Goal: Task Accomplishment & Management: Use online tool/utility

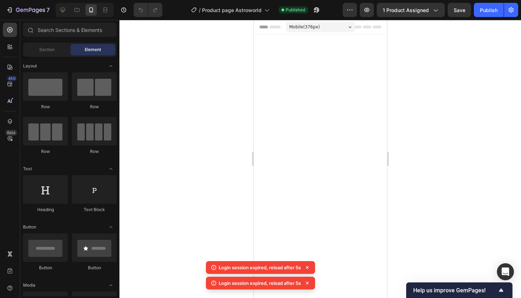
scroll to position [1440, 0]
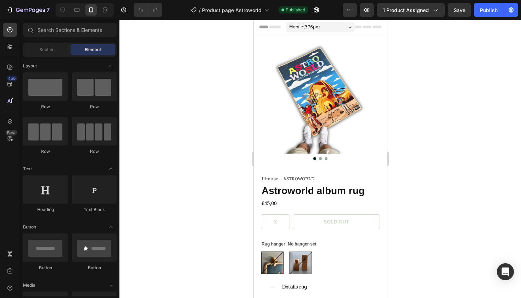
radio input "false"
click at [6, 13] on button "7" at bounding box center [28, 10] width 50 height 14
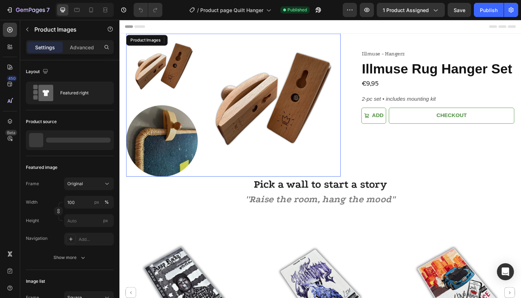
click at [166, 79] on img at bounding box center [165, 72] width 76 height 76
click at [165, 67] on img at bounding box center [165, 72] width 76 height 76
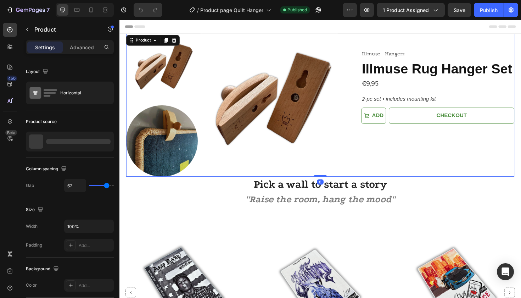
click at [410, 159] on div "Illmuse - Hangerz Text Block Illmuse Rug Hanger Set Product Title €9,95 Product…" at bounding box center [457, 109] width 162 height 151
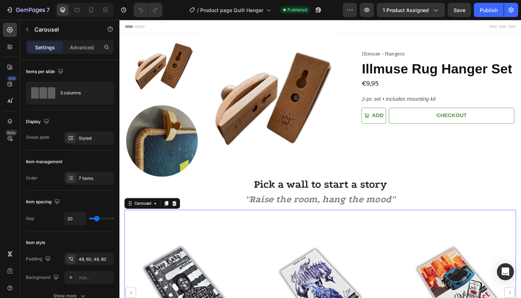
click at [266, 127] on img at bounding box center [277, 109] width 151 height 151
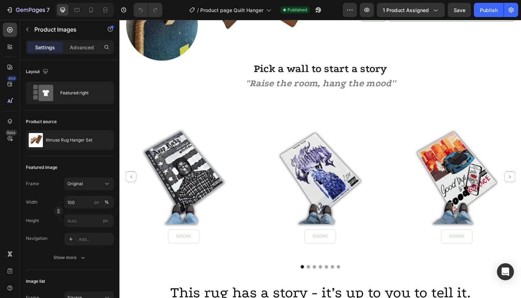
scroll to position [123, 0]
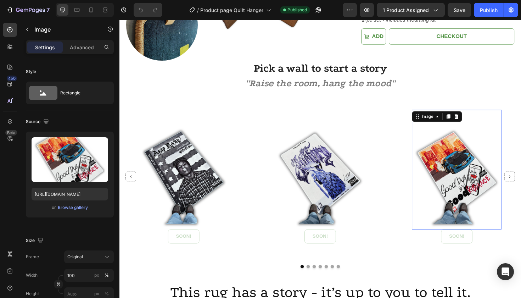
click at [458, 148] on img at bounding box center [476, 178] width 95 height 127
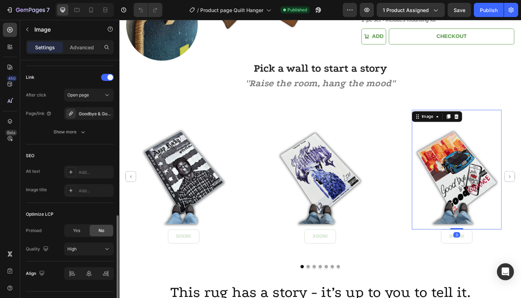
scroll to position [333, 0]
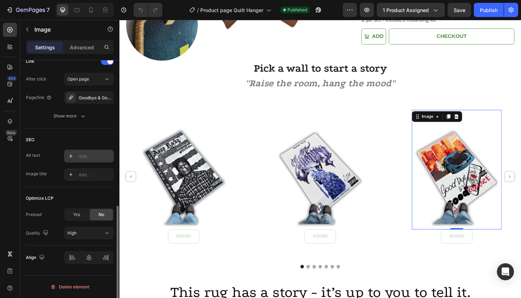
click at [71, 155] on icon at bounding box center [71, 156] width 6 height 6
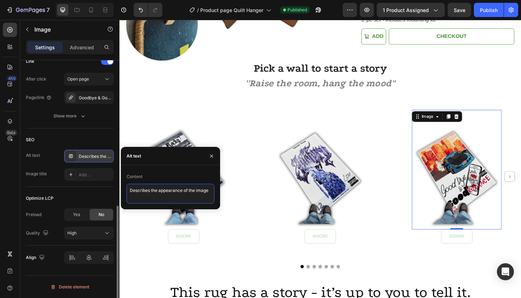
drag, startPoint x: 212, startPoint y: 190, endPoint x: 95, endPoint y: 190, distance: 117.0
click at [95, 190] on div "450 Beta Sections(18) Elements(84) Section Element Hero Section Product Detail …" at bounding box center [60, 159] width 120 height 278
paste textarea "Illmuse Juice WRLD rug – hip hop album cover room aesthetic"
type textarea "Illmuse Juice WRLD rug – hip hop album cover room aesthetic"
click at [212, 156] on icon "button" at bounding box center [211, 155] width 3 height 3
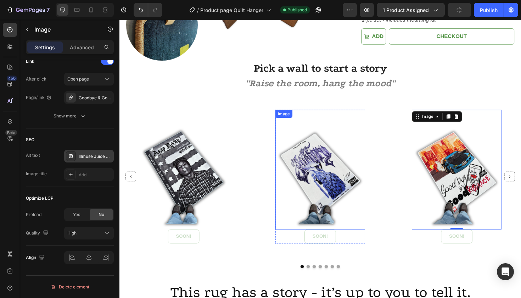
click at [327, 158] on img at bounding box center [332, 178] width 95 height 127
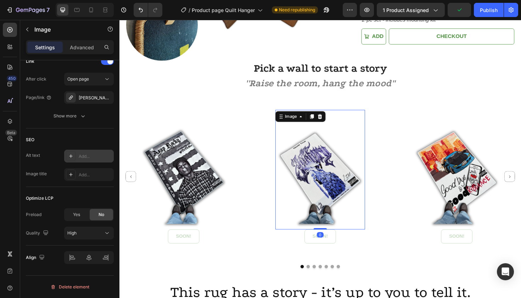
click at [76, 156] on div at bounding box center [71, 156] width 10 height 10
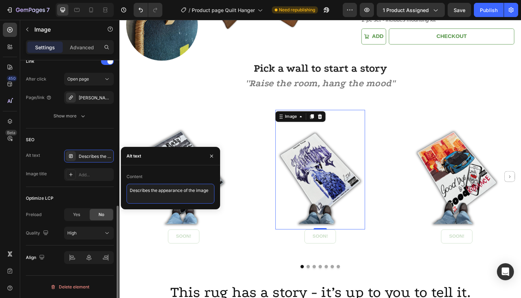
drag, startPoint x: 212, startPoint y: 189, endPoint x: 87, endPoint y: 189, distance: 125.5
click at [87, 189] on div "450 Beta Sections(18) Elements(84) Section Element Hero Section Product Detail …" at bounding box center [60, 159] width 120 height 278
paste textarea "Jeffery album rug – Illmuse colorful rap album inspired merch"
type textarea "Jeffery album rug – Illmuse colorful rap album inspired merch"
click at [214, 154] on icon "button" at bounding box center [212, 156] width 6 height 6
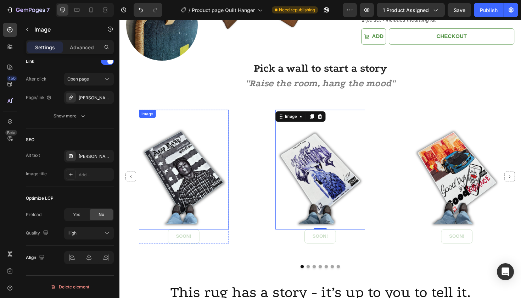
click at [202, 172] on img at bounding box center [187, 178] width 95 height 127
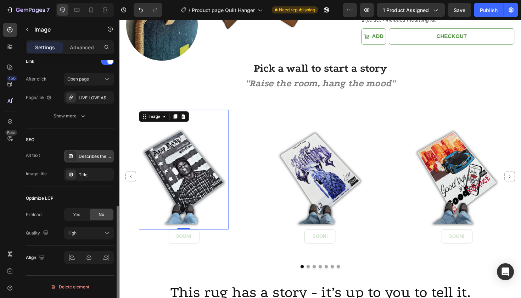
click at [89, 157] on div "Describes the appearance of the image" at bounding box center [95, 156] width 33 height 6
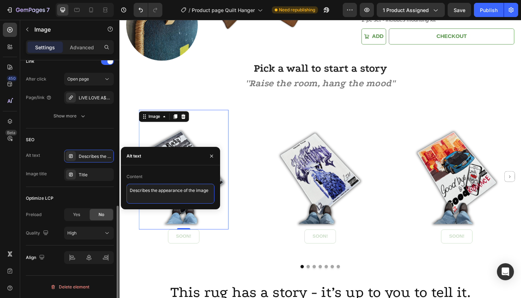
drag, startPoint x: 212, startPoint y: 191, endPoint x: 88, endPoint y: 190, distance: 123.8
click at [88, 190] on div "450 Beta Sections(18) Elements(84) Section Element Hero Section Product Detail …" at bounding box center [60, 159] width 120 height 278
paste textarea "Live Love A$AP rug – dope Illmuse hip hop inspired gift"
type textarea "Live Love A$AP rug – dope Illmuse hip hop inspired gift"
click at [211, 154] on icon "button" at bounding box center [212, 156] width 6 height 6
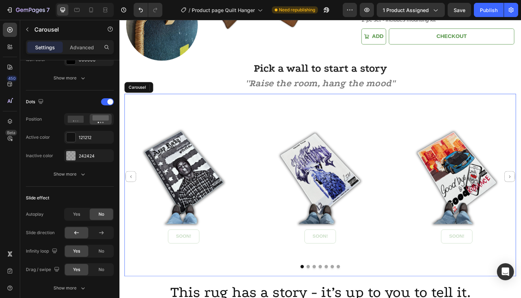
click at [130, 187] on icon "Carousel Back Arrow" at bounding box center [131, 185] width 5 height 5
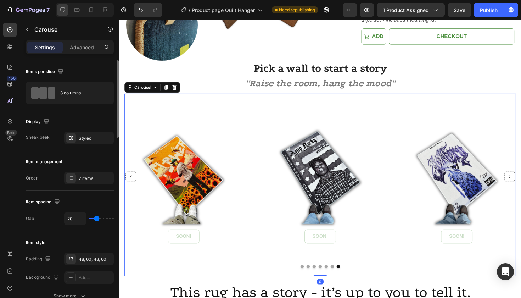
click at [130, 187] on icon "Carousel Back Arrow" at bounding box center [131, 185] width 5 height 5
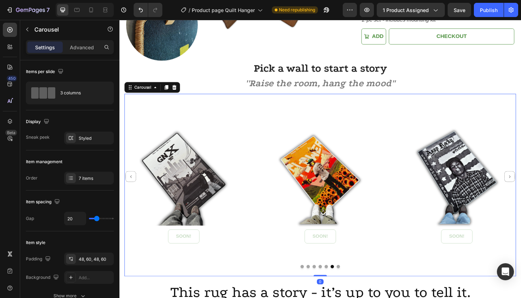
click at [130, 187] on icon "Carousel Back Arrow" at bounding box center [131, 185] width 5 height 5
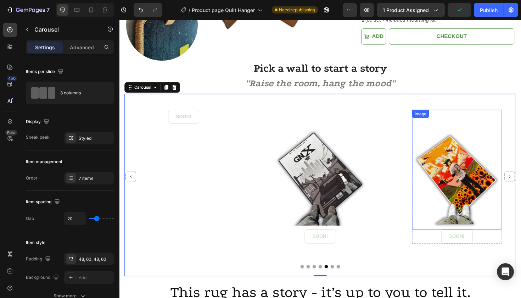
click at [459, 166] on img at bounding box center [476, 178] width 95 height 127
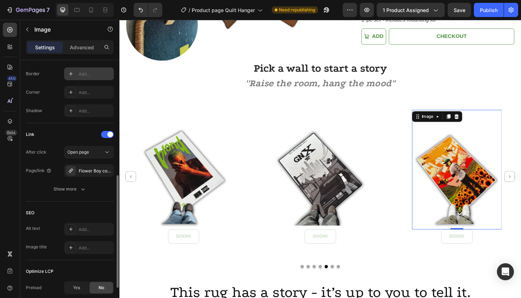
scroll to position [261, 0]
click at [74, 229] on div at bounding box center [71, 228] width 10 height 10
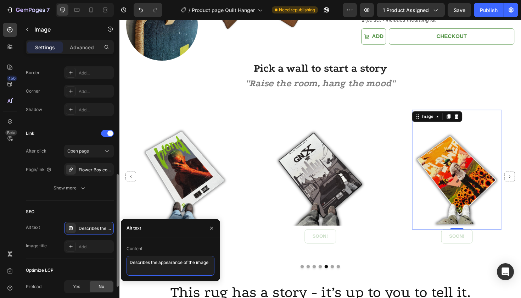
drag, startPoint x: 210, startPoint y: 262, endPoint x: 87, endPoint y: 261, distance: 123.1
click at [87, 261] on div "450 Beta Sections(18) Elements(84) Section Element Hero Section Product Detail …" at bounding box center [60, 159] width 120 height 278
paste textarea "Illmuse Blonde rug – iconic Frank Ocean fan decor piec"
type textarea "Illmuse Blonde rug – iconic Frank Ocean fan decor piece"
click at [212, 228] on icon "button" at bounding box center [212, 228] width 6 height 6
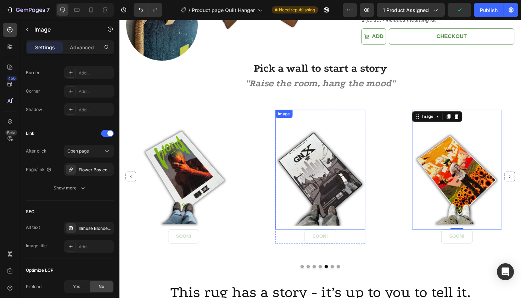
click at [334, 166] on img at bounding box center [332, 178] width 95 height 127
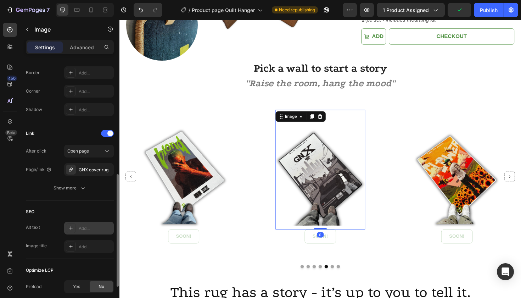
click at [69, 229] on icon at bounding box center [71, 228] width 6 height 6
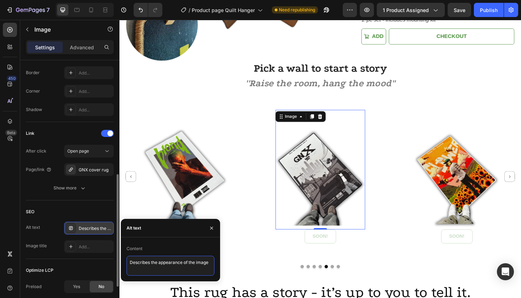
drag, startPoint x: 212, startPoint y: 265, endPoint x: 78, endPoint y: 255, distance: 133.7
click at [78, 255] on div "450 Beta Sections(18) Elements(84) Section Element Hero Section Product Detail …" at bounding box center [60, 159] width 120 height 278
paste textarea "GNX album cover rug – unique Illmuse hip hop decoration"
type textarea "GNX album cover rug – unique Illmuse hip hop decoration"
click at [212, 229] on icon "button" at bounding box center [212, 228] width 6 height 6
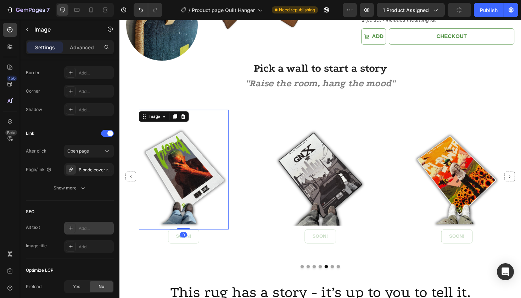
click at [185, 160] on img at bounding box center [187, 178] width 95 height 127
click at [70, 228] on icon at bounding box center [71, 228] width 4 height 4
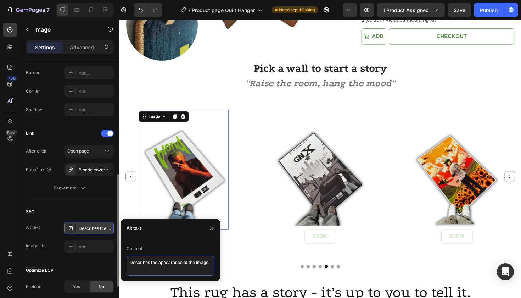
drag, startPoint x: 211, startPoint y: 262, endPoint x: 38, endPoint y: 255, distance: 173.5
click at [38, 255] on div "450 Beta Sections(18) Elements(84) Section Element Hero Section Product Detail …" at bounding box center [60, 159] width 120 height 278
paste textarea "Blonde rap album rug – stylish Illmuse music inspired merch"
type textarea "Blonde rap album rug – stylish Illmuse music inspired merch"
click at [212, 228] on icon "button" at bounding box center [211, 227] width 3 height 3
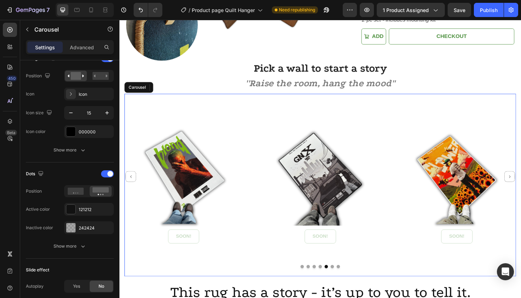
click at [131, 184] on icon "Carousel Back Arrow" at bounding box center [131, 185] width 5 height 5
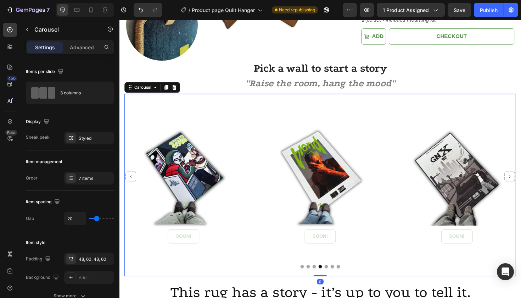
click at [131, 184] on icon "Carousel Back Arrow" at bounding box center [131, 185] width 5 height 5
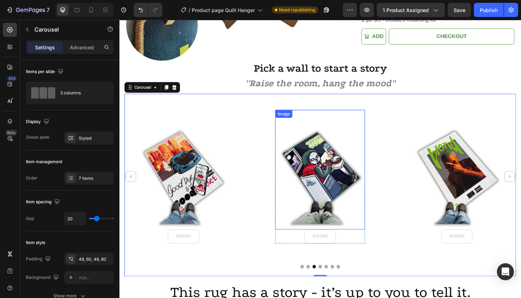
click at [333, 172] on img at bounding box center [332, 178] width 95 height 127
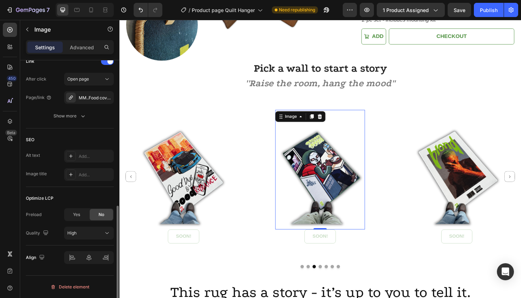
scroll to position [333, 0]
click at [77, 153] on div "Add..." at bounding box center [89, 156] width 50 height 13
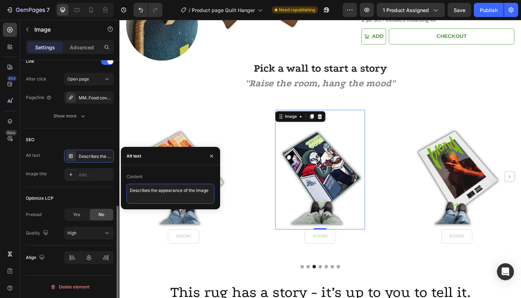
drag, startPoint x: 212, startPoint y: 190, endPoint x: 71, endPoint y: 187, distance: 141.2
click at [71, 187] on div "450 Beta Sections(18) Elements(84) Section Element Hero Section Product Detail …" at bounding box center [60, 159] width 120 height 278
paste textarea "Illmuse MF DOOM rug – rap album rug merch for hip hop fans"
type textarea "Illmuse MF DOOM rug – rap album rug merch for hip hop fans"
click at [212, 154] on icon "button" at bounding box center [212, 156] width 6 height 6
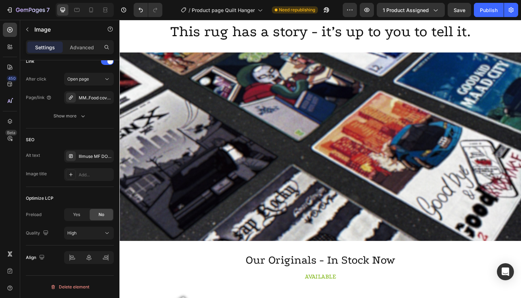
scroll to position [410, 0]
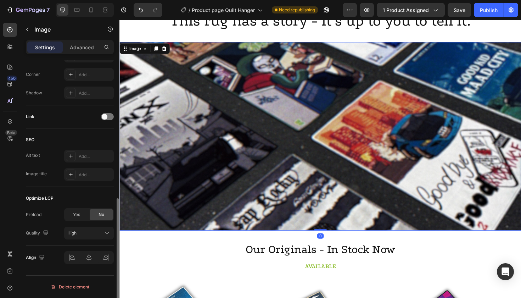
click at [290, 137] on img at bounding box center [333, 143] width 426 height 200
click at [76, 156] on div at bounding box center [71, 156] width 10 height 10
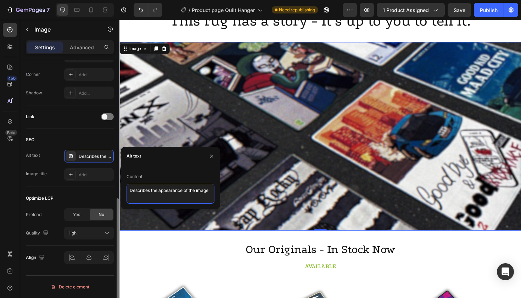
drag, startPoint x: 211, startPoint y: 190, endPoint x: 38, endPoint y: 189, distance: 173.8
click at [38, 189] on div "450 Beta Sections(18) Elements(84) Section Element Hero Section Product Detail …" at bounding box center [60, 159] width 120 height 278
paste textarea "Illmuse album cover rug lineup – dope music inspired floor art"
type textarea "Illmuse album cover rug lineup – dope music inspired floor art"
click at [214, 156] on icon "button" at bounding box center [212, 156] width 6 height 6
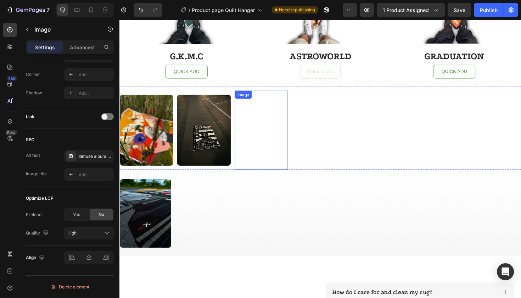
scroll to position [786, 0]
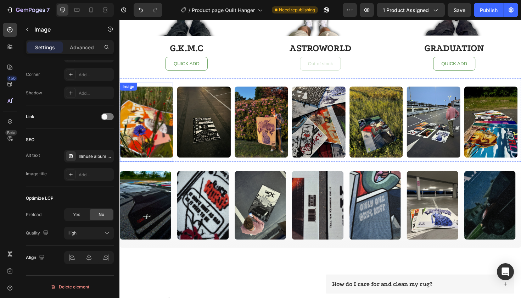
click at [159, 132] on img at bounding box center [148, 128] width 56 height 76
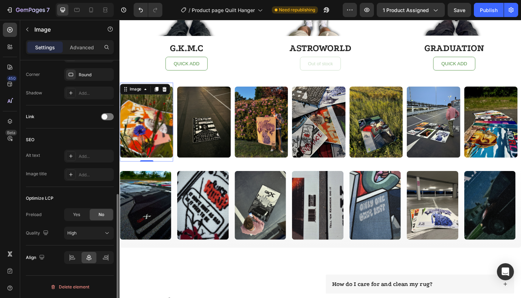
scroll to position [278, 0]
click at [76, 155] on div "Add..." at bounding box center [89, 156] width 50 height 13
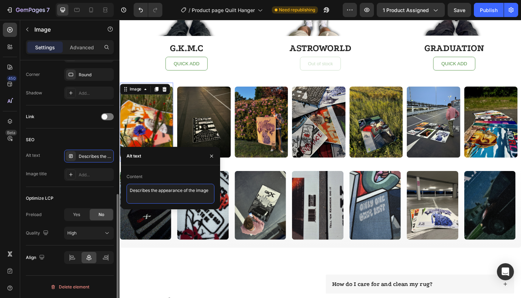
drag, startPoint x: 212, startPoint y: 191, endPoint x: 94, endPoint y: 188, distance: 117.8
click at [94, 188] on div "450 Beta Sections(18) Elements(84) Section Element Hero Section Product Detail …" at bounding box center [60, 159] width 120 height 278
paste textarea "Flower Boy album rug – Tyler the Creator Illmuse home decor"
type textarea "Flower Boy album rug – Tyler the Creator Illmuse home decor"
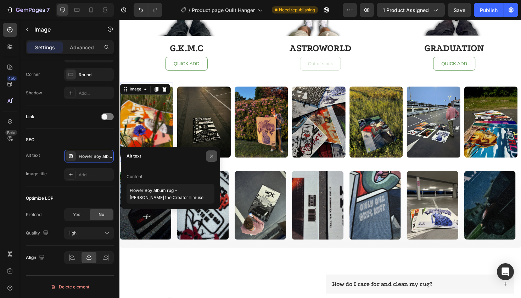
click at [214, 155] on icon "button" at bounding box center [212, 156] width 6 height 6
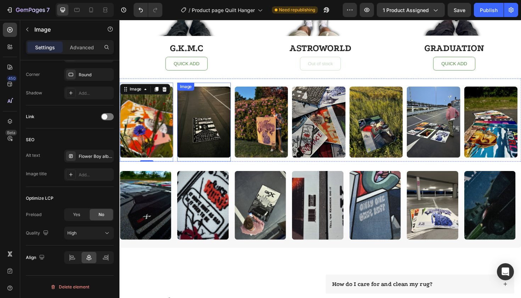
click at [215, 152] on img at bounding box center [208, 128] width 56 height 76
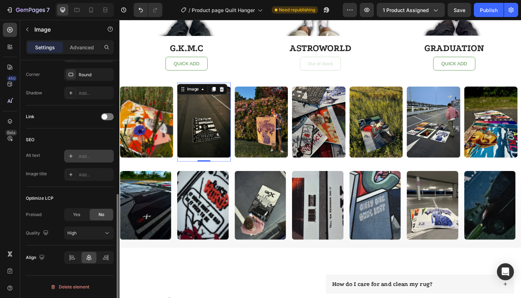
click at [75, 155] on div at bounding box center [71, 156] width 10 height 10
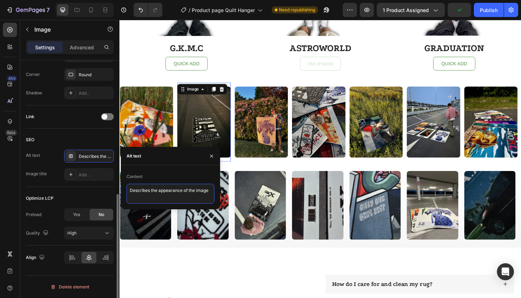
drag, startPoint x: 212, startPoint y: 190, endPoint x: 74, endPoint y: 188, distance: 137.3
click at [74, 188] on div "450 Beta Sections(18) Elements(84) Section Element Hero Section Product Detail …" at bounding box center [60, 159] width 120 height 278
paste textarea "Illmuse A$AP Rocky rug – black and white rap album artwork"
type textarea "Illmuse A$AP Rocky rug – black and white rap album artwork"
click at [210, 156] on icon "button" at bounding box center [212, 156] width 6 height 6
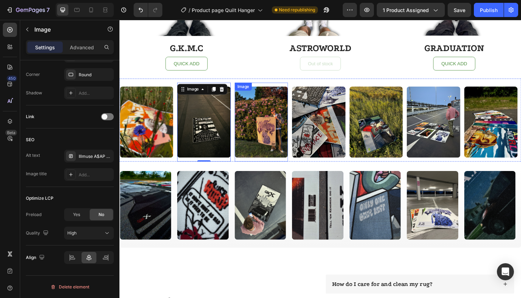
click at [260, 125] on img at bounding box center [269, 128] width 56 height 76
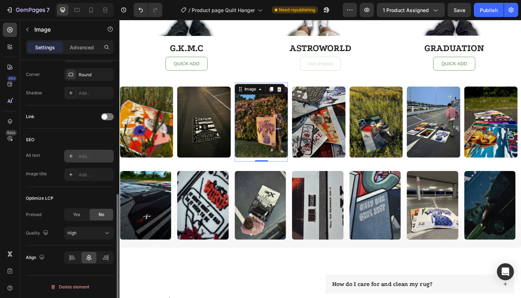
click at [69, 157] on icon at bounding box center [71, 156] width 6 height 6
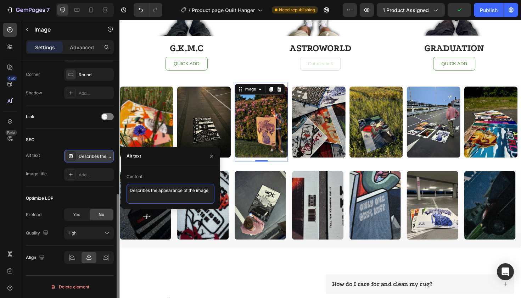
drag, startPoint x: 211, startPoint y: 191, endPoint x: 51, endPoint y: 179, distance: 159.7
click at [51, 179] on div "450 Beta Sections(18) Elements(84) Section Element Hero Section Product Detail …" at bounding box center [60, 159] width 120 height 278
paste textarea "Illmuse Jeffery rug – stylish hip hop room aesthetic piec"
type textarea "Illmuse Jeffery rug – stylish hip hop room aesthetic piece"
click at [213, 157] on icon "button" at bounding box center [212, 156] width 6 height 6
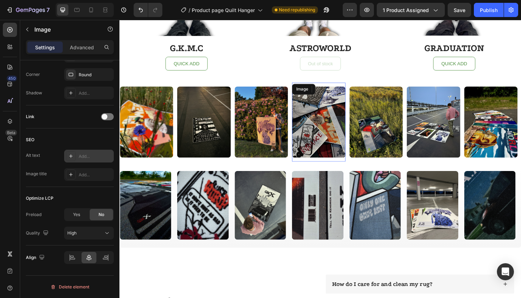
click at [333, 124] on img at bounding box center [330, 128] width 56 height 76
click at [84, 158] on div "Add..." at bounding box center [95, 156] width 33 height 6
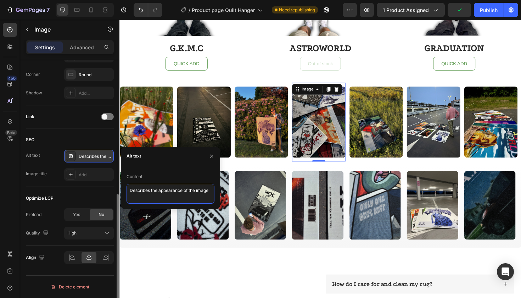
drag, startPoint x: 211, startPoint y: 190, endPoint x: 23, endPoint y: 190, distance: 187.9
click at [23, 190] on div "450 Beta Sections(18) Elements(84) Section Element Hero Section Product Detail …" at bounding box center [60, 159] width 120 height 278
paste textarea "Illmuse hip hop rug collection – iconic album covers turned into decor"
type textarea "Illmuse hip hop rug collection – iconic album covers turned into decor"
click at [211, 154] on icon "button" at bounding box center [212, 156] width 6 height 6
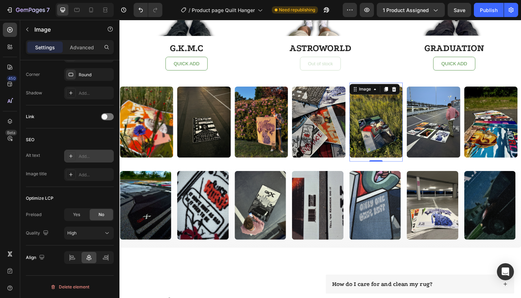
click at [389, 127] on img at bounding box center [391, 128] width 56 height 76
click at [70, 155] on icon at bounding box center [71, 156] width 6 height 6
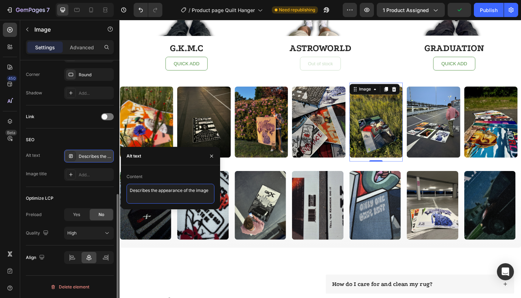
drag, startPoint x: 213, startPoint y: 189, endPoint x: 33, endPoint y: 187, distance: 180.5
click at [33, 187] on div "450 Beta Sections(18) Elements(84) Section Element Hero Section Product Detail …" at bounding box center [60, 159] width 120 height 278
paste textarea "Illmuse MM…FOOD album rug – stylish music room aesthetic"
type textarea "Illmuse MM…FOOD album rug – stylish music room aesthetic"
click at [215, 157] on button "button" at bounding box center [211, 155] width 11 height 11
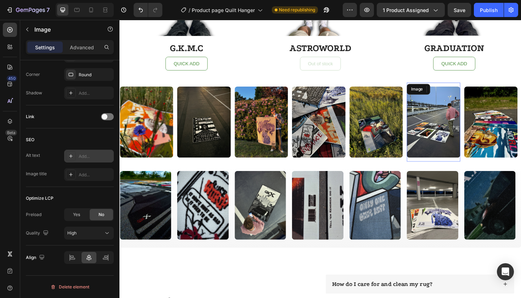
click at [451, 117] on img at bounding box center [452, 128] width 56 height 76
click at [81, 156] on div "Add..." at bounding box center [95, 156] width 33 height 6
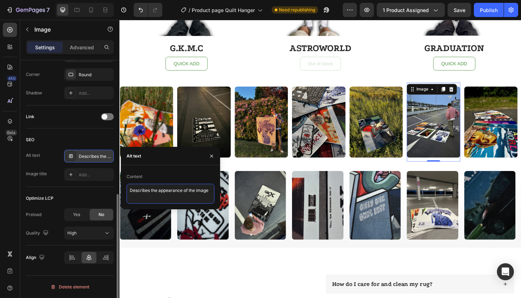
drag, startPoint x: 214, startPoint y: 190, endPoint x: 54, endPoint y: 190, distance: 160.6
click at [54, 190] on div "450 Beta Sections(18) Elements(84) Section Element Hero Section Product Detail …" at bounding box center [60, 159] width 120 height 278
paste textarea "Illmuse album cover rug lineup – dope music inspired floor art"
type textarea "Illmuse album cover rug lineup – dope music inspired floor art"
click at [215, 155] on button "button" at bounding box center [211, 155] width 11 height 11
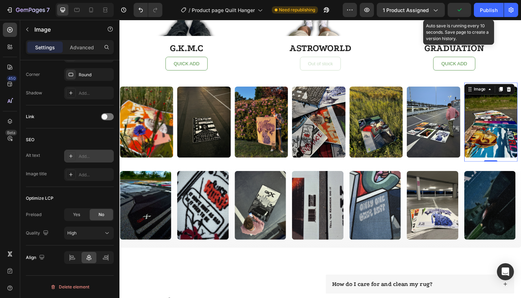
click at [513, 134] on img at bounding box center [513, 128] width 56 height 76
click at [74, 152] on div at bounding box center [71, 156] width 10 height 10
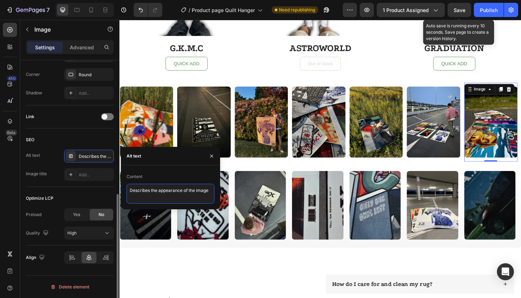
drag, startPoint x: 210, startPoint y: 191, endPoint x: 79, endPoint y: 190, distance: 130.5
click at [79, 191] on div "450 Beta Sections(18) Elements(84) Section Element Hero Section Product Detail …" at bounding box center [60, 159] width 120 height 278
paste textarea "Hip hop rug collection by Illmuse – perfect gift for rap music lovers"
type textarea "Hip hop rug collection by Illmuse – perfect gift for rap music lovers"
click at [213, 157] on icon "button" at bounding box center [211, 155] width 3 height 3
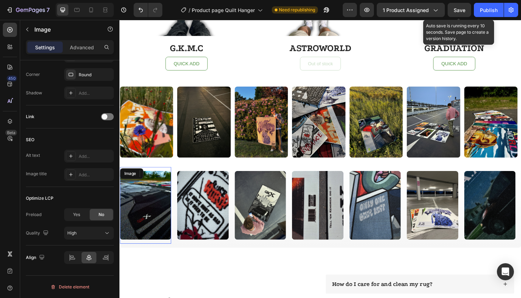
click at [159, 227] on img at bounding box center [147, 216] width 54 height 73
click at [71, 153] on div at bounding box center [71, 156] width 10 height 10
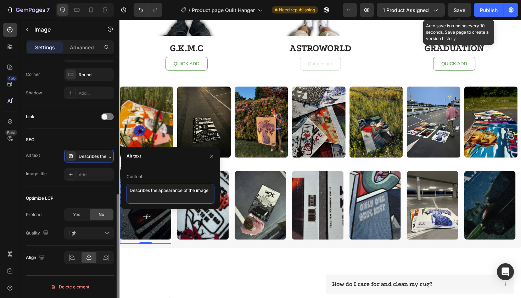
drag, startPoint x: 211, startPoint y: 191, endPoint x: 83, endPoint y: 183, distance: 128.7
click at [83, 183] on div "450 Beta Sections(18) Elements(84) Section Element Hero Section Product Detail …" at bounding box center [60, 159] width 120 height 278
paste textarea "Illmuse GNX rug – Kendrick Lamar cover art room aesthetic"
type textarea "Illmuse GNX rug – Kendrick Lamar cover art room aesthetic"
click at [211, 154] on icon "button" at bounding box center [212, 156] width 6 height 6
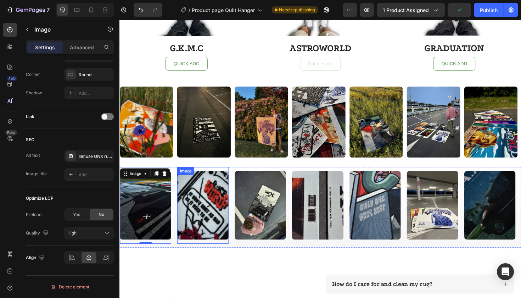
click at [234, 213] on img at bounding box center [207, 216] width 54 height 73
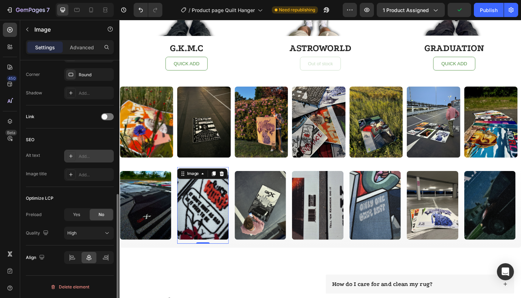
click at [88, 154] on div "Add..." at bounding box center [95, 156] width 33 height 6
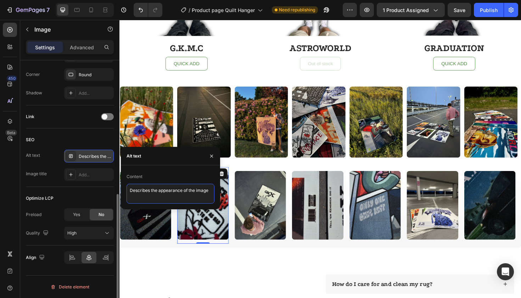
drag, startPoint x: 211, startPoint y: 190, endPoint x: 10, endPoint y: 175, distance: 201.3
click at [10, 175] on div "450 Beta Sections(18) Elements(84) Section Element Hero Section Product Detail …" at bounding box center [60, 159] width 120 height 278
paste textarea "Juice WRLD rug – Illmuse fan merch gift for music lovers"
type textarea "Juice WRLD rug – Illmuse fan merch gift for music lovers"
click at [209, 158] on icon "button" at bounding box center [212, 156] width 6 height 6
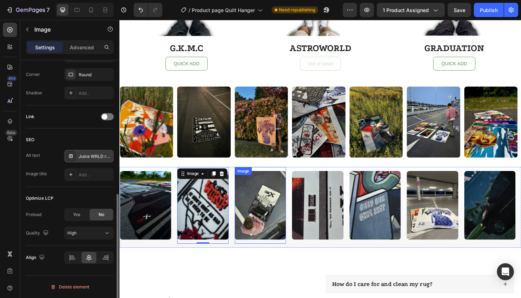
click at [266, 199] on img at bounding box center [268, 216] width 54 height 73
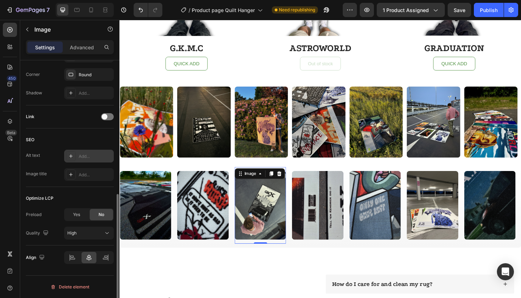
click at [353, 0] on div "7 Version history / Product page Quilt Hanger Need republishing Preview 1 produ…" at bounding box center [260, 10] width 521 height 20
click at [95, 155] on div "Add..." at bounding box center [95, 156] width 33 height 6
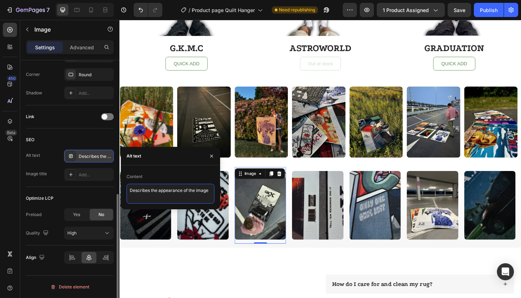
drag, startPoint x: 211, startPoint y: 191, endPoint x: 109, endPoint y: 185, distance: 103.0
click at [109, 185] on div "450 Beta Sections(18) Elements(84) Section Element Hero Section Product Detail …" at bounding box center [60, 159] width 120 height 278
paste textarea "Kendrick Lamar GNX rug – perfect hip hop merch gift"
type textarea "Kendrick Lamar GNX rug – perfect hip hop merch gift"
click at [212, 154] on icon "button" at bounding box center [212, 156] width 6 height 6
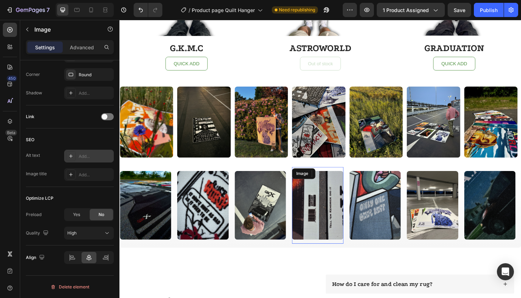
click at [326, 209] on img at bounding box center [329, 216] width 54 height 73
click at [71, 157] on icon at bounding box center [71, 156] width 4 height 4
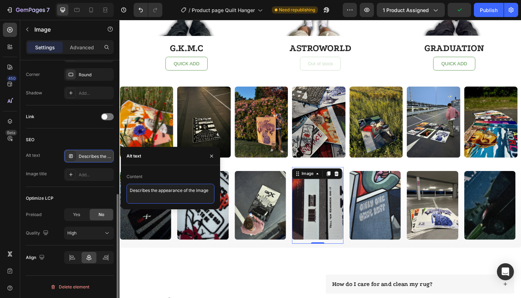
drag, startPoint x: 211, startPoint y: 191, endPoint x: 102, endPoint y: 184, distance: 109.8
click at [102, 184] on div "450 Beta Sections(18) Elements(84) Section Element Hero Section Product Detail …" at bounding box center [60, 159] width 120 height 278
paste textarea "Hip hop rug collection by Illmuse – perfect gift for rap music lovers"
type textarea "Hip hop rug collection by Illmuse – perfect gift for rap music lovers"
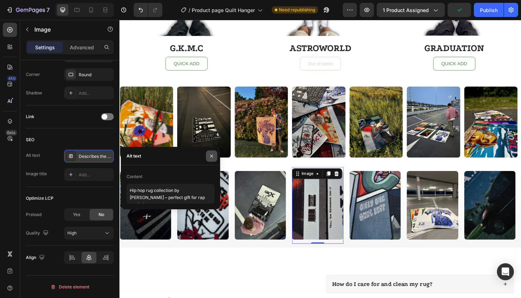
click at [211, 155] on icon "button" at bounding box center [212, 156] width 6 height 6
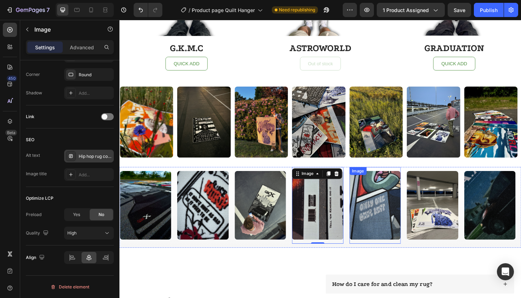
click at [389, 210] on img at bounding box center [390, 216] width 54 height 73
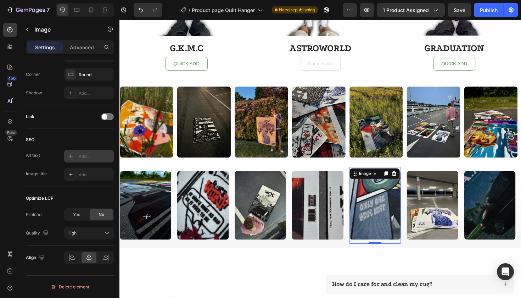
click at [73, 157] on icon at bounding box center [71, 156] width 6 height 6
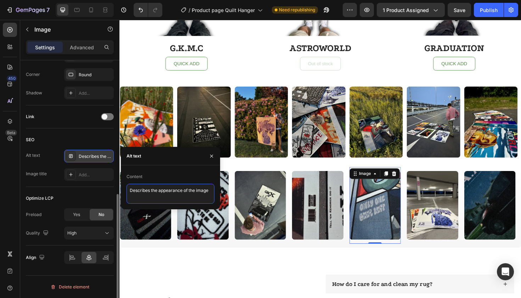
drag, startPoint x: 211, startPoint y: 189, endPoint x: 68, endPoint y: 186, distance: 143.3
click at [68, 186] on div "450 Beta Sections(18) Elements(84) Section Element Hero Section Product Detail …" at bounding box center [60, 159] width 120 height 278
paste textarea "MM…FOOD rug – Illmuse dope fan art for home decoration"
type textarea "MM…FOOD rug – Illmuse dope fan art for home decoration"
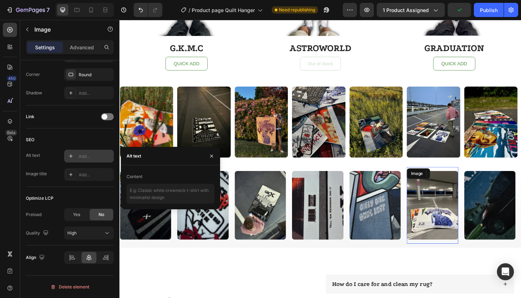
click at [447, 209] on img at bounding box center [451, 216] width 54 height 73
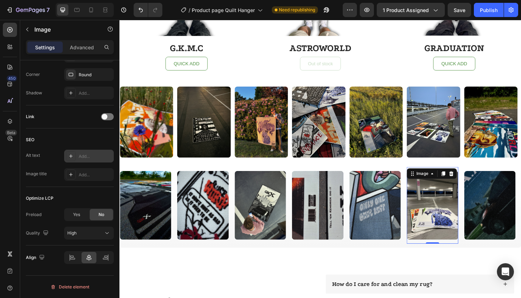
click at [70, 158] on icon at bounding box center [71, 156] width 6 height 6
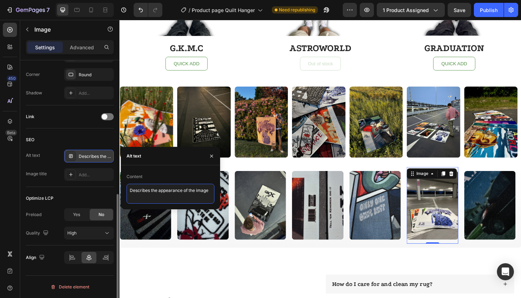
drag, startPoint x: 212, startPoint y: 190, endPoint x: 68, endPoint y: 190, distance: 144.7
click at [68, 190] on div "450 Beta Sections(18) Elements(84) Section Element Hero Section Product Detail …" at bounding box center [60, 159] width 120 height 278
paste textarea "Illmuse rap album rug set – Kendrick, Kanye, Travis, Frank and mor"
type textarea "Illmuse rap album rug set – Kendrick, Kanye, Travis, Frank and more"
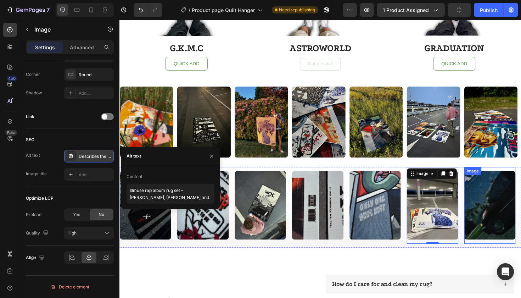
click at [502, 208] on img at bounding box center [512, 216] width 54 height 73
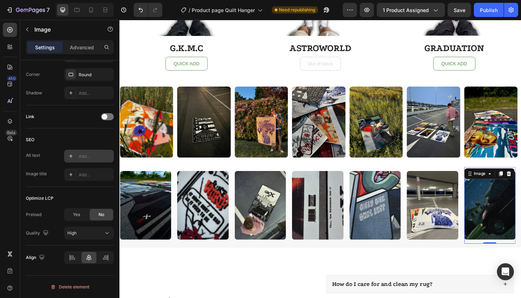
click at [72, 156] on icon at bounding box center [71, 156] width 6 height 6
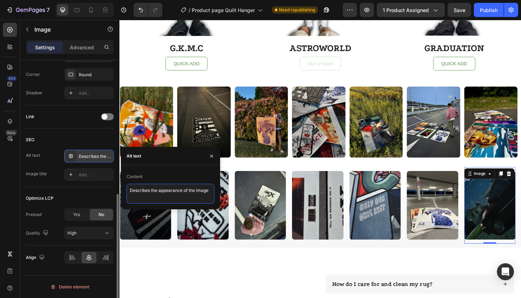
drag, startPoint x: 213, startPoint y: 190, endPoint x: 41, endPoint y: 189, distance: 172.0
click at [41, 189] on div "450 Beta Sections(18) Elements(84) Section Element Hero Section Product Detail …" at bounding box center [60, 159] width 120 height 278
paste textarea "Illmuse Good Kid MAAD City rug – iconic hip hop album cover"
type textarea "Illmuse Good Kid MAAD City rug – iconic hip hop album cover"
click at [212, 157] on icon "button" at bounding box center [212, 156] width 6 height 6
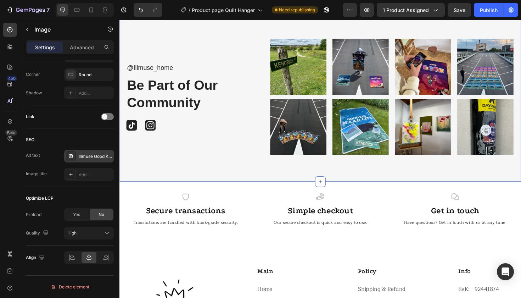
scroll to position [1234, 0]
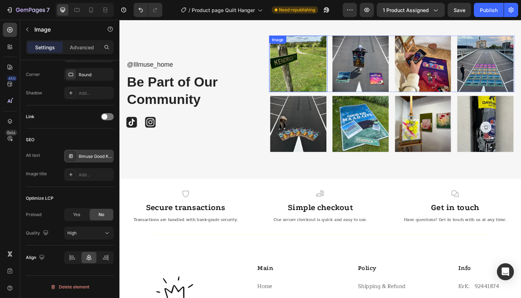
click at [313, 76] on img at bounding box center [309, 67] width 62 height 60
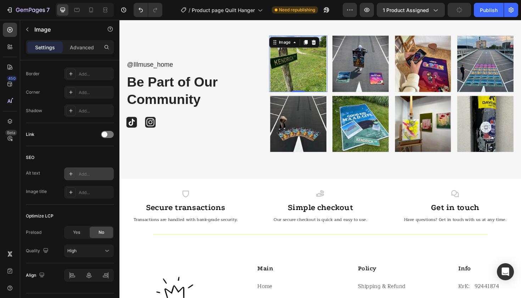
click at [70, 173] on icon at bounding box center [71, 174] width 6 height 6
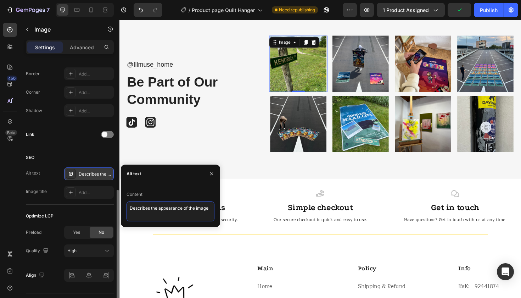
drag, startPoint x: 212, startPoint y: 208, endPoint x: 52, endPoint y: 207, distance: 159.6
click at [52, 207] on div "450 Beta Sections(18) Elements(84) Section Element Hero Section Product Detail …" at bounding box center [60, 159] width 120 height 278
paste textarea "Illmuse GKMC rug – classic rap album rug for hip hop lovers"
type textarea "Illmuse GKMC rug – classic rap album rug for hip hop lovers"
click at [215, 173] on button "button" at bounding box center [211, 173] width 11 height 11
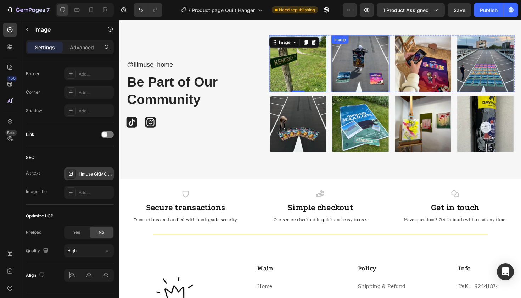
click at [386, 59] on img at bounding box center [375, 67] width 62 height 60
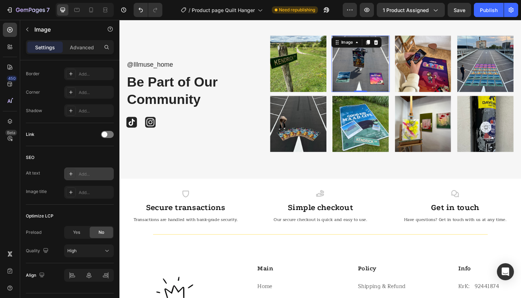
click at [73, 173] on icon at bounding box center [71, 174] width 6 height 6
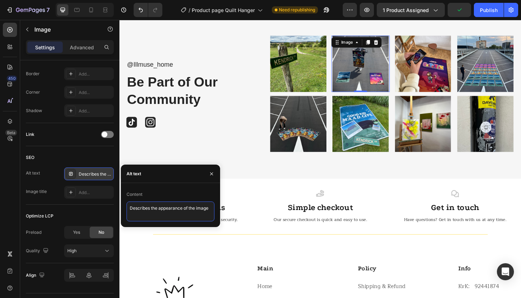
drag, startPoint x: 212, startPoint y: 207, endPoint x: 20, endPoint y: 207, distance: 192.6
click at [21, 207] on div "450 Beta Sections(18) Elements(84) Section Element Hero Section Product Detail …" at bounding box center [60, 159] width 120 height 278
paste textarea "Illmuse rap album rug set – Kendrick, Kanye, Travis, Frank and mor"
type textarea "Illmuse rap album rug set – Kendrick, Kanye, Travis, Frank and more"
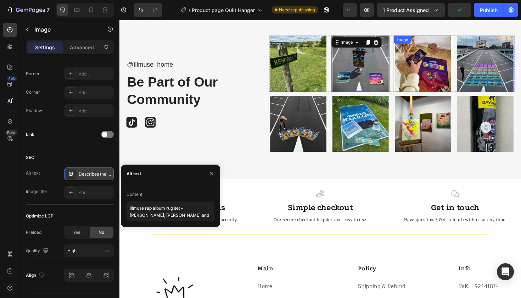
click at [423, 57] on img at bounding box center [441, 67] width 62 height 60
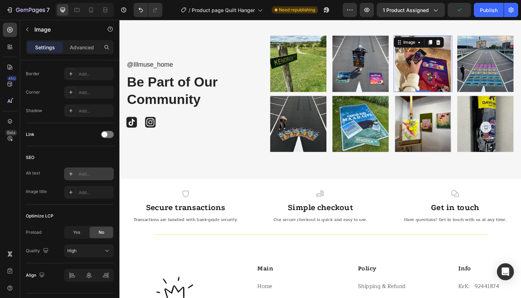
click at [70, 175] on icon at bounding box center [71, 174] width 6 height 6
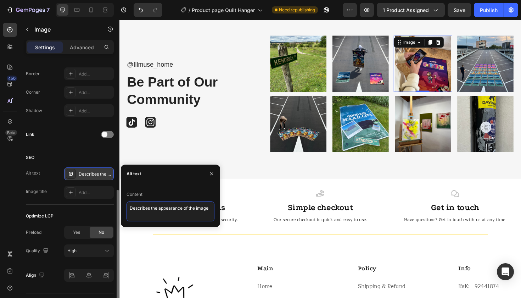
drag, startPoint x: 211, startPoint y: 209, endPoint x: 55, endPoint y: 215, distance: 156.9
click at [55, 215] on div "450 Beta Sections(18) Elements(84) Section Element Hero Section Product Detail …" at bounding box center [60, 159] width 120 height 278
paste textarea "Kanye Graduation rug – Illmuse hip hop fan merch and gift"
drag, startPoint x: 187, startPoint y: 218, endPoint x: 92, endPoint y: 203, distance: 95.8
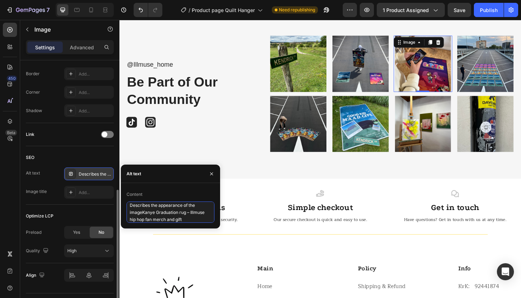
click at [92, 203] on div "450 Beta Sections(18) Elements(84) Section Element Hero Section Product Detail …" at bounding box center [60, 159] width 120 height 278
paste textarea
type textarea "Kanye Graduation rug – Illmuse hip hop fan merch and gift"
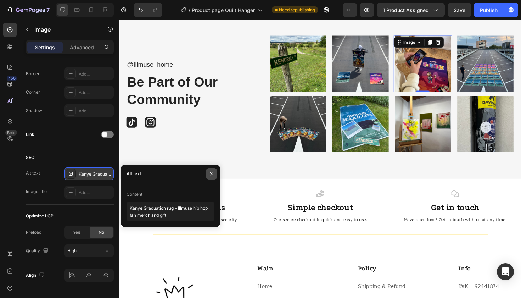
click at [211, 172] on icon "button" at bounding box center [212, 174] width 6 height 6
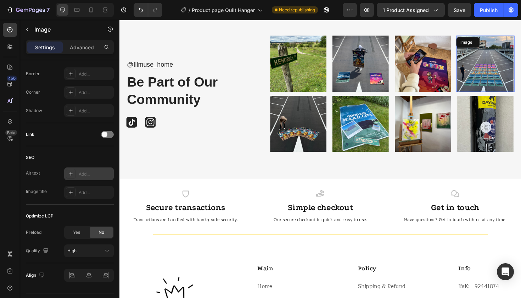
click at [493, 75] on img at bounding box center [507, 67] width 62 height 60
click at [70, 175] on icon at bounding box center [71, 174] width 6 height 6
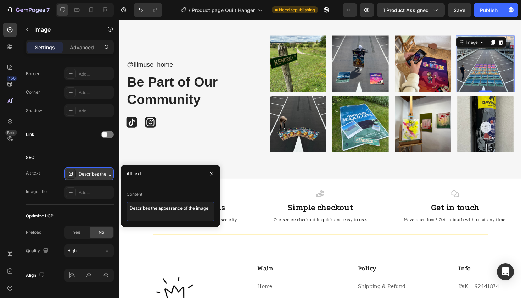
drag, startPoint x: 211, startPoint y: 207, endPoint x: 122, endPoint y: 207, distance: 88.3
click at [122, 207] on div "Content Describes the appearance of the image" at bounding box center [170, 205] width 99 height 33
paste textarea "Graduation album rug – stylish Illmuse hip hop room decoration"
type textarea "Graduation album rug – stylish Illmuse hip hop room decoration"
click at [294, 137] on img at bounding box center [309, 130] width 62 height 60
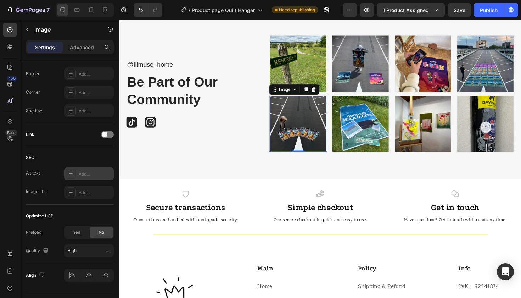
click at [73, 176] on icon at bounding box center [71, 174] width 6 height 6
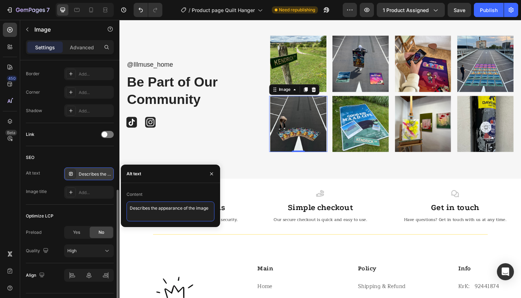
drag, startPoint x: 210, startPoint y: 208, endPoint x: 37, endPoint y: 208, distance: 173.8
click at [37, 208] on div "450 Beta Sections(18) Elements(84) Section Element Hero Section Product Detail …" at bounding box center [60, 159] width 120 height 278
paste textarea "Illmuse Astroworld rug – rap album rug merch for Travis fans"
type textarea "Illmuse Astroworld rug – rap album rug merch for Travis fans"
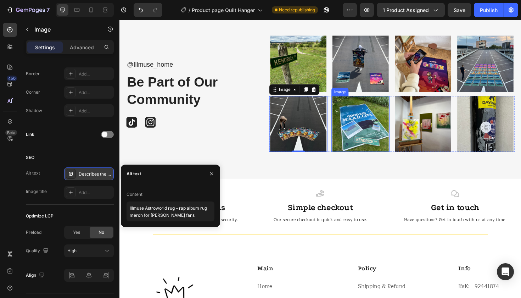
click at [386, 139] on img at bounding box center [375, 130] width 62 height 60
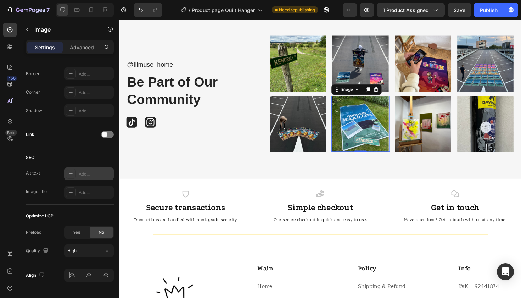
click at [68, 172] on div at bounding box center [71, 174] width 10 height 10
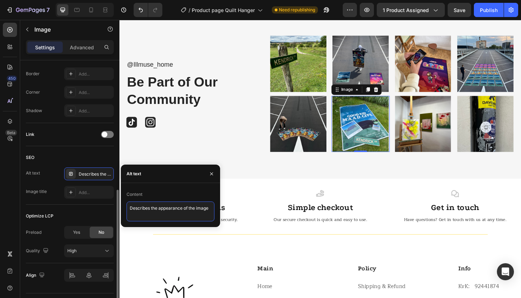
drag, startPoint x: 212, startPoint y: 209, endPoint x: 22, endPoint y: 204, distance: 190.5
click at [22, 204] on div "450 Beta Sections(18) Elements(84) Section Element Hero Section Product Detail …" at bounding box center [60, 159] width 120 height 278
paste textarea "Kendrick Lamar Good Kid MAAD City rug – Illmuse album decor"
type textarea "Kendrick Lamar Good Kid MAAD City rug – Illmuse album decor"
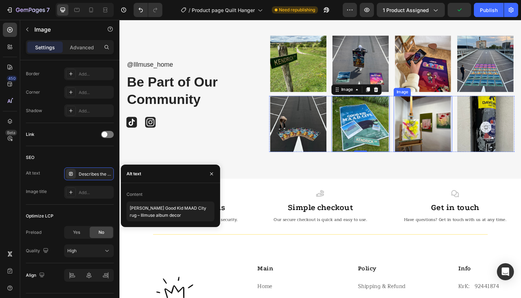
click at [434, 124] on img at bounding box center [441, 130] width 62 height 60
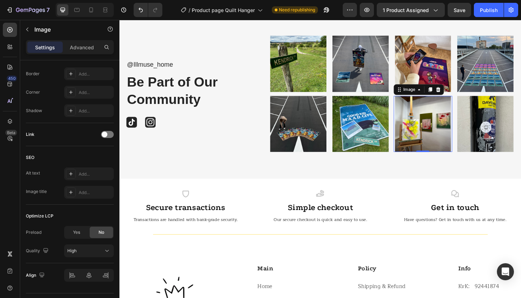
click at [72, 175] on icon at bounding box center [71, 174] width 6 height 6
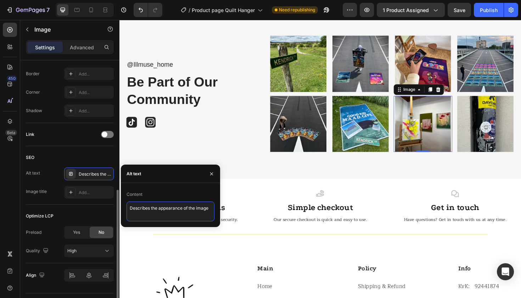
drag, startPoint x: 211, startPoint y: 208, endPoint x: 49, endPoint y: 208, distance: 162.4
click at [49, 208] on div "450 Beta Sections(18) Elements(84) Section Element Hero Section Product Detail …" at bounding box center [60, 159] width 120 height 278
paste textarea "Illmuse album rugs – perfect gift and merch for true hip hop lovers"
type textarea "Illmuse album rugs – perfect gift and merch for true hip hop lovers"
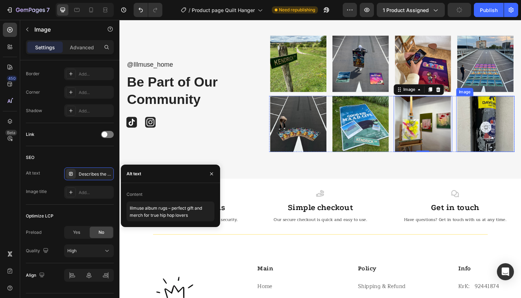
click at [513, 130] on img at bounding box center [507, 130] width 62 height 60
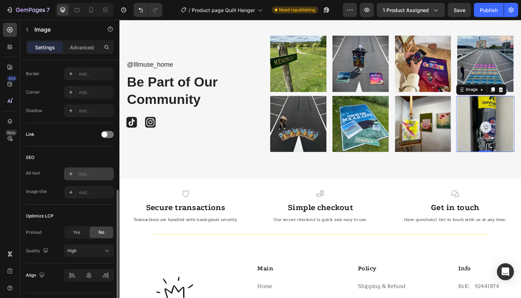
click at [72, 171] on div at bounding box center [71, 174] width 10 height 10
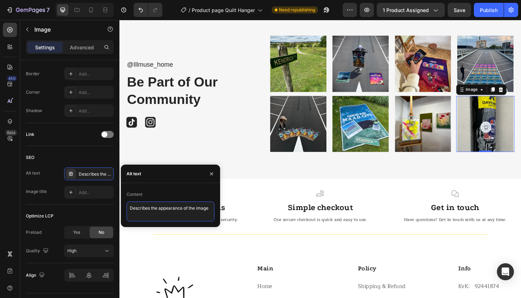
drag, startPoint x: 212, startPoint y: 208, endPoint x: 5, endPoint y: 206, distance: 207.1
click at [5, 206] on div "450 Beta Sections(18) Elements(84) Section Element Hero Section Product Detail …" at bounding box center [60, 159] width 120 height 278
paste textarea "Illmuse home decor – dope hip hop rugs and wall art for fans"
type textarea "Illmuse home decor – dope hip hop rugs and wall art for fans"
click at [211, 173] on icon "button" at bounding box center [211, 173] width 3 height 3
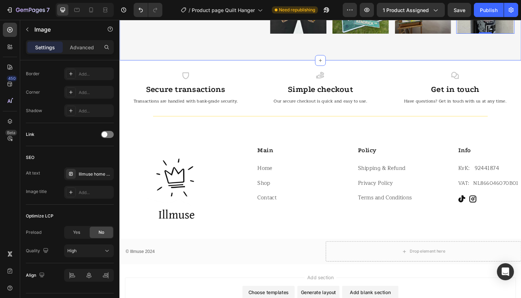
scroll to position [1365, 0]
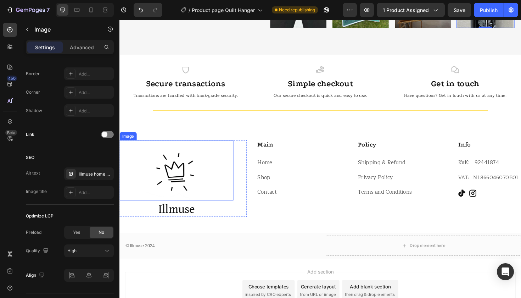
click at [178, 178] on img at bounding box center [180, 179] width 64 height 64
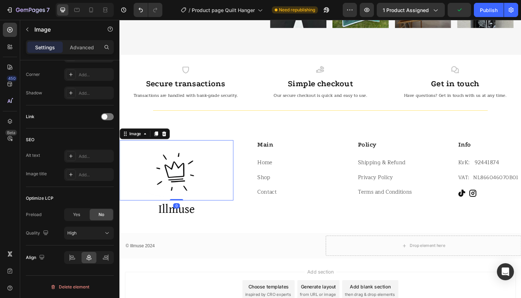
click at [71, 156] on icon at bounding box center [71, 156] width 4 height 4
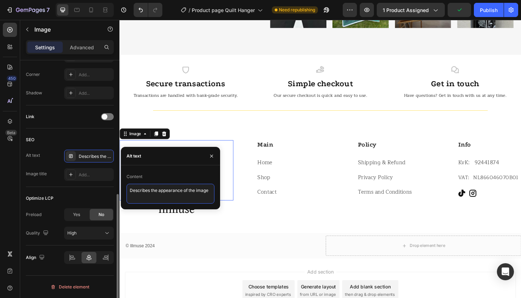
drag, startPoint x: 213, startPoint y: 189, endPoint x: 55, endPoint y: 177, distance: 158.6
click at [55, 178] on div "450 Beta Sections(18) Elements(84) Section Element Hero Section Product Detail …" at bounding box center [60, 159] width 120 height 278
paste textarea "Illmuse home decor – dope hip hop rugs and wall art for fans"
type textarea "Illmuse home decor – dope hip hop rugs and wall art for fans"
click at [213, 155] on icon "button" at bounding box center [212, 156] width 6 height 6
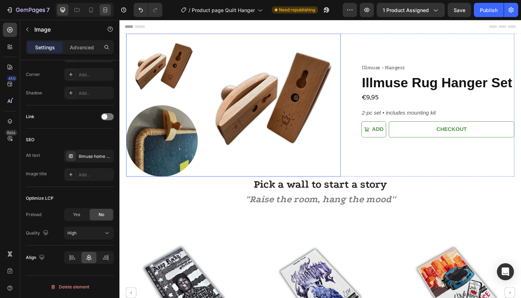
scroll to position [0, 0]
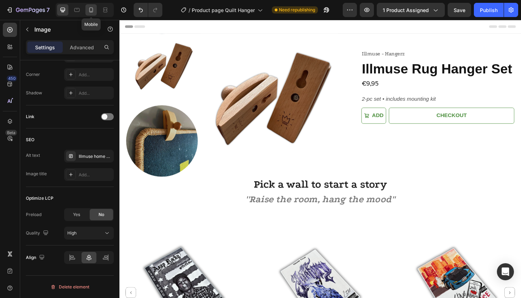
click at [90, 10] on icon at bounding box center [91, 9] width 7 height 7
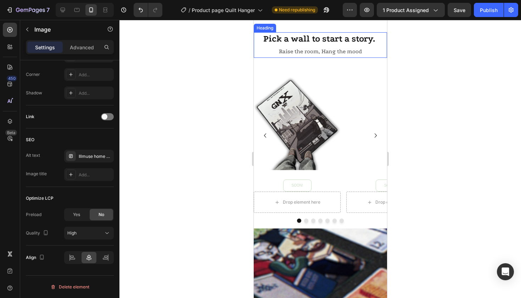
scroll to position [244, 0]
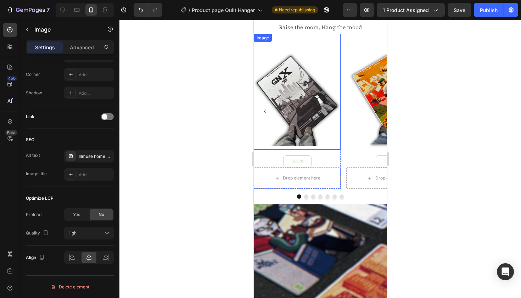
click at [298, 105] on img at bounding box center [297, 92] width 87 height 116
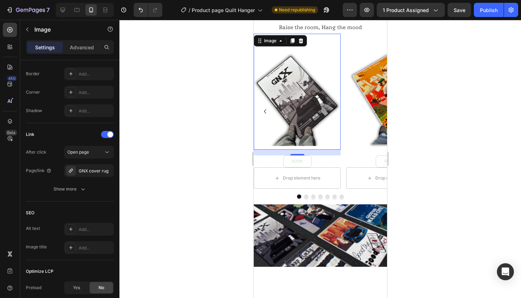
click at [73, 228] on icon at bounding box center [71, 229] width 6 height 6
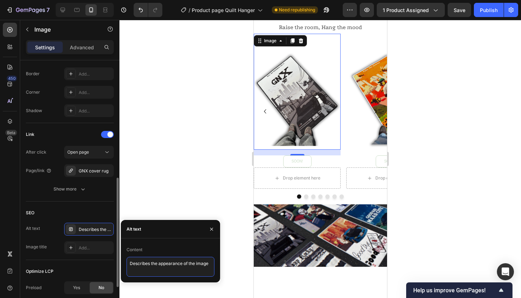
drag, startPoint x: 211, startPoint y: 264, endPoint x: 88, endPoint y: 263, distance: 123.0
click at [88, 263] on div "450 Beta Sections(18) Elements(84) Section Element Hero Section Product Detail …" at bounding box center [60, 159] width 120 height 278
paste textarea "Kendrick Lamar GNX rug – perfect hip hop merch gift"
type textarea "Kendrick Lamar GNX rug – perfect hip hop merch gift"
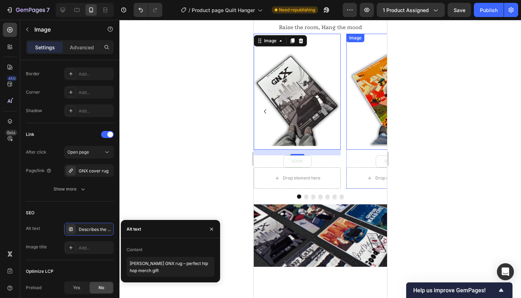
click at [371, 117] on img at bounding box center [389, 92] width 87 height 116
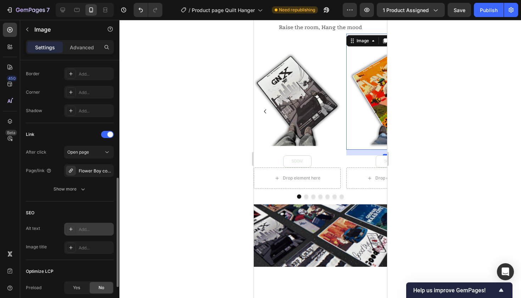
click at [70, 232] on div at bounding box center [71, 229] width 10 height 10
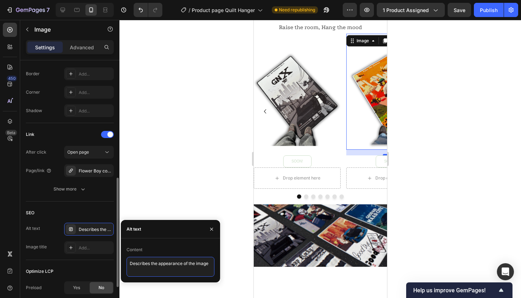
drag, startPoint x: 211, startPoint y: 264, endPoint x: 33, endPoint y: 263, distance: 178.4
click at [33, 263] on div "450 Beta Sections(18) Elements(84) Section Element Hero Section Product Detail …" at bounding box center [60, 159] width 120 height 278
paste textarea "Illmuse Flower Boy rug – colorful rap album artwork merch"
type textarea "Illmuse Flower Boy rug – colorful rap album artwork merch"
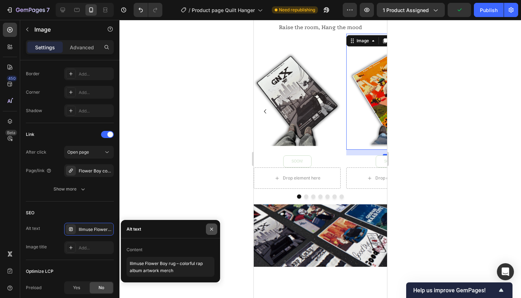
click at [215, 229] on button "button" at bounding box center [211, 228] width 11 height 11
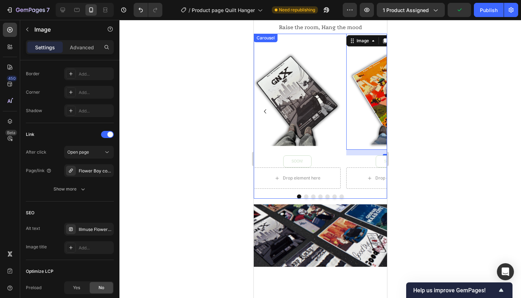
click at [265, 110] on icon "Carousel Back Arrow" at bounding box center [265, 111] width 2 height 4
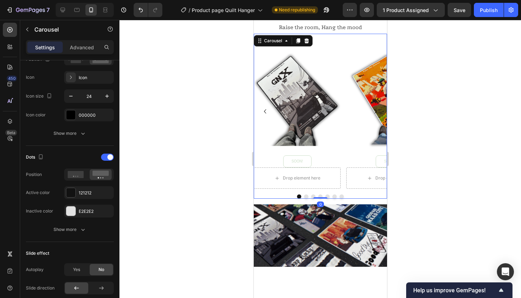
scroll to position [0, 0]
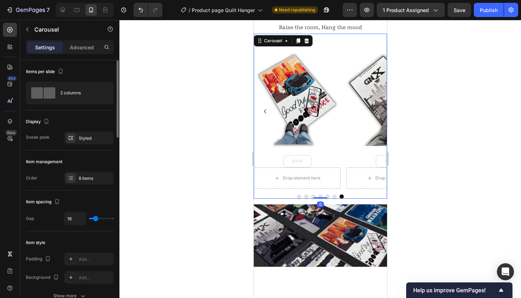
click at [265, 111] on icon "Carousel Back Arrow" at bounding box center [265, 111] width 9 height 9
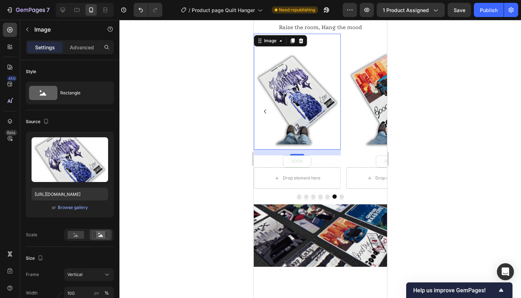
click at [298, 104] on img at bounding box center [297, 92] width 87 height 116
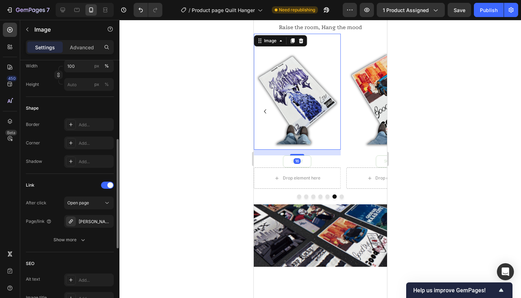
scroll to position [260, 0]
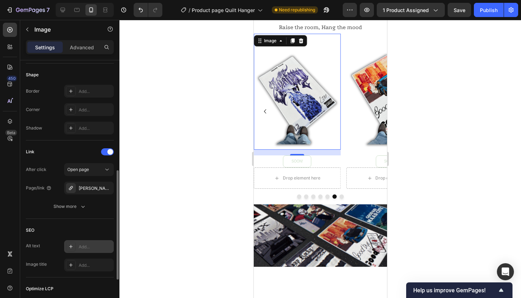
click at [72, 248] on icon at bounding box center [71, 247] width 6 height 6
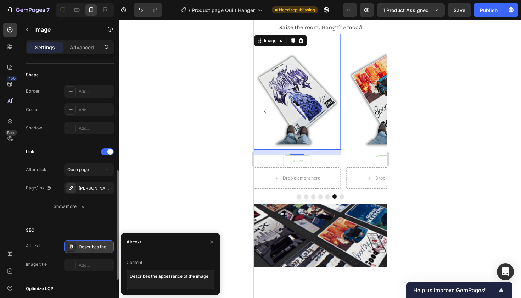
drag, startPoint x: 211, startPoint y: 275, endPoint x: 19, endPoint y: 270, distance: 191.9
click at [19, 270] on div "450 Beta Sections(18) Elements(84) Section Element Hero Section Product Detail …" at bounding box center [60, 159] width 120 height 278
paste textarea "Young Thug rug – Illmuse iconic hip hop album cover design"
type textarea "Young Thug rug – Illmuse iconic hip hop album cover design"
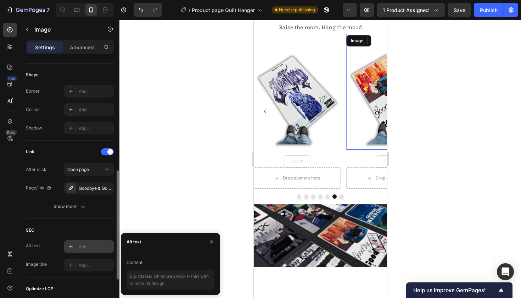
click at [362, 101] on img at bounding box center [389, 92] width 87 height 116
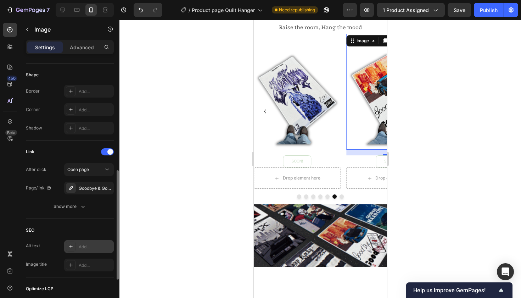
click at [71, 244] on icon at bounding box center [71, 247] width 6 height 6
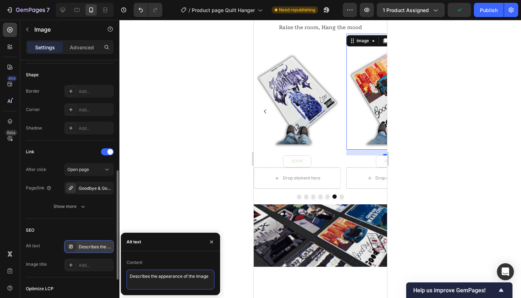
drag, startPoint x: 211, startPoint y: 277, endPoint x: 59, endPoint y: 278, distance: 151.8
click at [59, 278] on div "450 Beta Sections(18) Elements(84) Section Element Hero Section Product Detail …" at bounding box center [60, 159] width 120 height 278
paste textarea "Illmuse Juice WRLD rug – hip hop album cover room aesthetic"
type textarea "Illmuse Juice WRLD rug – hip hop album cover room aesthetic"
click at [215, 239] on button "button" at bounding box center [211, 241] width 11 height 11
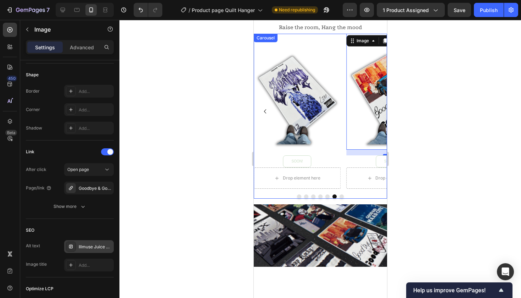
click at [266, 110] on icon "Carousel Back Arrow" at bounding box center [265, 111] width 9 height 9
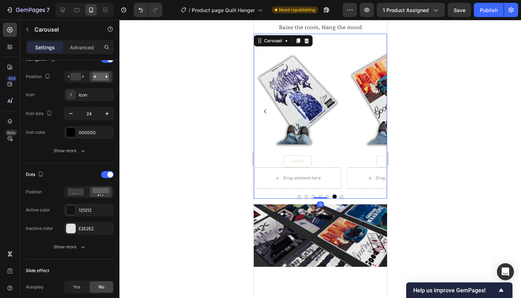
scroll to position [0, 0]
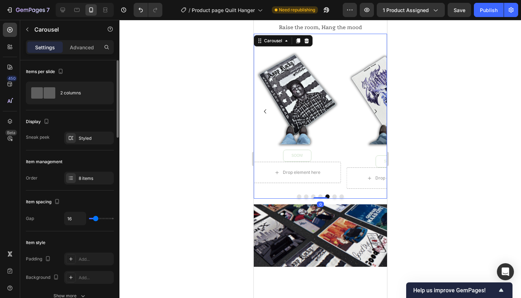
click at [266, 110] on icon "Carousel Back Arrow" at bounding box center [265, 111] width 9 height 9
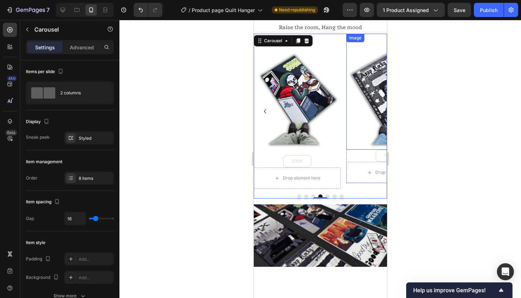
click at [374, 90] on img at bounding box center [389, 92] width 87 height 116
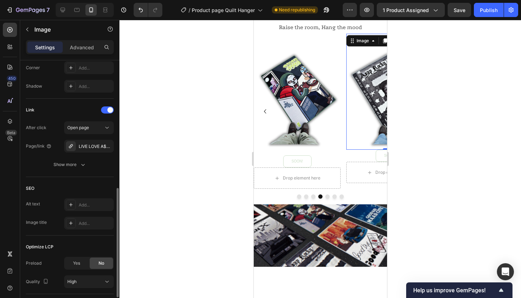
scroll to position [313, 0]
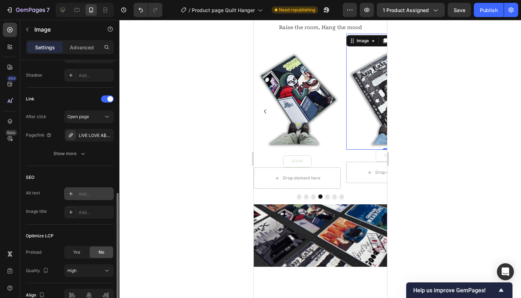
click at [69, 198] on div at bounding box center [71, 194] width 10 height 10
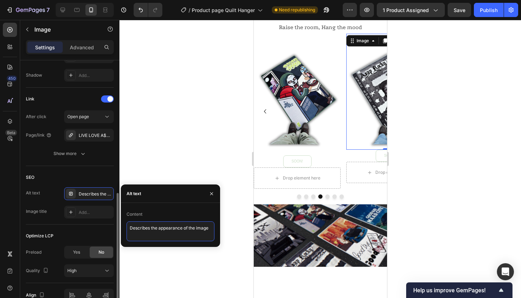
drag, startPoint x: 212, startPoint y: 229, endPoint x: 45, endPoint y: 228, distance: 166.3
click at [45, 228] on div "450 Beta Sections(18) Elements(84) Section Element Hero Section Product Detail …" at bounding box center [60, 159] width 120 height 278
paste textarea "A$AP Rocky album rug – stylish Illmuse fan merch decor"
type textarea "A$AP Rocky album rug – stylish Illmuse fan merch decor"
click at [214, 193] on icon "button" at bounding box center [212, 194] width 6 height 6
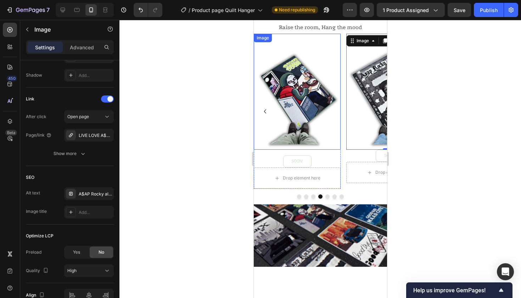
click at [306, 95] on img at bounding box center [297, 92] width 87 height 116
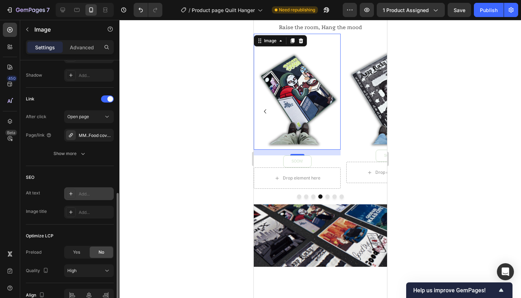
click at [73, 190] on div at bounding box center [71, 194] width 10 height 10
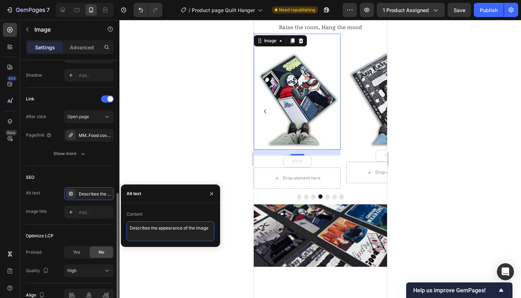
drag, startPoint x: 212, startPoint y: 227, endPoint x: 89, endPoint y: 229, distance: 123.1
click at [89, 229] on div "450 Beta Sections(18) Elements(84) Section Element Hero Section Product Detail …" at bounding box center [60, 159] width 120 height 278
paste textarea "Illmuse MM…FOOD album rug – stylish music room aesthetic"
type textarea "Illmuse MM…FOOD album rug – stylish music room aesthetic"
click at [215, 192] on button "button" at bounding box center [211, 193] width 11 height 11
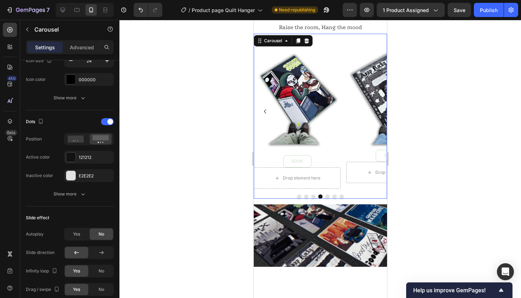
click at [266, 110] on icon "Carousel Back Arrow" at bounding box center [265, 111] width 9 height 9
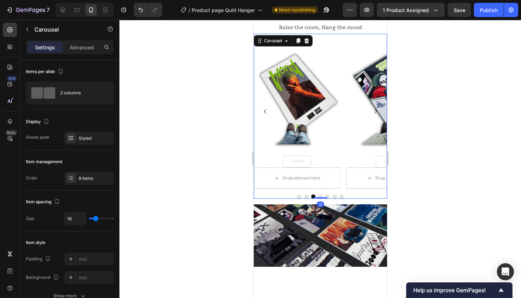
click at [266, 110] on icon "Carousel Back Arrow" at bounding box center [265, 111] width 9 height 9
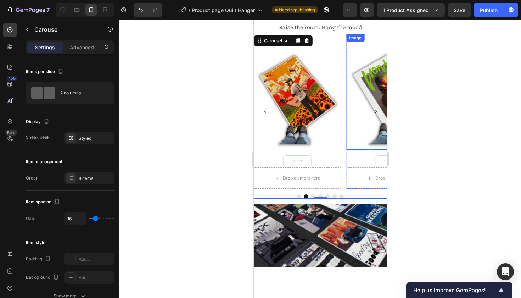
click at [369, 103] on img at bounding box center [389, 92] width 87 height 116
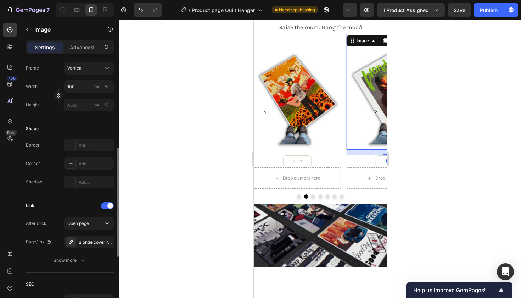
scroll to position [207, 0]
click at [73, 146] on icon at bounding box center [71, 145] width 6 height 6
click at [56, 131] on div "Shape" at bounding box center [70, 128] width 88 height 11
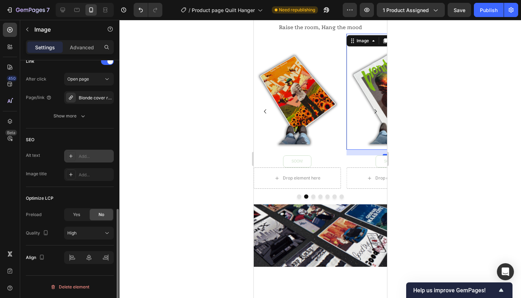
click at [67, 156] on div at bounding box center [71, 156] width 10 height 10
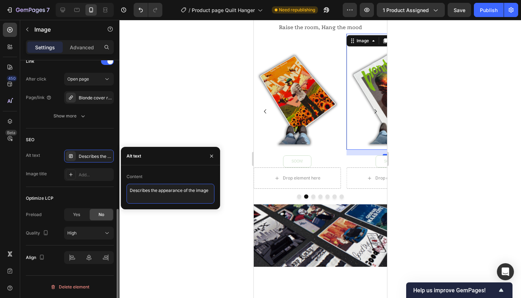
drag, startPoint x: 211, startPoint y: 190, endPoint x: 59, endPoint y: 188, distance: 152.2
click at [59, 188] on div "450 Beta Sections(18) Elements(84) Section Element Hero Section Product Detail …" at bounding box center [60, 159] width 120 height 278
paste textarea "Blonde album rug – Illmuse R&B and hip hop room aesthetic"
type textarea "Blonde album rug – Illmuse R&B and hip hop room aesthetic"
click at [215, 157] on button "button" at bounding box center [211, 155] width 11 height 11
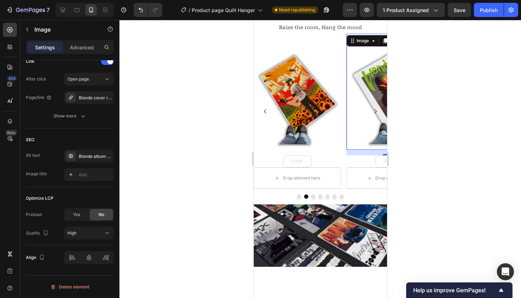
click at [464, 159] on div at bounding box center [321, 159] width 402 height 278
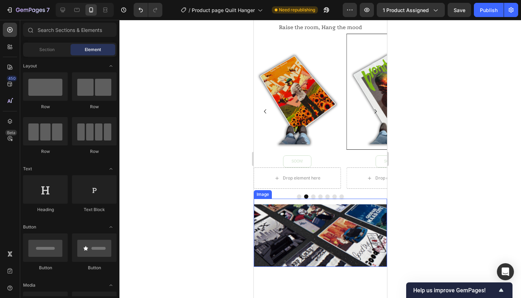
click at [325, 241] on img at bounding box center [320, 235] width 133 height 62
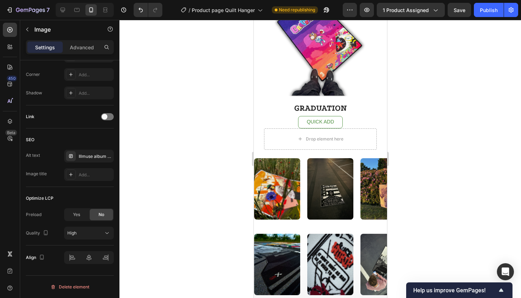
scroll to position [975, 0]
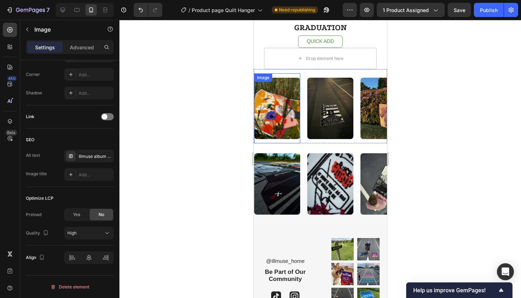
click at [280, 124] on img at bounding box center [277, 108] width 46 height 61
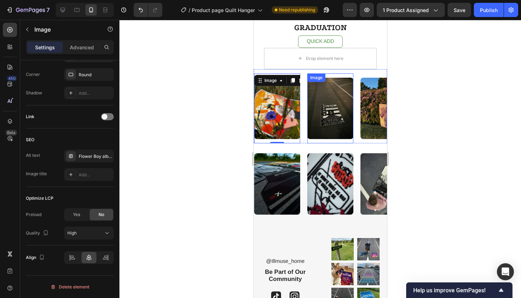
click at [334, 121] on img at bounding box center [330, 108] width 46 height 61
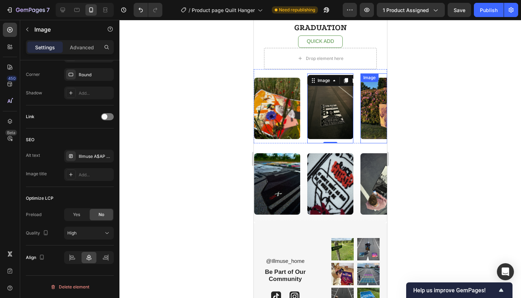
click at [374, 117] on img at bounding box center [383, 108] width 46 height 61
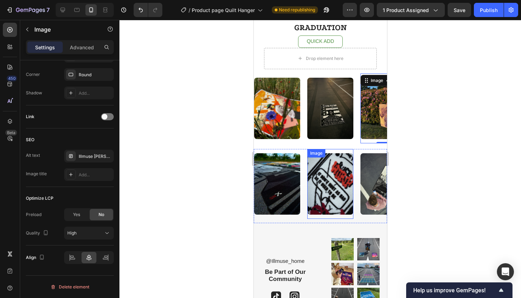
click at [326, 200] on img at bounding box center [330, 183] width 46 height 61
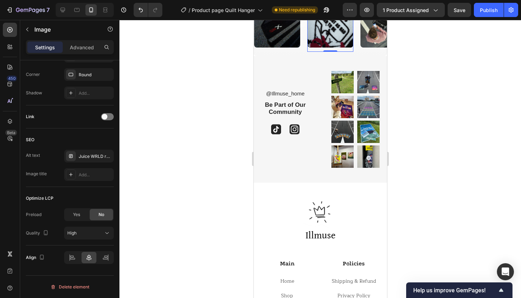
scroll to position [1141, 0]
click at [341, 80] on img at bounding box center [342, 82] width 23 height 22
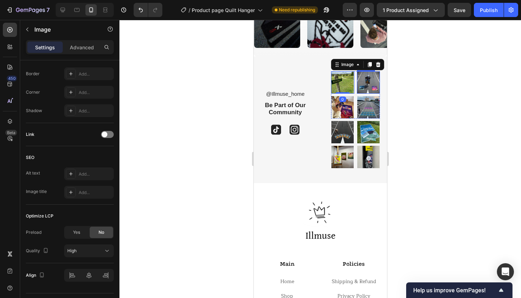
click at [370, 86] on img at bounding box center [368, 82] width 23 height 22
click at [337, 86] on img at bounding box center [342, 82] width 23 height 22
click at [76, 173] on div "Add..." at bounding box center [89, 173] width 50 height 13
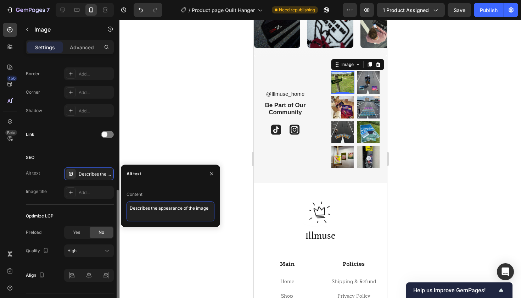
drag, startPoint x: 211, startPoint y: 209, endPoint x: 44, endPoint y: 209, distance: 166.7
click at [44, 209] on div "450 Beta Sections(18) Elements(84) Section Element Hero Section Product Detail …" at bounding box center [60, 159] width 120 height 278
paste textarea "Kendrick GKMC rug – Illmuse gift idea for music culture fans"
type textarea "Kendrick GKMC rug – Illmuse gift idea for music culture fans"
click at [209, 174] on icon "button" at bounding box center [212, 174] width 6 height 6
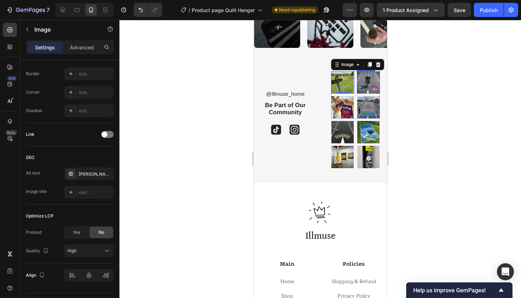
click at [367, 81] on img at bounding box center [368, 82] width 23 height 22
click at [370, 80] on img at bounding box center [368, 82] width 23 height 22
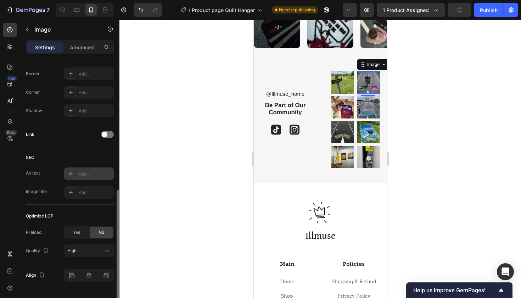
click at [75, 176] on div at bounding box center [71, 174] width 10 height 10
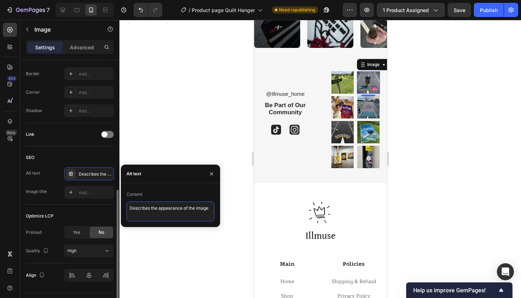
drag, startPoint x: 211, startPoint y: 209, endPoint x: 49, endPoint y: 209, distance: 161.7
click at [50, 209] on div "450 Beta Sections(18) Elements(84) Section Element Hero Section Product Detail …" at bounding box center [60, 159] width 120 height 278
paste textarea "Astroworld album rug – Illmuse hip hop inspired room aesthetic"
type textarea "Astroworld album rug – Illmuse hip hop inspired room aesthetic"
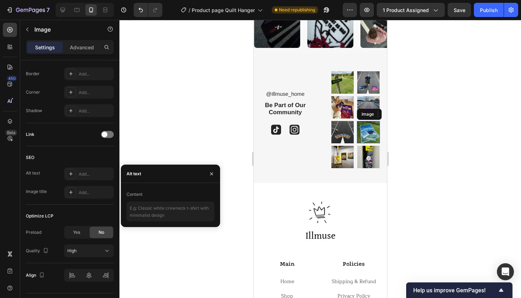
click at [367, 131] on img at bounding box center [368, 132] width 23 height 22
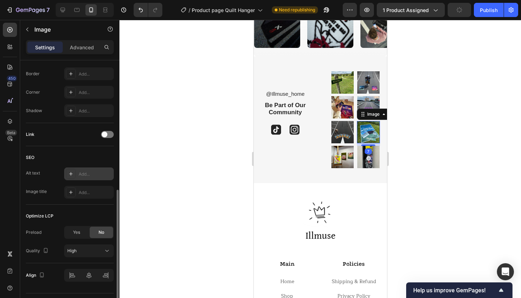
click at [83, 176] on div "Add..." at bounding box center [95, 174] width 33 height 6
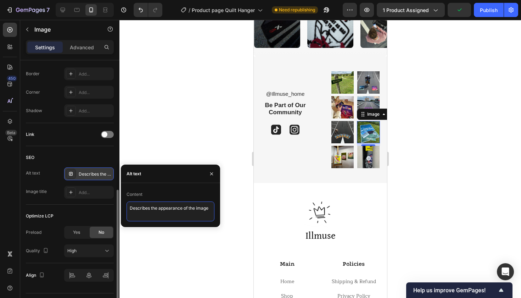
drag, startPoint x: 210, startPoint y: 206, endPoint x: 50, endPoint y: 205, distance: 160.3
click at [50, 205] on div "450 Beta Sections(18) Elements(84) Section Element Hero Section Product Detail …" at bounding box center [60, 159] width 120 height 278
paste textarea "Kendrick GKMC rug – Illmuse gift idea for music culture fans"
type textarea "Kendrick GKMC rug – Illmuse gift idea for music culture fans"
click at [210, 173] on icon "button" at bounding box center [212, 174] width 6 height 6
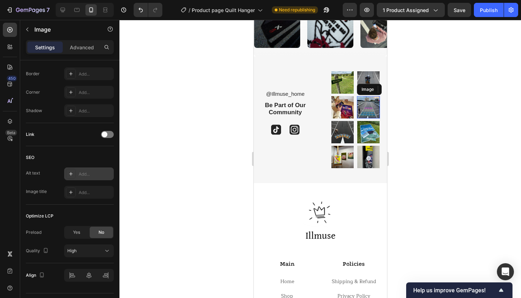
click at [369, 102] on img at bounding box center [368, 107] width 23 height 22
click at [88, 172] on div "Add..." at bounding box center [95, 174] width 33 height 6
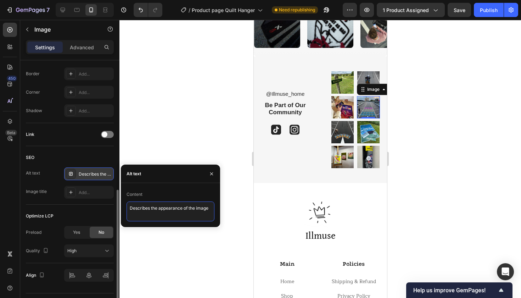
drag, startPoint x: 211, startPoint y: 210, endPoint x: 106, endPoint y: 208, distance: 105.7
click at [106, 208] on div "450 Beta Sections(18) Elements(84) Section Element Hero Section Product Detail …" at bounding box center [60, 159] width 120 height 278
paste textarea "Kendrick GKMC rug – Illmuse gift idea for music culture fans"
type textarea "Kendrick GKMC rug – Illmuse gift idea for music culture fans"
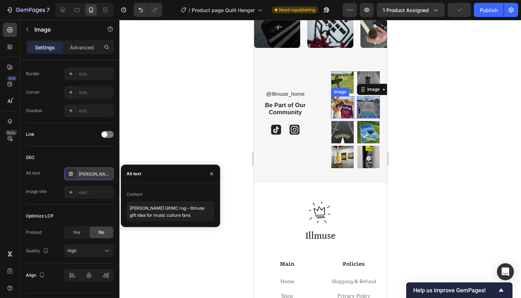
click at [346, 105] on img at bounding box center [342, 107] width 23 height 22
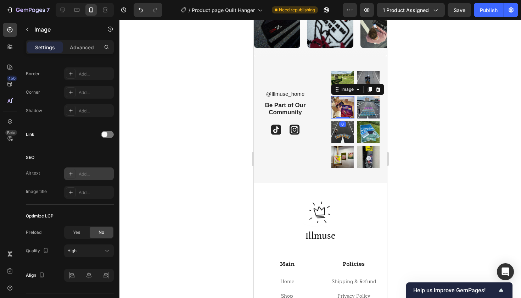
click at [77, 181] on div "Alt text Add... Image title Add..." at bounding box center [70, 182] width 88 height 31
click at [79, 177] on div "Add..." at bounding box center [95, 174] width 33 height 6
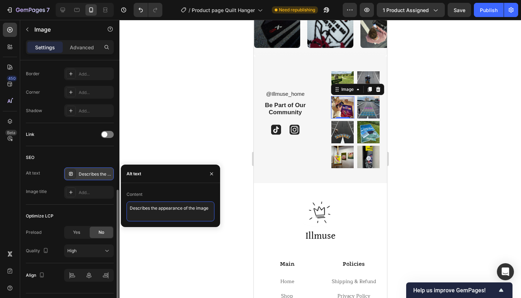
drag, startPoint x: 213, startPoint y: 206, endPoint x: 85, endPoint y: 205, distance: 127.7
click at [85, 205] on div "450 Beta Sections(18) Elements(84) Section Element Hero Section Product Detail …" at bounding box center [60, 159] width 120 height 278
paste textarea "Illmuse Graduation rug – music inspired album cover floor art"
type textarea "Illmuse Graduation rug – music inspired album cover floor art"
click at [343, 134] on img at bounding box center [342, 132] width 23 height 22
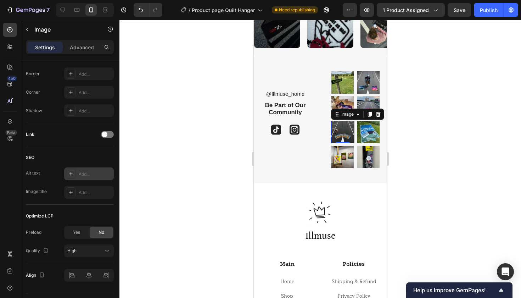
click at [72, 177] on div at bounding box center [71, 174] width 10 height 10
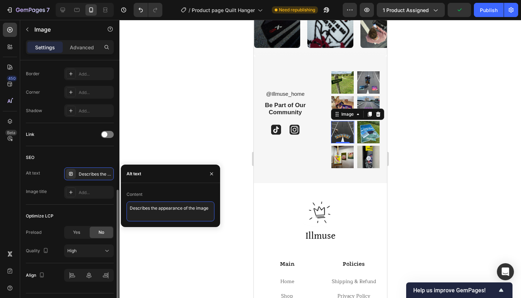
drag, startPoint x: 212, startPoint y: 208, endPoint x: 65, endPoint y: 206, distance: 147.5
click at [65, 206] on div "450 Beta Sections(18) Elements(84) Section Element Hero Section Product Detail …" at bounding box center [60, 159] width 120 height 278
paste textarea "Illmuse Astroworld rug – rap album rug merch for Travis fans"
type textarea "Illmuse Astroworld rug – rap album rug merch for Travis fans"
click at [211, 173] on icon "button" at bounding box center [211, 173] width 3 height 3
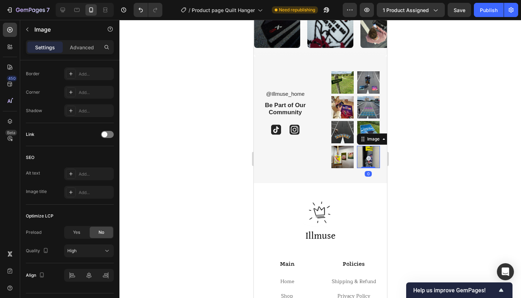
click at [369, 159] on img at bounding box center [368, 157] width 23 height 22
click at [343, 159] on img at bounding box center [342, 157] width 23 height 22
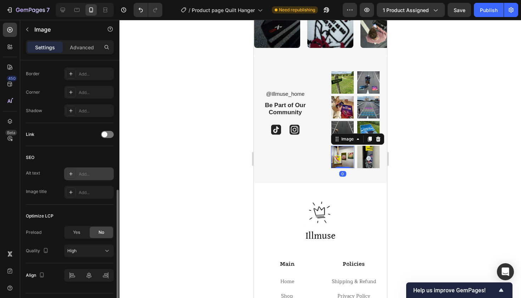
click at [79, 177] on div "Add..." at bounding box center [89, 173] width 50 height 13
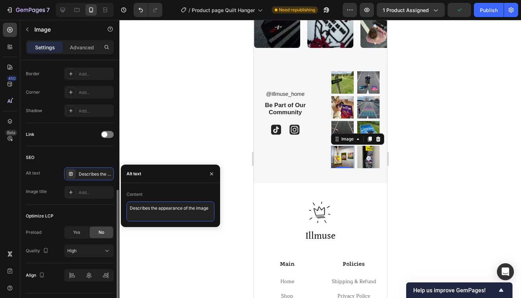
drag, startPoint x: 211, startPoint y: 209, endPoint x: 81, endPoint y: 205, distance: 129.8
click at [81, 205] on div "450 Beta Sections(18) Elements(84) Section Element Hero Section Product Detail …" at bounding box center [60, 159] width 120 height 278
paste textarea "Illmuse rug lineup – iconic music covers as stylish room decoration"
type textarea "Illmuse rug lineup – iconic music covers as stylish room decoration"
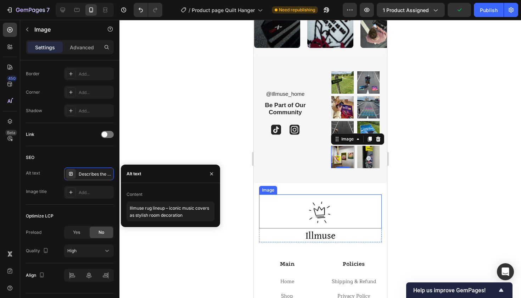
click at [323, 215] on img at bounding box center [320, 211] width 34 height 34
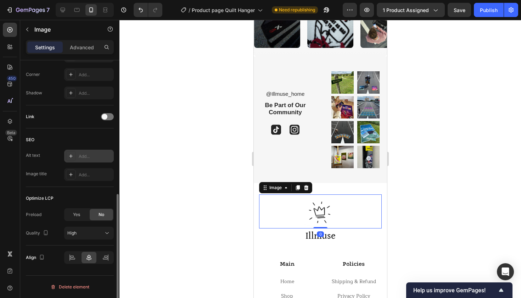
click at [70, 156] on icon at bounding box center [71, 156] width 4 height 4
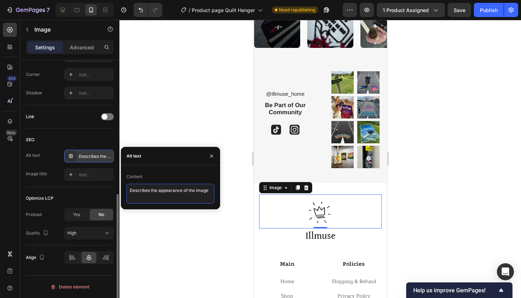
drag, startPoint x: 213, startPoint y: 192, endPoint x: 50, endPoint y: 189, distance: 162.8
click at [50, 189] on div "450 Beta Sections(18) Elements(84) Section Element Hero Section Product Detail …" at bounding box center [60, 159] width 120 height 278
paste textarea "Illmuse rug lineup – iconic music covers as stylish room decoration"
type textarea "Illmuse rug lineup – iconic music covers as stylish room decoration"
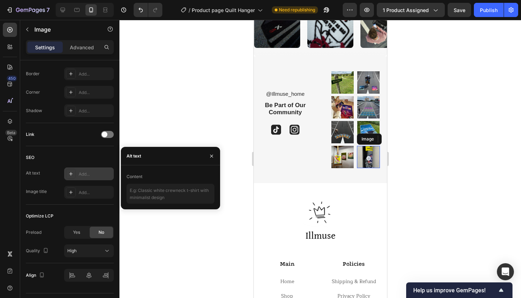
click at [367, 160] on img at bounding box center [368, 157] width 23 height 22
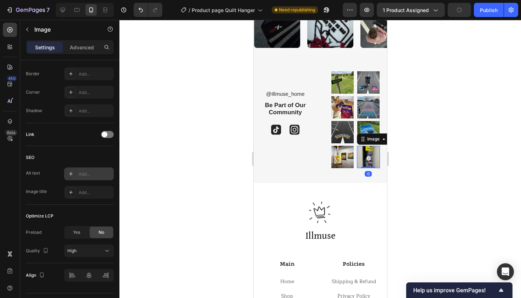
click at [84, 170] on div "Add..." at bounding box center [89, 173] width 50 height 13
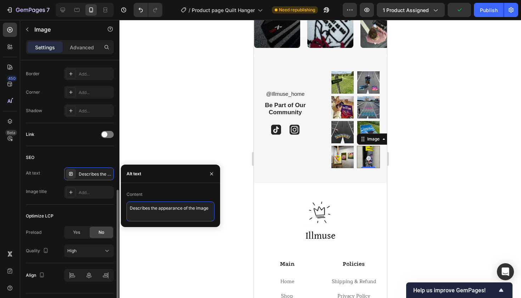
drag, startPoint x: 211, startPoint y: 208, endPoint x: 67, endPoint y: 205, distance: 143.6
click at [67, 205] on div "450 Beta Sections(18) Elements(84) Section Element Hero Section Product Detail …" at bounding box center [60, 159] width 120 height 278
paste textarea "Illmuse hip hop rugs – stylish album cover decor for home and fans"
type textarea "Illmuse hip hop rugs – stylish album cover decor for home and fans"
click at [213, 172] on icon "button" at bounding box center [212, 174] width 6 height 6
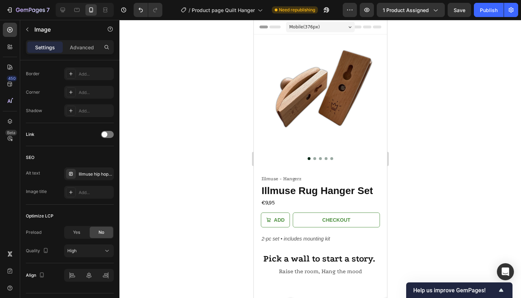
scroll to position [0, 0]
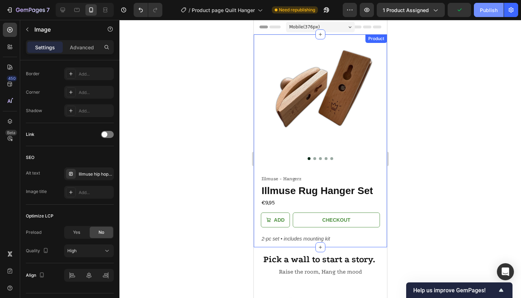
click at [485, 8] on div "Publish" at bounding box center [489, 9] width 18 height 7
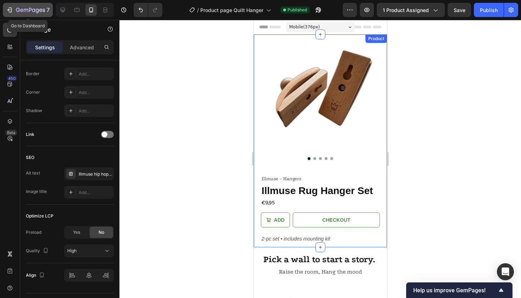
click at [11, 6] on div "7" at bounding box center [28, 10] width 44 height 9
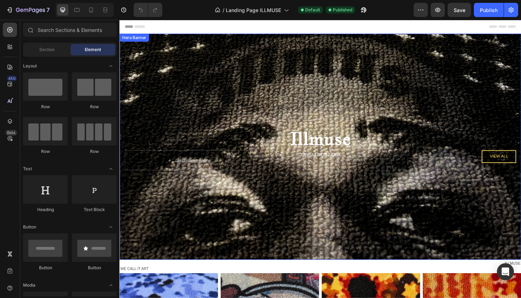
click at [250, 88] on div "Background Image" at bounding box center [333, 153] width 426 height 239
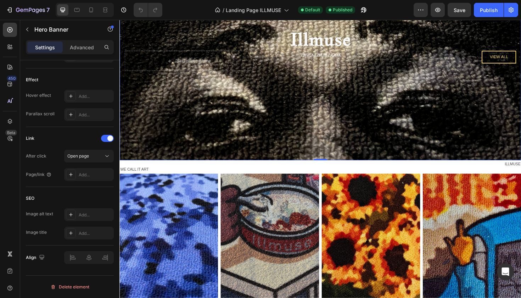
scroll to position [106, 0]
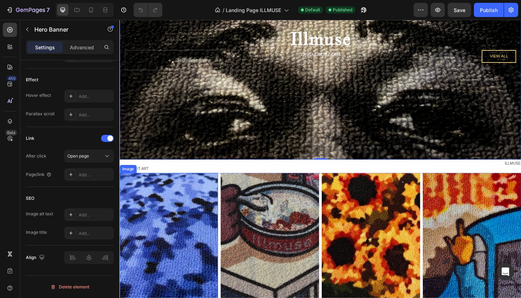
click at [185, 214] on img at bounding box center [172, 251] width 104 height 139
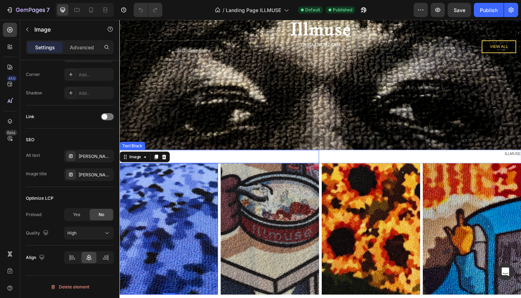
scroll to position [117, 0]
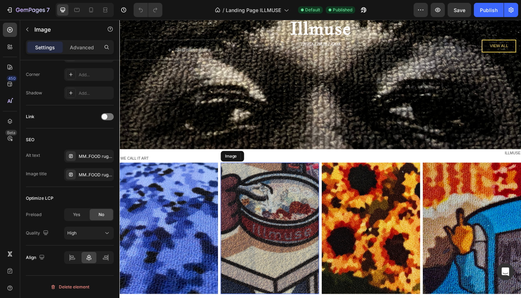
click at [288, 222] on img at bounding box center [279, 240] width 104 height 139
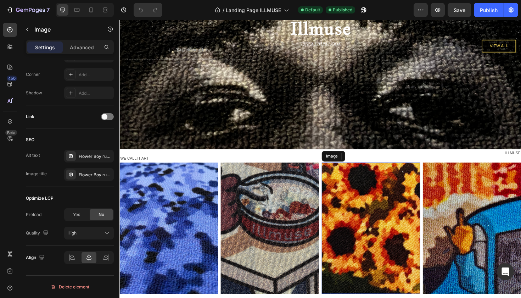
click at [406, 226] on img at bounding box center [386, 240] width 104 height 139
click at [472, 225] on img at bounding box center [493, 240] width 104 height 139
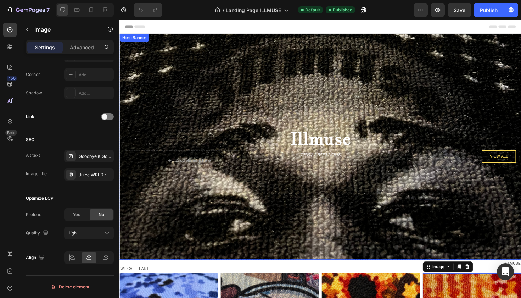
scroll to position [0, 0]
click at [258, 79] on div "Background Image" at bounding box center [333, 153] width 426 height 239
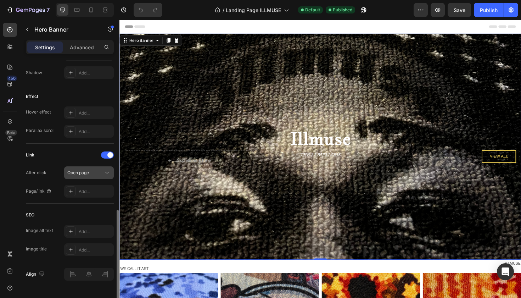
scroll to position [356, 0]
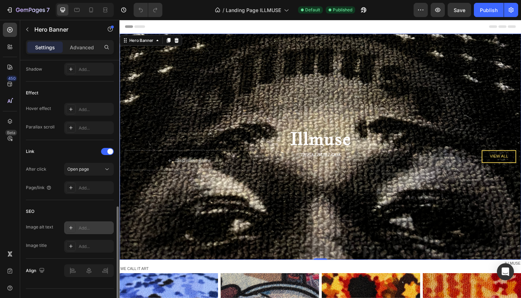
click at [72, 229] on icon at bounding box center [71, 228] width 6 height 6
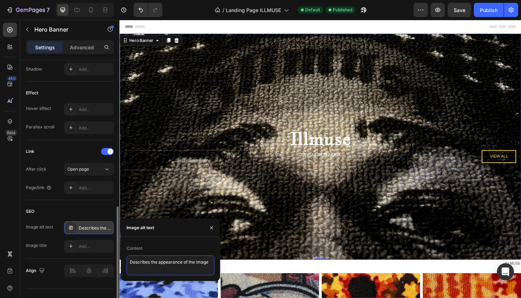
drag, startPoint x: 210, startPoint y: 262, endPoint x: 64, endPoint y: 254, distance: 145.6
click at [64, 254] on div "450 Beta Sections(18) Elements(83) Section Element Hero Section Product Detail …" at bounding box center [60, 159] width 120 height 278
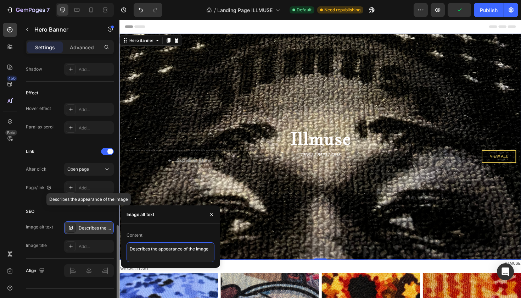
scroll to position [369, 0]
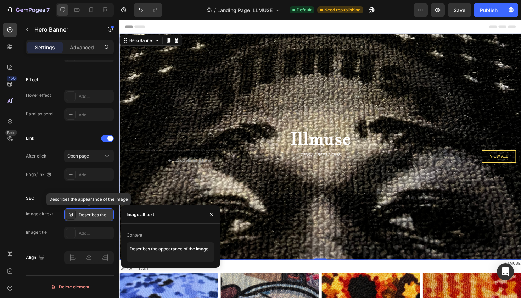
click at [82, 216] on div "Describes the appearance of the image" at bounding box center [95, 215] width 33 height 6
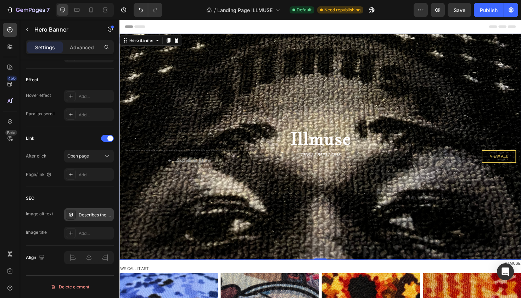
click at [86, 212] on div "Describes the appearance of the image" at bounding box center [95, 215] width 33 height 6
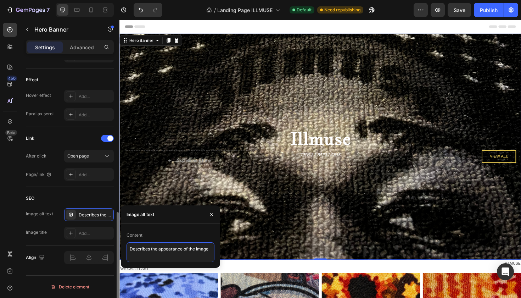
drag, startPoint x: 210, startPoint y: 250, endPoint x: 74, endPoint y: 249, distance: 136.2
click at [74, 249] on div "450 Beta Sections(18) Elements(83) Section Element Hero Section Product Detail …" at bounding box center [60, 159] width 120 height 278
paste textarea "Live Love A$AP rug – iconic hip hop album rug by Illmus"
type textarea "Live Love A$AP rug – iconic hip hop album rug by Illmuse"
click at [211, 215] on icon "button" at bounding box center [211, 214] width 3 height 3
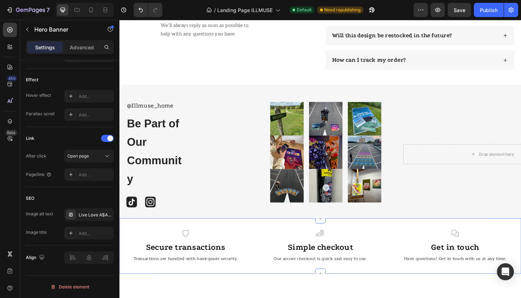
scroll to position [1277, 0]
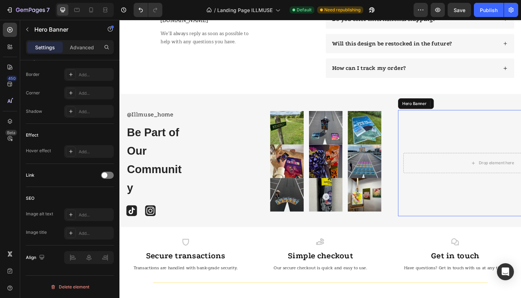
click at [513, 136] on video "Background Image" at bounding box center [515, 171] width 200 height 112
click at [374, 139] on div "Drop element here Hero Banner 0" at bounding box center [438, 171] width 200 height 113
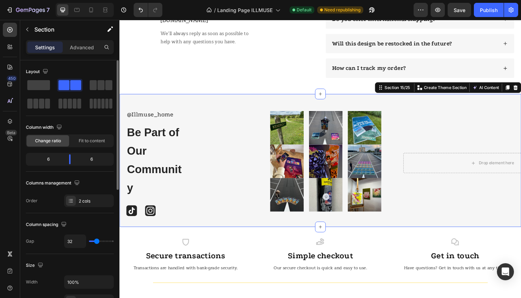
click at [338, 128] on div "Drop element here Hero Banner" at bounding box center [438, 171] width 200 height 113
click at [296, 137] on img at bounding box center [296, 133] width 37 height 35
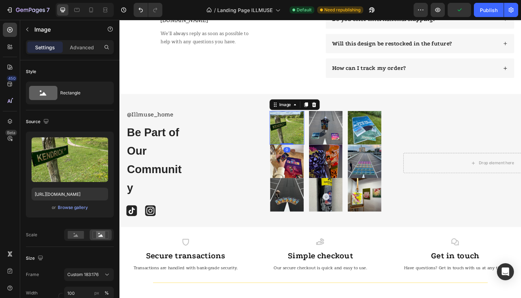
scroll to position [295, 0]
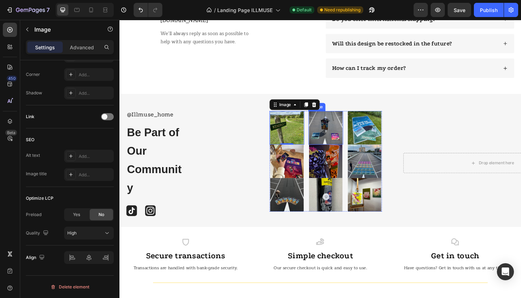
click at [336, 135] on img at bounding box center [338, 133] width 37 height 35
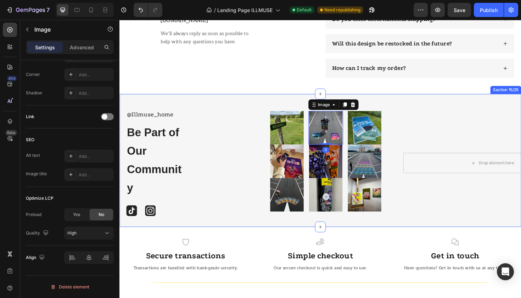
click at [381, 135] on div "Drop element here Hero Banner" at bounding box center [438, 171] width 200 height 113
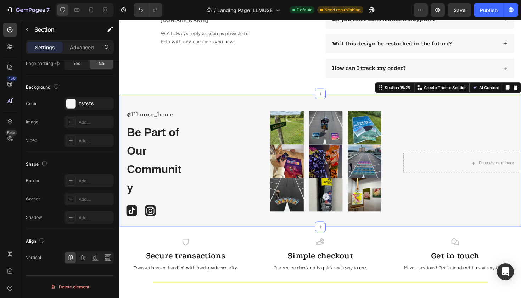
scroll to position [0, 0]
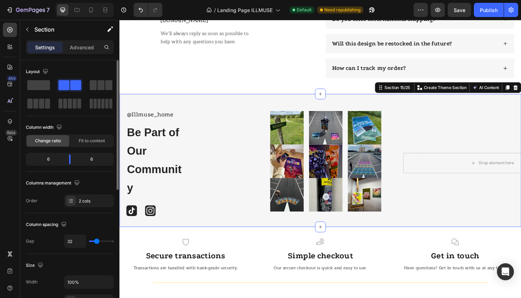
click at [372, 136] on div "Drop element here Hero Banner" at bounding box center [438, 171] width 200 height 113
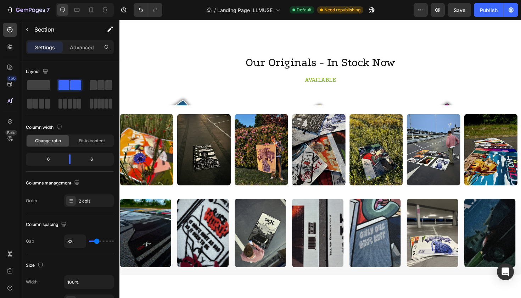
scroll to position [860, 0]
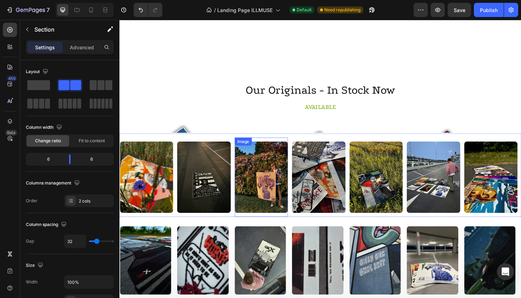
click at [272, 179] on img at bounding box center [269, 187] width 56 height 76
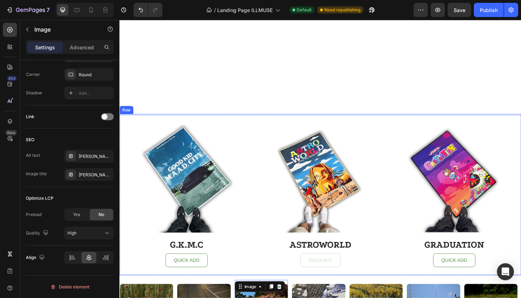
scroll to position [1153, 0]
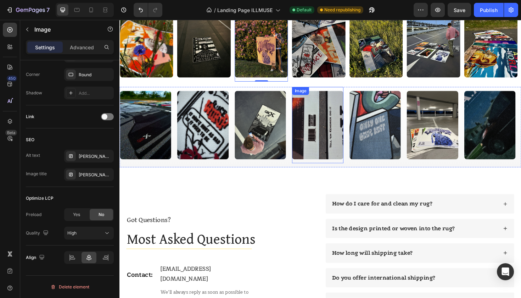
click at [339, 128] on img at bounding box center [329, 131] width 54 height 73
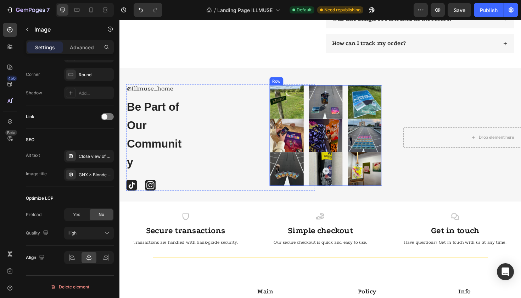
scroll to position [1453, 0]
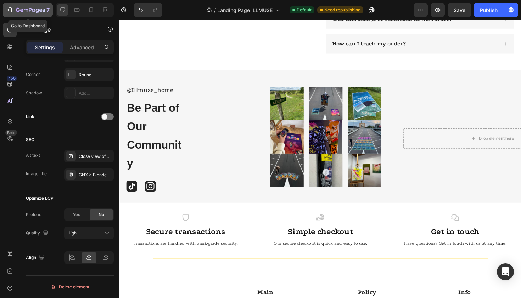
click at [15, 10] on div "7" at bounding box center [28, 10] width 44 height 9
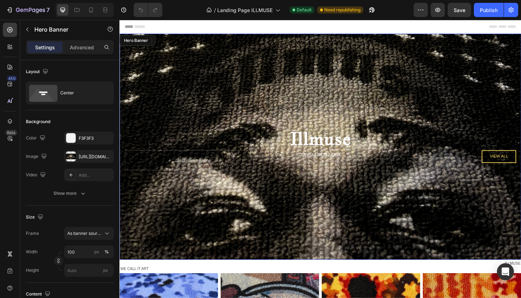
click at [256, 89] on div "Background Image" at bounding box center [333, 153] width 426 height 239
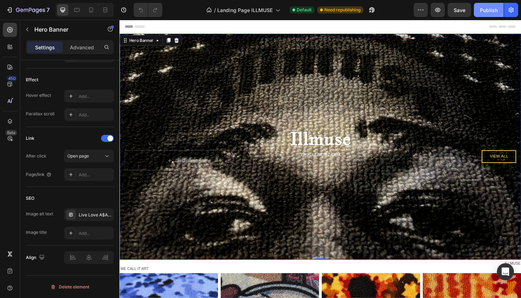
click at [490, 13] on div "Publish" at bounding box center [489, 9] width 18 height 7
click at [10, 7] on icon "button" at bounding box center [9, 9] width 7 height 7
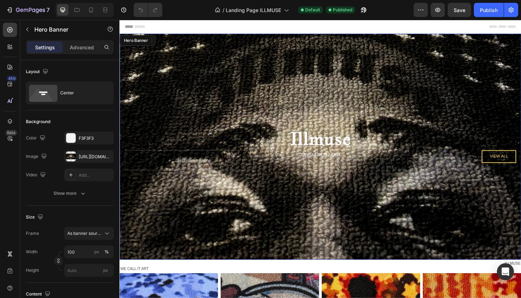
click at [219, 66] on div "Background Image" at bounding box center [333, 153] width 426 height 239
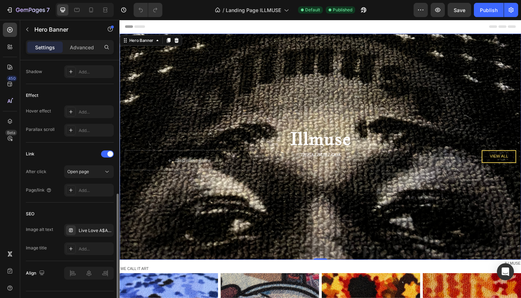
scroll to position [358, 0]
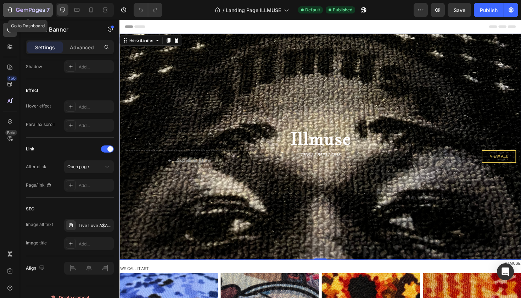
click at [35, 10] on icon "button" at bounding box center [33, 10] width 3 height 3
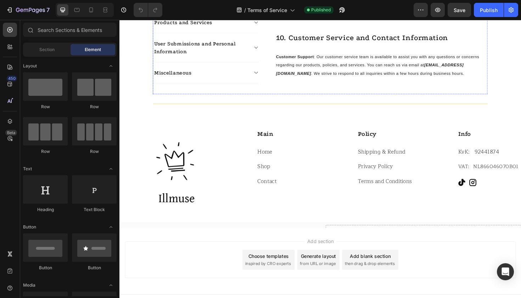
scroll to position [1096, 0]
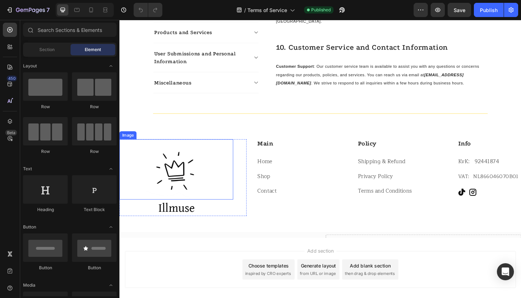
click at [183, 159] on img at bounding box center [180, 178] width 64 height 64
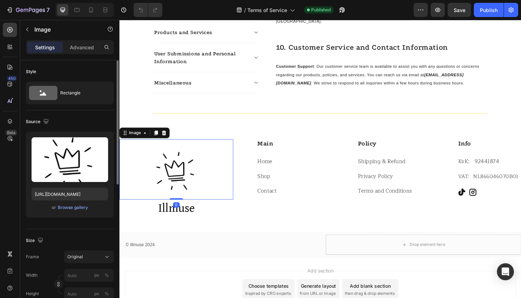
scroll to position [278, 0]
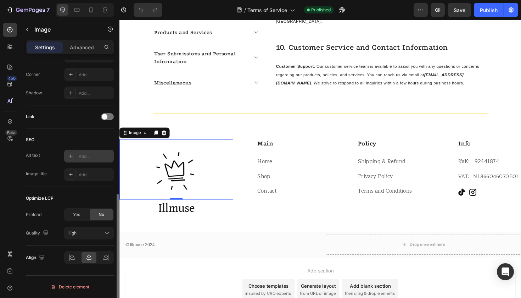
click at [71, 156] on icon at bounding box center [71, 156] width 4 height 4
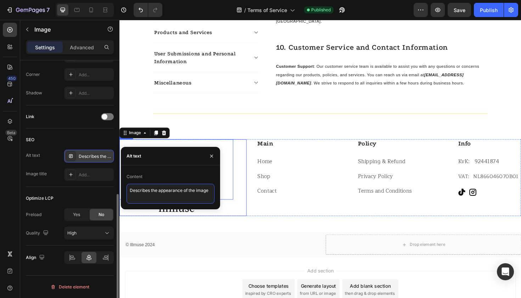
drag, startPoint x: 248, startPoint y: 210, endPoint x: 249, endPoint y: 203, distance: 7.1
paste textarea "Illmuse album rugs – perfect gift and merch for true hip hop lovers"
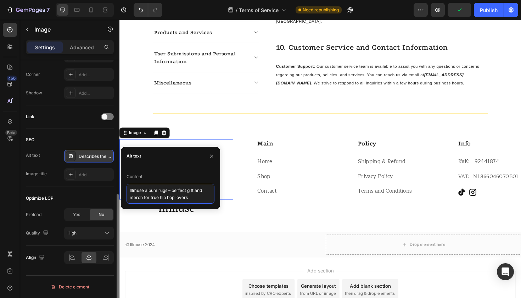
scroll to position [2, 0]
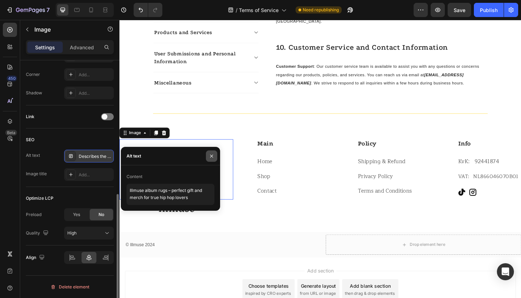
type textarea "Illmuse album rugs – perfect gift and merch for true hip hop lovers"
click at [210, 155] on icon "button" at bounding box center [212, 156] width 6 height 6
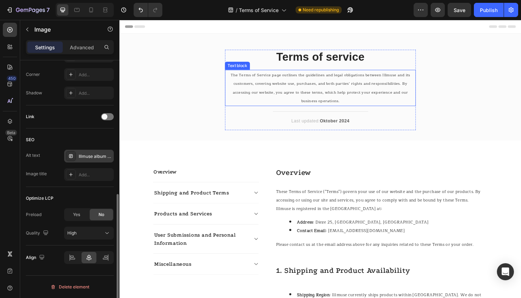
scroll to position [0, 0]
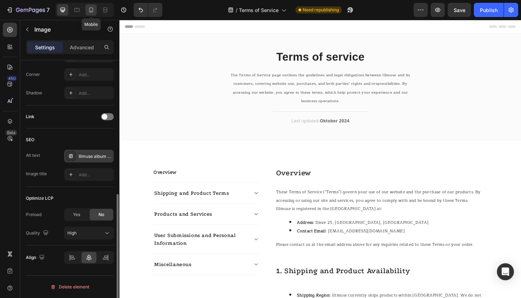
click at [92, 12] on icon at bounding box center [91, 9] width 7 height 7
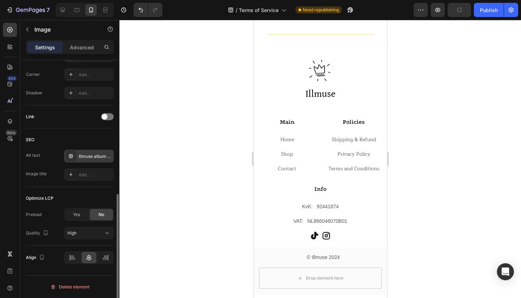
scroll to position [1569, 0]
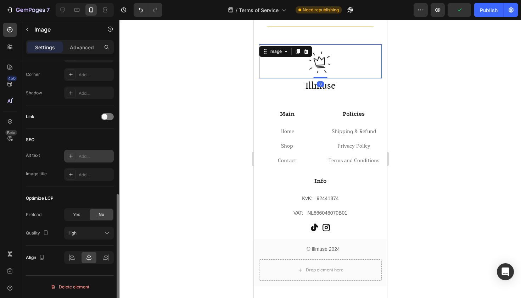
click at [323, 44] on img at bounding box center [320, 61] width 34 height 34
click at [73, 156] on icon at bounding box center [71, 156] width 6 height 6
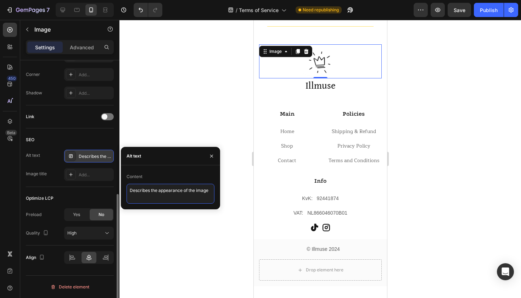
drag, startPoint x: 210, startPoint y: 191, endPoint x: 66, endPoint y: 190, distance: 143.6
click at [66, 190] on div "450 Beta Sections(18) Elements(83) Section Element Hero Section Product Detail …" at bounding box center [60, 159] width 120 height 278
paste textarea "Illmuse album rugs – perfect gift and merch for true hip hop lovers"
type textarea "Illmuse album rugs – perfect gift and merch for true hip hop lovers"
click at [213, 156] on icon "button" at bounding box center [212, 156] width 6 height 6
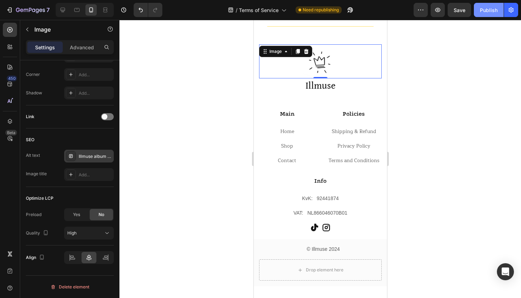
click at [496, 10] on div "Publish" at bounding box center [489, 9] width 18 height 7
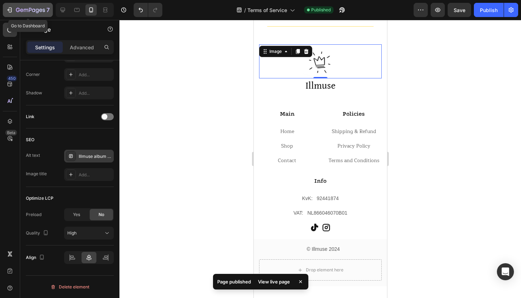
click at [17, 6] on div "7" at bounding box center [33, 10] width 34 height 9
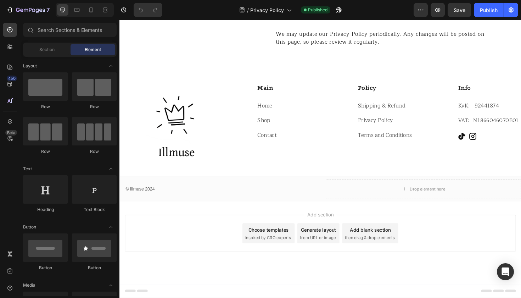
scroll to position [1191, 0]
click at [191, 123] on img at bounding box center [180, 119] width 64 height 64
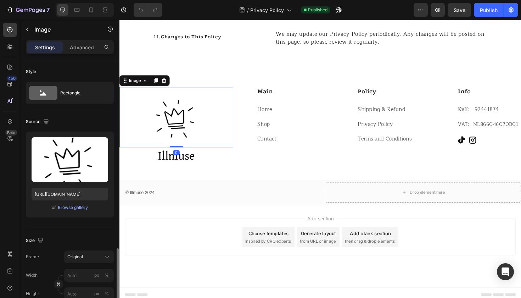
scroll to position [278, 0]
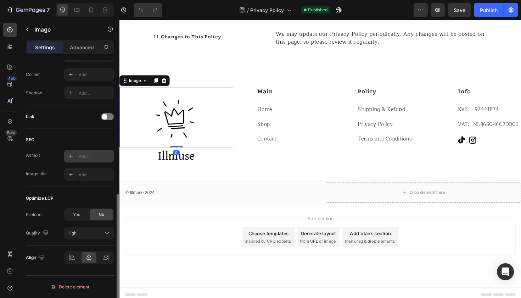
click at [72, 157] on icon at bounding box center [71, 156] width 6 height 6
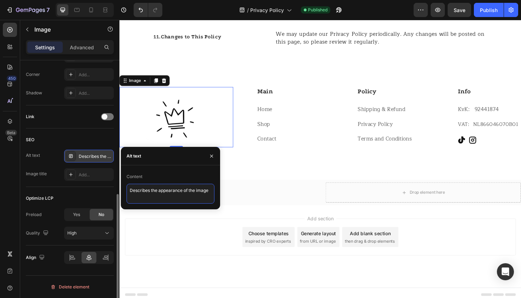
drag, startPoint x: 212, startPoint y: 190, endPoint x: 44, endPoint y: 189, distance: 167.7
click at [44, 189] on div "450 Beta Sections(18) Elements(83) Section Element Hero Section Product Detail …" at bounding box center [60, 159] width 120 height 278
paste textarea "Illmuse album rugs – perfect gift and merch for true hip hop lovers"
type textarea "Illmuse album rugs – perfect gift and merch for true hip hop lovers"
click at [215, 154] on button "button" at bounding box center [211, 155] width 11 height 11
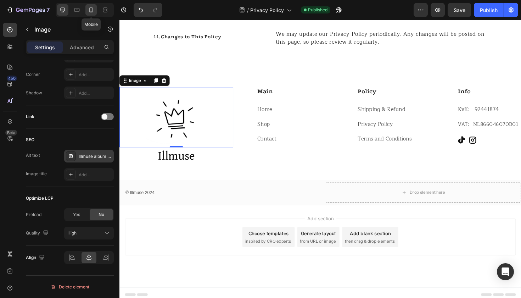
click at [91, 12] on icon at bounding box center [91, 9] width 7 height 7
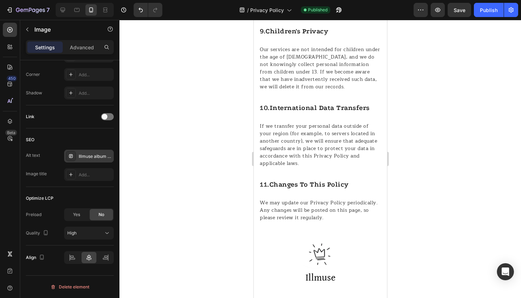
scroll to position [1527, 0]
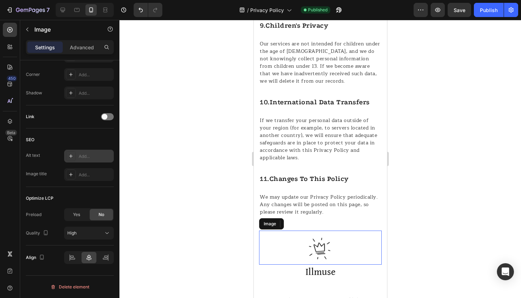
click at [319, 244] on img at bounding box center [320, 247] width 34 height 34
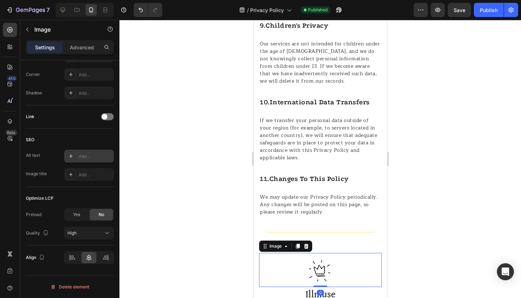
click at [72, 161] on div at bounding box center [71, 156] width 10 height 10
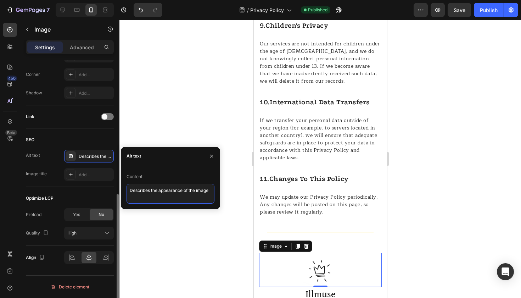
drag, startPoint x: 211, startPoint y: 192, endPoint x: 30, endPoint y: 192, distance: 180.5
click at [30, 192] on div "450 Beta Sections(18) Elements(83) Section Element Hero Section Product Detail …" at bounding box center [60, 159] width 120 height 278
paste textarea "Illmuse album rugs – perfect gift and merch for true hip hop lovers"
type textarea "Illmuse album rugs – perfect gift and merch for true hip hop lovers"
click at [212, 156] on icon "button" at bounding box center [211, 155] width 3 height 3
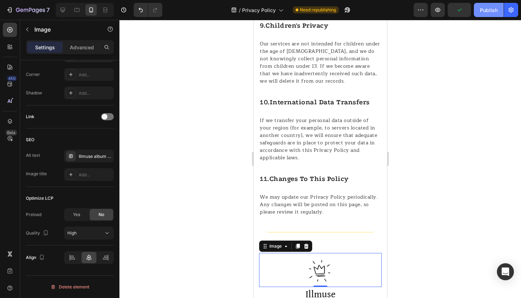
click at [484, 13] on div "Publish" at bounding box center [489, 9] width 18 height 7
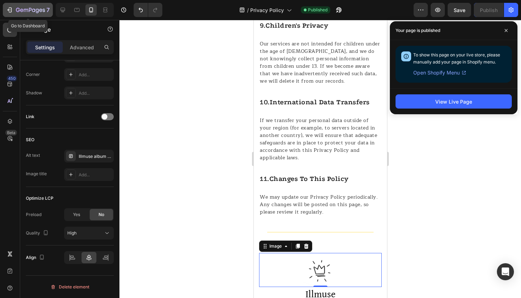
click at [28, 9] on icon "button" at bounding box center [30, 10] width 29 height 6
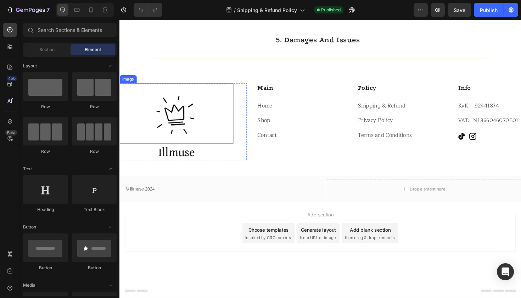
scroll to position [706, 0]
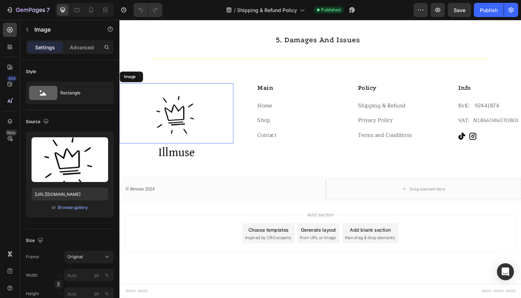
click at [175, 116] on img at bounding box center [180, 119] width 64 height 64
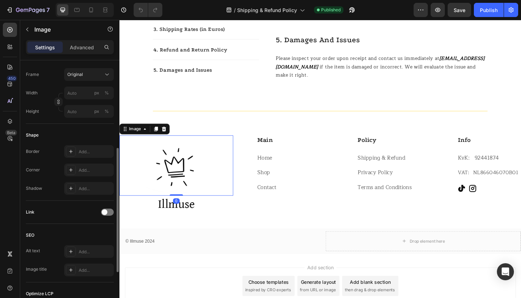
scroll to position [278, 0]
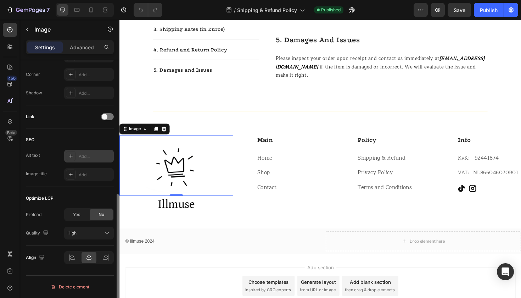
click at [70, 157] on icon at bounding box center [71, 156] width 6 height 6
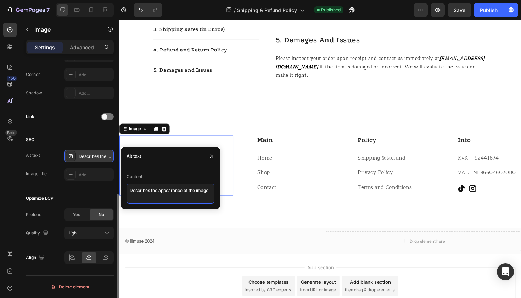
drag, startPoint x: 213, startPoint y: 191, endPoint x: 79, endPoint y: 190, distance: 134.4
click at [79, 190] on div "450 Beta Sections(18) Elements(83) Section Element Hero Section Product Detail …" at bounding box center [60, 159] width 120 height 278
paste textarea "Illmuse rap album rug collection – unique merch for music cultur"
type textarea "Illmuse rap album rug collection – unique merch for music culture"
click at [214, 153] on icon "button" at bounding box center [212, 156] width 6 height 6
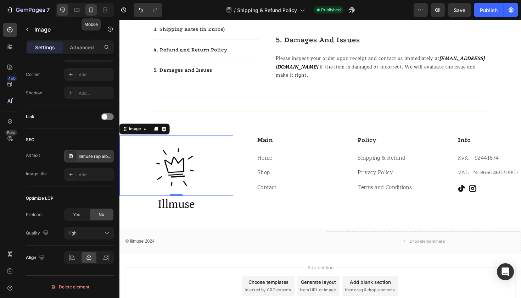
click at [93, 9] on icon at bounding box center [91, 9] width 4 height 5
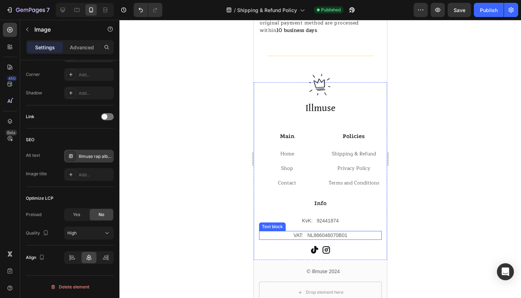
scroll to position [919, 0]
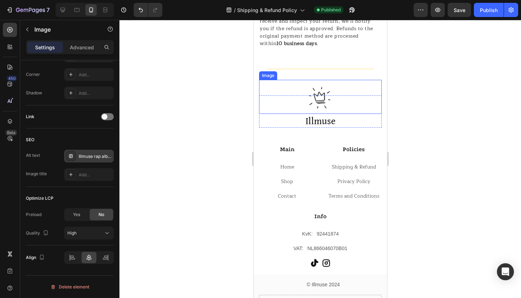
click at [317, 98] on img at bounding box center [320, 97] width 34 height 34
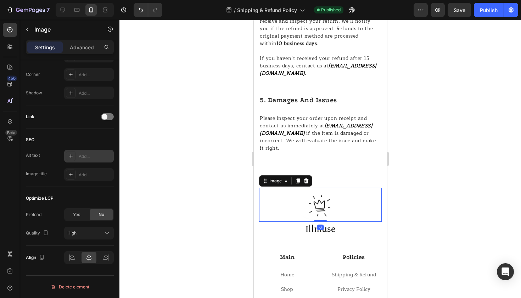
click at [69, 153] on div at bounding box center [71, 156] width 10 height 10
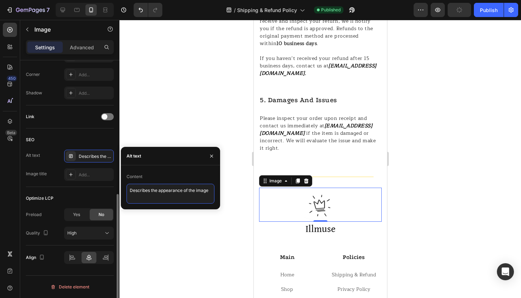
drag, startPoint x: 212, startPoint y: 192, endPoint x: 71, endPoint y: 192, distance: 140.4
click at [71, 192] on div "450 Beta Sections(18) Elements(83) Section Element Hero Section Product Detail …" at bounding box center [60, 159] width 120 height 278
paste textarea "Illmuse rap album rug collection – unique merch for music cultur"
type textarea "Illmuse rap album rug collection – unique merch for music culture"
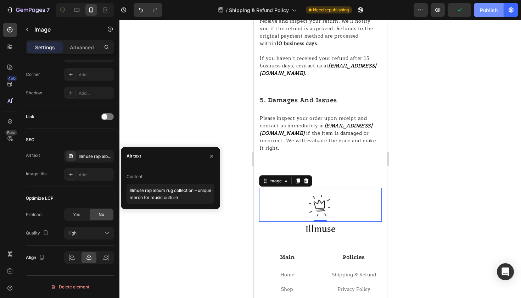
click at [490, 9] on div "Publish" at bounding box center [489, 9] width 18 height 7
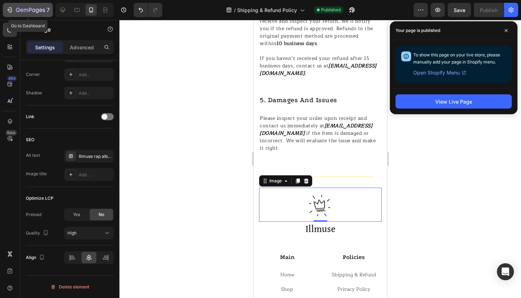
click at [10, 13] on icon "button" at bounding box center [9, 9] width 7 height 7
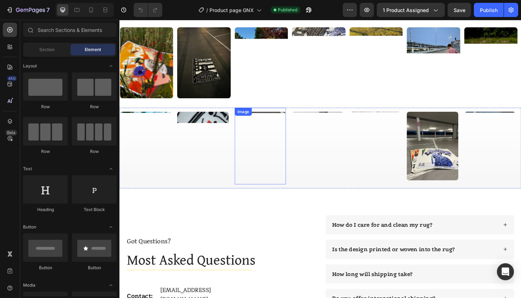
scroll to position [1385, 0]
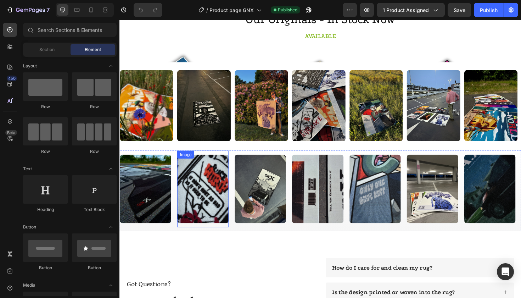
click at [207, 206] on img at bounding box center [207, 198] width 54 height 73
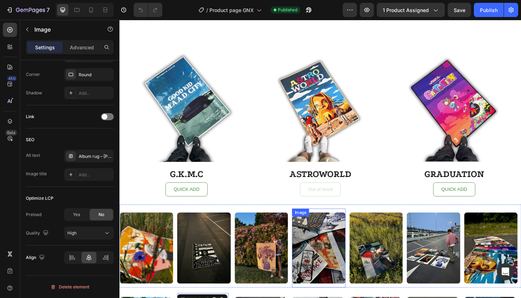
scroll to position [1448, 0]
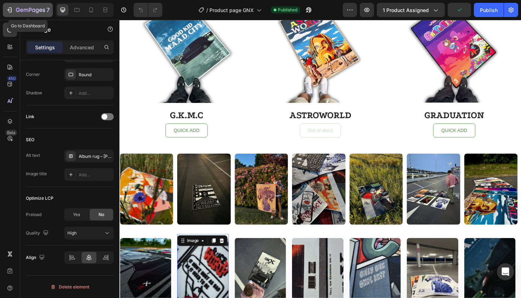
click at [11, 11] on icon "button" at bounding box center [9, 9] width 7 height 7
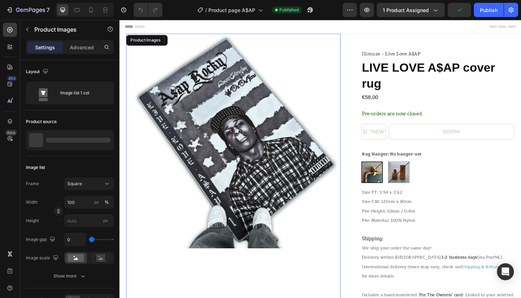
click at [264, 134] on img at bounding box center [240, 147] width 227 height 227
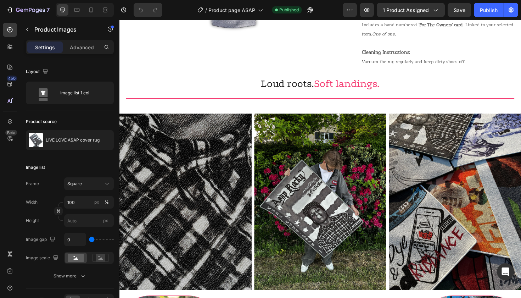
scroll to position [676, 0]
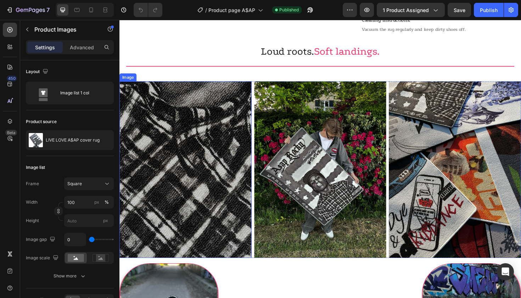
click at [182, 154] on img at bounding box center [190, 178] width 140 height 187
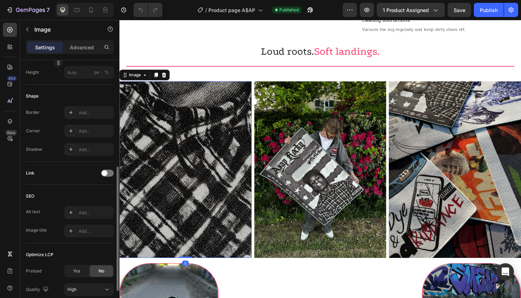
scroll to position [221, 0]
click at [67, 213] on div at bounding box center [71, 212] width 10 height 10
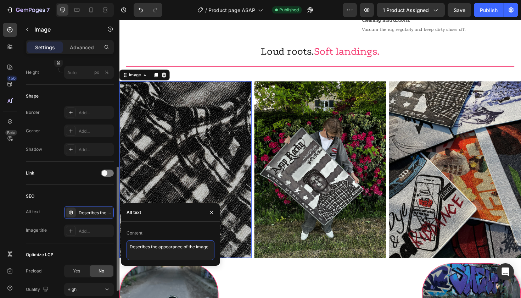
drag, startPoint x: 211, startPoint y: 246, endPoint x: 89, endPoint y: 241, distance: 121.7
click at [89, 241] on div "450 Beta Sections(18) Elements(84) Section Element Hero Section Product Detail …" at bounding box center [60, 159] width 120 height 278
paste textarea "Illmuse A$AP Rocky rug – Live Love A$AP album cover decor"
type textarea "Illmuse A$AP Rocky rug – Live Love A$AP album cover decor"
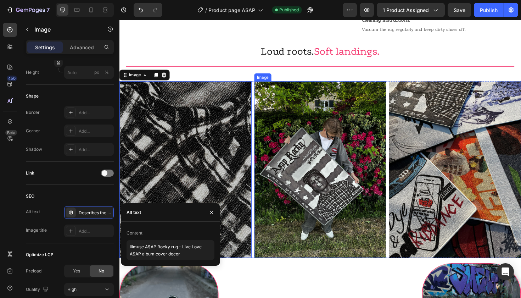
click at [398, 143] on img at bounding box center [332, 178] width 140 height 187
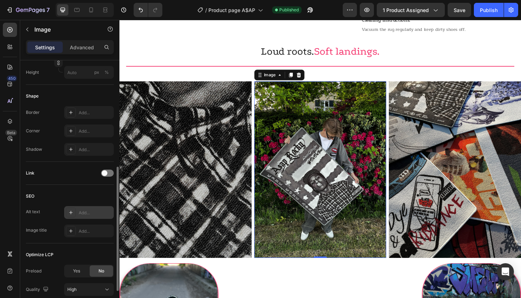
click at [69, 213] on icon at bounding box center [71, 213] width 6 height 6
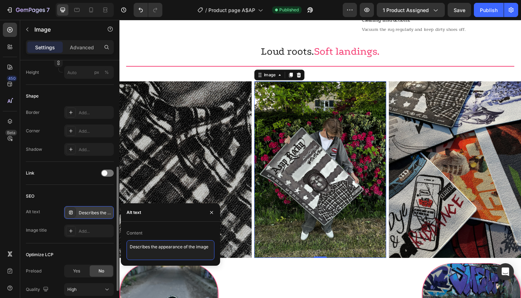
drag, startPoint x: 211, startPoint y: 247, endPoint x: 62, endPoint y: 247, distance: 149.6
click at [62, 247] on div "450 Beta Sections(18) Elements(84) Section Element Hero Section Product Detail …" at bounding box center [60, 159] width 120 height 278
paste textarea "Live Love A$AP rug – Illmuse black and white rap album art"
type textarea "Live Love A$AP rug – Illmuse black and white rap album art"
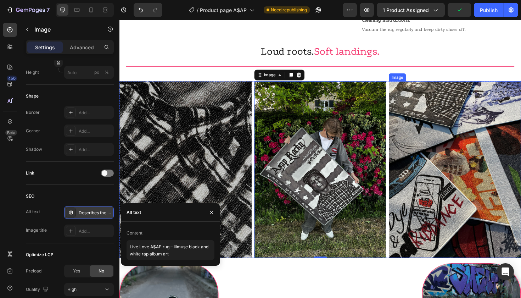
click at [440, 172] on img at bounding box center [475, 178] width 140 height 187
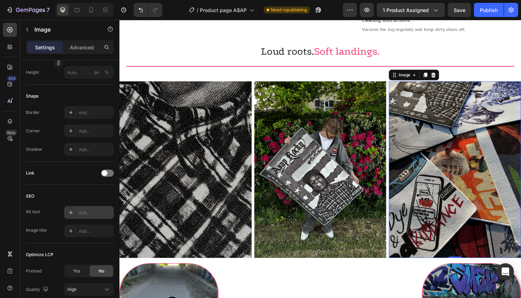
click at [73, 214] on icon at bounding box center [71, 213] width 6 height 6
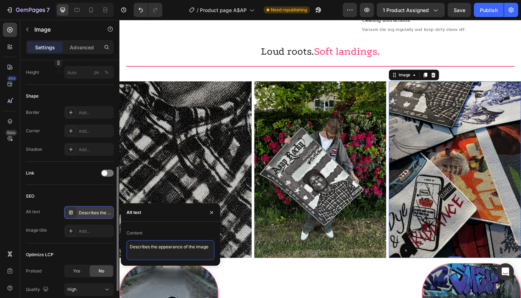
drag, startPoint x: 211, startPoint y: 248, endPoint x: 46, endPoint y: 248, distance: 164.5
click at [46, 248] on div "450 Beta Sections(18) Elements(84) Section Element Hero Section Product Detail …" at bounding box center [60, 159] width 120 height 278
paste textarea "Illmuse hip hop home decor – iconic album rugs for music lovers"
type textarea "Illmuse hip hop home decor – iconic album rugs for music lovers"
click at [211, 211] on icon "button" at bounding box center [211, 212] width 3 height 3
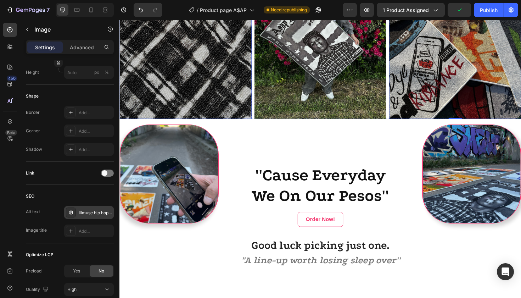
scroll to position [839, 0]
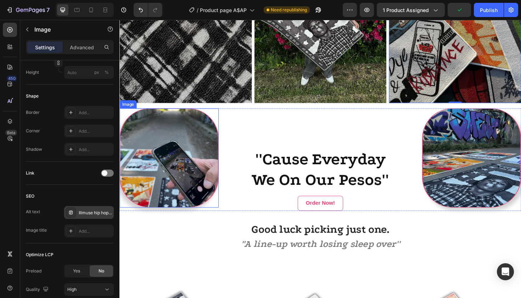
click at [167, 155] on img at bounding box center [172, 165] width 105 height 105
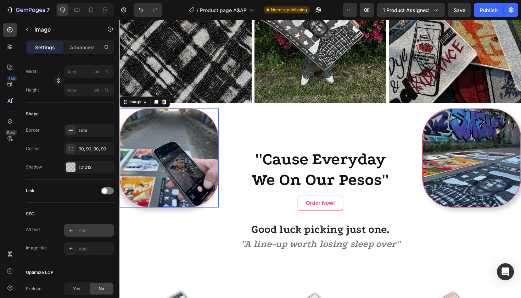
click at [74, 233] on div at bounding box center [71, 230] width 10 height 10
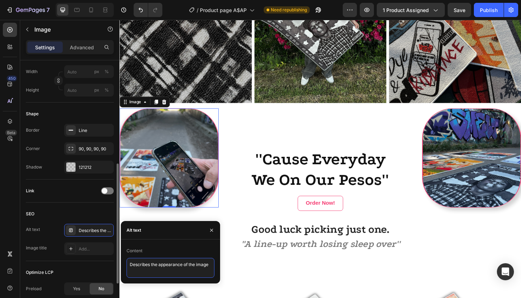
drag, startPoint x: 204, startPoint y: 264, endPoint x: 43, endPoint y: 264, distance: 161.0
click at [43, 264] on div "450 Beta Sections(18) Elements(84) Section Element Hero Section Product Detail …" at bounding box center [60, 159] width 120 height 278
paste textarea "Illmuse hip hop home decor – iconic album rugs for music lovers"
type textarea "Illmuse hip hop home decor – iconic album rugs for music lovers"
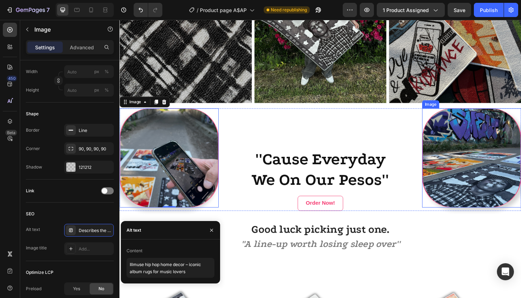
click at [499, 151] on img at bounding box center [492, 165] width 105 height 105
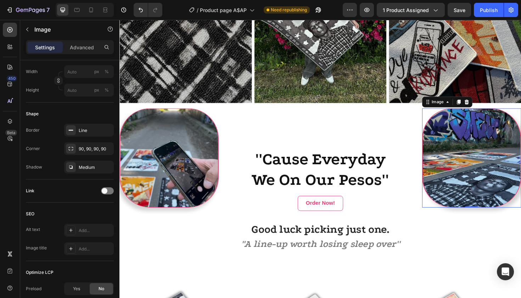
click at [71, 230] on icon at bounding box center [71, 230] width 4 height 4
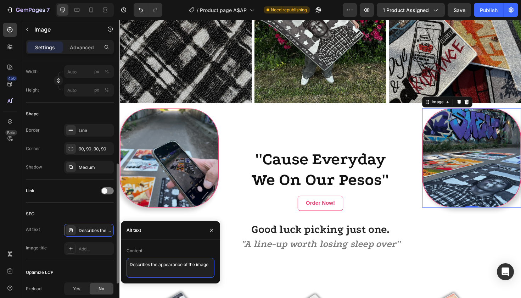
drag, startPoint x: 211, startPoint y: 265, endPoint x: 56, endPoint y: 264, distance: 155.7
click at [56, 264] on div "450 Beta Sections(18) Elements(84) Section Element Hero Section Product Detail …" at bounding box center [60, 159] width 120 height 278
paste textarea "Illmuse rap album rug collection – stylish merch and gift ideas"
type textarea "Illmuse rap album rug collection – stylish merch and gift ideas"
click at [213, 232] on icon "button" at bounding box center [212, 230] width 6 height 6
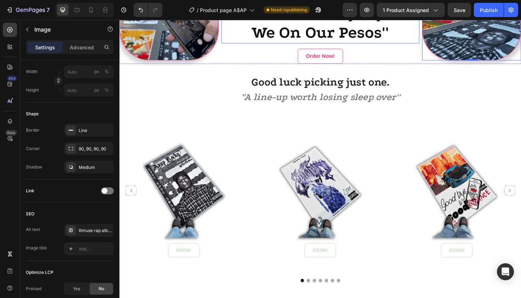
scroll to position [1019, 0]
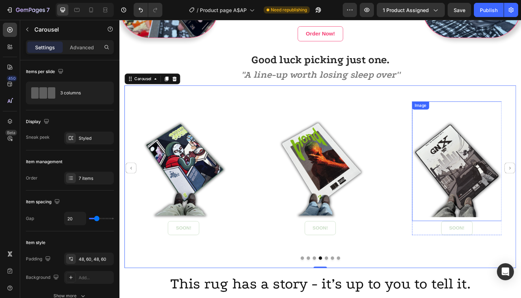
click at [488, 179] on img at bounding box center [476, 169] width 95 height 127
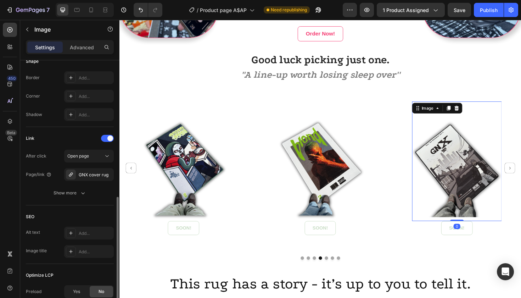
scroll to position [273, 0]
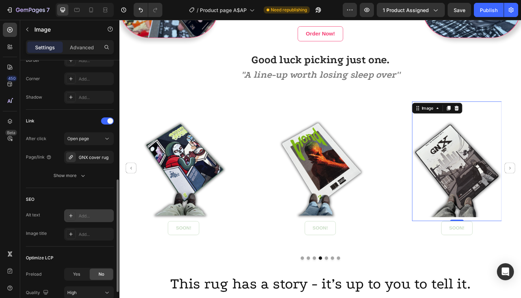
click at [71, 218] on icon at bounding box center [71, 216] width 6 height 6
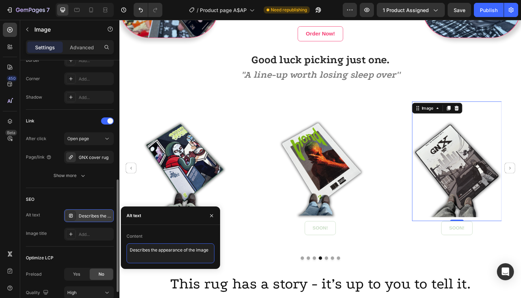
drag, startPoint x: 212, startPoint y: 252, endPoint x: 32, endPoint y: 251, distance: 180.1
click at [32, 251] on div "450 Beta Sections(18) Elements(84) Section Element Hero Section Product Detail …" at bounding box center [60, 159] width 120 height 278
paste textarea "Illmuse GNX rug – Kendrick Lamar hip hop cover turned decor"
type textarea "Illmuse GNX rug – Kendrick Lamar hip hop cover turned decor"
click at [211, 217] on icon "button" at bounding box center [212, 216] width 6 height 6
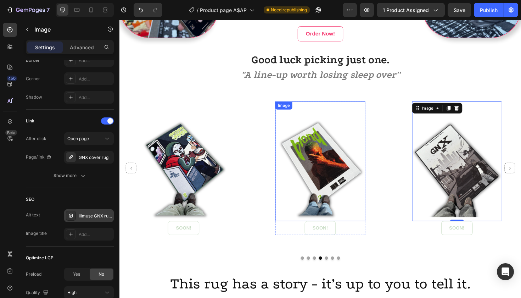
click at [346, 170] on img at bounding box center [332, 169] width 95 height 127
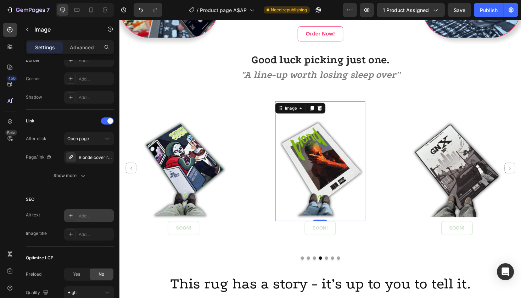
click at [72, 216] on icon at bounding box center [71, 216] width 4 height 4
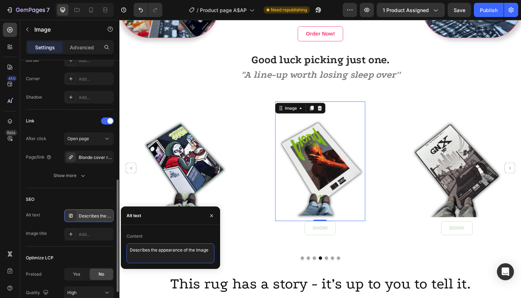
drag, startPoint x: 211, startPoint y: 250, endPoint x: 73, endPoint y: 251, distance: 137.9
click at [73, 251] on div "450 Beta Sections(18) Elements(84) Section Element Hero Section Product Detail …" at bounding box center [60, 159] width 120 height 278
paste textarea "Blonde album rug – Illmuse R&B and hip hop inspired piec"
type textarea "Blonde album rug – Illmuse R&B and hip hop inspired piece"
click at [211, 214] on icon "button" at bounding box center [212, 216] width 6 height 6
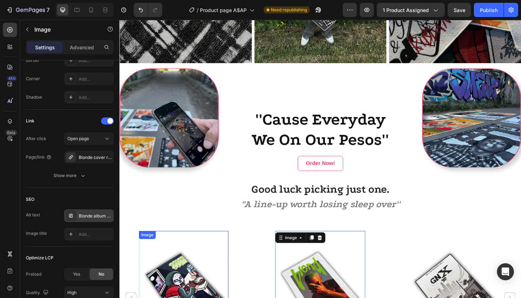
scroll to position [879, 0]
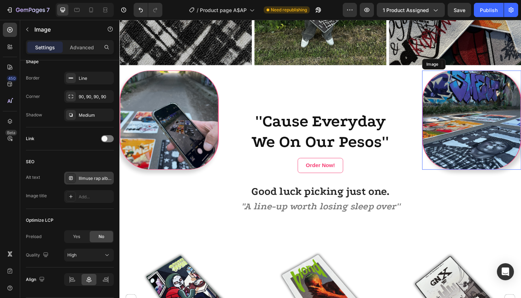
click at [506, 114] on img at bounding box center [492, 125] width 105 height 105
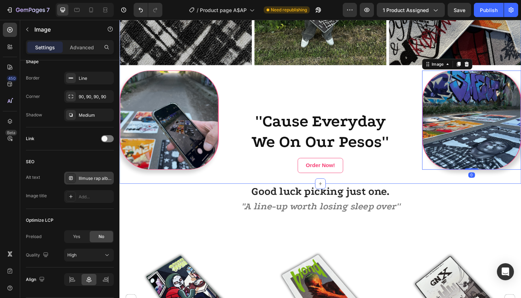
scroll to position [993, 0]
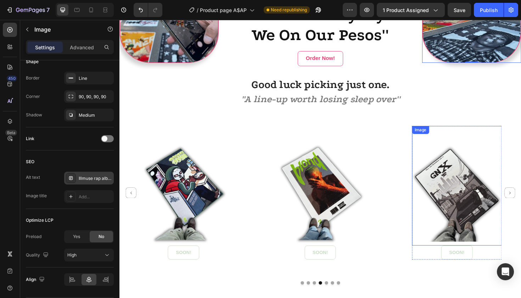
click at [469, 206] on img at bounding box center [476, 195] width 95 height 127
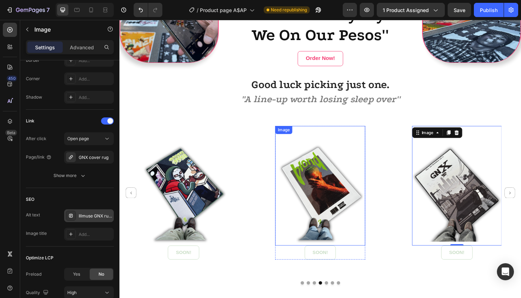
click at [327, 207] on img at bounding box center [332, 195] width 95 height 127
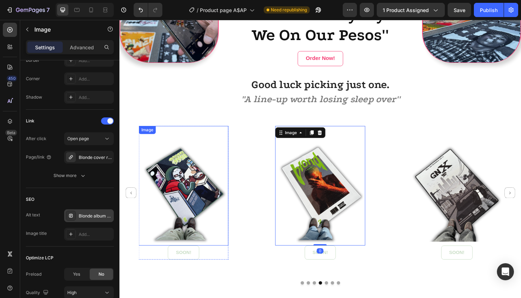
click at [194, 194] on img at bounding box center [187, 195] width 95 height 127
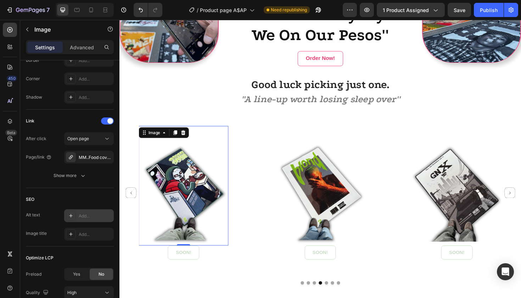
click at [66, 221] on div "Add..." at bounding box center [89, 215] width 50 height 13
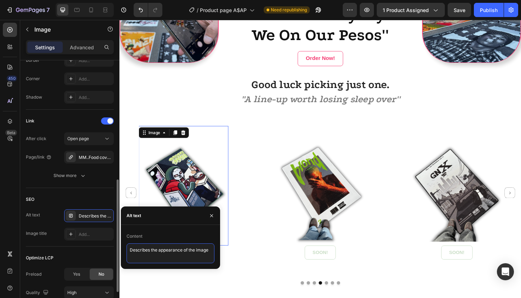
drag, startPoint x: 211, startPoint y: 250, endPoint x: 38, endPoint y: 249, distance: 173.1
click at [38, 249] on div "450 Beta Sections(18) Elements(84) Section Element Hero Section Product Detail …" at bounding box center [60, 159] width 120 height 278
paste textarea "Illmuse MF DOOM rug – stylish hip hop decor and fan merch"
type textarea "Illmuse MF DOOM rug – stylish hip hop decor and fan merch"
click at [215, 217] on button "button" at bounding box center [211, 215] width 11 height 11
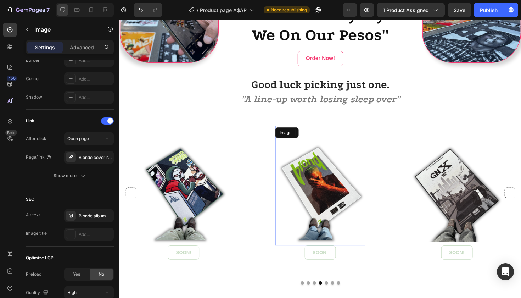
click at [346, 189] on img at bounding box center [332, 195] width 95 height 127
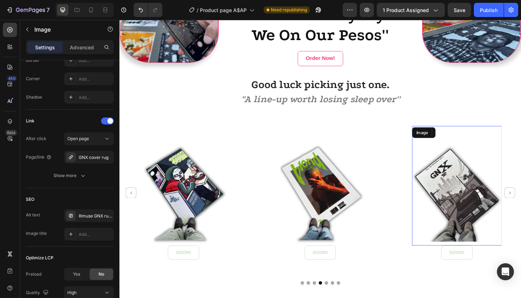
click at [459, 194] on img at bounding box center [476, 195] width 95 height 127
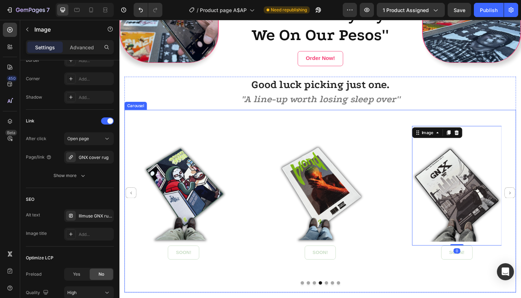
click at [130, 201] on icon "Carousel Back Arrow" at bounding box center [131, 202] width 5 height 5
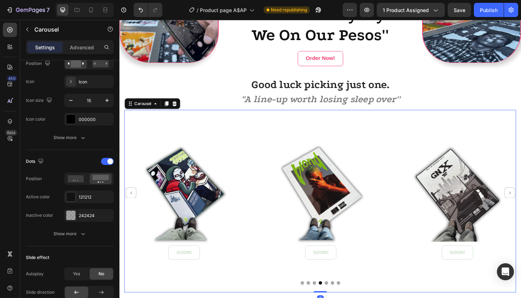
scroll to position [0, 0]
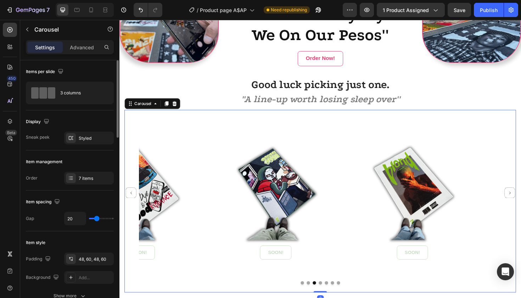
click at [130, 201] on icon "Carousel Back Arrow" at bounding box center [131, 202] width 5 height 5
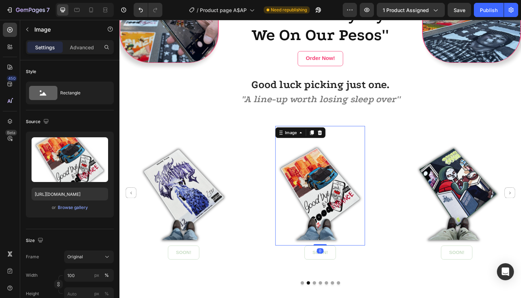
click at [327, 184] on img at bounding box center [332, 195] width 95 height 127
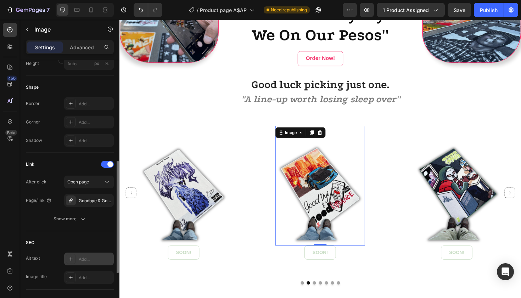
click at [71, 260] on icon at bounding box center [71, 259] width 6 height 6
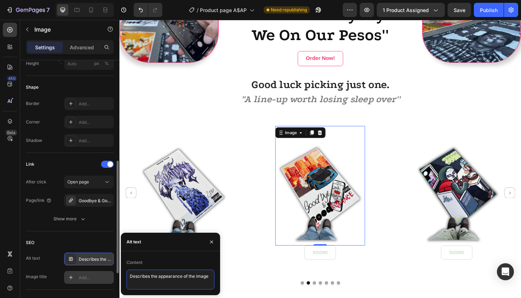
drag, startPoint x: 213, startPoint y: 276, endPoint x: 72, endPoint y: 275, distance: 141.5
click at [72, 276] on div "450 Beta Sections(18) Elements(84) Section Element Hero Section Product Detail …" at bounding box center [60, 159] width 120 height 278
paste textarea "Juice WRLD rug – Illmuse iconic hip hop cover as home decor"
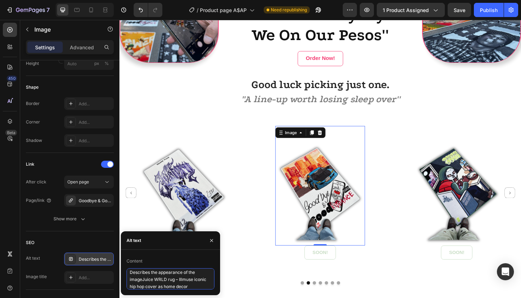
scroll to position [0, 0]
drag, startPoint x: 198, startPoint y: 284, endPoint x: 94, endPoint y: 255, distance: 108.4
click at [94, 255] on div "450 Beta Sections(18) Elements(84) Section Element Hero Section Product Detail …" at bounding box center [60, 159] width 120 height 278
paste textarea
type textarea "Juice WRLD rug – Illmuse iconic hip hop cover as home decor"
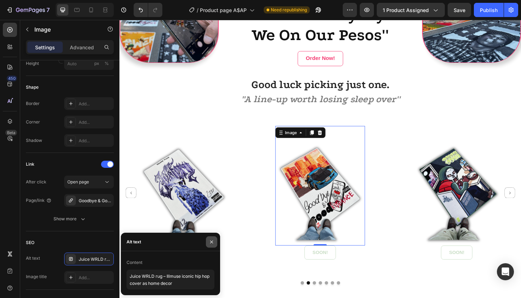
click at [211, 240] on icon "button" at bounding box center [212, 242] width 6 height 6
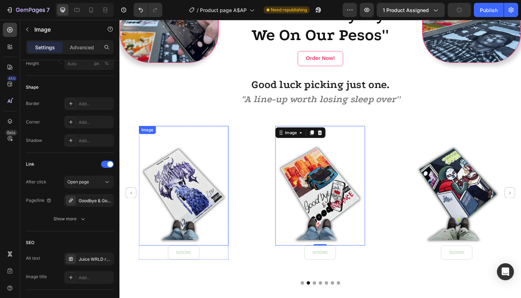
click at [179, 199] on img at bounding box center [187, 195] width 95 height 127
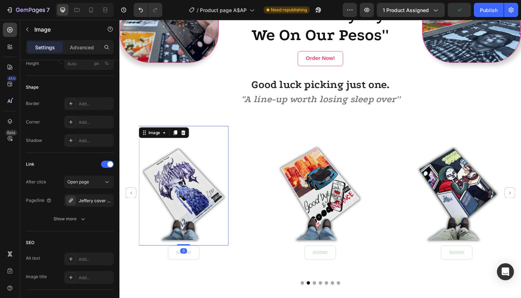
click at [71, 259] on icon at bounding box center [71, 259] width 6 height 6
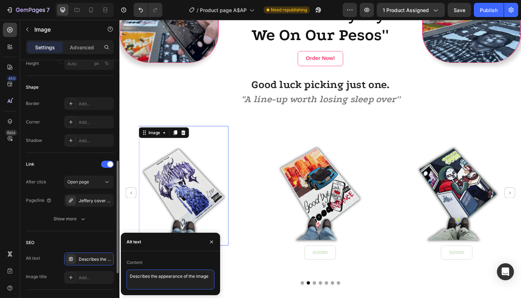
drag, startPoint x: 212, startPoint y: 276, endPoint x: 41, endPoint y: 274, distance: 170.9
click at [41, 275] on div "450 Beta Sections(18) Elements(84) Section Element Hero Section Product Detail …" at bounding box center [60, 159] width 120 height 278
paste textarea "Jeffery rug – Illmuse rap album rug for stylish room aesthetic"
type textarea "Jeffery rug – Illmuse rap album rug for stylish room aesthetic"
click at [213, 243] on icon "button" at bounding box center [211, 241] width 3 height 3
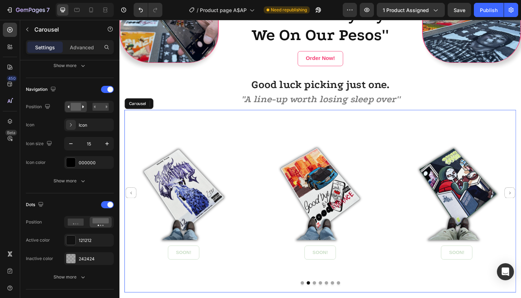
click at [132, 199] on button "Carousel Back Arrow" at bounding box center [131, 202] width 11 height 11
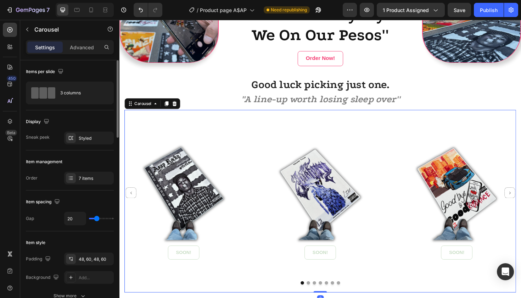
click at [132, 200] on icon "Carousel Back Arrow" at bounding box center [131, 202] width 5 height 5
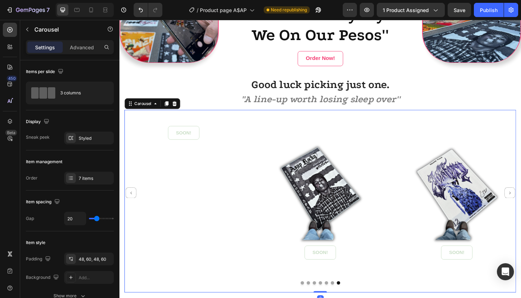
click at [132, 200] on icon "Carousel Back Arrow" at bounding box center [131, 202] width 5 height 5
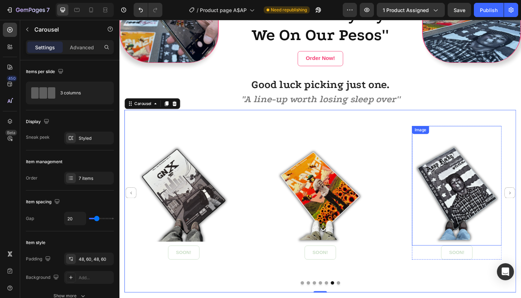
click at [458, 176] on img at bounding box center [476, 195] width 95 height 127
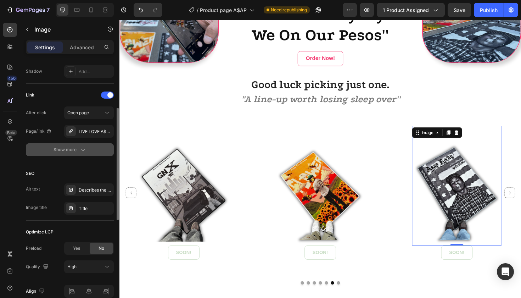
scroll to position [299, 0]
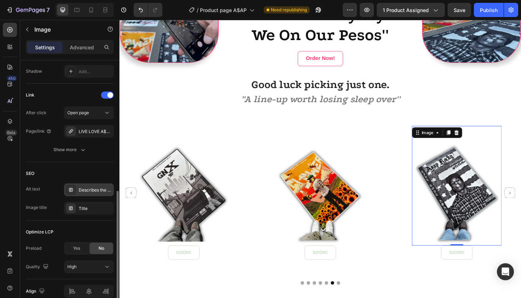
click at [70, 192] on icon at bounding box center [71, 190] width 6 height 6
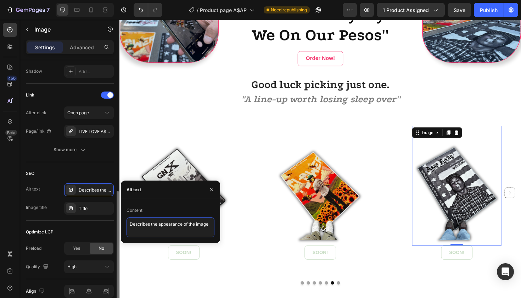
drag, startPoint x: 208, startPoint y: 222, endPoint x: 61, endPoint y: 214, distance: 147.7
click at [60, 214] on div "450 Beta Sections(18) Elements(84) Section Element Hero Section Product Detail …" at bounding box center [60, 159] width 120 height 278
paste textarea "Live Love A$AP rug – Illmuse black and white rap album art"
type textarea "Live Love A$AP rug – Illmuse black and white rap album art"
click at [211, 187] on icon "button" at bounding box center [212, 190] width 6 height 6
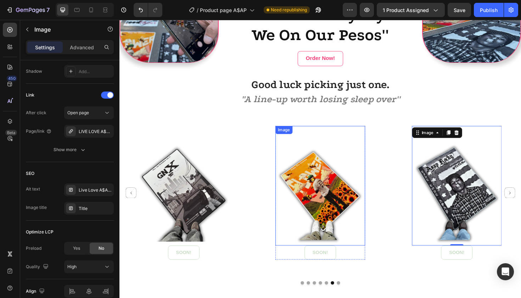
click at [311, 195] on img at bounding box center [332, 195] width 95 height 127
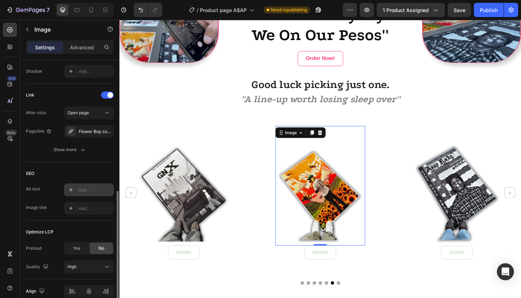
click at [73, 190] on icon at bounding box center [71, 190] width 6 height 6
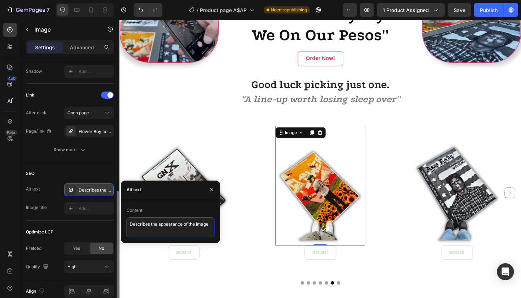
drag, startPoint x: 210, startPoint y: 224, endPoint x: 46, endPoint y: 220, distance: 163.9
click at [46, 221] on div "450 Beta Sections(18) Elements(84) Section Element Hero Section Product Detail …" at bounding box center [60, 159] width 120 height 278
paste textarea "Illmuse album rug – Flower Boy design as stylish floor piec"
type textarea "Illmuse album rug – Flower Boy design as stylish floor piece"
click at [213, 190] on icon "button" at bounding box center [212, 190] width 6 height 6
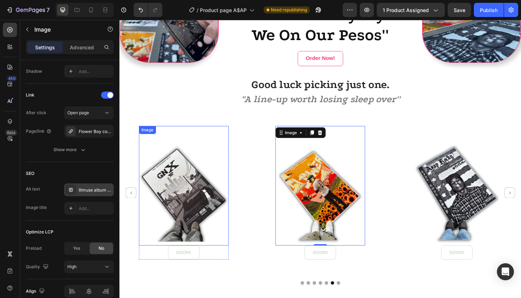
click at [194, 198] on img at bounding box center [187, 195] width 95 height 127
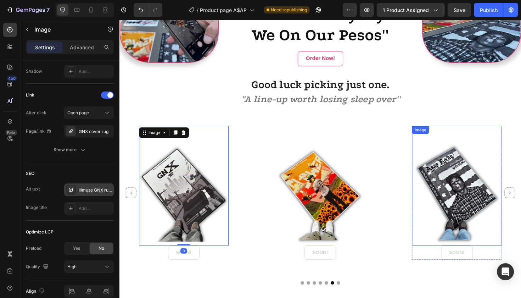
click at [461, 173] on img at bounding box center [476, 195] width 95 height 127
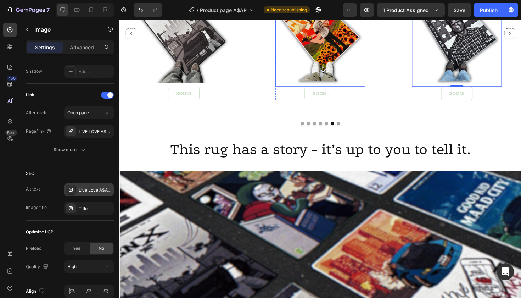
scroll to position [1182, 0]
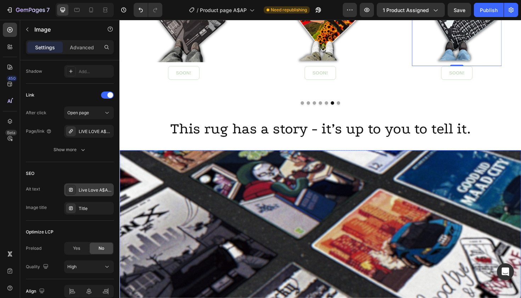
click at [329, 224] on img at bounding box center [333, 258] width 426 height 200
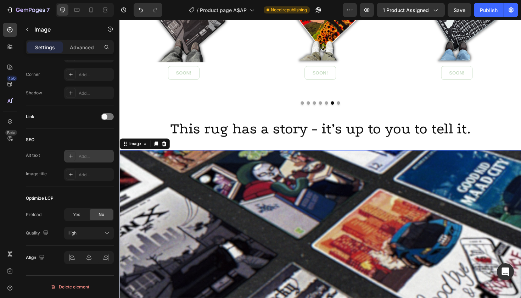
click at [72, 156] on icon at bounding box center [71, 156] width 4 height 4
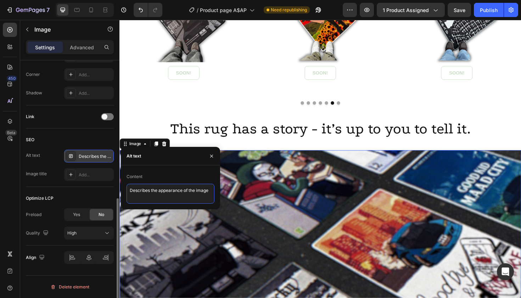
drag, startPoint x: 209, startPoint y: 191, endPoint x: 49, endPoint y: 191, distance: 159.9
click at [50, 191] on div "450 Beta Sections(18) Elements(84) Section Element Hero Section Product Detail …" at bounding box center [60, 159] width 120 height 278
paste textarea "Illmuse bundle – music album rugs for hip hop inspired room aesthetic"
type textarea "Illmuse bundle – music album rugs for hip hop inspired room aesthetic"
drag, startPoint x: 212, startPoint y: 155, endPoint x: 190, endPoint y: 154, distance: 21.3
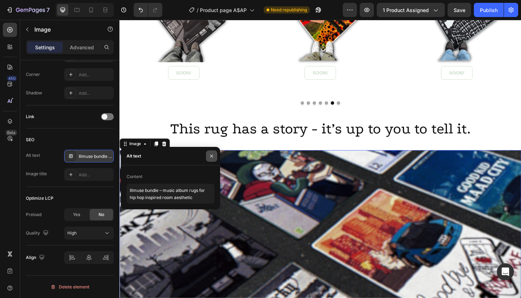
click at [212, 155] on icon "button" at bounding box center [212, 156] width 6 height 6
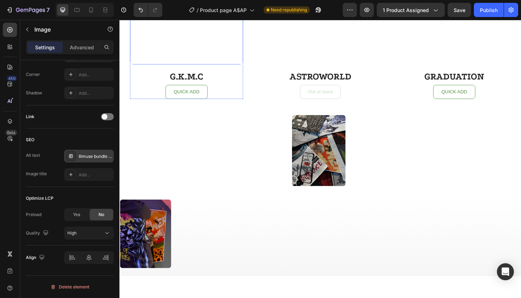
scroll to position [1678, 0]
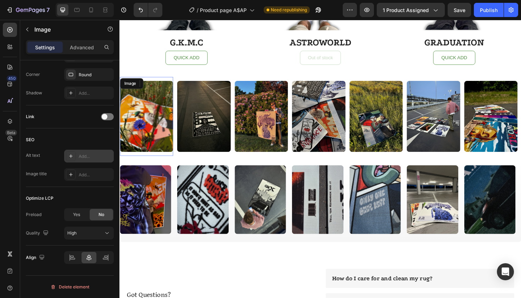
click at [164, 123] on img at bounding box center [148, 122] width 56 height 76
click at [73, 158] on icon at bounding box center [71, 156] width 6 height 6
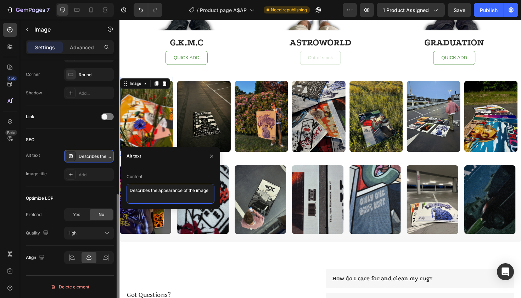
drag, startPoint x: 212, startPoint y: 192, endPoint x: 106, endPoint y: 192, distance: 105.7
click at [107, 192] on div "450 Beta Sections(18) Elements(84) Section Element Hero Section Product Detail …" at bounding box center [60, 159] width 120 height 278
paste textarea "Illmuse Flower Boy rug – Tyler the Creator cover artwork decor"
type textarea "Illmuse Flower Boy rug – Tyler the Creator cover artwork decor"
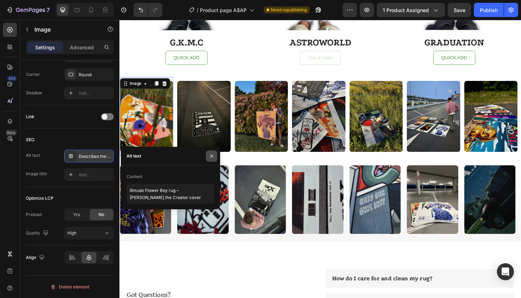
click at [213, 155] on icon "button" at bounding box center [212, 156] width 6 height 6
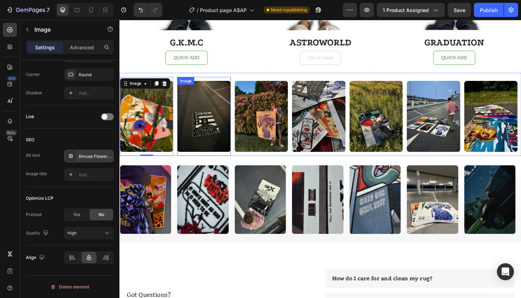
click at [215, 123] on img at bounding box center [208, 122] width 56 height 76
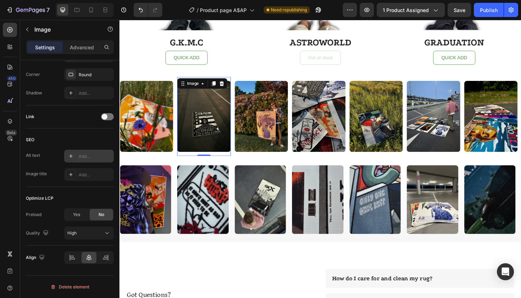
click at [68, 156] on div at bounding box center [71, 156] width 10 height 10
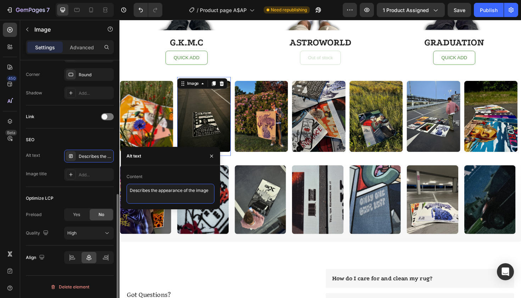
drag, startPoint x: 211, startPoint y: 191, endPoint x: 66, endPoint y: 183, distance: 144.9
click at [66, 184] on div "450 Beta Sections(18) Elements(84) Section Element Hero Section Product Detail …" at bounding box center [60, 159] width 120 height 278
paste textarea "Illmuse A$AP Rocky rug – Live Love A$AP album cover decor"
type textarea "Illmuse A$AP Rocky rug – Live Love A$AP album cover decor"
click at [210, 159] on icon "button" at bounding box center [212, 156] width 6 height 6
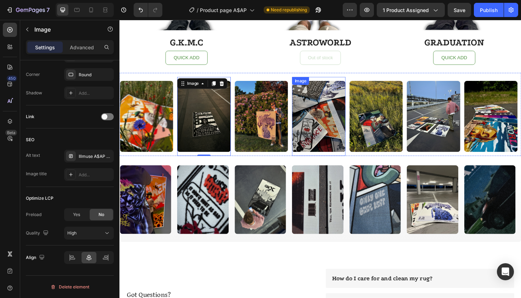
click at [315, 120] on img at bounding box center [330, 122] width 56 height 76
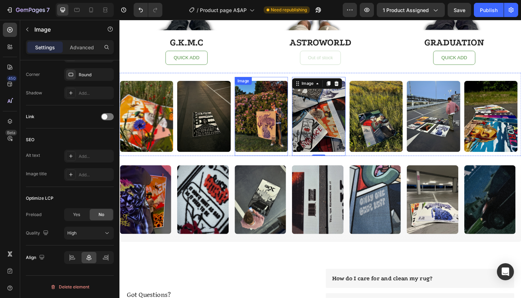
click at [269, 124] on img at bounding box center [269, 122] width 56 height 76
click at [322, 118] on img at bounding box center [330, 122] width 56 height 76
click at [71, 154] on icon at bounding box center [71, 156] width 6 height 6
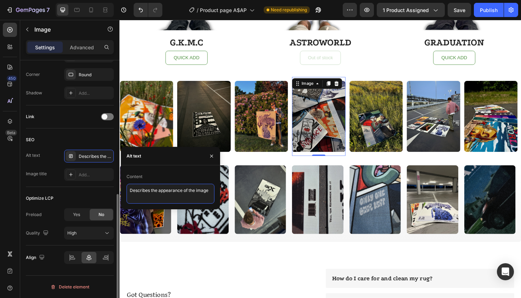
drag, startPoint x: 212, startPoint y: 191, endPoint x: 63, endPoint y: 191, distance: 148.9
click at [63, 191] on div "450 Beta Sections(18) Elements(84) Section Element Hero Section Product Detail …" at bounding box center [60, 159] width 120 height 278
paste textarea "Illmuse mixed rugs – dope fan merch set for true rap culture lovers"
type textarea "Illmuse mixed rugs – dope fan merch set for true rap culture lovers"
click at [211, 156] on icon "button" at bounding box center [211, 155] width 3 height 3
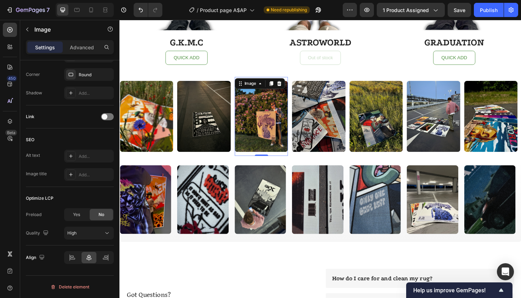
click at [266, 131] on img at bounding box center [269, 122] width 56 height 76
click at [67, 151] on div at bounding box center [71, 156] width 10 height 10
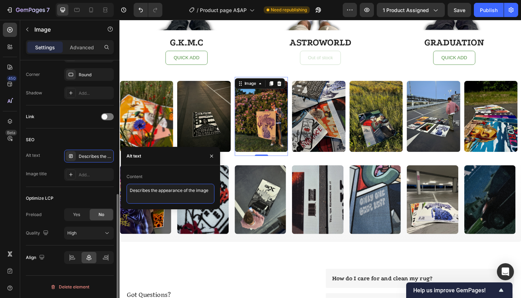
drag, startPoint x: 210, startPoint y: 191, endPoint x: 65, endPoint y: 190, distance: 144.7
click at [65, 190] on div "450 Beta Sections(18) Elements(84) Section Element Hero Section Product Detail …" at bounding box center [60, 159] width 120 height 278
paste textarea "Illmuse Jeffery album rug – gift idea for hip hop culture lovers"
type textarea "Illmuse Jeffery album rug – gift idea for hip hop culture lovers"
click at [211, 157] on icon "button" at bounding box center [212, 156] width 6 height 6
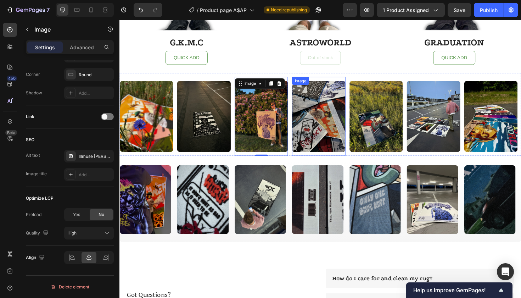
click at [338, 114] on img at bounding box center [330, 122] width 56 height 76
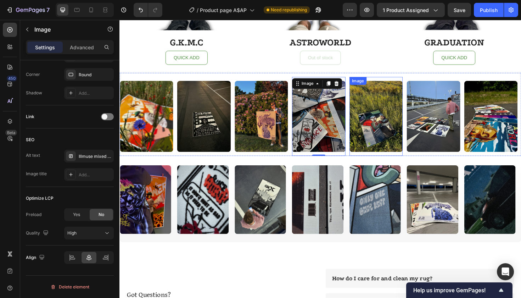
click at [404, 115] on img at bounding box center [391, 122] width 56 height 76
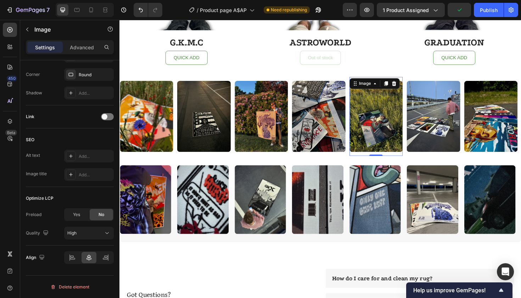
click at [71, 157] on icon at bounding box center [71, 156] width 6 height 6
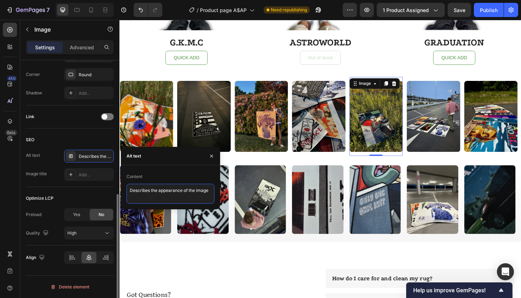
drag, startPoint x: 212, startPoint y: 190, endPoint x: 39, endPoint y: 190, distance: 173.0
click at [39, 190] on div "450 Beta Sections(18) Elements(84) Section Element Hero Section Product Detail …" at bounding box center [60, 159] width 120 height 278
paste textarea "MF DOOM rug – Illmuse classic hip hop cover turned into rug"
type textarea "MF DOOM rug – Illmuse classic hip hop cover turned into rug"
click at [212, 157] on icon "button" at bounding box center [212, 156] width 6 height 6
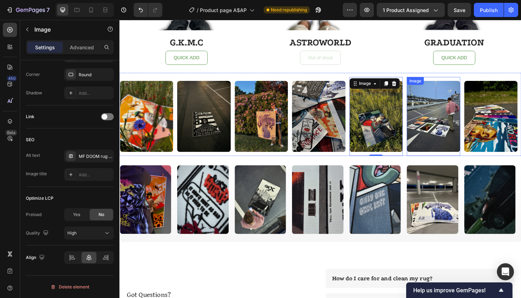
click at [461, 113] on img at bounding box center [452, 122] width 56 height 76
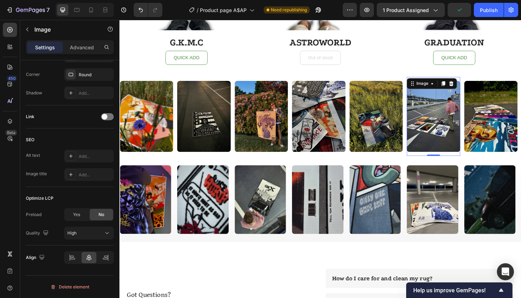
click at [71, 154] on icon at bounding box center [71, 156] width 6 height 6
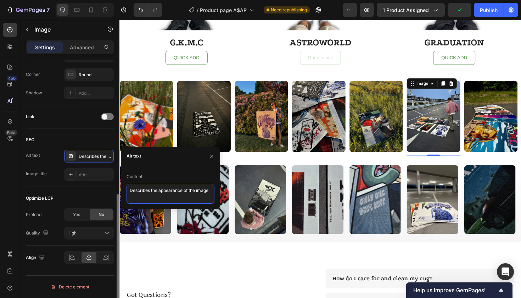
drag, startPoint x: 210, startPoint y: 188, endPoint x: 48, endPoint y: 188, distance: 162.4
click at [48, 188] on div "450 Beta Sections(18) Elements(84) Section Element Hero Section Product Detail …" at bounding box center [60, 159] width 120 height 278
paste textarea "Illmuse bundle – music album rugs for hip hop inspired room aesthetic"
type textarea "Illmuse bundle – music album rugs for hip hop inspired room aesthetic"
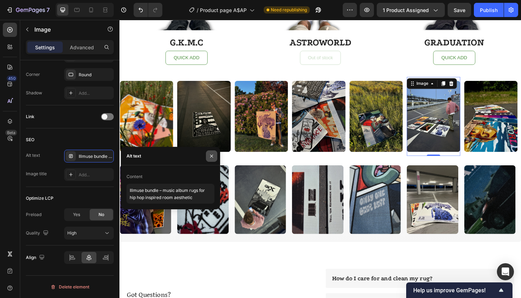
click at [208, 155] on button "button" at bounding box center [211, 155] width 11 height 11
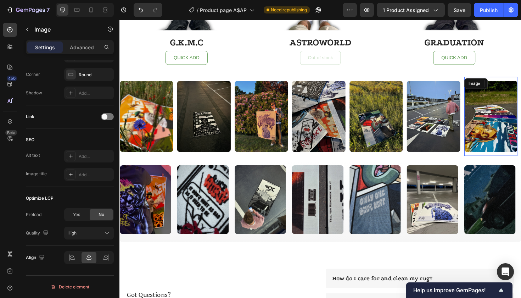
click at [521, 123] on img at bounding box center [513, 122] width 56 height 76
click at [73, 159] on div at bounding box center [71, 156] width 10 height 10
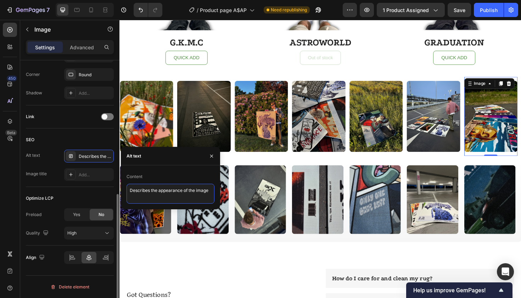
drag, startPoint x: 210, startPoint y: 190, endPoint x: 60, endPoint y: 189, distance: 150.0
click at [60, 189] on div "450 Beta Sections(18) Elements(84) Section Element Hero Section Product Detail …" at bounding box center [60, 159] width 120 height 278
paste textarea "Illmuse bundle – music album rugs for hip hop inspired room aesthetic"
type textarea "Illmuse bundle – music album rugs for hip hop inspired room aesthetic"
click at [211, 154] on icon "button" at bounding box center [212, 156] width 6 height 6
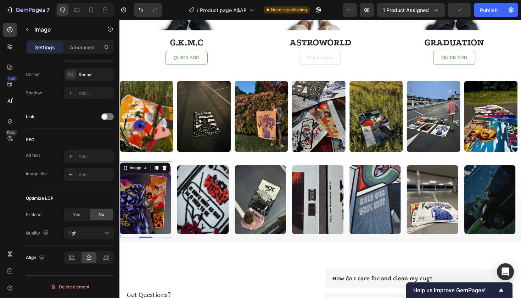
click at [145, 215] on img at bounding box center [147, 210] width 54 height 73
click at [327, 211] on img at bounding box center [329, 210] width 54 height 73
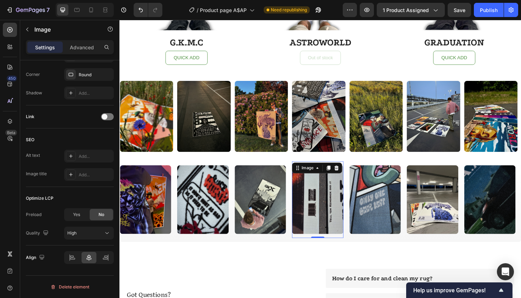
click at [71, 158] on icon at bounding box center [71, 156] width 6 height 6
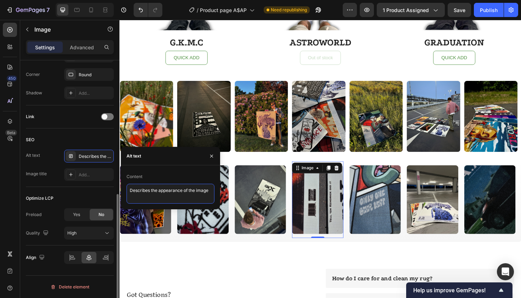
drag, startPoint x: 211, startPoint y: 189, endPoint x: 78, endPoint y: 188, distance: 133.0
click at [78, 188] on div "450 Beta Sections(18) Elements(84) Section Element Hero Section Product Detail …" at bounding box center [60, 159] width 120 height 278
paste textarea "Blonde album rug – Illmuse R&B and hip hop inspired piec"
type textarea "Blonde album rug – Illmuse R&B and hip hop inspired piece"
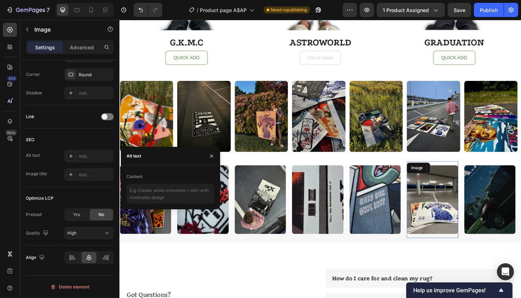
click at [444, 204] on img at bounding box center [451, 210] width 54 height 73
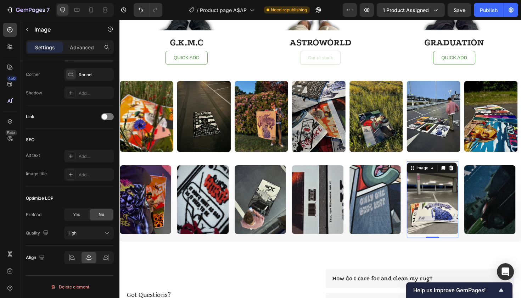
click at [72, 157] on icon at bounding box center [71, 156] width 6 height 6
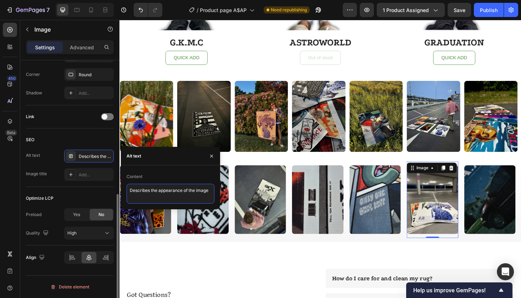
drag, startPoint x: 212, startPoint y: 191, endPoint x: 80, endPoint y: 190, distance: 131.2
click at [80, 190] on div "450 Beta Sections(18) Elements(84) Section Element Hero Section Product Detail …" at bounding box center [60, 159] width 120 height 278
paste textarea "Blonde album rug – Illmuse R&B and hip hop inspired piec"
type textarea "Blonde album rug – Illmuse R&B and hip hop inspired piece"
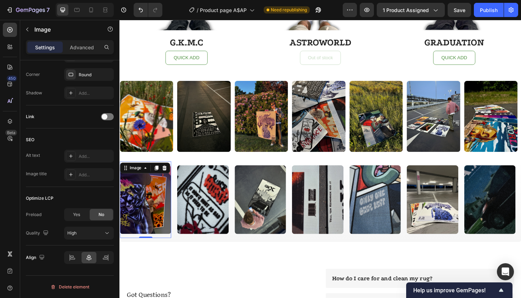
click at [150, 236] on img at bounding box center [147, 210] width 54 height 73
click at [70, 152] on div at bounding box center [71, 156] width 10 height 10
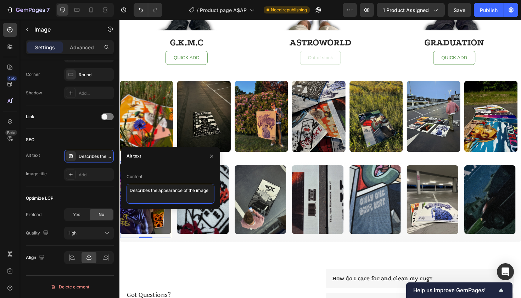
drag, startPoint x: 210, startPoint y: 190, endPoint x: 0, endPoint y: 195, distance: 210.4
click at [0, 196] on div "450 Beta Sections(18) Elements(84) Section Element Hero Section Product Detail …" at bounding box center [60, 159] width 120 height 278
paste textarea "Tyler Flower Boy rug – Illmuse fan gift for music culture"
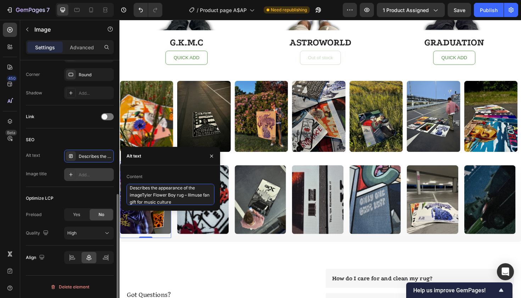
scroll to position [0, 0]
drag, startPoint x: 185, startPoint y: 202, endPoint x: 106, endPoint y: 175, distance: 83.1
click at [106, 175] on div "450 Beta Sections(18) Elements(84) Section Element Hero Section Product Detail …" at bounding box center [60, 159] width 120 height 278
paste textarea
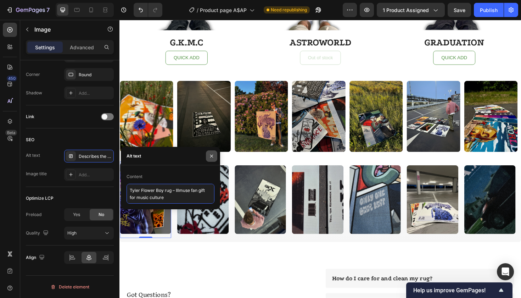
type textarea "Tyler Flower Boy rug – Illmuse fan gift for music culture"
click at [214, 156] on icon "button" at bounding box center [212, 156] width 6 height 6
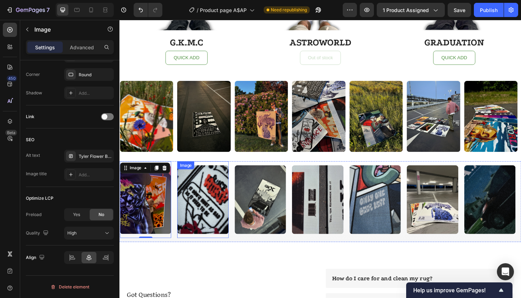
click at [207, 201] on img at bounding box center [207, 210] width 54 height 73
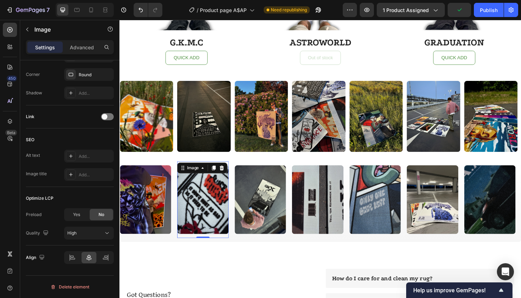
click at [69, 157] on icon at bounding box center [71, 156] width 6 height 6
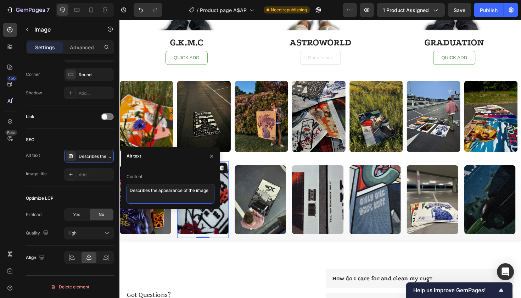
drag, startPoint x: 211, startPoint y: 189, endPoint x: 18, endPoint y: 189, distance: 193.3
click at [18, 189] on div "450 Beta Sections(18) Elements(84) Section Element Hero Section Product Detail …" at bounding box center [60, 159] width 120 height 278
paste textarea "Illmuse rap rug – Goodbye & Good Riddance album design merch"
type textarea "Illmuse rap rug – Goodbye & Good Riddance album design merch"
click at [215, 155] on button "button" at bounding box center [211, 155] width 11 height 11
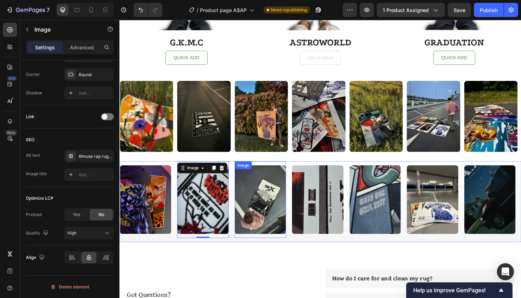
click at [276, 199] on img at bounding box center [268, 210] width 54 height 73
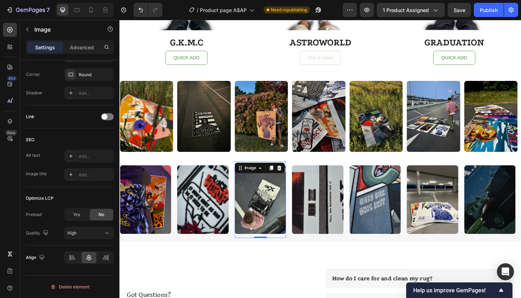
click at [71, 156] on icon at bounding box center [71, 156] width 4 height 4
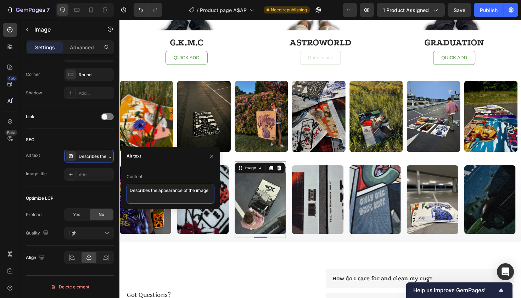
drag, startPoint x: 211, startPoint y: 191, endPoint x: 0, endPoint y: 191, distance: 210.6
click at [0, 191] on div "450 Beta Sections(18) Elements(84) Section Element Hero Section Product Detail …" at bounding box center [60, 159] width 120 height 278
paste textarea "Illmuse Kendrick rug – GNX album art as floor and wall rug"
type textarea "Illmuse Kendrick rug – GNX album art as floor and wall rug"
click at [217, 158] on button "button" at bounding box center [211, 155] width 11 height 11
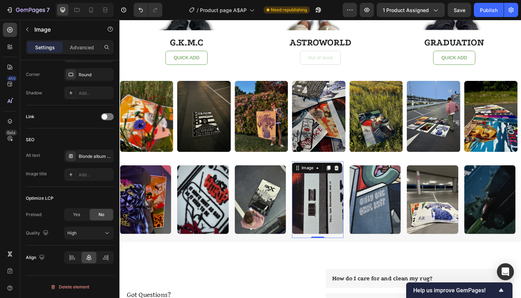
click at [341, 213] on img at bounding box center [329, 210] width 54 height 73
click at [405, 208] on img at bounding box center [390, 210] width 54 height 73
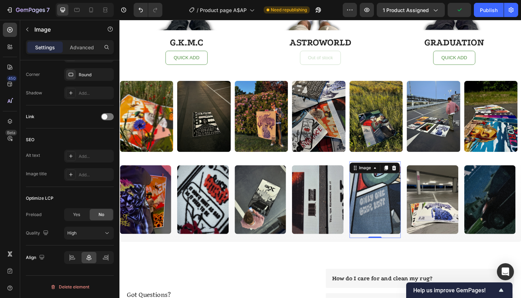
click at [71, 156] on icon at bounding box center [71, 156] width 4 height 4
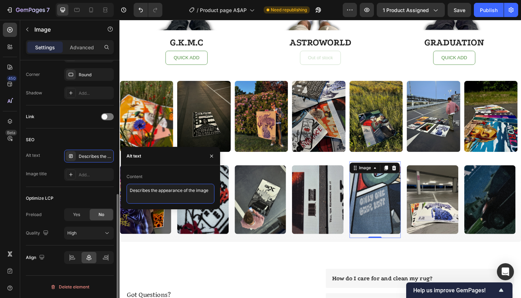
drag, startPoint x: 213, startPoint y: 191, endPoint x: 51, endPoint y: 189, distance: 162.1
click at [51, 190] on div "450 Beta Sections(18) Elements(84) Section Element Hero Section Product Detail …" at bounding box center [60, 159] width 120 height 278
paste textarea "Illmuse MF DOOM rug – stylish hip hop decor and fan merch"
type textarea "Illmuse MF DOOM rug – stylish hip hop decor and fan merch"
click at [215, 155] on button "button" at bounding box center [211, 155] width 11 height 11
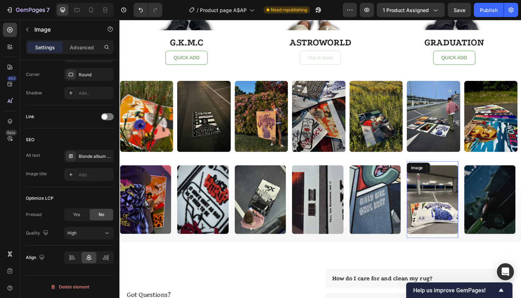
click at [462, 198] on img at bounding box center [451, 210] width 54 height 73
click at [510, 226] on img at bounding box center [512, 210] width 54 height 73
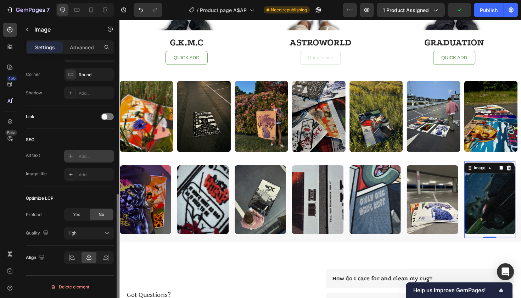
click at [75, 157] on div at bounding box center [71, 156] width 10 height 10
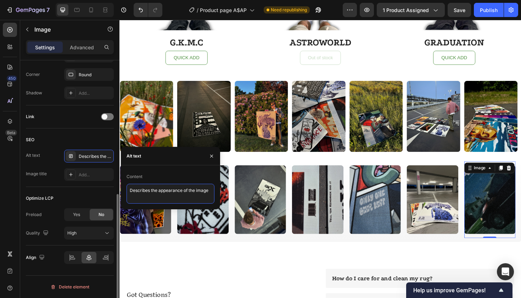
drag, startPoint x: 211, startPoint y: 190, endPoint x: 51, endPoint y: 190, distance: 160.3
click at [51, 190] on div "450 Beta Sections(18) Elements(84) Section Element Hero Section Product Detail …" at bounding box center [60, 159] width 120 height 278
paste textarea "Illmuse Kendrick rug – GKMC album inspired home decoration"
type textarea "Illmuse Kendrick rug – GKMC album inspired home decoration"
click at [212, 158] on icon "button" at bounding box center [212, 156] width 6 height 6
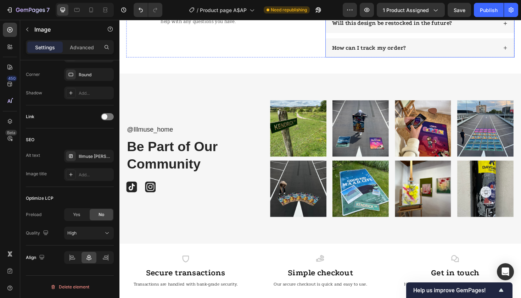
scroll to position [2054, 0]
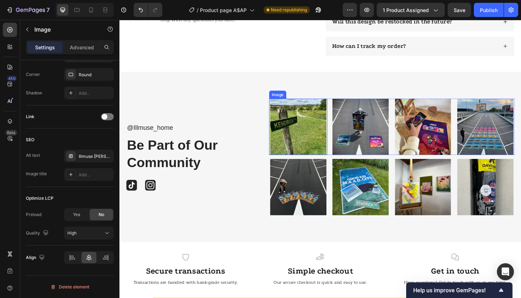
click at [301, 130] on img at bounding box center [309, 133] width 62 height 60
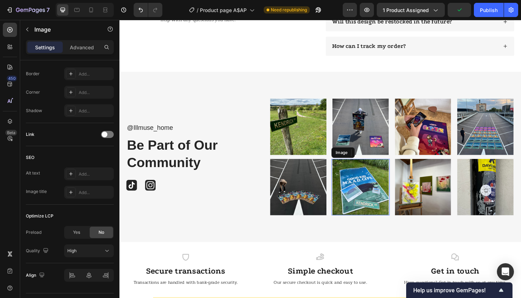
click at [381, 193] on img at bounding box center [375, 197] width 62 height 60
click at [68, 171] on div at bounding box center [71, 174] width 10 height 10
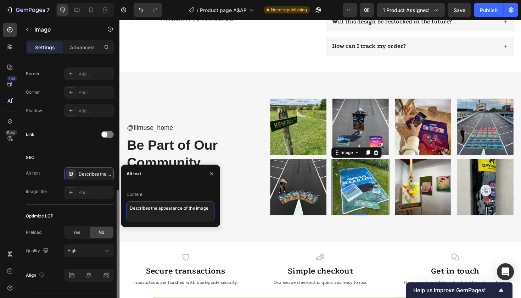
drag, startPoint x: 214, startPoint y: 207, endPoint x: 60, endPoint y: 201, distance: 154.4
click at [60, 201] on div "450 Beta Sections(18) Elements(84) Section Element Hero Section Product Detail …" at bounding box center [60, 159] width 120 height 278
paste textarea "GKMC album rug – Illmuse stylish music room aesthetic piec"
type textarea "GKMC album rug – Illmuse stylish music room aesthetic piece"
click at [214, 174] on icon "button" at bounding box center [212, 174] width 6 height 6
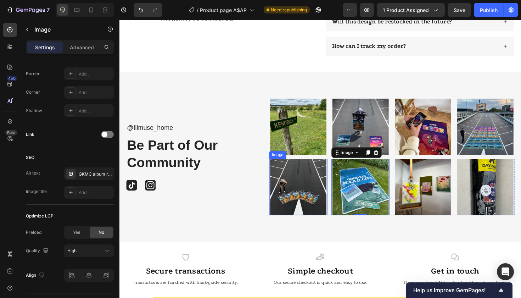
click at [327, 185] on img at bounding box center [309, 197] width 62 height 60
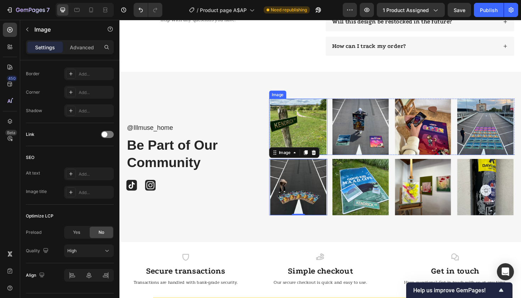
click at [321, 117] on img at bounding box center [309, 133] width 62 height 60
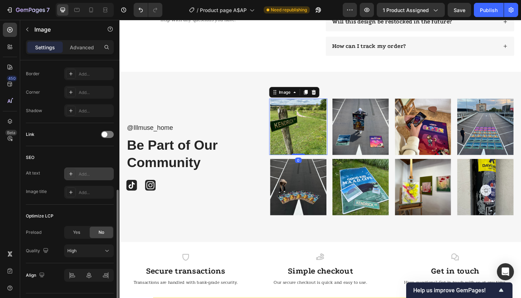
click at [87, 170] on div "Add..." at bounding box center [89, 173] width 50 height 13
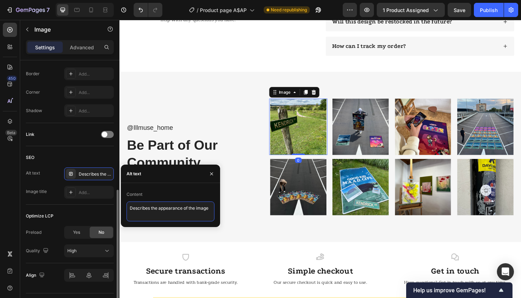
drag, startPoint x: 211, startPoint y: 210, endPoint x: 69, endPoint y: 207, distance: 141.9
click at [69, 209] on div "450 Beta Sections(18) Elements(84) Section Element Hero Section Product Detail …" at bounding box center [60, 159] width 120 height 278
paste textarea "GKMC album rug – Illmuse stylish music room aesthetic piec"
type textarea "GKMC album rug – Illmuse stylish music room aesthetic piece"
click at [213, 172] on icon "button" at bounding box center [212, 174] width 6 height 6
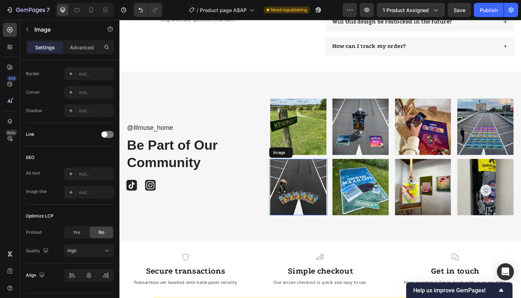
click at [319, 199] on img at bounding box center [309, 197] width 62 height 60
click at [83, 171] on div "Add..." at bounding box center [95, 174] width 33 height 6
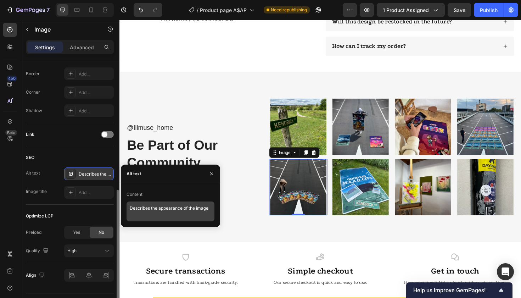
click at [214, 208] on div "Content Describes the appearance of the image" at bounding box center [170, 205] width 99 height 33
drag, startPoint x: 210, startPoint y: 208, endPoint x: 6, endPoint y: 204, distance: 204.3
click at [6, 204] on div "450 Beta Sections(18) Elements(84) Section Element Hero Section Product Detail …" at bounding box center [60, 159] width 120 height 278
paste textarea "Illmuse Astroworld rug – Travis Scott cover art home decor"
type textarea "Illmuse Astroworld rug – Travis Scott cover art home decor"
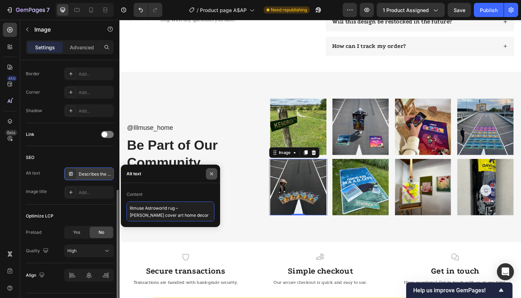
click at [211, 174] on icon "button" at bounding box center [212, 174] width 6 height 6
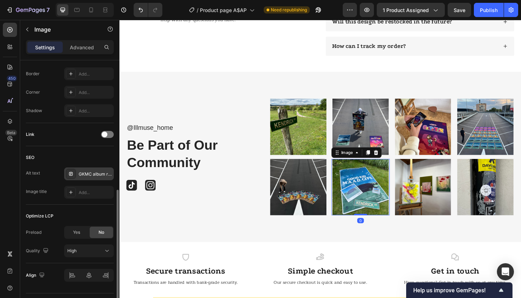
click at [375, 190] on img at bounding box center [375, 197] width 62 height 60
click at [443, 190] on img at bounding box center [441, 197] width 62 height 60
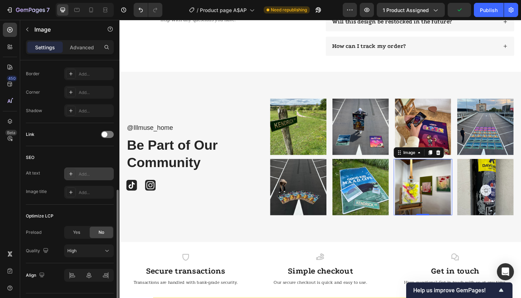
click at [75, 175] on div at bounding box center [71, 174] width 10 height 10
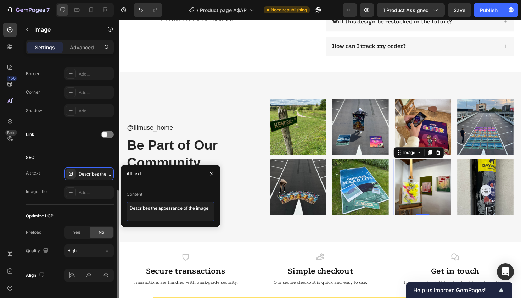
drag, startPoint x: 212, startPoint y: 209, endPoint x: 43, endPoint y: 209, distance: 168.8
click at [44, 209] on div "450 Beta Sections(18) Elements(84) Section Element Hero Section Product Detail …" at bounding box center [60, 159] width 120 height 278
paste textarea "Illmuse rap album rug collection – stylish merch and gift ideas"
type textarea "Illmuse rap album rug collection – stylish merch and gift ideas"
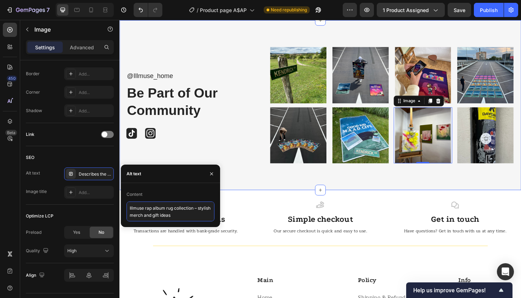
scroll to position [2112, 0]
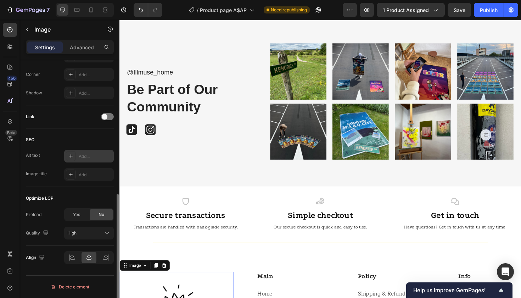
click at [70, 152] on div at bounding box center [71, 156] width 10 height 10
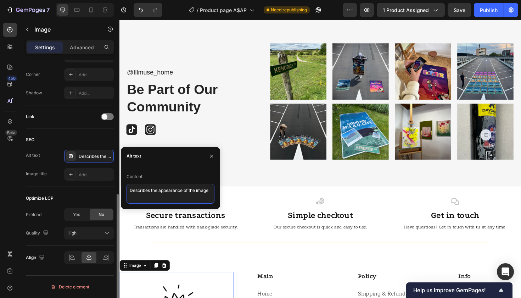
drag, startPoint x: 211, startPoint y: 191, endPoint x: 57, endPoint y: 191, distance: 153.9
click at [57, 191] on div "450 Beta Sections(18) Elements(84) Section Element Hero Section Product Detail …" at bounding box center [60, 159] width 120 height 278
paste textarea "Illmuse rap album rug collection – stylish merch and gift ideas"
type textarea "Illmuse rap album rug collection – stylish merch and gift ideas"
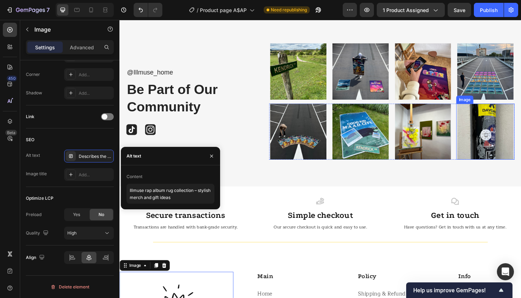
click at [512, 125] on img at bounding box center [507, 139] width 62 height 60
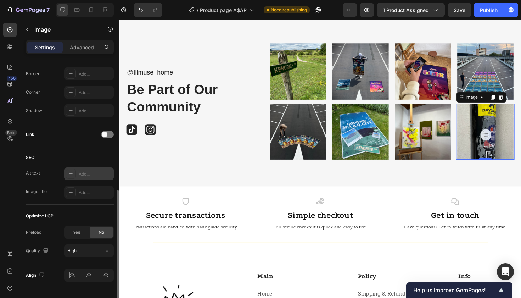
click at [80, 176] on div "Add..." at bounding box center [95, 174] width 33 height 6
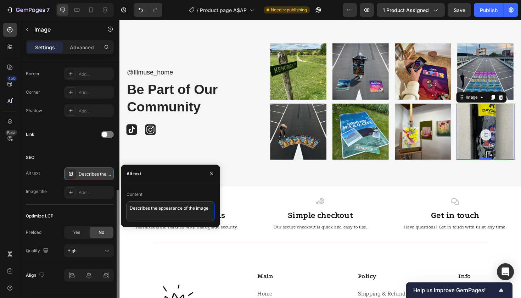
drag, startPoint x: 210, startPoint y: 209, endPoint x: 48, endPoint y: 207, distance: 162.4
click at [48, 208] on div "450 Beta Sections(18) Elements(84) Section Element Hero Section Product Detail …" at bounding box center [60, 159] width 120 height 278
paste textarea "Illmuse album cover rugs – dope room aesthetic and fan merch"
type textarea "Illmuse album cover rugs – dope room aesthetic and fan merch"
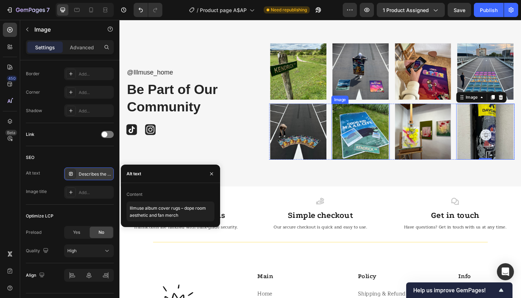
click at [388, 131] on img at bounding box center [375, 139] width 62 height 60
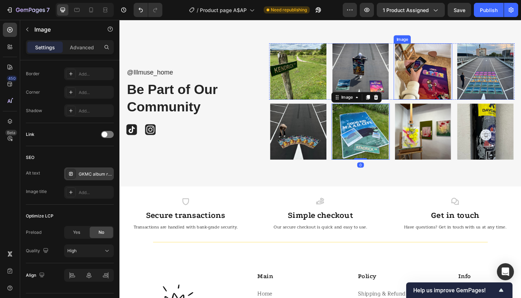
click at [452, 72] on img at bounding box center [441, 75] width 62 height 60
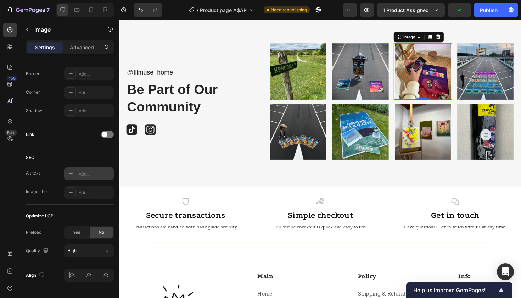
drag, startPoint x: 71, startPoint y: 176, endPoint x: 100, endPoint y: 180, distance: 29.4
click at [71, 176] on icon at bounding box center [71, 174] width 6 height 6
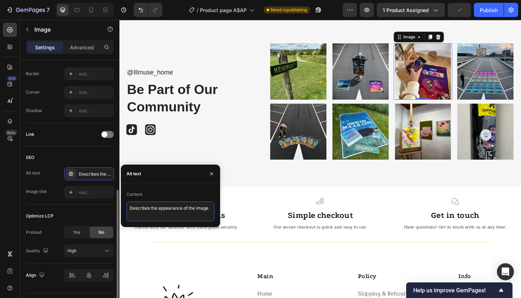
drag, startPoint x: 210, startPoint y: 209, endPoint x: 22, endPoint y: 208, distance: 188.7
click at [22, 208] on div "450 Beta Sections(18) Elements(84) Section Element Hero Section Product Detail …" at bounding box center [60, 159] width 120 height 278
paste textarea "Graduation album rug – Illmuse home decoration for music lovers"
type textarea "Graduation album rug – Illmuse home decoration for music lovers"
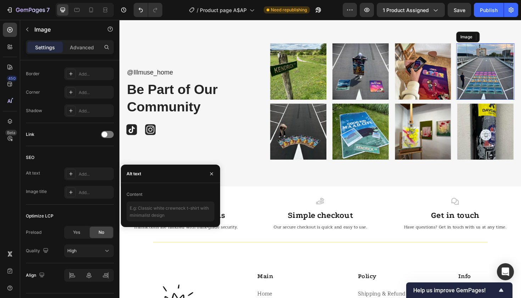
click at [502, 74] on img at bounding box center [507, 75] width 62 height 60
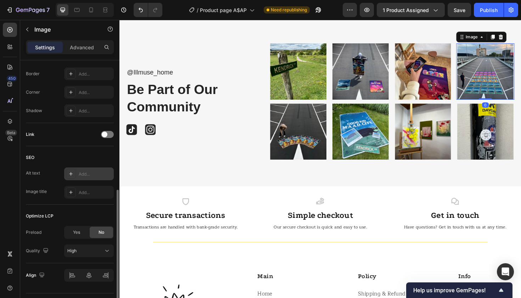
click at [85, 172] on div "Add..." at bounding box center [95, 174] width 33 height 6
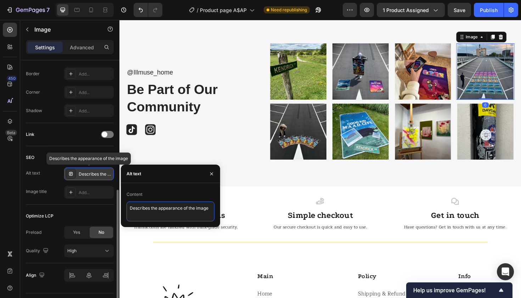
drag, startPoint x: 211, startPoint y: 211, endPoint x: 98, endPoint y: 211, distance: 113.5
click at [98, 211] on div "450 Beta Sections(18) Elements(84) Section Element Hero Section Product Detail …" at bounding box center [60, 159] width 120 height 278
paste textarea "Graduation album rug – Illmuse home decoration for music lovers"
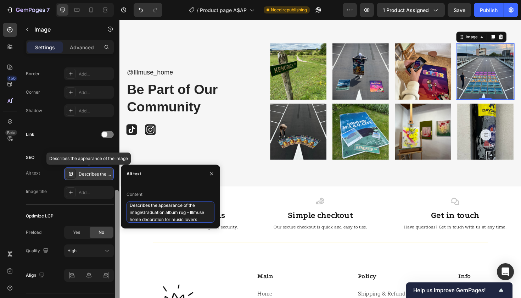
drag, startPoint x: 201, startPoint y: 218, endPoint x: 117, endPoint y: 207, distance: 84.1
click at [117, 207] on div "450 Beta Sections(18) Elements(84) Section Element Hero Section Product Detail …" at bounding box center [60, 159] width 120 height 278
paste textarea
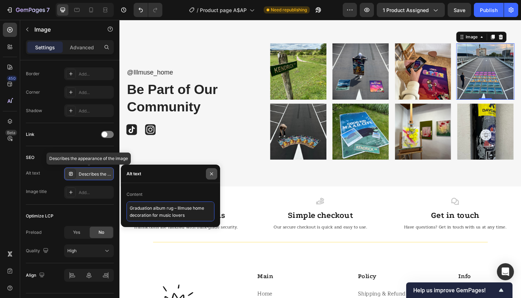
type textarea "Graduation album rug – Illmuse home decoration for music lovers"
click at [216, 174] on button "button" at bounding box center [211, 173] width 11 height 11
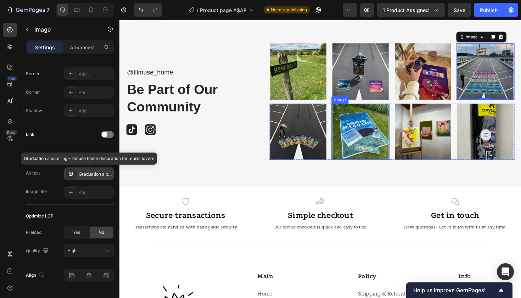
click at [351, 139] on img at bounding box center [375, 139] width 62 height 60
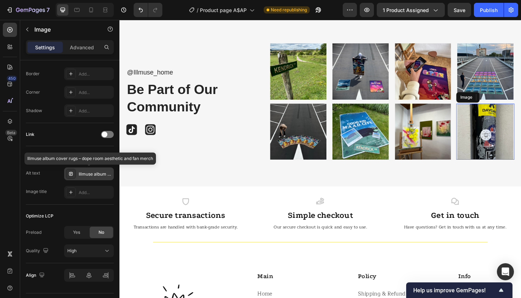
click at [477, 122] on img at bounding box center [507, 139] width 62 height 60
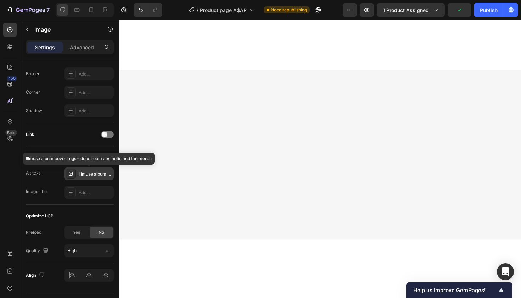
scroll to position [772, 0]
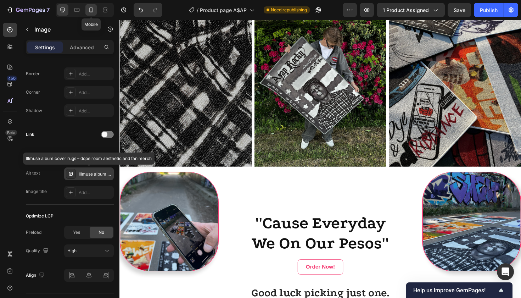
click at [91, 9] on icon at bounding box center [91, 9] width 7 height 7
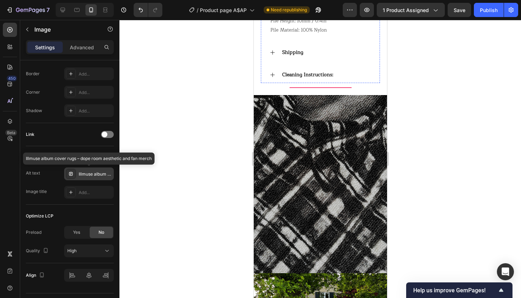
scroll to position [330, 0]
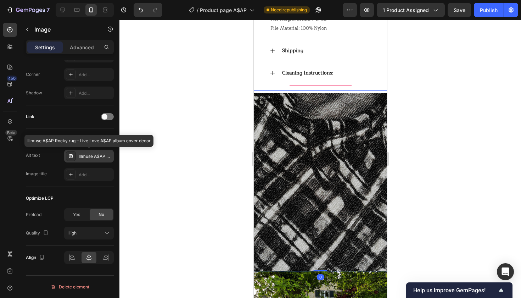
click at [316, 160] on img at bounding box center [320, 182] width 133 height 178
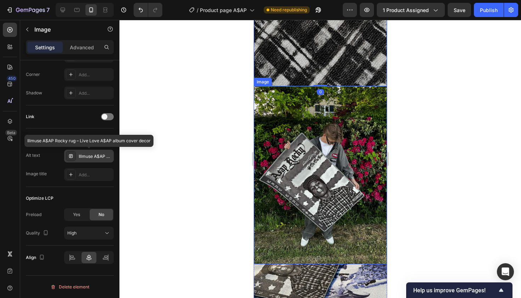
click at [311, 176] on img at bounding box center [320, 175] width 133 height 178
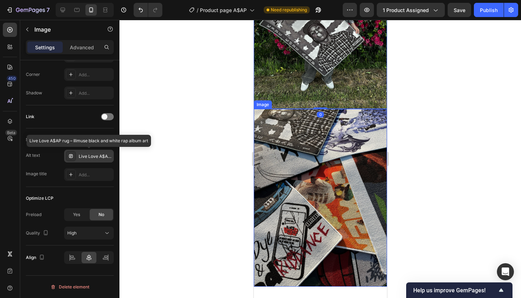
click at [313, 177] on img at bounding box center [320, 198] width 133 height 178
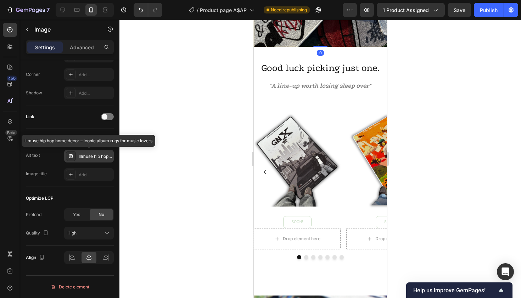
scroll to position [910, 0]
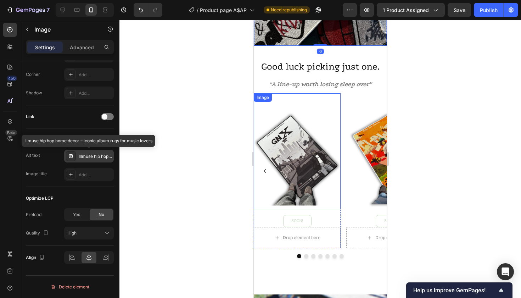
click at [297, 150] on img at bounding box center [297, 151] width 87 height 116
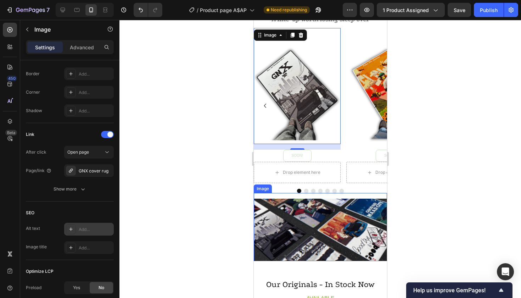
scroll to position [965, 0]
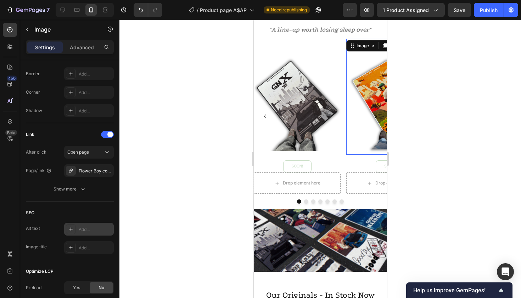
click at [360, 107] on img at bounding box center [389, 97] width 87 height 116
click at [303, 106] on img at bounding box center [297, 97] width 87 height 116
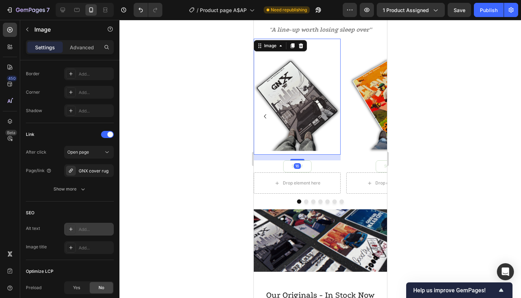
click at [78, 226] on div "Add..." at bounding box center [89, 229] width 50 height 13
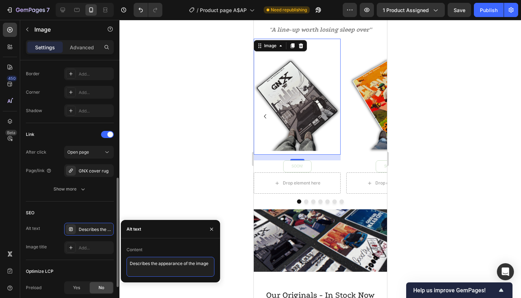
drag, startPoint x: 212, startPoint y: 263, endPoint x: 72, endPoint y: 262, distance: 140.1
click at [72, 262] on div "450 Beta Sections(18) Elements(84) Section Element Hero Section Product Detail …" at bounding box center [60, 159] width 120 height 278
paste textarea "Hip hop GNX rug – Illmuse fan decor and gift idea"
type textarea "Hip hop GNX rug – Illmuse fan decor and gift idea"
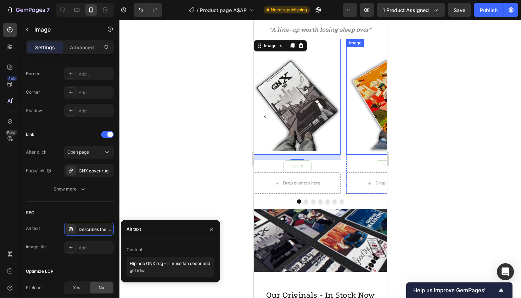
click at [373, 93] on img at bounding box center [389, 97] width 87 height 116
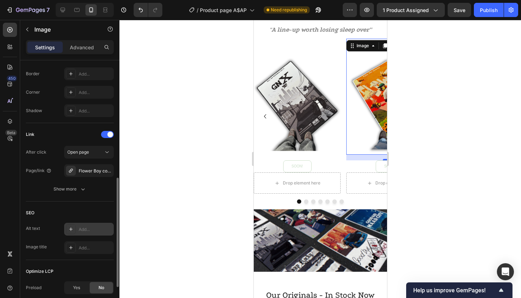
click at [71, 232] on div at bounding box center [71, 229] width 10 height 10
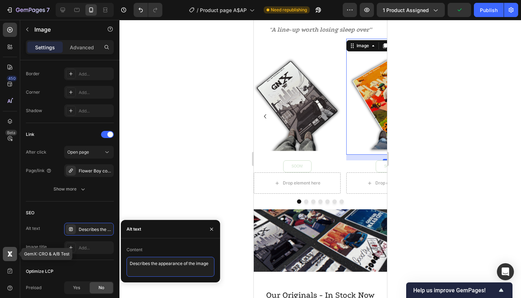
drag, startPoint x: 210, startPoint y: 265, endPoint x: 9, endPoint y: 261, distance: 201.1
click at [10, 260] on div "450 Beta GemX: CRO & A/B Test Sections(18) Elements(84) Section Element Hero Se…" at bounding box center [60, 159] width 120 height 278
paste textarea "Illmuse album rug – Flower Boy design as stylish floor piec"
type textarea "Illmuse album rug – Flower Boy design as stylish floor piece"
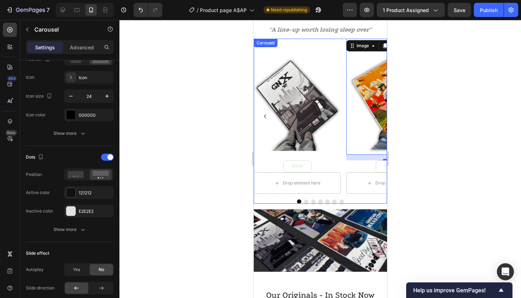
click at [264, 116] on icon "Carousel Back Arrow" at bounding box center [265, 116] width 9 height 9
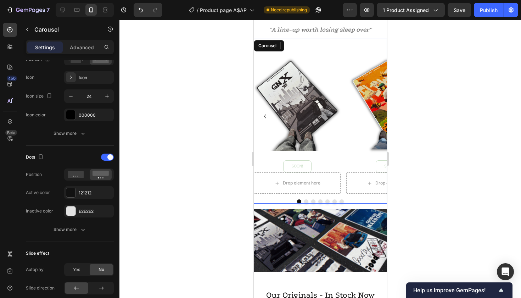
scroll to position [0, 0]
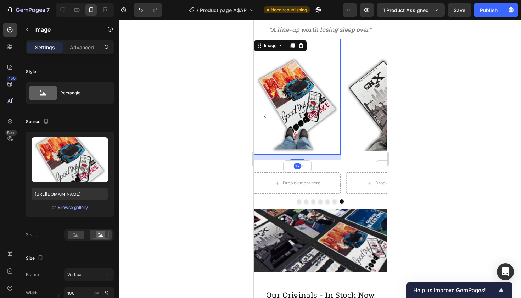
click at [298, 102] on img at bounding box center [297, 97] width 87 height 116
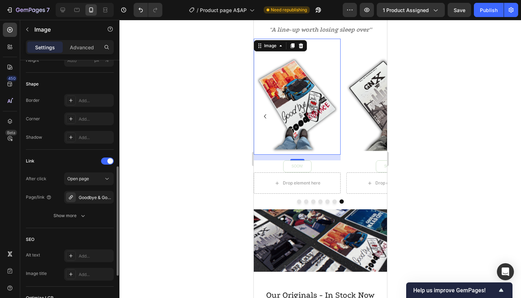
scroll to position [305, 0]
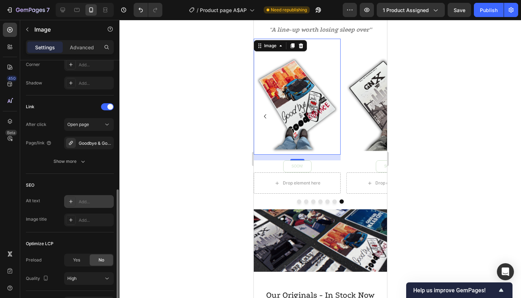
click at [72, 196] on div "Add..." at bounding box center [89, 201] width 50 height 13
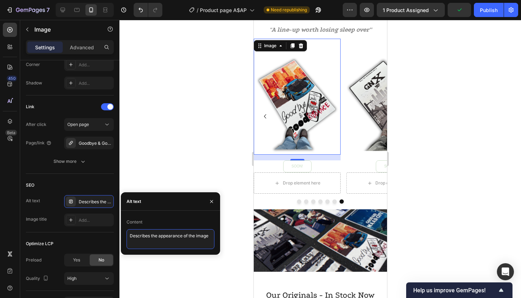
drag, startPoint x: 210, startPoint y: 234, endPoint x: 7, endPoint y: 235, distance: 203.2
click at [10, 235] on div "450 Beta Sections(18) Elements(84) Section Element Hero Section Product Detail …" at bounding box center [60, 159] width 120 height 278
paste textarea "Illmuse GGBR rug – dope hip hop piece and gift for fans"
type textarea "Illmuse GGBR rug – dope hip hop piece and gift for fans"
click at [211, 202] on icon "button" at bounding box center [211, 201] width 3 height 3
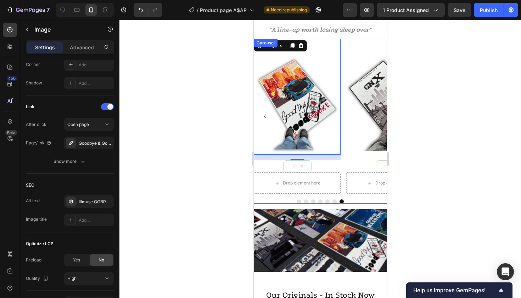
click at [266, 115] on icon "Carousel Back Arrow" at bounding box center [265, 116] width 9 height 9
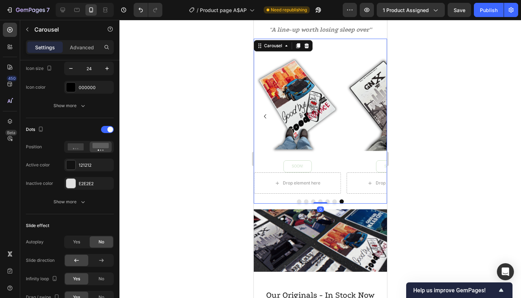
scroll to position [0, 0]
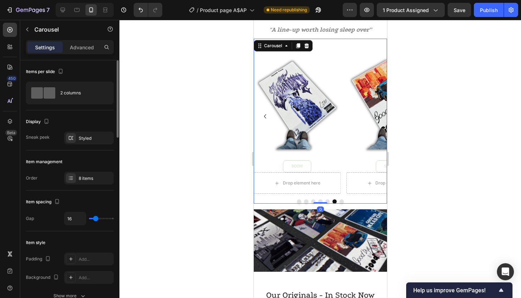
click at [266, 115] on icon "Carousel Back Arrow" at bounding box center [265, 116] width 9 height 9
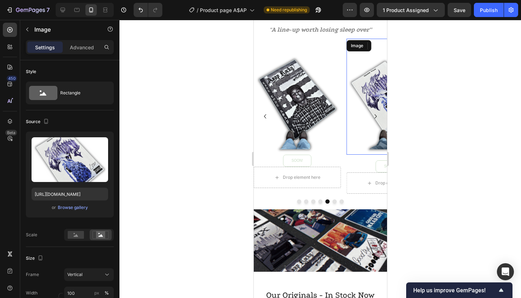
click at [377, 90] on img at bounding box center [389, 97] width 87 height 116
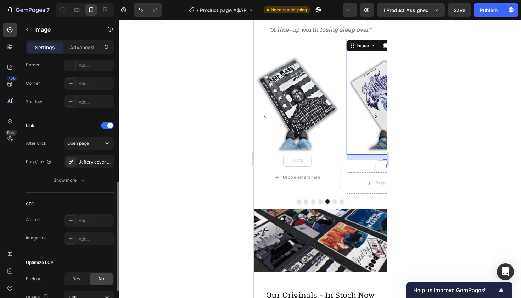
scroll to position [280, 0]
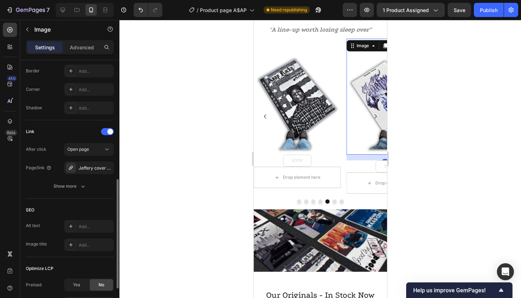
click at [66, 233] on div "Alt text Add... Image title Add..." at bounding box center [70, 235] width 88 height 31
click at [72, 226] on icon at bounding box center [71, 226] width 6 height 6
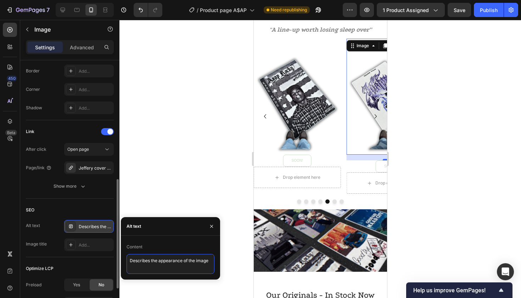
drag, startPoint x: 211, startPoint y: 259, endPoint x: 76, endPoint y: 257, distance: 135.5
click at [76, 257] on div "450 Beta Sections(18) Elements(84) Section Element Hero Section Product Detail …" at bounding box center [60, 159] width 120 height 278
paste textarea "Illmuse Young Thug rug – colorful fan merch and home piec"
type textarea "Illmuse Young Thug rug – colorful fan merch and home piece"
click at [212, 225] on icon "button" at bounding box center [212, 226] width 6 height 6
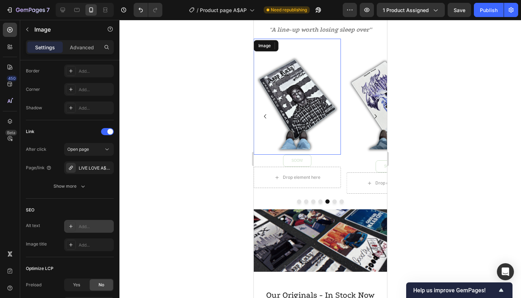
drag, startPoint x: 287, startPoint y: 99, endPoint x: 483, endPoint y: 141, distance: 200.2
click at [287, 99] on img at bounding box center [297, 97] width 87 height 116
click at [79, 226] on div "Add..." at bounding box center [95, 226] width 33 height 6
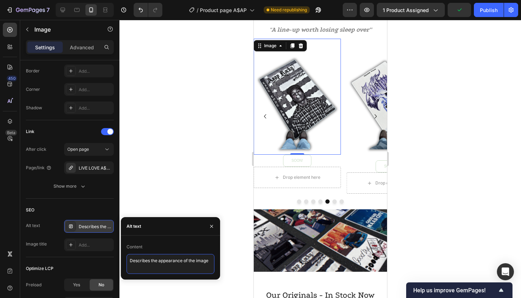
drag, startPoint x: 211, startPoint y: 259, endPoint x: 69, endPoint y: 256, distance: 142.2
click at [69, 256] on div "450 Beta Sections(18) Elements(84) Section Element Hero Section Product Detail …" at bounding box center [60, 159] width 120 height 278
paste textarea "A$AP rug – Illmuse hip hop album rug for music room styl"
type textarea "A$AP rug – Illmuse hip hop album rug for music room style"
click at [215, 225] on button "button" at bounding box center [211, 226] width 11 height 11
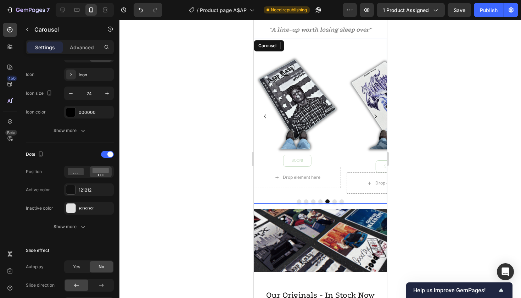
click at [264, 115] on icon "Carousel Back Arrow" at bounding box center [265, 116] width 9 height 9
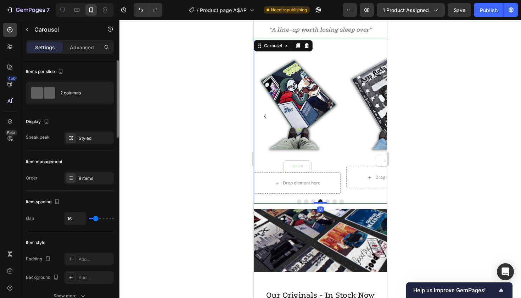
click at [264, 115] on icon "Carousel Back Arrow" at bounding box center [265, 116] width 9 height 9
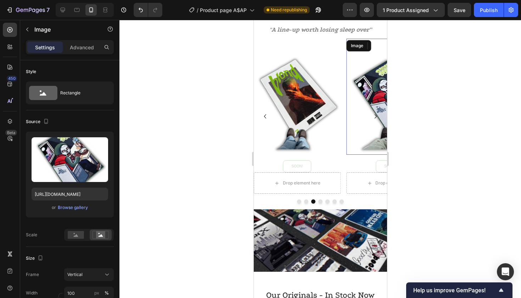
click at [370, 93] on img at bounding box center [389, 97] width 87 height 116
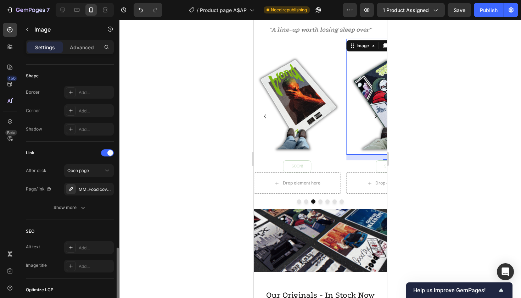
scroll to position [351, 0]
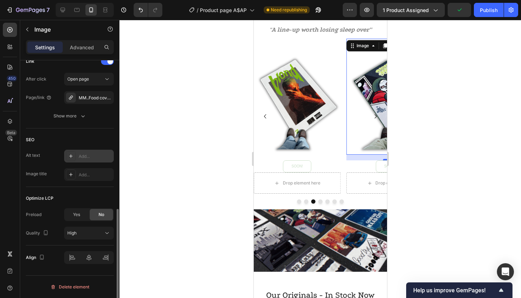
click at [72, 153] on div at bounding box center [71, 156] width 10 height 10
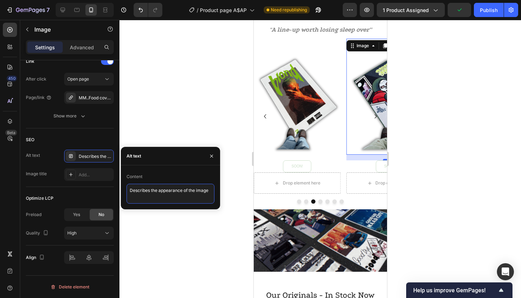
drag, startPoint x: 210, startPoint y: 190, endPoint x: 7, endPoint y: 185, distance: 202.9
click at [7, 185] on div "450 Beta Sections(18) Elements(84) Section Element Hero Section Product Detail …" at bounding box center [60, 159] width 120 height 278
paste textarea "Illmuse rap rug – MM…FOOD album design for music fans"
type textarea "Illmuse rap rug – MM…FOOD album design for music fans"
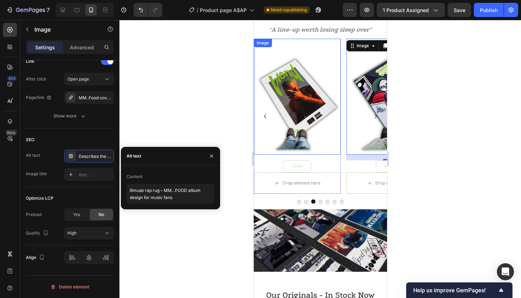
click at [310, 103] on img at bounding box center [297, 97] width 87 height 116
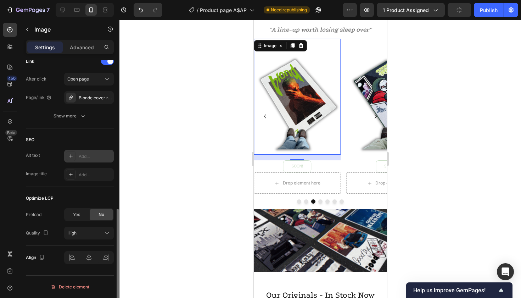
click at [70, 156] on icon at bounding box center [71, 156] width 4 height 4
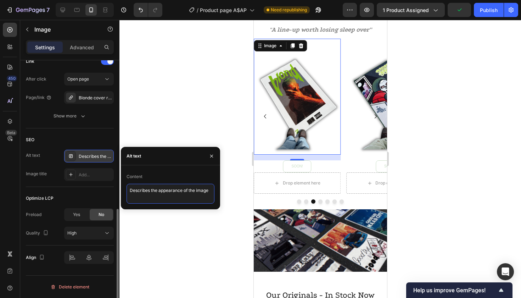
drag, startPoint x: 212, startPoint y: 191, endPoint x: 40, endPoint y: 186, distance: 172.1
click at [40, 186] on div "450 Beta Sections(18) Elements(84) Section Element Hero Section Product Detail …" at bounding box center [60, 159] width 120 height 278
paste textarea "Blonde album rug – Illmuse R&B and hip hop inspired piec"
type textarea "Blonde album rug – Illmuse R&B and hip hop inspired piece"
click at [212, 156] on icon "button" at bounding box center [212, 156] width 6 height 6
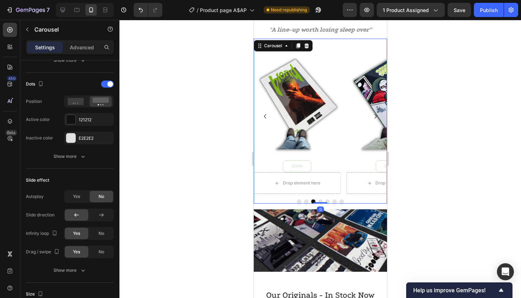
click at [264, 116] on icon "Carousel Back Arrow" at bounding box center [265, 116] width 9 height 9
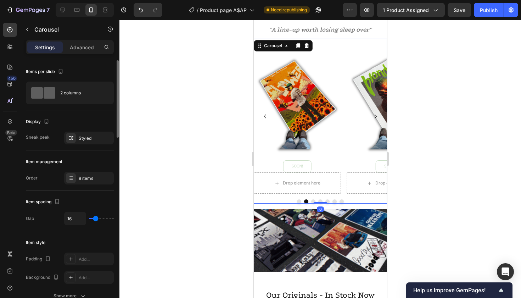
click at [264, 116] on icon "Carousel Back Arrow" at bounding box center [265, 116] width 9 height 9
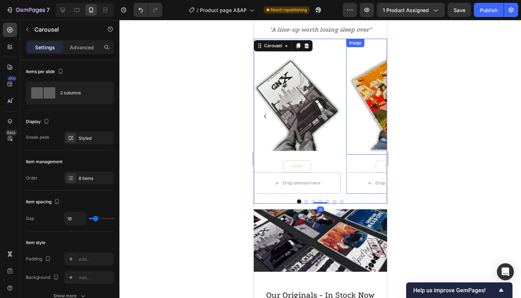
click at [368, 88] on img at bounding box center [389, 97] width 87 height 116
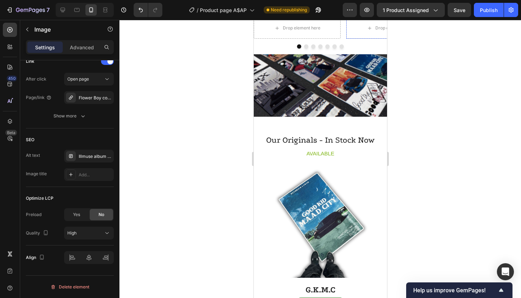
scroll to position [1119, 0]
click at [330, 89] on img at bounding box center [320, 86] width 133 height 62
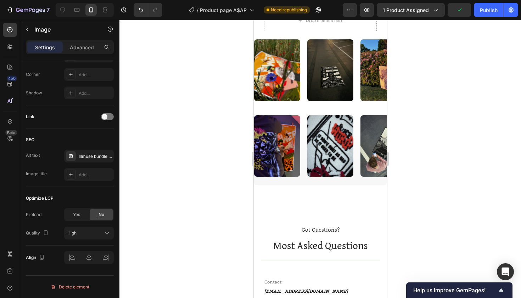
scroll to position [1669, 0]
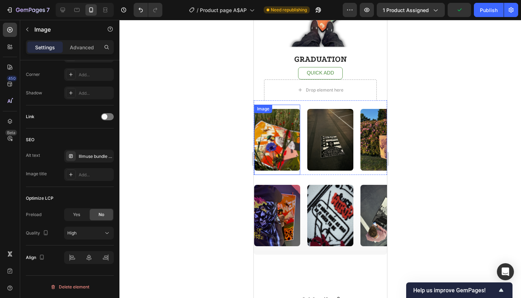
click at [268, 143] on img at bounding box center [277, 139] width 46 height 61
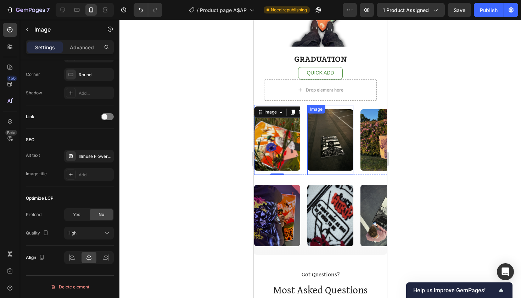
click at [329, 135] on img at bounding box center [330, 139] width 46 height 61
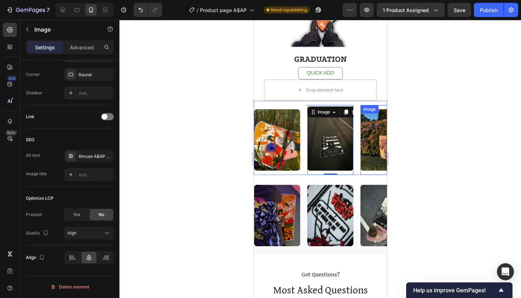
click at [375, 142] on img at bounding box center [383, 139] width 46 height 61
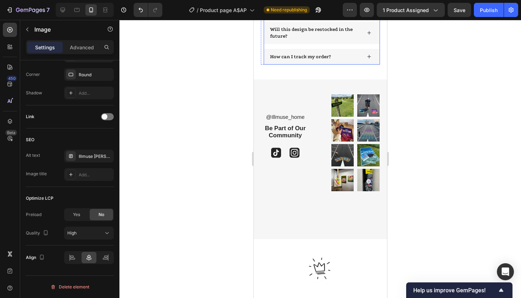
scroll to position [2108, 0]
click at [342, 102] on img at bounding box center [342, 106] width 23 height 22
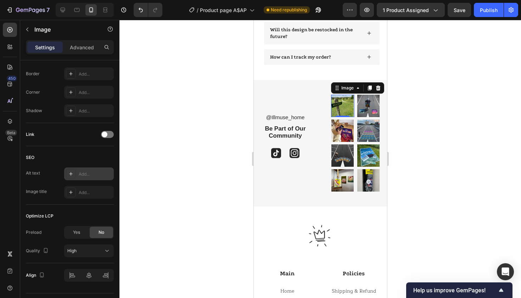
click at [77, 170] on div "Add..." at bounding box center [89, 173] width 50 height 13
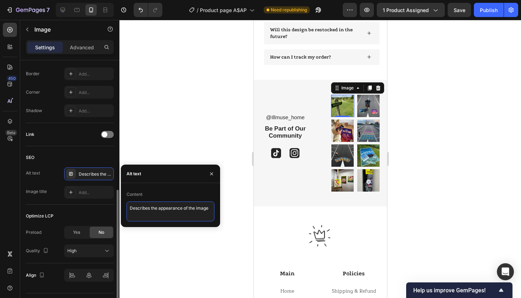
drag, startPoint x: 212, startPoint y: 210, endPoint x: 36, endPoint y: 210, distance: 175.9
click at [36, 210] on div "450 Beta Sections(18) Elements(84) Section Element Hero Section Product Detail …" at bounding box center [60, 159] width 120 height 278
paste textarea "Illmuse Kendrick rug – GKMC album inspired home decoration"
type textarea "Illmuse Kendrick rug – GKMC album inspired home decoration"
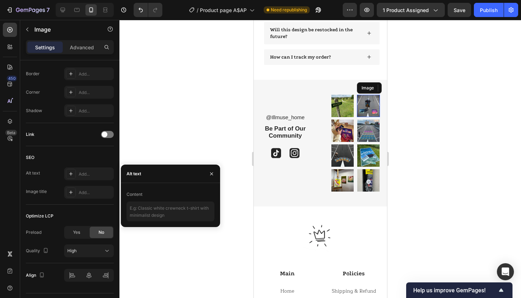
click at [367, 104] on img at bounding box center [368, 106] width 23 height 22
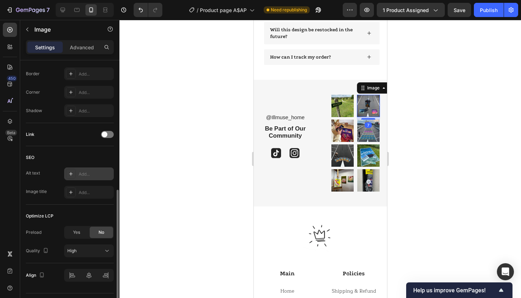
click at [70, 176] on icon at bounding box center [71, 174] width 6 height 6
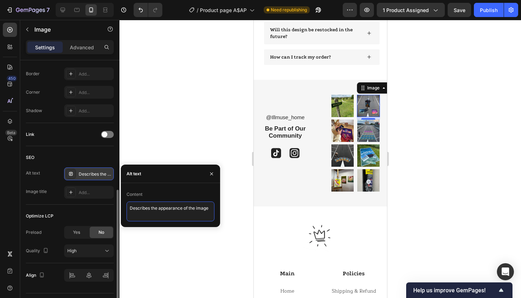
drag, startPoint x: 211, startPoint y: 208, endPoint x: 92, endPoint y: 202, distance: 119.6
click at [92, 202] on div "450 Beta Sections(18) Elements(84) Section Element Hero Section Product Detail …" at bounding box center [60, 159] width 120 height 278
paste textarea "Illmuse Kendrick rug – GKMC album inspired home decoration"
type textarea "Illmuse Kendrick rug – GKMC album inspired home decoration"
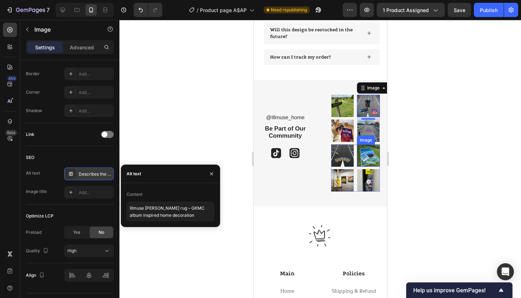
click at [360, 160] on img at bounding box center [368, 155] width 23 height 22
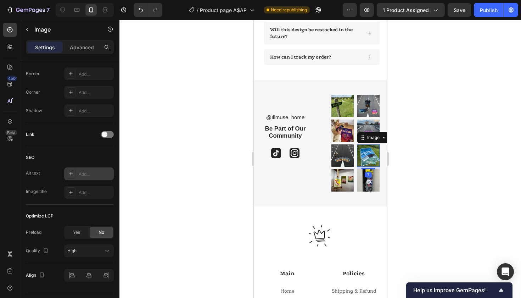
click at [89, 177] on div "Add..." at bounding box center [95, 174] width 33 height 6
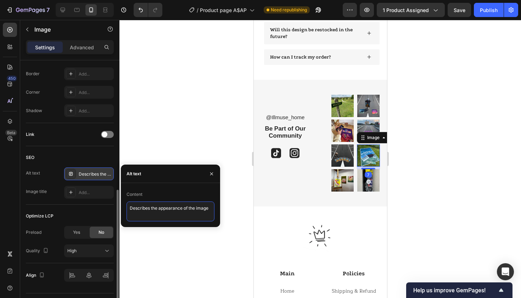
drag, startPoint x: 211, startPoint y: 210, endPoint x: 27, endPoint y: 204, distance: 184.5
click at [27, 204] on div "450 Beta Sections(18) Elements(84) Section Element Hero Section Product Detail …" at bounding box center [60, 159] width 120 height 278
paste textarea "Illmuse Kendrick rug – GKMC album inspired home decoration"
type textarea "Illmuse Kendrick rug – GKMC album inspired home decoration"
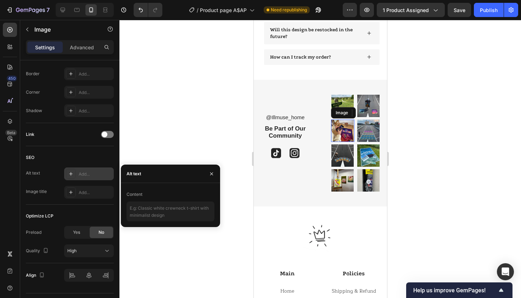
click at [346, 124] on img at bounding box center [342, 131] width 23 height 22
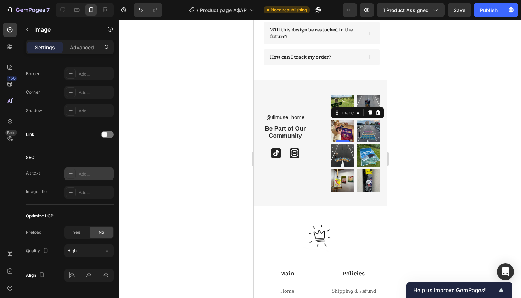
click at [86, 178] on div "Add..." at bounding box center [89, 173] width 50 height 13
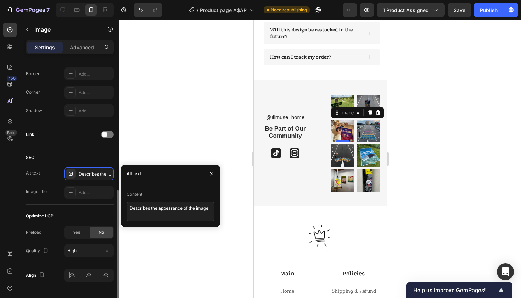
drag, startPoint x: 211, startPoint y: 211, endPoint x: 61, endPoint y: 206, distance: 150.1
click at [61, 206] on div "450 Beta Sections(18) Elements(84) Section Element Hero Section Product Detail …" at bounding box center [60, 159] width 120 height 278
paste textarea "Kanye West rug – Illmuse music fan merch for room aesthetic"
type textarea "Kanye West rug – Illmuse music fan merch for room aesthetic"
click at [367, 137] on div "Image" at bounding box center [365, 140] width 15 height 6
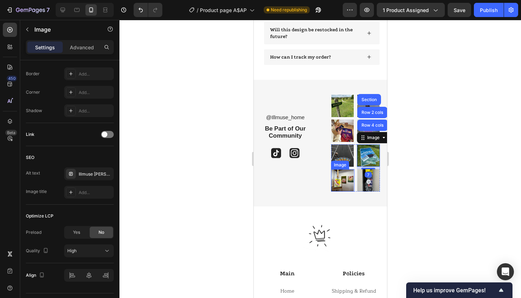
click at [347, 180] on img at bounding box center [342, 180] width 23 height 22
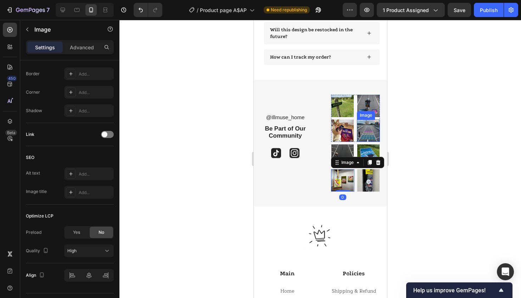
click at [361, 128] on img at bounding box center [368, 131] width 23 height 22
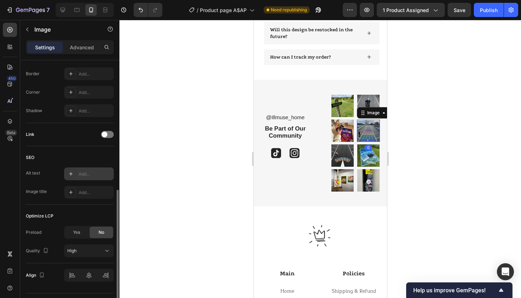
click at [83, 168] on div "Add..." at bounding box center [89, 173] width 50 height 13
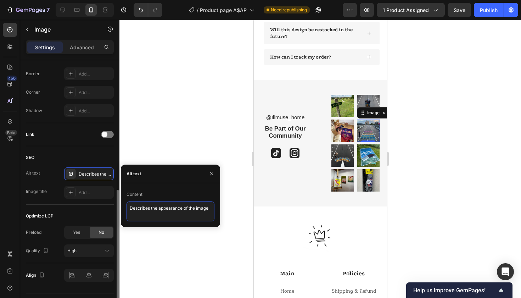
drag, startPoint x: 213, startPoint y: 208, endPoint x: 39, endPoint y: 206, distance: 174.1
click at [39, 207] on div "450 Beta Sections(18) Elements(84) Section Element Hero Section Product Detail …" at bounding box center [60, 159] width 120 height 278
paste textarea "Kanye West rug – Illmuse music fan merch for room aesthetic"
type textarea "Kanye West rug – Illmuse music fan merch for room aesthetic"
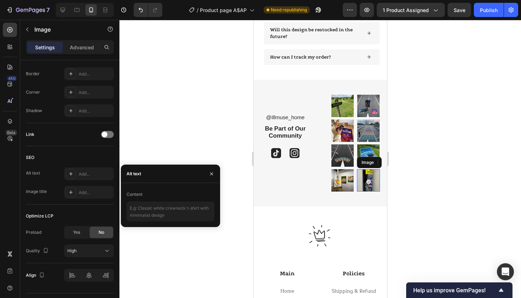
drag, startPoint x: 367, startPoint y: 177, endPoint x: 458, endPoint y: 214, distance: 97.5
click at [367, 177] on img at bounding box center [368, 180] width 23 height 22
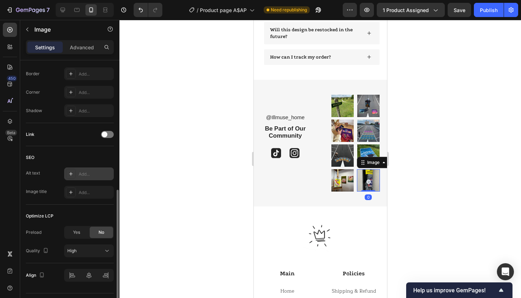
click at [81, 168] on div "Add..." at bounding box center [89, 173] width 50 height 13
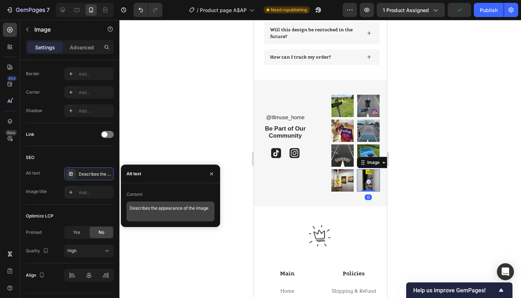
drag, startPoint x: 215, startPoint y: 208, endPoint x: 200, endPoint y: 208, distance: 14.2
click at [200, 208] on div "Content Describes the appearance of the image" at bounding box center [170, 205] width 99 height 33
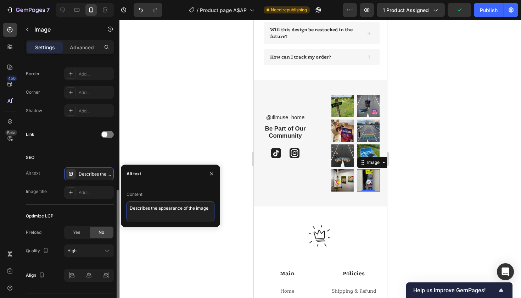
drag, startPoint x: 210, startPoint y: 207, endPoint x: 24, endPoint y: 211, distance: 185.9
click at [24, 211] on div "450 Beta Sections(18) Elements(84) Section Element Hero Section Product Detail …" at bounding box center [60, 159] width 120 height 278
paste textarea "Kanye West rug – Illmuse music fan merch for room aesthetic"
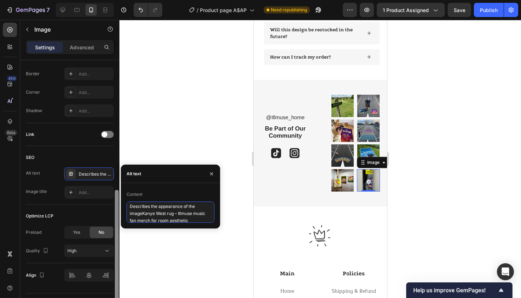
drag, startPoint x: 195, startPoint y: 220, endPoint x: 118, endPoint y: 201, distance: 78.4
click at [118, 201] on div "450 Beta Sections(18) Elements(84) Section Element Hero Section Product Detail …" at bounding box center [60, 159] width 120 height 278
paste textarea
type textarea "Kanye West rug – Illmuse music fan merch for room aesthetic"
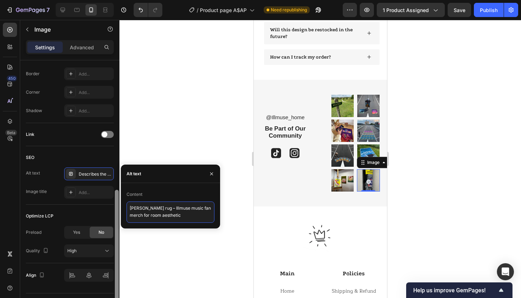
scroll to position [0, 0]
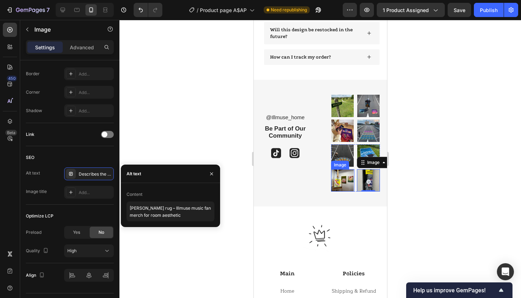
click at [346, 177] on img at bounding box center [342, 180] width 23 height 22
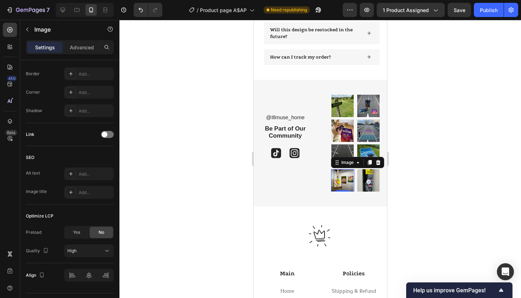
click at [72, 171] on div at bounding box center [71, 174] width 10 height 10
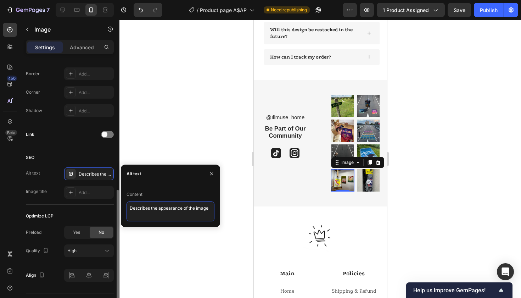
drag, startPoint x: 211, startPoint y: 210, endPoint x: 27, endPoint y: 195, distance: 184.3
click at [27, 195] on div "450 Beta Sections(18) Elements(84) Section Element Hero Section Product Detail …" at bounding box center [60, 159] width 120 height 278
paste textarea "Illmuse brand rugs – music inspired home decor for hip hop fans"
type textarea "Illmuse brand rugs – music inspired home decor for hip hop fans"
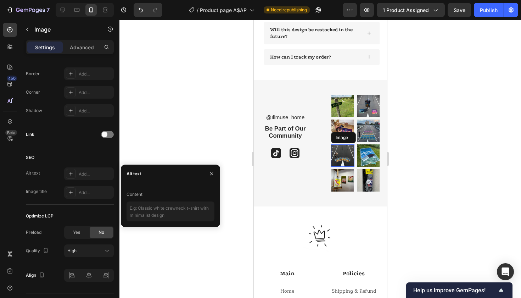
click at [345, 151] on img at bounding box center [342, 155] width 23 height 22
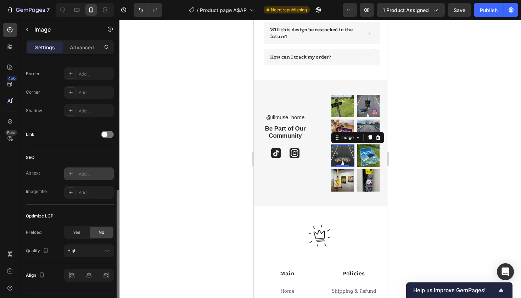
click at [74, 176] on div at bounding box center [71, 174] width 10 height 10
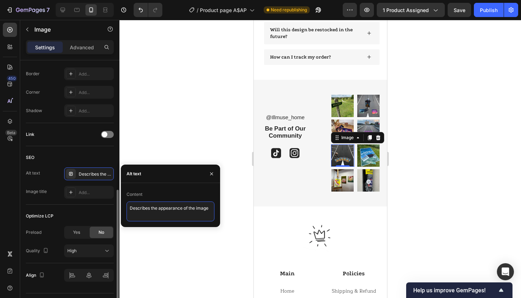
drag, startPoint x: 210, startPoint y: 210, endPoint x: 47, endPoint y: 201, distance: 163.3
click at [47, 201] on div "450 Beta Sections(18) Elements(84) Section Element Hero Section Product Detail …" at bounding box center [60, 159] width 120 height 278
paste textarea "Illmuse Astroworld album rug – music gift for hip hop lovers"
type textarea "Illmuse Astroworld album rug – music gift for hip hop lovers"
click at [210, 171] on icon "button" at bounding box center [212, 174] width 6 height 6
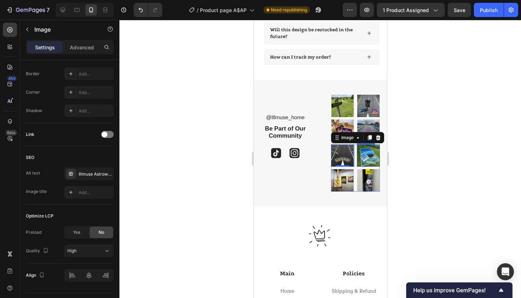
click at [368, 151] on img at bounding box center [368, 155] width 23 height 22
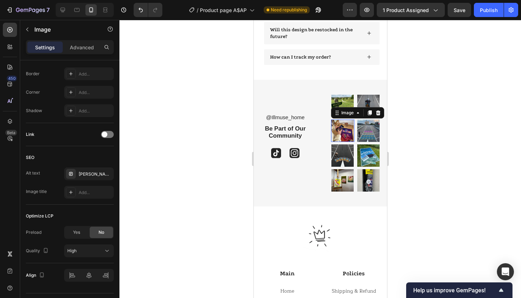
click at [347, 127] on img at bounding box center [342, 131] width 23 height 22
click at [371, 127] on img at bounding box center [368, 131] width 23 height 22
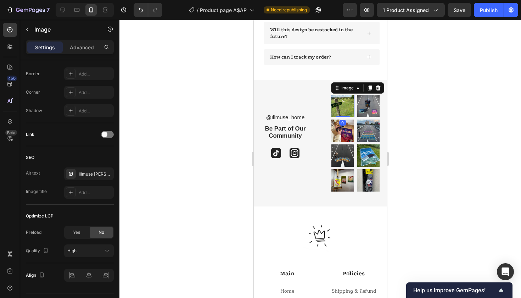
click at [344, 100] on img at bounding box center [342, 106] width 23 height 22
click at [367, 101] on img at bounding box center [368, 106] width 23 height 22
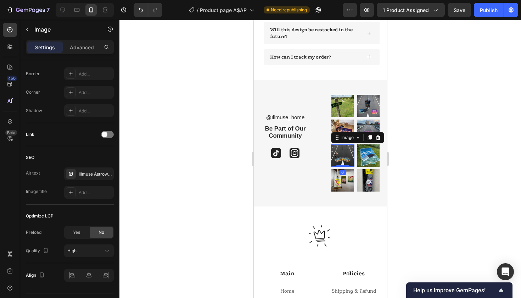
click at [343, 152] on img at bounding box center [342, 155] width 23 height 22
click at [343, 173] on div "0" at bounding box center [342, 173] width 7 height 6
click at [343, 182] on img at bounding box center [342, 180] width 23 height 22
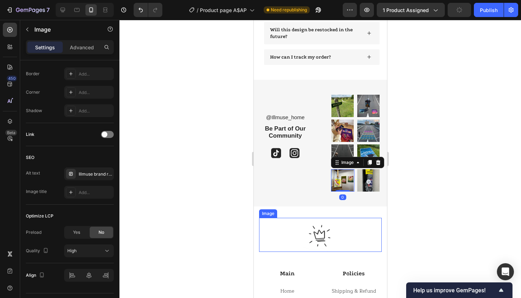
click at [319, 240] on img at bounding box center [320, 235] width 34 height 34
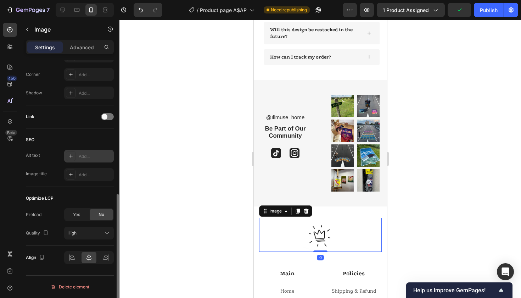
click at [74, 157] on div at bounding box center [71, 156] width 10 height 10
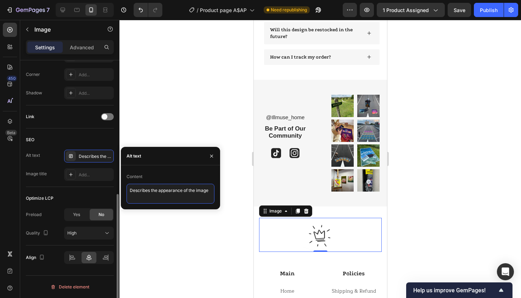
drag, startPoint x: 212, startPoint y: 191, endPoint x: 61, endPoint y: 180, distance: 150.8
click at [61, 180] on div "450 Beta Sections(18) Elements(84) Section Element Hero Section Product Detail …" at bounding box center [60, 159] width 120 height 278
paste textarea "Illmuse Astroworld album rug – music gift for hip hop lovers"
type textarea "Illmuse Astroworld album rug – music gift for hip hop lovers"
click at [212, 156] on icon "button" at bounding box center [211, 155] width 3 height 3
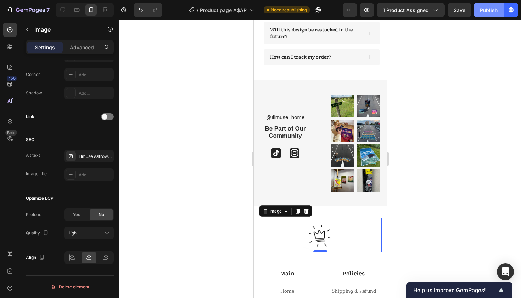
click at [494, 13] on div "Publish" at bounding box center [489, 9] width 18 height 7
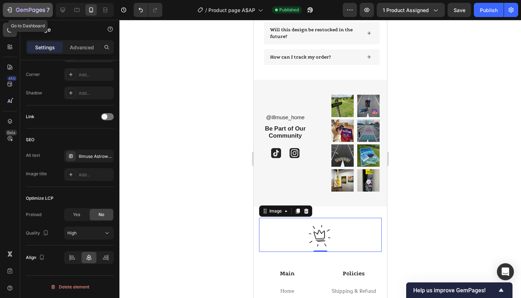
click at [15, 10] on div "7" at bounding box center [28, 10] width 44 height 9
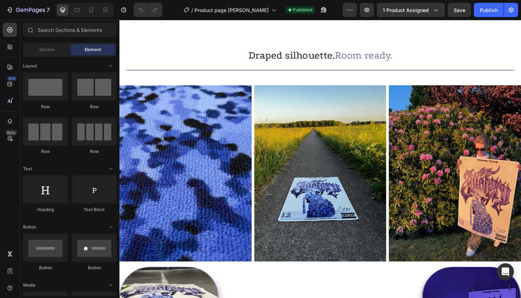
scroll to position [672, 0]
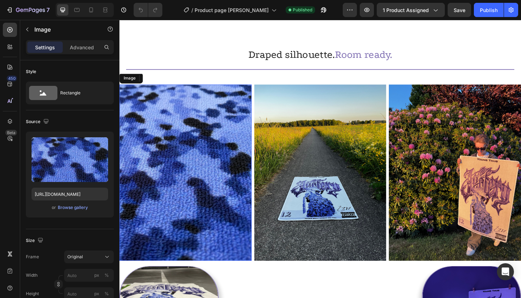
click at [192, 149] on img at bounding box center [190, 181] width 140 height 187
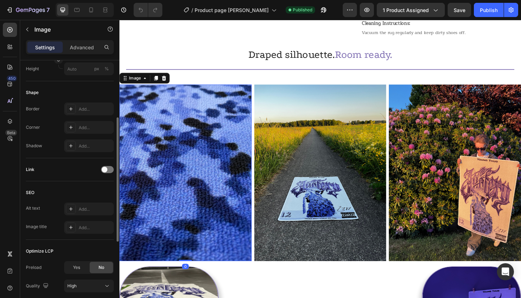
scroll to position [278, 0]
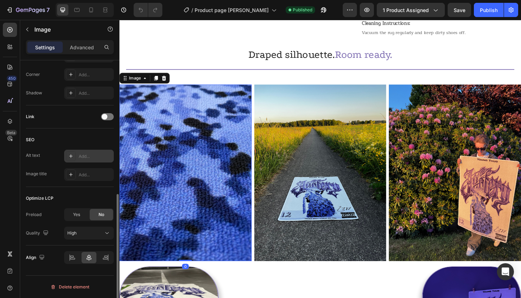
click at [73, 155] on icon at bounding box center [71, 156] width 6 height 6
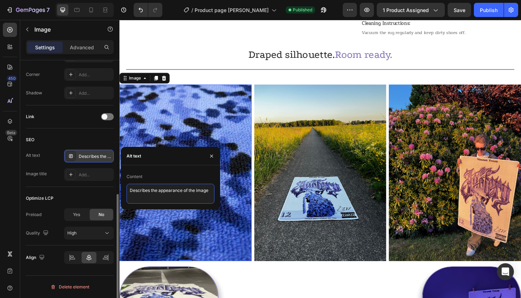
drag, startPoint x: 210, startPoint y: 190, endPoint x: 77, endPoint y: 188, distance: 133.3
click at [77, 188] on div "450 Beta Sections(18) Elements(84) Section Element Hero Section Product Detail …" at bounding box center [60, 159] width 120 height 278
paste textarea "[PERSON_NAME] rug – bold album cover turned into stylish hip hop decor"
type textarea "[PERSON_NAME] rug – bold album cover turned into stylish hip hop decor"
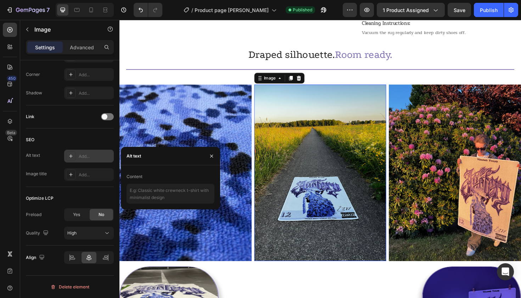
click at [317, 165] on img at bounding box center [332, 181] width 140 height 187
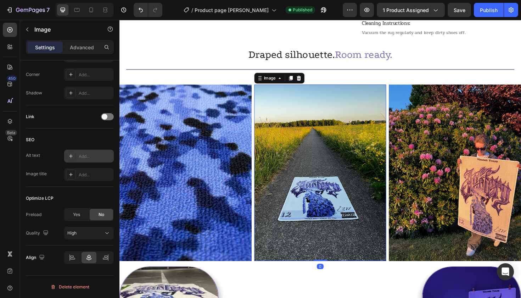
click at [71, 157] on icon at bounding box center [71, 156] width 6 height 6
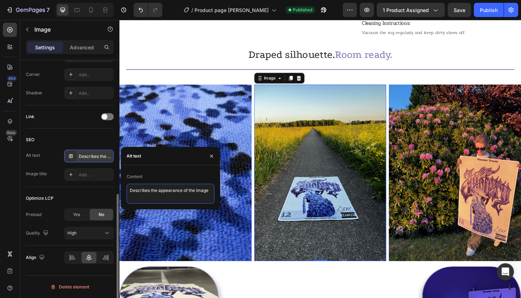
drag, startPoint x: 211, startPoint y: 188, endPoint x: 71, endPoint y: 188, distance: 139.4
click at [71, 188] on div "450 Beta Sections(18) Elements(84) Section Element Hero Section Product Detail …" at bounding box center [60, 159] width 120 height 278
paste textarea "Young Thug [PERSON_NAME] – rap album rug for music culture fans"
type textarea "Young Thug [PERSON_NAME] – rap album rug for music culture fans"
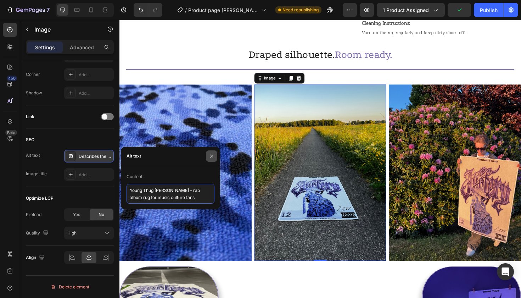
click at [212, 157] on icon "button" at bounding box center [212, 156] width 6 height 6
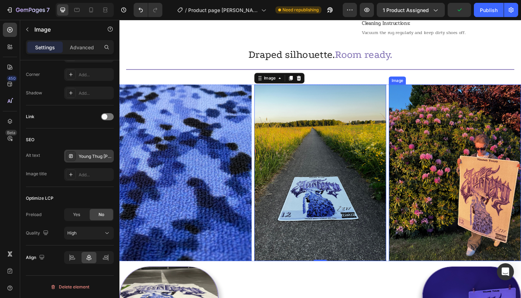
click at [477, 139] on img at bounding box center [475, 181] width 140 height 187
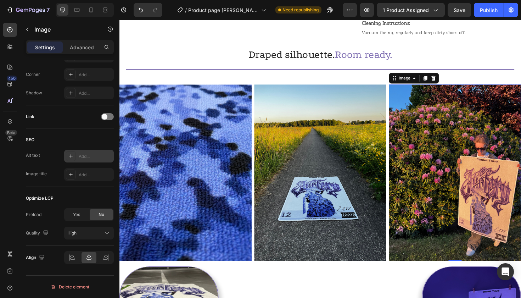
click at [70, 155] on icon at bounding box center [71, 156] width 6 height 6
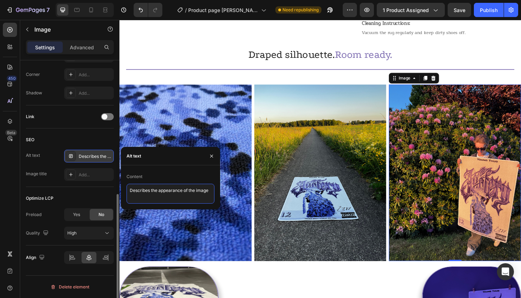
drag, startPoint x: 211, startPoint y: 191, endPoint x: 61, endPoint y: 189, distance: 149.7
click at [61, 189] on div "450 Beta Sections(18) Elements(84) Section Element Hero Section Product Detail …" at bounding box center [60, 159] width 120 height 278
paste textarea "[PERSON_NAME] album rug – colorful hip hop decor piece for room aesthetic"
type textarea "[PERSON_NAME] album rug – colorful hip hop decor piece for room aesthetic"
click at [210, 157] on icon "button" at bounding box center [212, 156] width 6 height 6
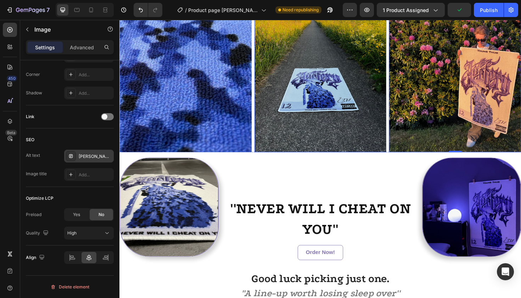
scroll to position [795, 0]
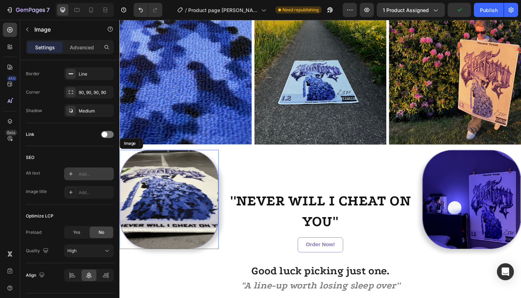
click at [162, 192] on img at bounding box center [172, 209] width 105 height 105
click at [68, 173] on div at bounding box center [71, 174] width 10 height 10
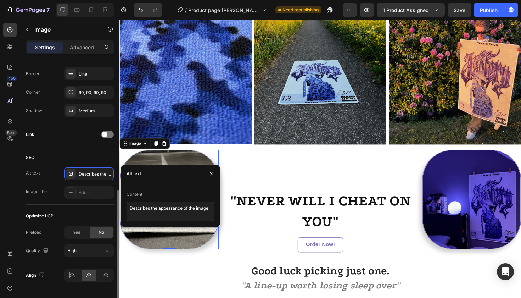
drag, startPoint x: 212, startPoint y: 205, endPoint x: 33, endPoint y: 200, distance: 178.8
click at [33, 200] on div "450 Beta Sections(18) Elements(84) Section Element Hero Section Product Detail …" at bounding box center [60, 159] width 120 height 278
paste textarea "[PERSON_NAME] album rug – colorful hip hop decor piece for room aesthetic"
type textarea "[PERSON_NAME] album rug – colorful hip hop decor piece for room aesthetic"
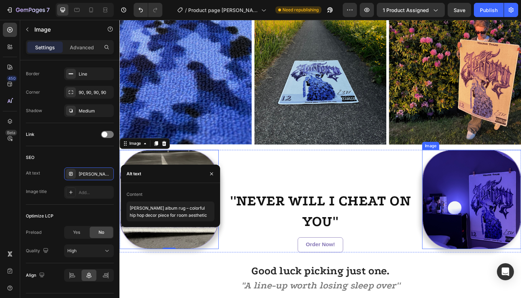
click at [480, 179] on img at bounding box center [492, 209] width 105 height 105
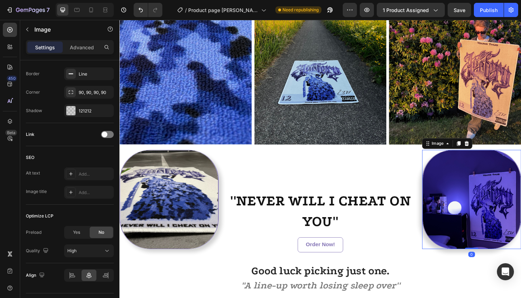
click at [72, 174] on icon at bounding box center [71, 174] width 6 height 6
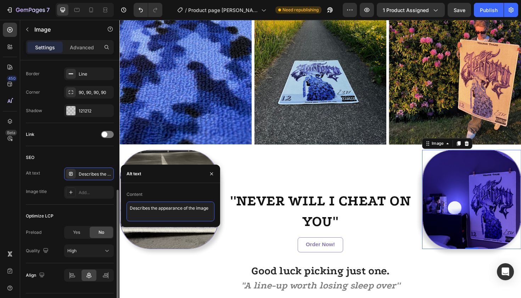
drag, startPoint x: 212, startPoint y: 207, endPoint x: 50, endPoint y: 207, distance: 161.7
click at [50, 207] on div "450 Beta Sections(18) Elements(84) Section Element Hero Section Product Detail …" at bounding box center [60, 159] width 120 height 278
paste textarea "Young Thug rug – iconic [PERSON_NAME] cover art as floor and wall rug"
type textarea "Young Thug rug – iconic [PERSON_NAME] cover art as floor and wall rug"
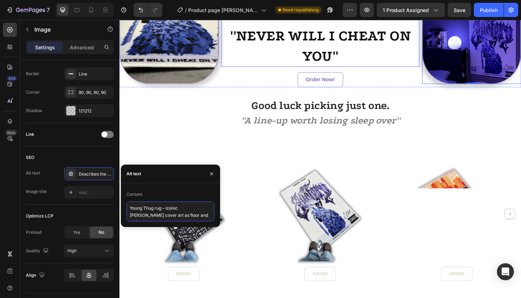
scroll to position [983, 0]
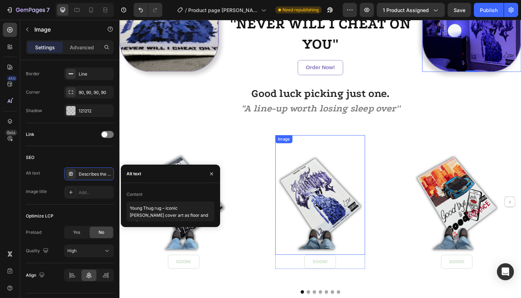
click at [307, 188] on img at bounding box center [332, 205] width 95 height 127
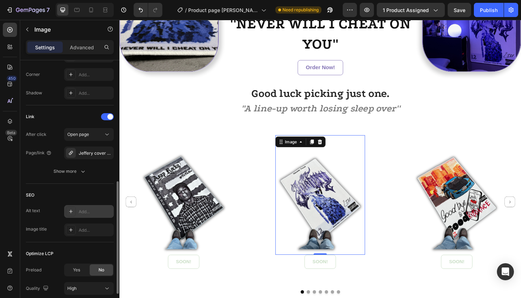
click at [75, 207] on div at bounding box center [71, 211] width 10 height 10
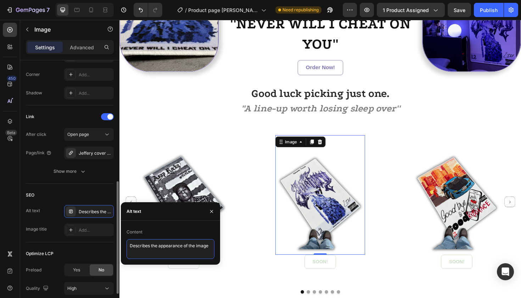
drag, startPoint x: 211, startPoint y: 244, endPoint x: 1, endPoint y: 237, distance: 210.4
click at [44, 240] on div "450 Beta Sections(18) Elements(84) Section Element Hero Section Product Detail …" at bounding box center [60, 159] width 120 height 278
paste textarea "[PERSON_NAME] cover rug – unique gift idea for hip hop and rap lovers"
type textarea "[PERSON_NAME] cover rug – unique gift idea for hip hop and rap lovers"
click at [215, 210] on button "button" at bounding box center [211, 211] width 11 height 11
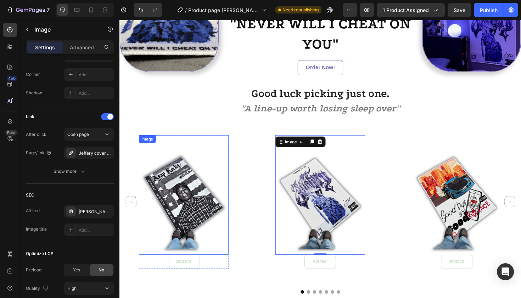
click at [189, 202] on img at bounding box center [187, 205] width 95 height 127
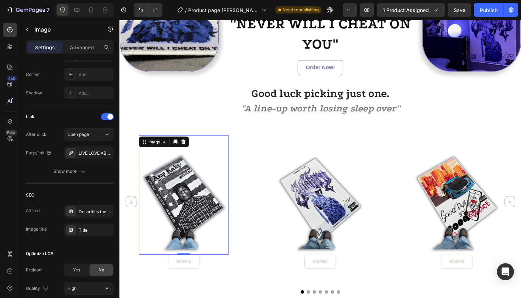
click at [72, 213] on icon at bounding box center [71, 212] width 4 height 4
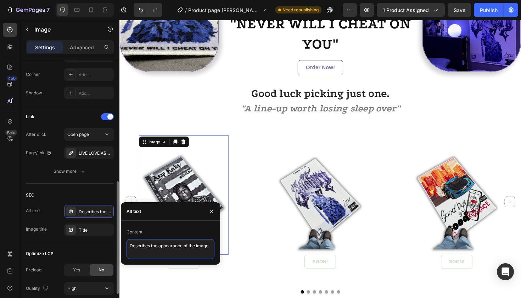
drag, startPoint x: 210, startPoint y: 246, endPoint x: 88, endPoint y: 246, distance: 122.3
click at [88, 246] on div "450 Beta Sections(18) Elements(84) Section Element Hero Section Product Detail …" at bounding box center [60, 159] width 120 height 278
paste textarea "Live Love A$AP rug – perfect album cover decoration for fans"
type textarea "Live Love A$AP rug – perfect album cover decoration for fans"
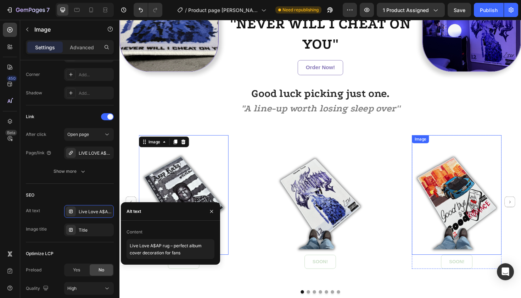
click at [441, 212] on img at bounding box center [476, 205] width 95 height 127
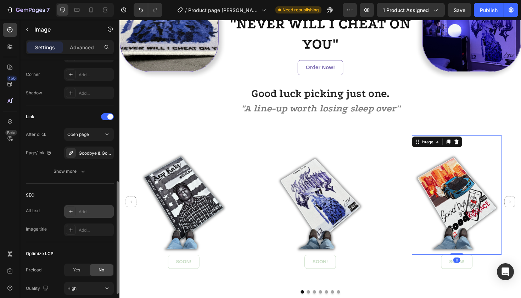
click at [70, 212] on icon at bounding box center [71, 212] width 6 height 6
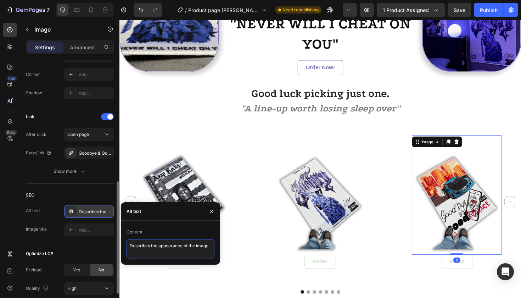
drag, startPoint x: 212, startPoint y: 246, endPoint x: 61, endPoint y: 241, distance: 150.8
click at [61, 241] on div "450 Beta Sections(18) Elements(84) Section Element Hero Section Product Detail …" at bounding box center [60, 159] width 120 height 278
paste textarea "Goodbye & Good Riddance rug – modern fan merch for rap cultur"
type textarea "Goodbye & Good Riddance rug – modern fan merch for rap culture"
click at [212, 211] on icon "button" at bounding box center [211, 211] width 3 height 3
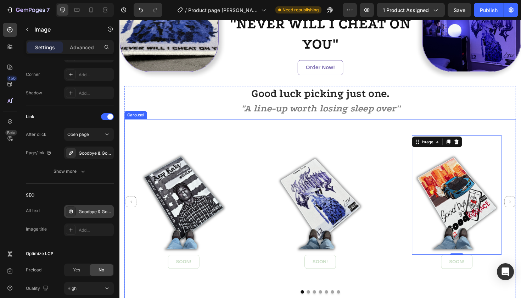
click at [129, 211] on icon "Carousel Back Arrow" at bounding box center [131, 212] width 5 height 5
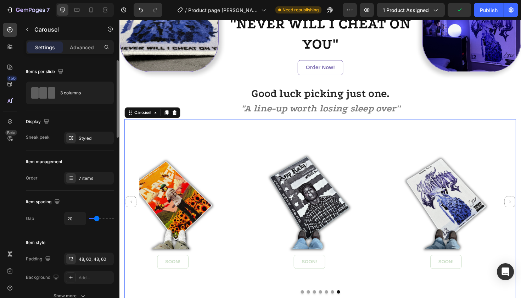
click at [129, 211] on icon "Carousel Back Arrow" at bounding box center [131, 212] width 5 height 5
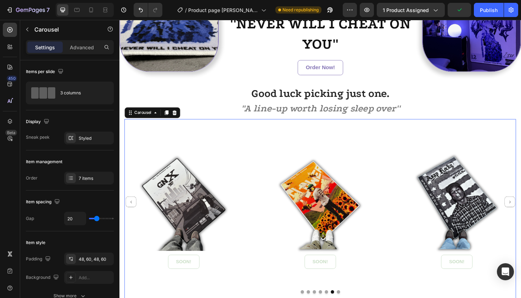
click at [129, 211] on icon "Carousel Back Arrow" at bounding box center [131, 212] width 5 height 5
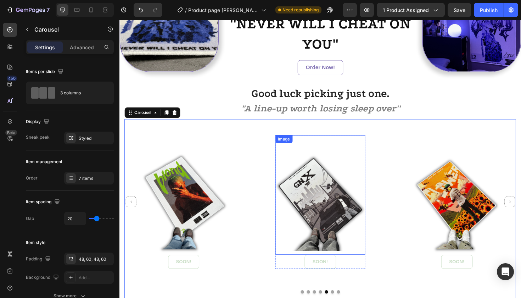
click at [339, 202] on img at bounding box center [332, 205] width 95 height 127
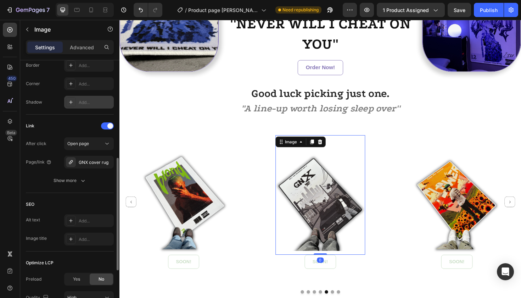
scroll to position [290, 0]
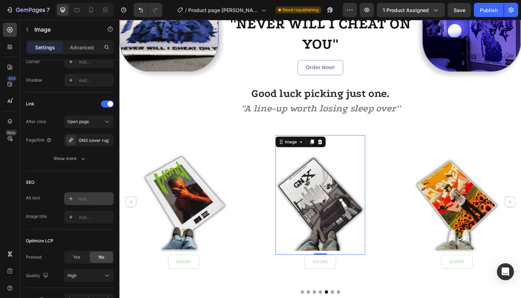
click at [69, 201] on icon at bounding box center [71, 199] width 6 height 6
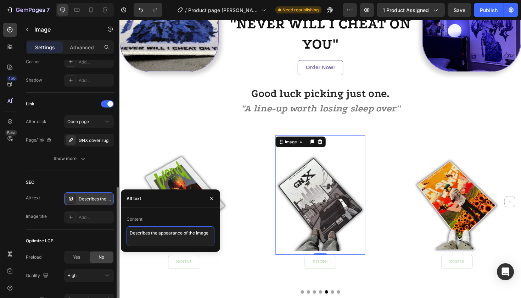
drag, startPoint x: 211, startPoint y: 233, endPoint x: 56, endPoint y: 232, distance: 155.7
click at [56, 232] on div "450 Beta Sections(18) Elements(84) Section Element Hero Section Product Detail …" at bounding box center [60, 159] width 120 height 278
paste textarea "[PERSON_NAME] GNX cover rug – hip hop inspired floor and wall art"
type textarea "[PERSON_NAME] GNX cover rug – hip hop inspired floor and wall art"
click at [212, 196] on icon "button" at bounding box center [212, 199] width 6 height 6
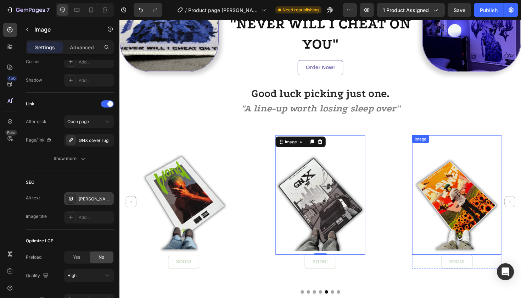
click at [454, 208] on img at bounding box center [476, 205] width 95 height 127
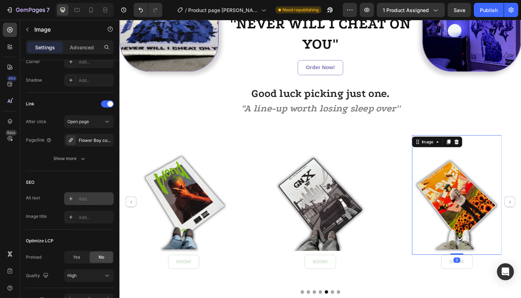
click at [73, 199] on icon at bounding box center [71, 199] width 6 height 6
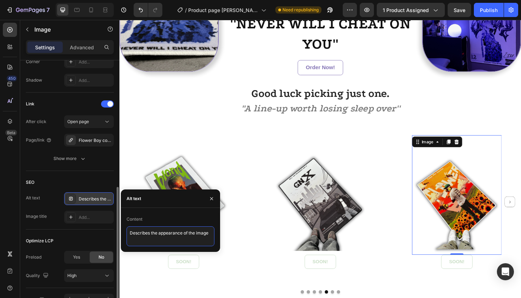
drag, startPoint x: 210, startPoint y: 232, endPoint x: 53, endPoint y: 231, distance: 157.1
click at [54, 231] on div "450 Beta Sections(18) Elements(84) Section Element Hero Section Product Detail …" at bounding box center [60, 159] width 120 height 278
paste textarea "Flower Boy rug – colorful album cover design for hip hop fans"
type textarea "Flower Boy rug – colorful album cover design for hip hop fans"
drag, startPoint x: 213, startPoint y: 194, endPoint x: 55, endPoint y: 178, distance: 159.0
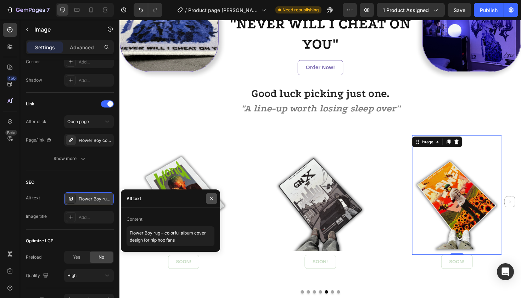
click at [213, 194] on button "button" at bounding box center [211, 198] width 11 height 11
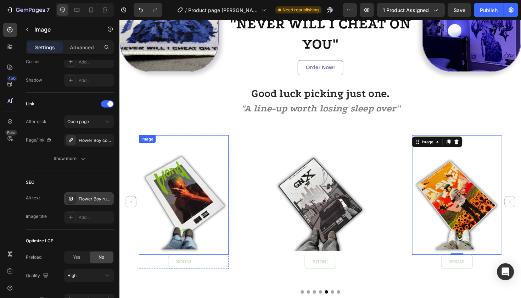
click at [173, 197] on img at bounding box center [187, 205] width 95 height 127
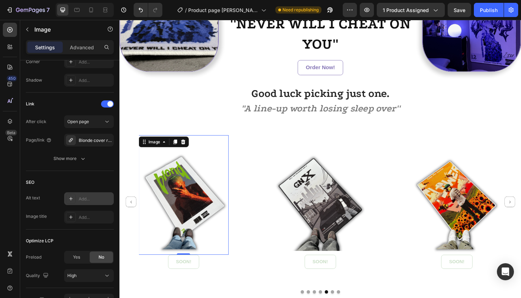
click at [68, 201] on icon at bounding box center [71, 199] width 6 height 6
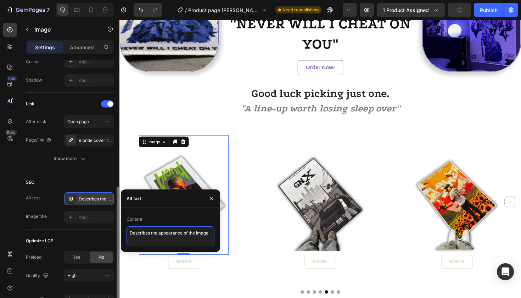
drag, startPoint x: 213, startPoint y: 234, endPoint x: 64, endPoint y: 232, distance: 149.7
click at [64, 232] on div "450 Beta Sections(18) Elements(84) Section Element Hero Section Product Detail …" at bounding box center [60, 159] width 120 height 278
paste textarea "[PERSON_NAME] Blonde rug – iconic artwork turned into stylish rug"
type textarea "[PERSON_NAME] Blonde rug – iconic artwork turned into stylish rug"
drag, startPoint x: 210, startPoint y: 196, endPoint x: 157, endPoint y: 187, distance: 53.7
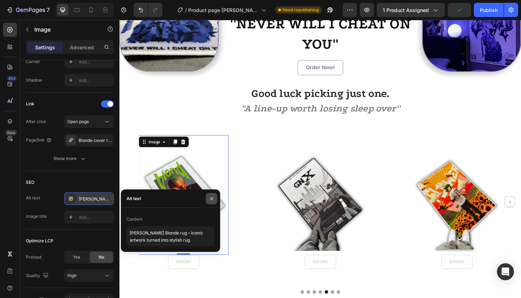
click at [210, 196] on icon "button" at bounding box center [212, 199] width 6 height 6
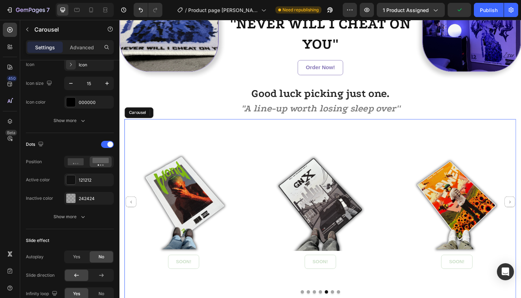
click at [133, 208] on button "Carousel Back Arrow" at bounding box center [131, 212] width 11 height 11
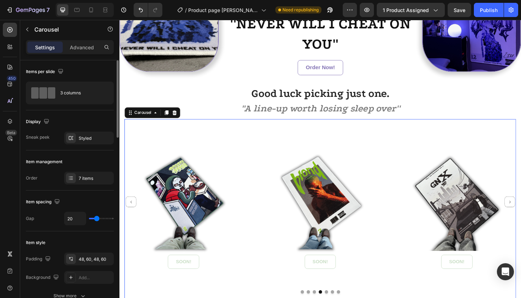
click at [133, 208] on button "Carousel Back Arrow" at bounding box center [131, 212] width 11 height 11
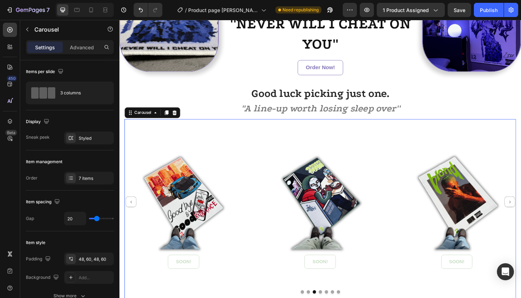
click at [133, 208] on button "Carousel Back Arrow" at bounding box center [131, 212] width 11 height 11
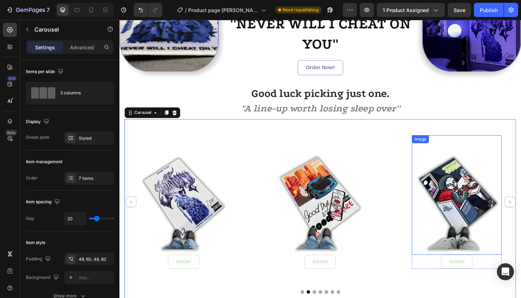
click at [462, 197] on img at bounding box center [476, 205] width 95 height 127
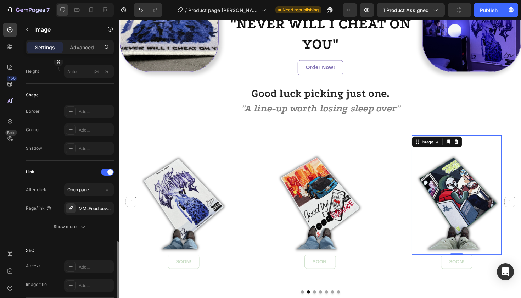
scroll to position [296, 0]
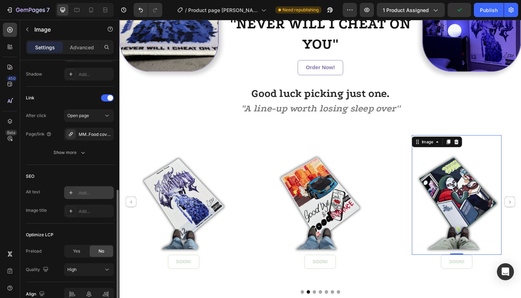
click at [66, 192] on div "Add..." at bounding box center [89, 192] width 50 height 13
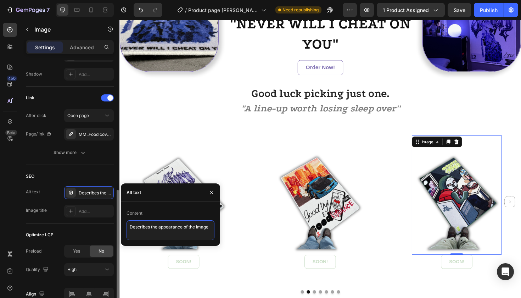
drag, startPoint x: 212, startPoint y: 228, endPoint x: 59, endPoint y: 227, distance: 153.2
click at [59, 227] on div "450 Beta Sections(18) Elements(84) Section Element Hero Section Product Detail …" at bounding box center [60, 159] width 120 height 278
paste textarea "MF DOOM rug – rap album rug as stylish home decor and merch gift"
type textarea "MF DOOM rug – rap album rug as stylish home decor and merch gift"
click at [212, 191] on icon "button" at bounding box center [212, 193] width 6 height 6
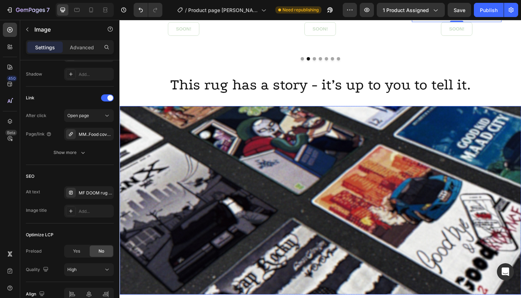
scroll to position [1261, 0]
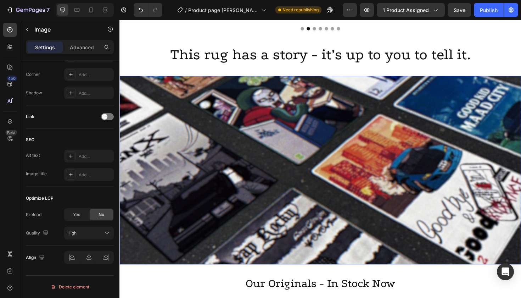
click at [320, 180] on img at bounding box center [333, 179] width 426 height 200
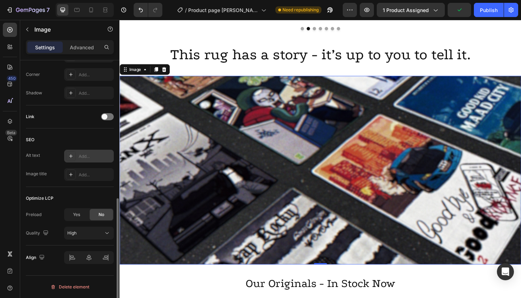
click at [79, 150] on div "Add..." at bounding box center [89, 156] width 50 height 13
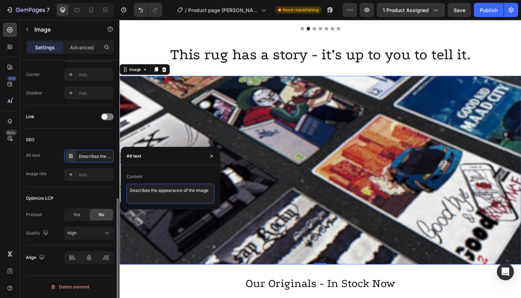
drag, startPoint x: 211, startPoint y: 190, endPoint x: 90, endPoint y: 190, distance: 120.9
click at [90, 190] on div "450 Beta Sections(18) Elements(84) Section Element Hero Section Product Detail …" at bounding box center [60, 159] width 120 height 278
paste textarea "Music rug lineup – hip hop and rap inspired home decoration pieces"
type textarea "Music rug lineup – hip hop and rap inspired home decoration pieces"
click at [211, 153] on icon "button" at bounding box center [212, 156] width 6 height 6
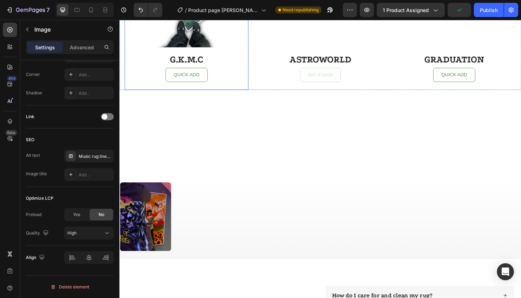
scroll to position [1665, 0]
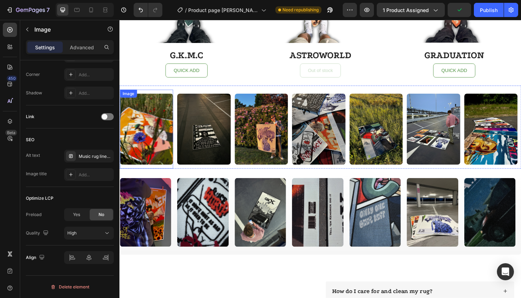
click at [157, 137] on img at bounding box center [148, 136] width 56 height 76
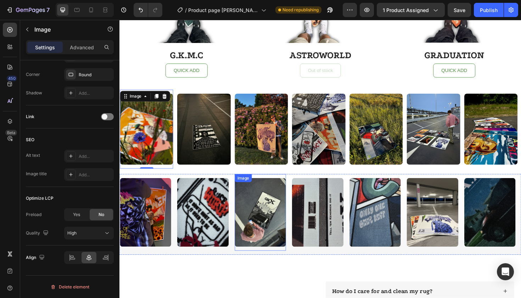
click at [276, 223] on img at bounding box center [268, 223] width 54 height 73
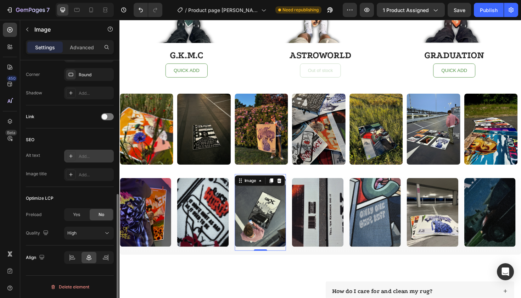
click at [78, 156] on div "Add..." at bounding box center [89, 156] width 50 height 13
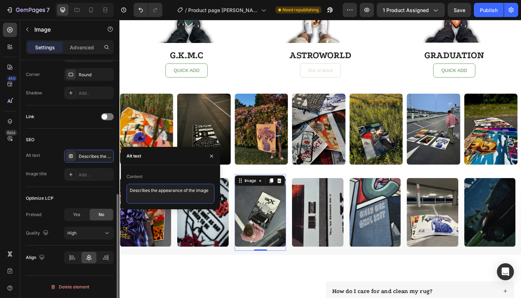
drag, startPoint x: 211, startPoint y: 191, endPoint x: 70, endPoint y: 190, distance: 140.4
click at [70, 190] on div "450 Beta Sections(18) Elements(84) Section Element Hero Section Product Detail …" at bounding box center [60, 159] width 120 height 278
paste textarea "[PERSON_NAME] GNX rug – hip hop album cover as stylish home decor"
type textarea "[PERSON_NAME] GNX rug – hip hop album cover as stylish home decor"
click at [212, 156] on icon "button" at bounding box center [211, 155] width 3 height 3
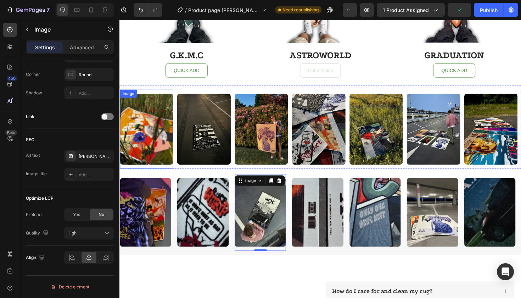
click at [146, 139] on img at bounding box center [148, 136] width 56 height 76
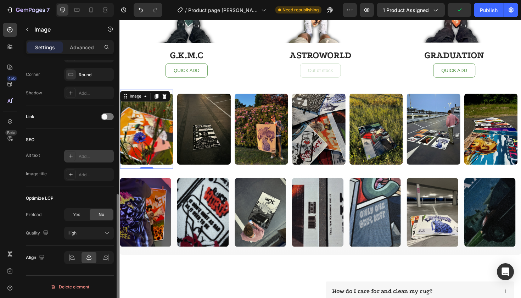
click at [70, 156] on icon at bounding box center [71, 156] width 4 height 4
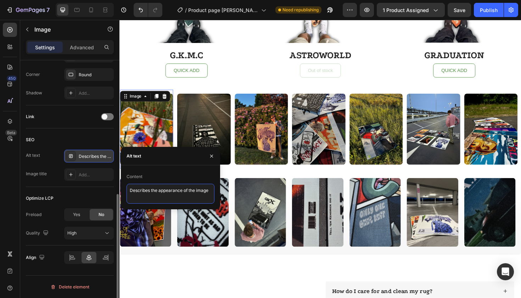
drag, startPoint x: 211, startPoint y: 191, endPoint x: 85, endPoint y: 190, distance: 125.5
click at [85, 190] on div "450 Beta Sections(18) Elements(84) Section Element Hero Section Product Detail …" at bounding box center [60, 159] width 120 height 278
paste textarea "Flower Boy album rug – bright music inspired floor and wall piec"
type textarea "Flower Boy album rug – bright music inspired floor and wall piece"
click at [213, 157] on icon "button" at bounding box center [211, 155] width 3 height 3
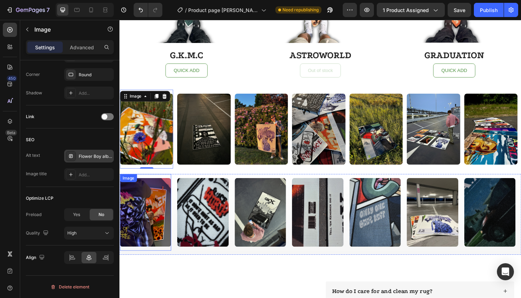
click at [156, 212] on img at bounding box center [147, 223] width 54 height 73
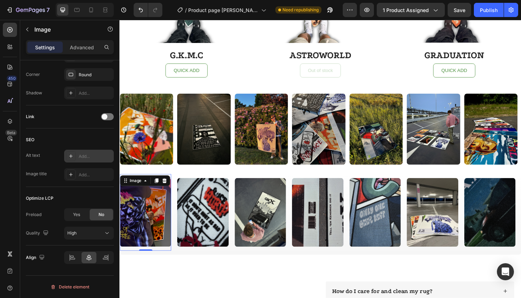
click at [79, 151] on div "Add..." at bounding box center [89, 156] width 50 height 13
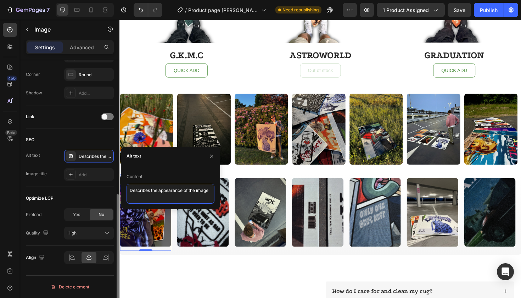
drag, startPoint x: 213, startPoint y: 189, endPoint x: 63, endPoint y: 187, distance: 149.7
click at [64, 187] on div "450 Beta Sections(18) Elements(84) Section Element Hero Section Product Detail …" at bounding box center [60, 159] width 120 height 278
paste textarea "Flower Boy album rug – bright music inspired floor and wall piec"
type textarea "Flower Boy album rug – bright music inspired floor and wall piece"
click at [212, 156] on icon "button" at bounding box center [211, 155] width 3 height 3
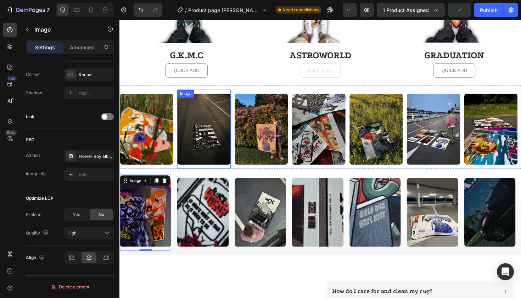
click at [217, 141] on img at bounding box center [208, 136] width 56 height 76
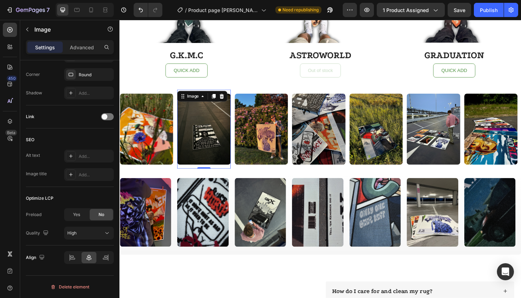
click at [70, 157] on icon at bounding box center [71, 156] width 6 height 6
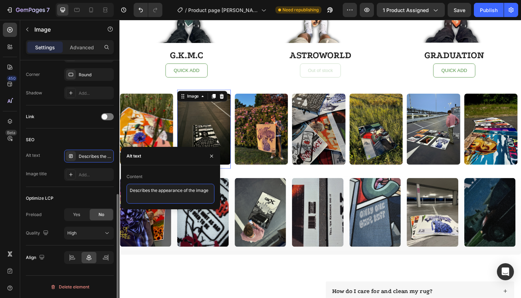
drag, startPoint x: 211, startPoint y: 190, endPoint x: 77, endPoint y: 189, distance: 133.7
click at [77, 189] on div "450 Beta Sections(18) Elements(84) Section Element Hero Section Product Detail …" at bounding box center [60, 159] width 120 height 278
paste textarea "A$AP Rocky cover rug – dope hip hop room aesthetic and merch piec"
type textarea "A$AP Rocky cover rug – dope hip hop room aesthetic and merch piece"
click at [214, 157] on icon "button" at bounding box center [212, 156] width 6 height 6
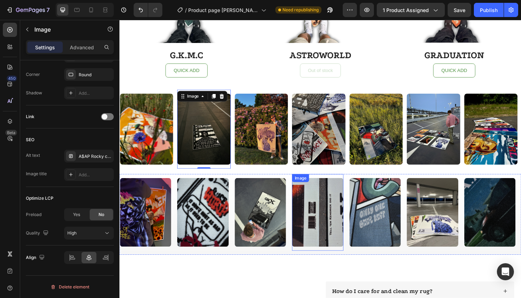
click at [324, 217] on img at bounding box center [329, 223] width 54 height 73
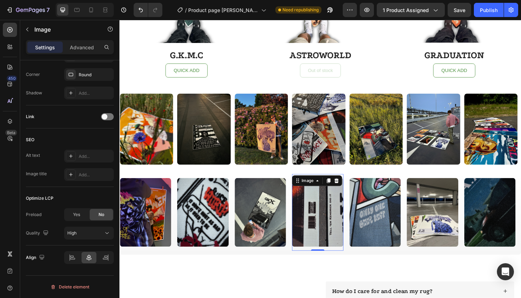
click at [72, 154] on icon at bounding box center [71, 156] width 6 height 6
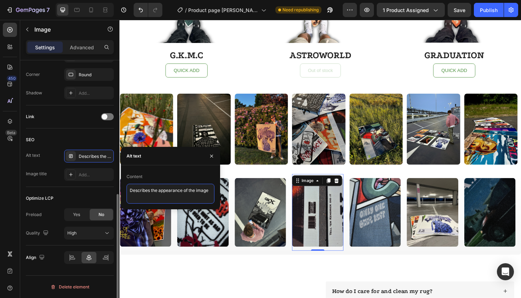
drag, startPoint x: 211, startPoint y: 193, endPoint x: 75, endPoint y: 182, distance: 136.6
click at [75, 182] on div "450 Beta Sections(18) Elements(84) Section Element Hero Section Product Detail …" at bounding box center [60, 159] width 120 height 278
paste textarea "[PERSON_NAME] Blonde rug – iconic artwork turned into stylish rug"
type textarea "[PERSON_NAME] Blonde rug – iconic artwork turned into stylish rug"
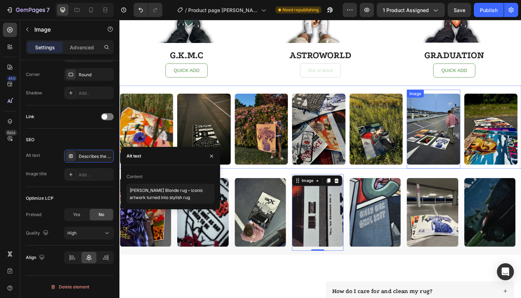
click at [443, 136] on img at bounding box center [452, 136] width 56 height 76
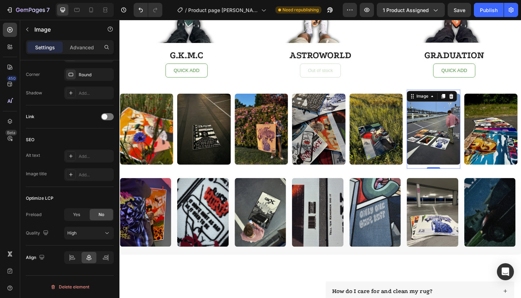
click at [71, 155] on icon at bounding box center [71, 156] width 6 height 6
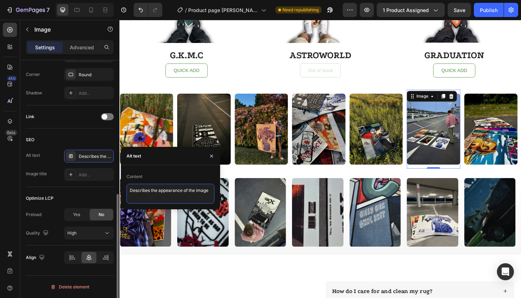
drag, startPoint x: 213, startPoint y: 191, endPoint x: 51, endPoint y: 189, distance: 162.4
click at [51, 189] on div "450 Beta Sections(18) Elements(84) Section Element Hero Section Product Detail …" at bounding box center [60, 159] width 120 height 278
paste textarea "[PERSON_NAME] Blonde rug – iconic artwork turned into stylish rug"
type textarea "[PERSON_NAME] Blonde rug – iconic artwork turned into stylish rug"
click at [213, 157] on icon "button" at bounding box center [212, 156] width 6 height 6
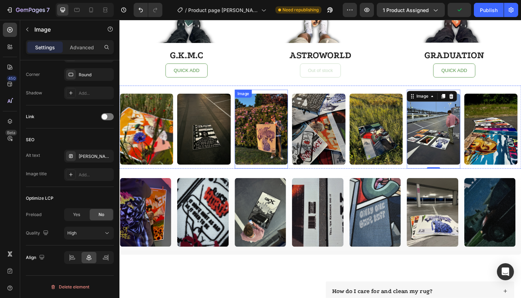
click at [288, 140] on img at bounding box center [269, 136] width 56 height 76
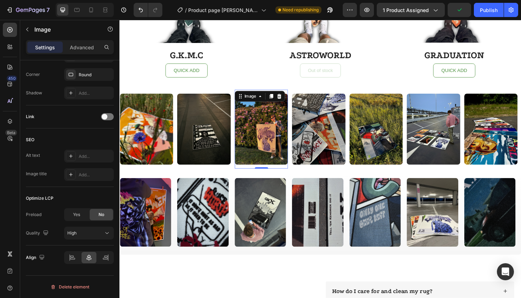
click at [74, 156] on div at bounding box center [71, 156] width 10 height 10
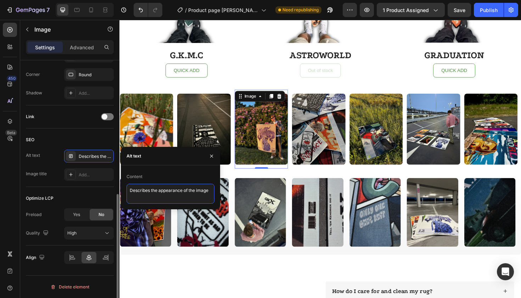
drag, startPoint x: 212, startPoint y: 191, endPoint x: 67, endPoint y: 191, distance: 144.3
click at [68, 191] on div "450 Beta Sections(18) Elements(84) Section Element Hero Section Product Detail …" at bounding box center [60, 159] width 120 height 278
paste textarea "[PERSON_NAME] album rug – colorful hip hop decor piece for room aesthetic"
type textarea "[PERSON_NAME] album rug – colorful hip hop decor piece for room aesthetic"
click at [209, 155] on icon "button" at bounding box center [212, 156] width 6 height 6
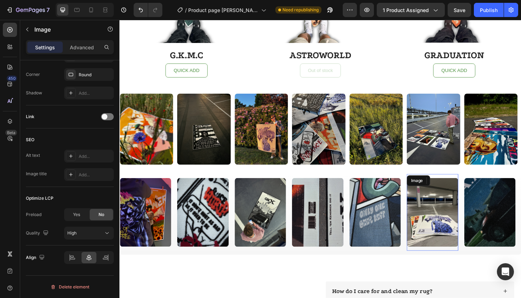
click at [456, 227] on img at bounding box center [451, 223] width 54 height 73
click at [72, 157] on icon at bounding box center [71, 156] width 6 height 6
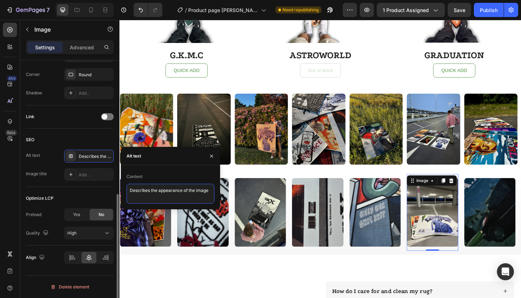
drag, startPoint x: 210, startPoint y: 191, endPoint x: 64, endPoint y: 191, distance: 145.7
click at [65, 191] on div "450 Beta Sections(18) Elements(84) Section Element Hero Section Product Detail …" at bounding box center [60, 159] width 120 height 278
paste textarea "[PERSON_NAME] album rug – colorful hip hop decor piece for room aesthetic"
type textarea "[PERSON_NAME] album rug – colorful hip hop decor piece for room aesthetic"
click at [213, 154] on icon "button" at bounding box center [212, 156] width 6 height 6
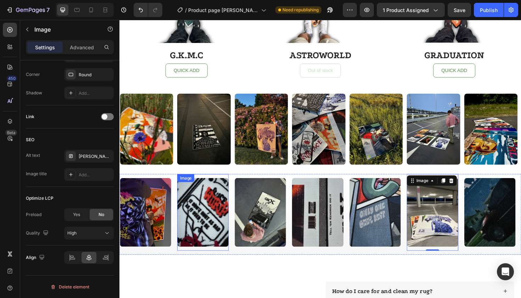
click at [216, 223] on img at bounding box center [207, 223] width 54 height 73
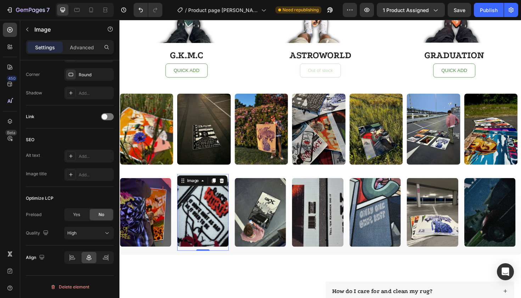
click at [72, 155] on icon at bounding box center [71, 156] width 6 height 6
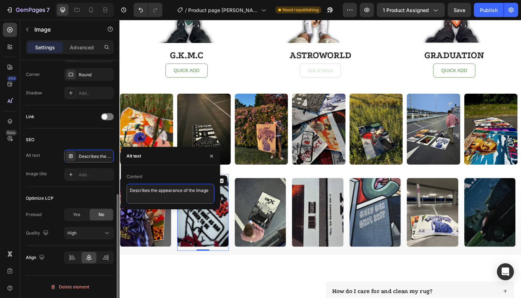
drag, startPoint x: 212, startPoint y: 191, endPoint x: 62, endPoint y: 189, distance: 150.0
click at [63, 189] on div "450 Beta Sections(18) Elements(84) Section Element Hero Section Product Detail …" at bounding box center [60, 159] width 120 height 278
paste textarea "Juice WRLD cover rug – hip hop inspired decor for wall or floor"
type textarea "Juice WRLD cover rug – hip hop inspired decor for wall or floor"
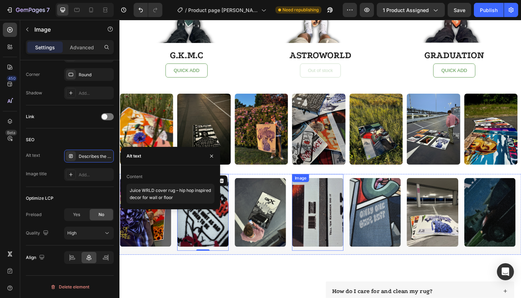
click at [338, 206] on img at bounding box center [329, 223] width 54 height 73
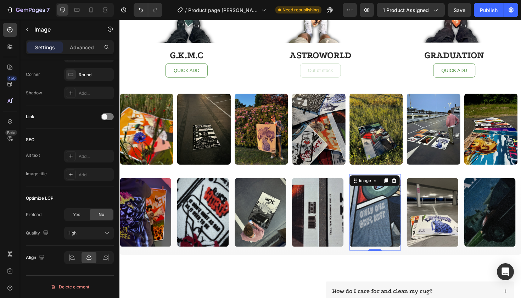
click at [410, 218] on img at bounding box center [390, 223] width 54 height 73
click at [70, 157] on icon at bounding box center [71, 156] width 6 height 6
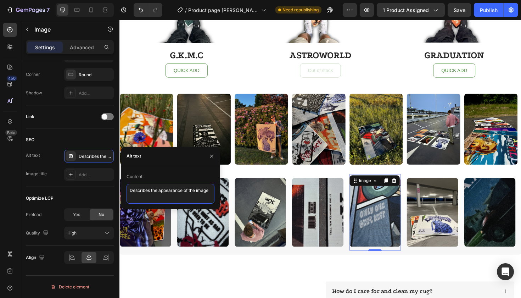
drag, startPoint x: 211, startPoint y: 193, endPoint x: 14, endPoint y: 186, distance: 196.9
click at [14, 186] on div "450 Beta Sections(18) Elements(84) Section Element Hero Section Product Detail …" at bounding box center [60, 159] width 120 height 278
paste textarea "MF DOOM cover rug – hip hop inspired floor and wall decoration"
type textarea "MF DOOM cover rug – hip hop inspired floor and wall decoration"
click at [391, 127] on img at bounding box center [391, 136] width 56 height 76
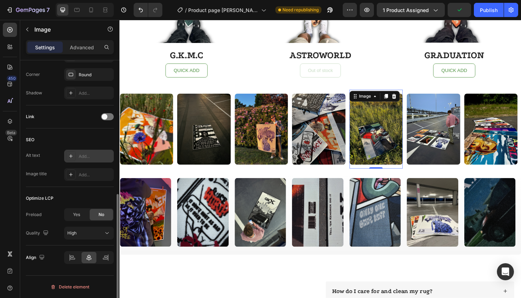
click at [66, 156] on div at bounding box center [71, 156] width 10 height 10
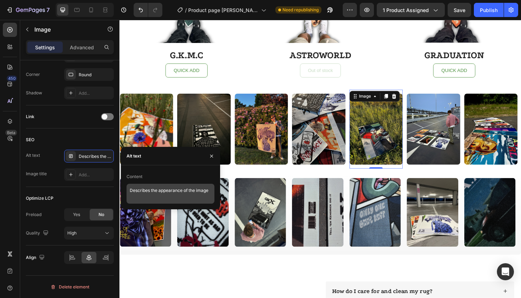
drag, startPoint x: 215, startPoint y: 190, endPoint x: 182, endPoint y: 190, distance: 33.0
click at [182, 190] on div "Content Describes the appearance of the image" at bounding box center [170, 187] width 99 height 33
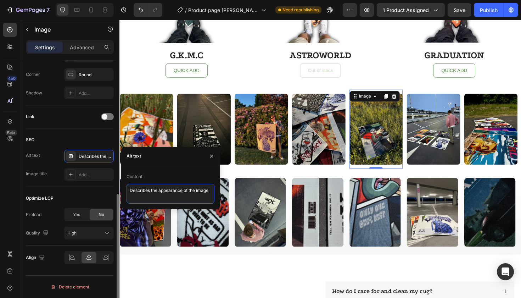
drag, startPoint x: 211, startPoint y: 191, endPoint x: 38, endPoint y: 191, distance: 173.4
click at [39, 191] on div "450 Beta Sections(18) Elements(84) Section Element Hero Section Product Detail …" at bounding box center [60, 159] width 120 height 278
paste textarea "MF DOOM cover rug – hip hop inspired floor and wall decoration"
type textarea "MF DOOM cover rug – hip hop inspired floor and wall decoration"
click at [211, 154] on icon "button" at bounding box center [212, 156] width 6 height 6
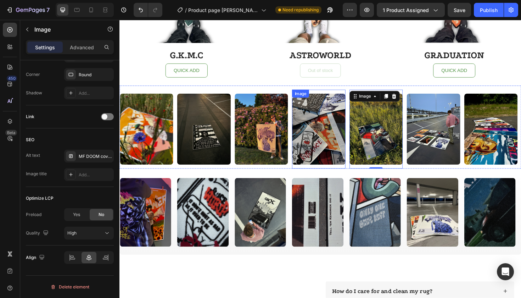
click at [344, 133] on img at bounding box center [330, 136] width 56 height 76
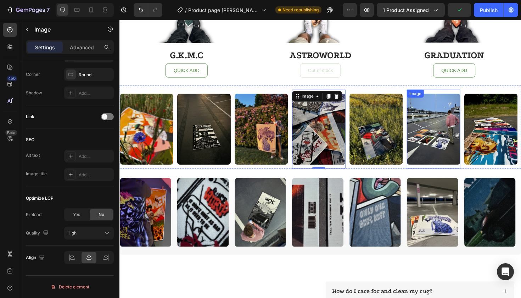
click at [448, 135] on img at bounding box center [452, 136] width 56 height 76
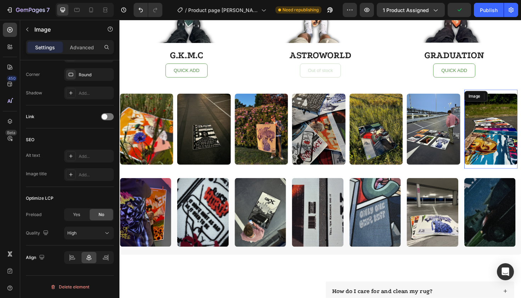
click at [521, 149] on img at bounding box center [513, 136] width 56 height 76
click at [82, 156] on div "Add..." at bounding box center [95, 156] width 33 height 6
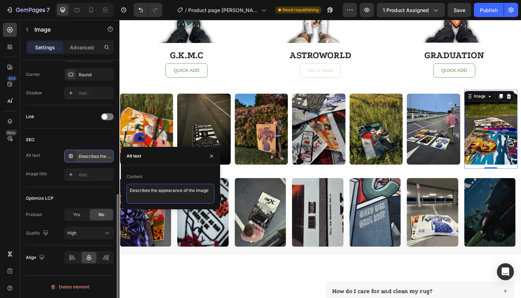
drag, startPoint x: 213, startPoint y: 192, endPoint x: 34, endPoint y: 192, distance: 179.1
click at [34, 192] on div "450 Beta Sections(18) Elements(84) Section Element Hero Section Product Detail …" at bounding box center [60, 159] width 120 height 278
paste textarea "Album cover rug bundle – dope merch gift for true hip hop culture fans"
type textarea "Album cover rug bundle – dope merch gift for true hip hop culture fans"
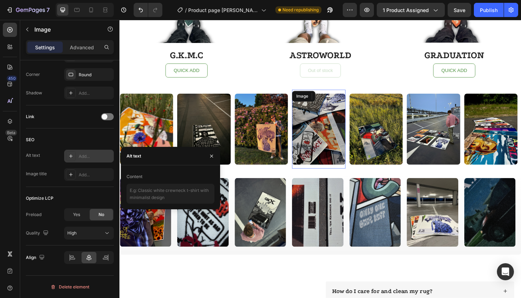
click at [329, 143] on img at bounding box center [330, 136] width 56 height 76
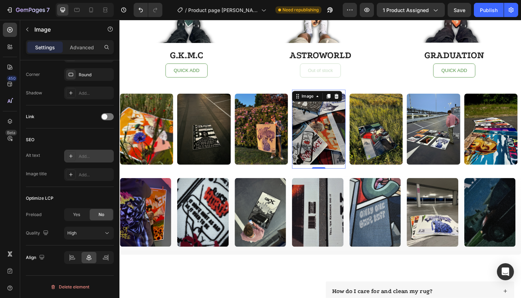
click at [72, 156] on icon at bounding box center [71, 156] width 4 height 4
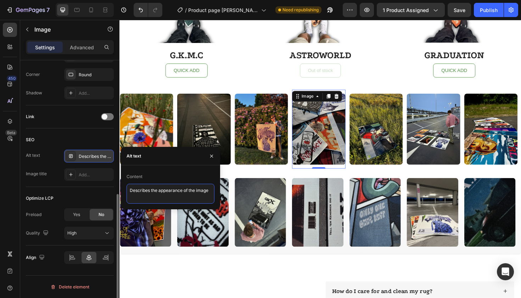
drag, startPoint x: 209, startPoint y: 192, endPoint x: 56, endPoint y: 190, distance: 152.8
click at [57, 190] on div "450 Beta Sections(18) Elements(84) Section Element Hero Section Product Detail …" at bounding box center [60, 159] width 120 height 278
paste textarea "Album cover rug bundle – dope merch gift for true hip hop culture fans"
type textarea "Album cover rug bundle – dope merch gift for true hip hop culture fans"
click at [212, 154] on icon "button" at bounding box center [212, 156] width 6 height 6
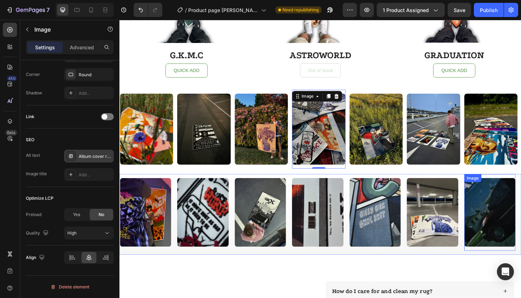
click at [494, 224] on img at bounding box center [512, 223] width 54 height 73
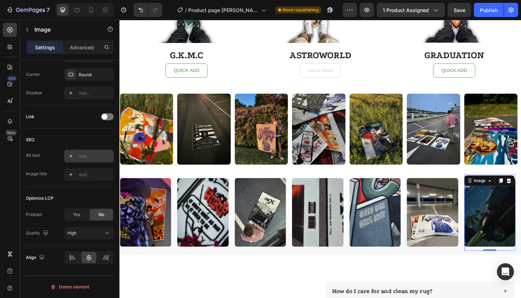
click at [72, 155] on icon at bounding box center [71, 156] width 6 height 6
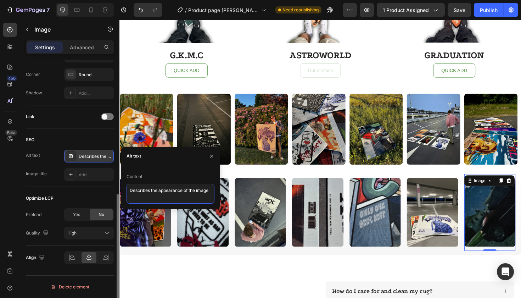
drag, startPoint x: 212, startPoint y: 190, endPoint x: 21, endPoint y: 191, distance: 191.5
click at [21, 191] on div "450 Beta Sections(18) Elements(84) Section Element Hero Section Product Detail …" at bounding box center [60, 159] width 120 height 278
paste textarea "[PERSON_NAME] rug – hip hop inspired cover turned into home art"
type textarea "[PERSON_NAME] rug – hip hop inspired cover turned into home art"
click at [211, 154] on icon "button" at bounding box center [212, 156] width 6 height 6
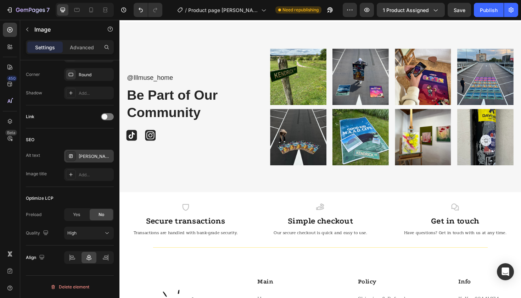
scroll to position [2091, 0]
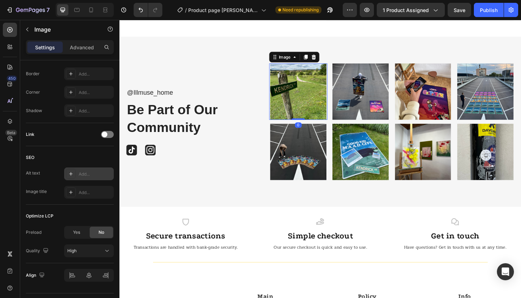
click at [295, 91] on img at bounding box center [309, 96] width 62 height 60
click at [433, 94] on img at bounding box center [441, 96] width 62 height 60
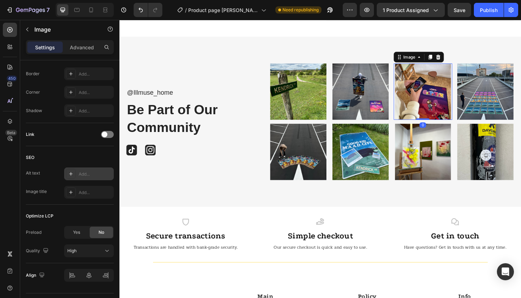
click at [74, 174] on div at bounding box center [71, 174] width 10 height 10
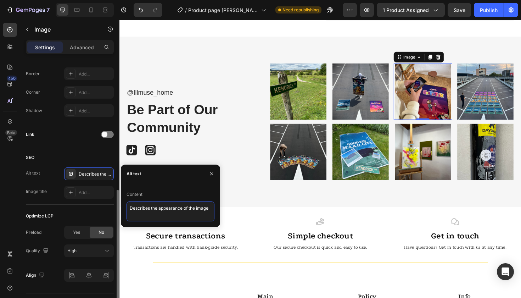
drag, startPoint x: 210, startPoint y: 208, endPoint x: 75, endPoint y: 206, distance: 135.1
click at [75, 206] on div "450 Beta Sections(18) Elements(84) Section Element Hero Section Product Detail …" at bounding box center [60, 159] width 120 height 278
paste textarea "Kanye Graduation rug – dope gift for fans of rap culture and music"
type textarea "Kanye Graduation rug – dope gift for fans of rap culture and music"
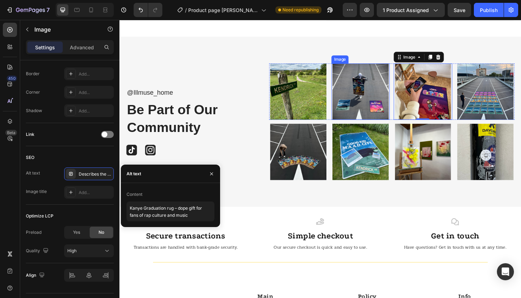
click at [379, 97] on img at bounding box center [375, 96] width 62 height 60
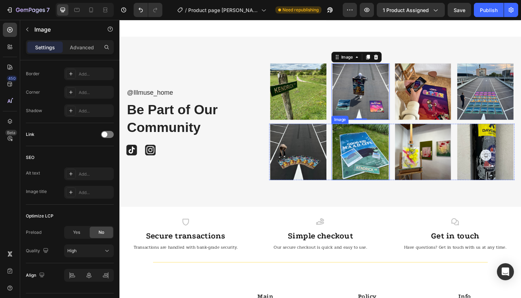
click at [355, 148] on img at bounding box center [375, 160] width 62 height 60
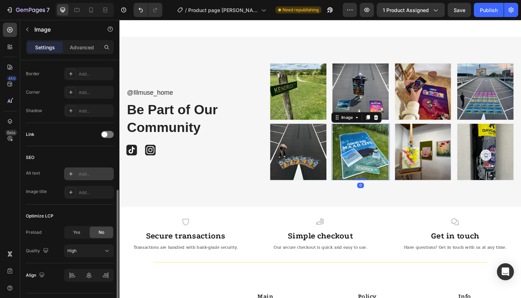
click at [77, 176] on div "Add..." at bounding box center [89, 173] width 50 height 13
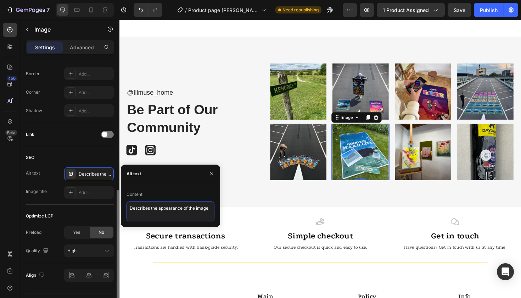
drag, startPoint x: 210, startPoint y: 209, endPoint x: 95, endPoint y: 207, distance: 115.6
click at [96, 207] on div "450 Beta Sections(18) Elements(84) Section Element Hero Section Product Detail …" at bounding box center [60, 159] width 120 height 278
paste textarea "Good Kid MAAD City rug – [PERSON_NAME] album cover as decor"
type textarea "Good Kid MAAD City rug – [PERSON_NAME] album cover as decor"
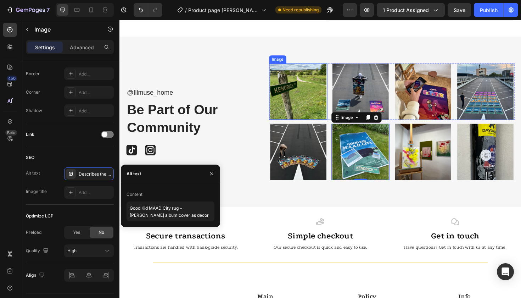
click at [321, 86] on img at bounding box center [309, 96] width 62 height 60
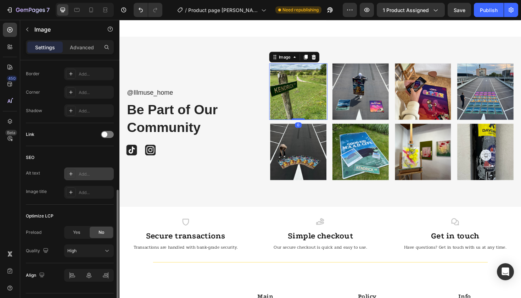
click at [84, 169] on div "Add..." at bounding box center [89, 173] width 50 height 13
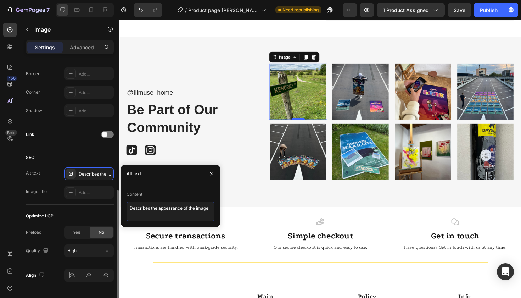
drag, startPoint x: 212, startPoint y: 207, endPoint x: 69, endPoint y: 207, distance: 142.6
click at [69, 207] on div "450 Beta Sections(18) Elements(84) Section Element Hero Section Product Detail …" at bounding box center [60, 159] width 120 height 278
paste textarea "Good Kid MAAD City rug – [PERSON_NAME] album cover as decor"
type textarea "Good Kid MAAD City rug – [PERSON_NAME] album cover as decor"
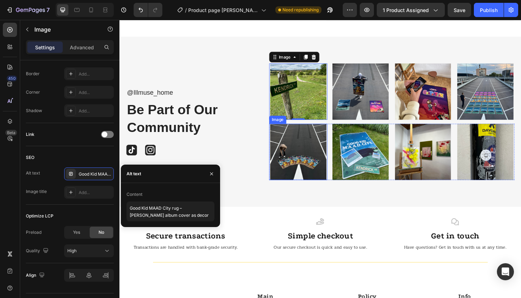
click at [307, 149] on img at bounding box center [309, 160] width 62 height 60
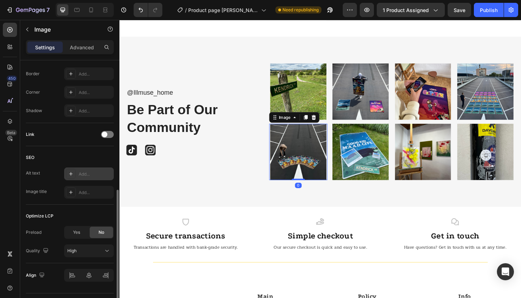
click at [71, 171] on div at bounding box center [71, 174] width 10 height 10
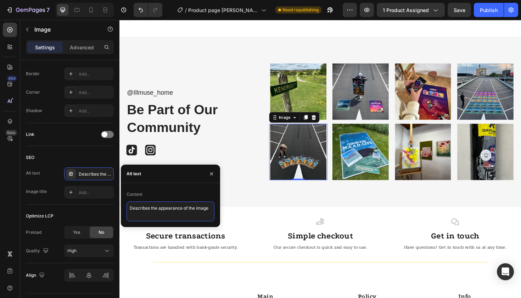
drag, startPoint x: 210, startPoint y: 208, endPoint x: 15, endPoint y: 197, distance: 195.0
click at [15, 197] on div "450 Beta Sections(18) Elements(84) Section Element Hero Section Product Detail …" at bounding box center [60, 159] width 120 height 278
paste textarea "[PERSON_NAME] rug – iconic Astroworld design for music culture fans"
type textarea "[PERSON_NAME] rug – iconic Astroworld design for music culture fans"
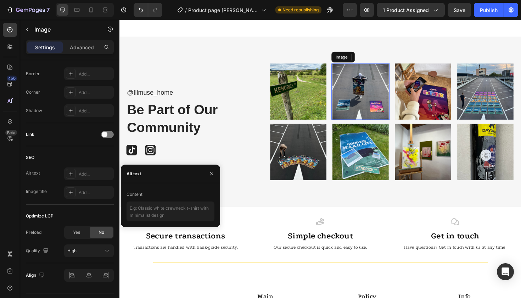
click at [376, 101] on img at bounding box center [375, 96] width 62 height 60
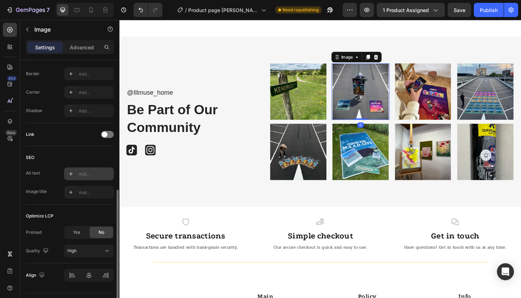
click at [66, 177] on div "Add..." at bounding box center [89, 173] width 50 height 13
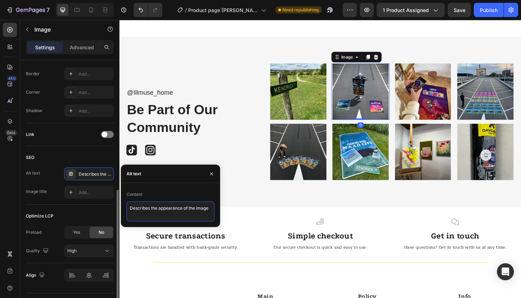
drag, startPoint x: 212, startPoint y: 208, endPoint x: 41, endPoint y: 208, distance: 171.3
click at [42, 208] on div "450 Beta Sections(18) Elements(84) Section Element Hero Section Product Detail …" at bounding box center [60, 159] width 120 height 278
paste textarea "[PERSON_NAME] rug – iconic Astroworld design for music culture fans"
type textarea "[PERSON_NAME] rug – iconic Astroworld design for music culture fans"
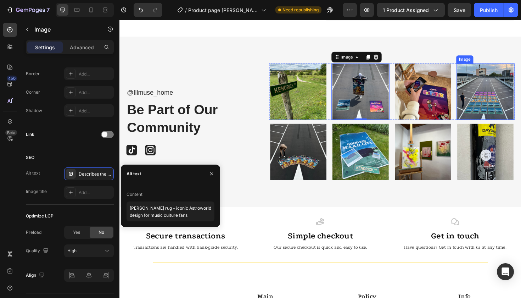
click at [520, 97] on img at bounding box center [507, 96] width 62 height 60
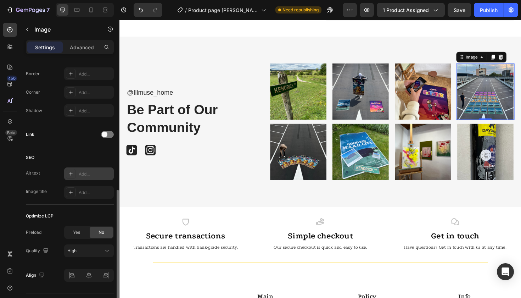
click at [75, 172] on div at bounding box center [71, 174] width 10 height 10
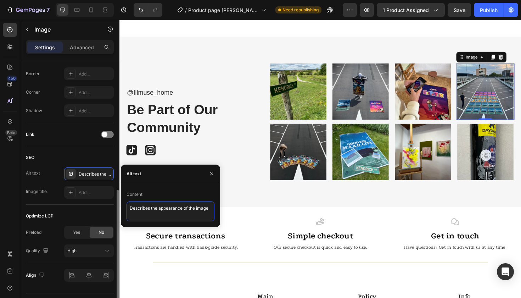
drag, startPoint x: 212, startPoint y: 208, endPoint x: 84, endPoint y: 205, distance: 127.7
click at [84, 205] on div "450 Beta Sections(18) Elements(84) Section Element Hero Section Product Detail …" at bounding box center [60, 159] width 120 height 278
paste textarea "Illmuse rap album rug collection – unique home decor and merch gifts"
type textarea "Illmuse rap album rug collection – unique home decor and merch gifts"
click at [212, 174] on icon "button" at bounding box center [212, 174] width 6 height 6
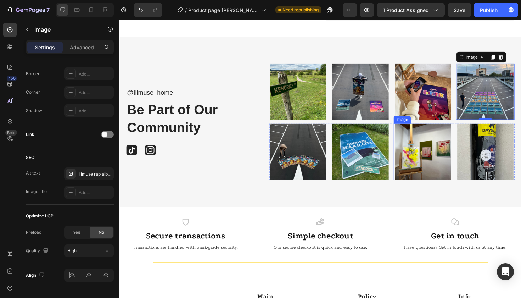
click at [440, 170] on img at bounding box center [441, 160] width 62 height 60
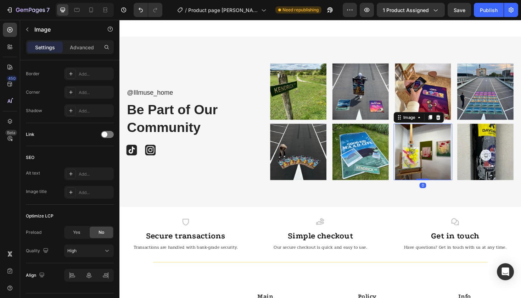
click at [73, 174] on icon at bounding box center [71, 174] width 6 height 6
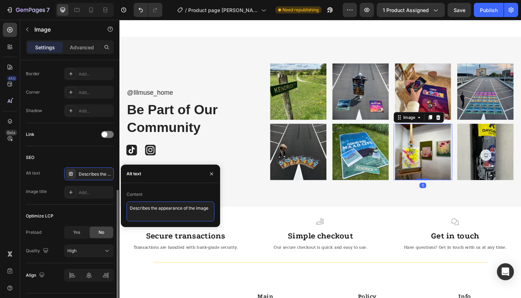
drag, startPoint x: 213, startPoint y: 210, endPoint x: 58, endPoint y: 205, distance: 155.0
click at [58, 205] on div "450 Beta Sections(18) Elements(84) Section Element Hero Section Product Detail …" at bounding box center [60, 159] width 120 height 278
paste textarea "Illmuse hip hop rugs – stylish album cover decor for music fans and collectors"
type textarea "Illmuse hip hop rugs – stylish album cover decor for music fans and collectors"
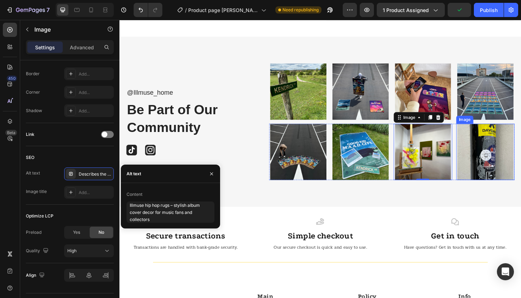
click at [517, 158] on img at bounding box center [507, 160] width 62 height 60
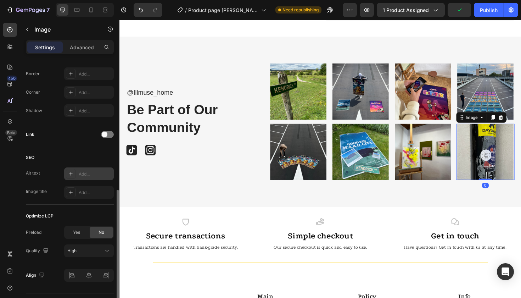
click at [67, 173] on div at bounding box center [71, 174] width 10 height 10
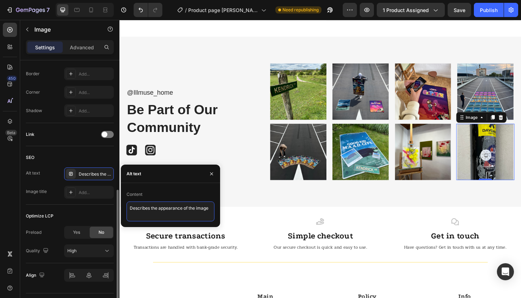
drag, startPoint x: 211, startPoint y: 207, endPoint x: 50, endPoint y: 205, distance: 161.0
click at [50, 205] on div "450 Beta Sections(18) Elements(84) Section Element Hero Section Product Detail …" at bounding box center [60, 159] width 120 height 278
paste textarea "Illmuse hip hop rugs – stylish album cover decor for music fans and collectors"
type textarea "Illmuse hip hop rugs – stylish album cover decor for music fans and collectors"
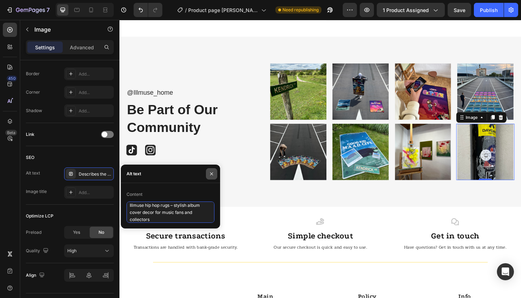
click at [213, 173] on icon "button" at bounding box center [212, 174] width 6 height 6
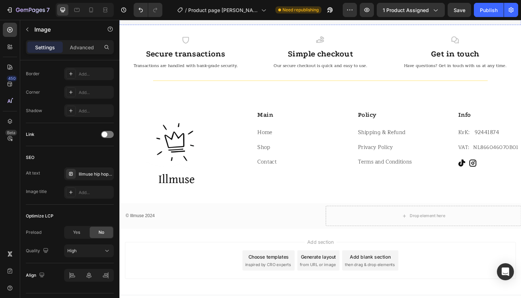
scroll to position [2289, 0]
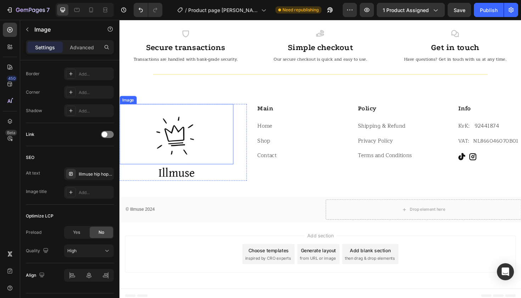
click at [177, 148] on img at bounding box center [180, 141] width 64 height 64
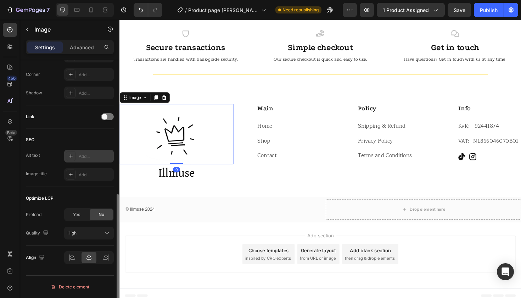
click at [73, 151] on div at bounding box center [71, 156] width 10 height 10
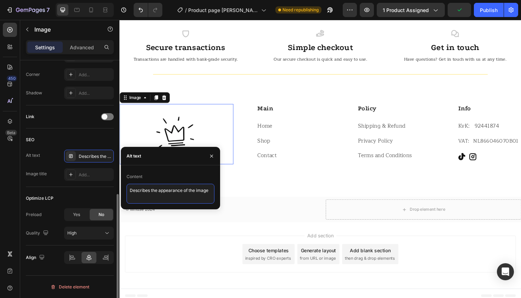
drag, startPoint x: 211, startPoint y: 189, endPoint x: 69, endPoint y: 186, distance: 142.2
click at [69, 186] on div "450 Beta Sections(18) Elements(84) Section Element Hero Section Product Detail …" at bounding box center [60, 159] width 120 height 278
paste textarea "Illmuse album rugs – dope fan merch and gift ideas for hip hop culture lovers"
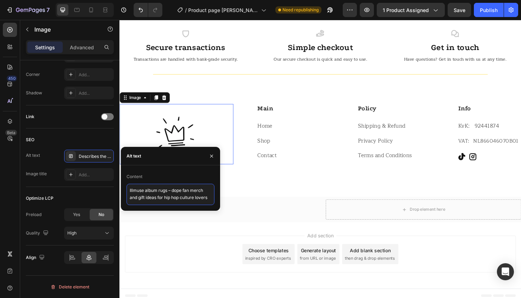
click at [163, 195] on textarea "Illmuse album rugs – dope fan merch and gift ideas for hip hop culture lovers" at bounding box center [171, 194] width 88 height 21
click at [145, 201] on textarea "Illmuse album rugs – dope fan merch and gift ideas for hip hop culture lovers" at bounding box center [171, 194] width 88 height 21
type textarea "Illmuse album rugs – dope fan merch and gift ideas for hip hop culture logo"
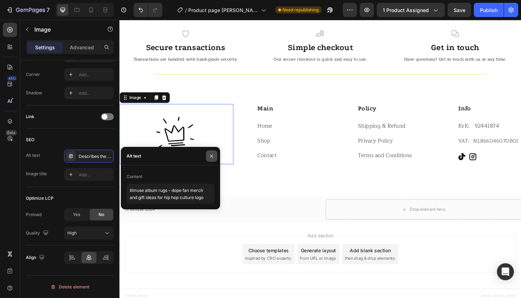
click at [215, 159] on button "button" at bounding box center [211, 155] width 11 height 11
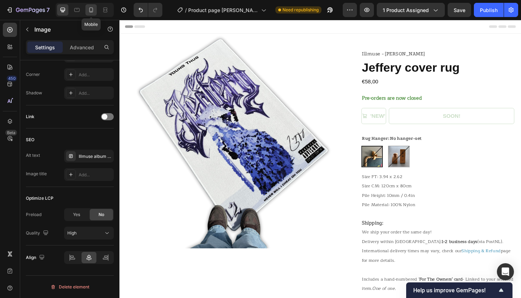
click at [90, 10] on icon at bounding box center [91, 9] width 4 height 5
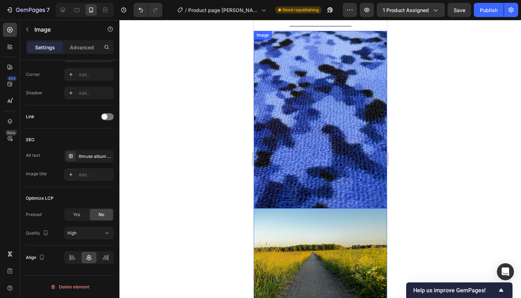
click at [312, 113] on img at bounding box center [320, 120] width 133 height 178
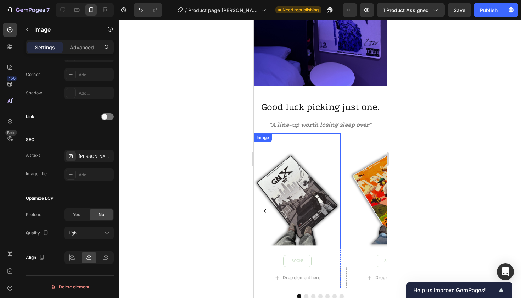
scroll to position [853, 0]
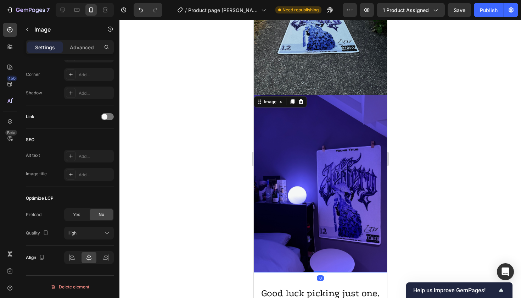
scroll to position [666, 0]
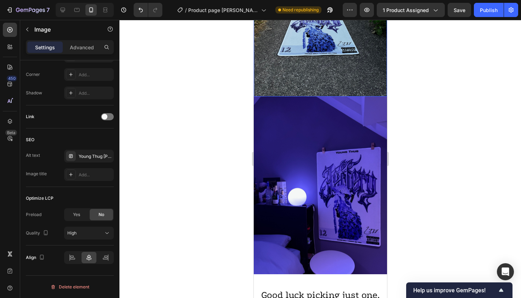
click at [316, 61] on img at bounding box center [320, 7] width 133 height 178
click at [305, 174] on img at bounding box center [320, 185] width 133 height 178
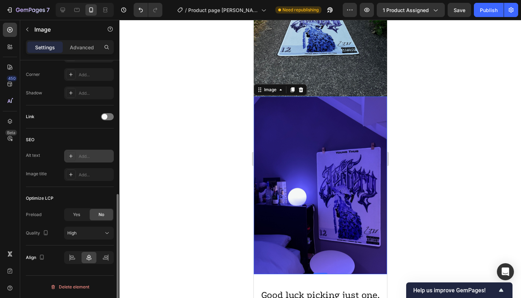
click at [67, 156] on div at bounding box center [71, 156] width 10 height 10
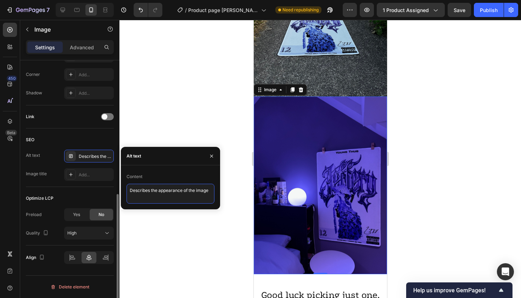
drag, startPoint x: 214, startPoint y: 191, endPoint x: 41, endPoint y: 194, distance: 172.7
click at [42, 194] on div "450 Beta Sections(18) Elements(84) Section Element Hero Section Product Detail …" at bounding box center [60, 159] width 120 height 278
drag, startPoint x: 211, startPoint y: 190, endPoint x: 84, endPoint y: 190, distance: 126.9
click at [84, 190] on div "450 Beta Sections(18) Elements(84) Section Element Hero Section Product Detail …" at bounding box center [60, 159] width 120 height 278
paste textarea "[PERSON_NAME] album rug – colorful hip hop decor piece for room aesthetic"
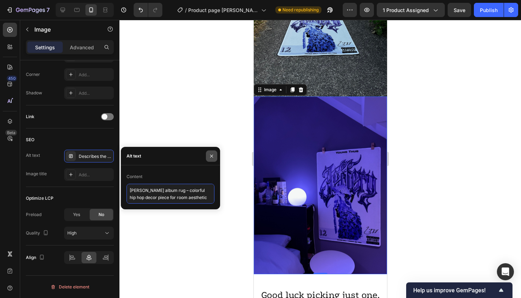
type textarea "[PERSON_NAME] album rug – colorful hip hop decor piece for room aesthetic"
click at [216, 154] on button "button" at bounding box center [211, 155] width 11 height 11
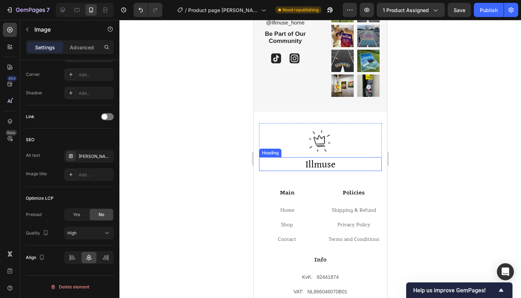
scroll to position [1160, 0]
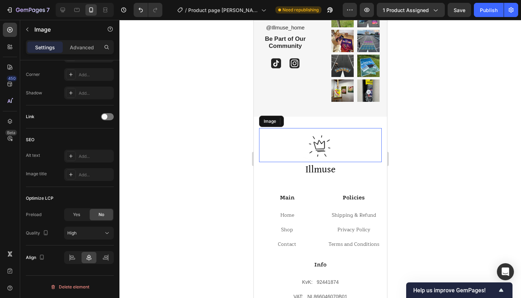
click at [324, 148] on img at bounding box center [320, 145] width 34 height 34
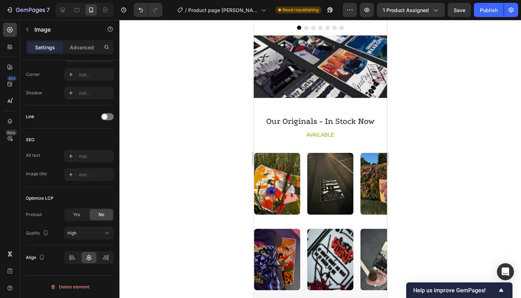
scroll to position [619, 0]
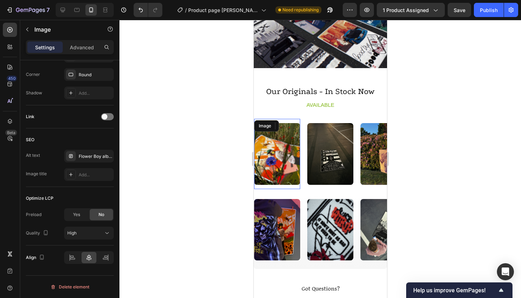
click at [271, 163] on img at bounding box center [277, 153] width 46 height 61
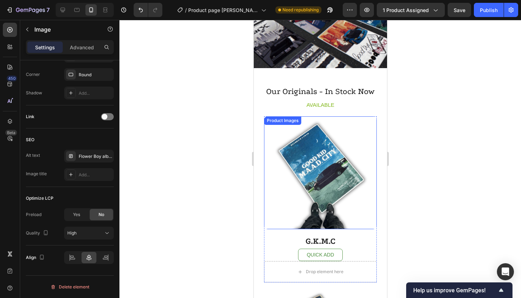
scroll to position [417, 0]
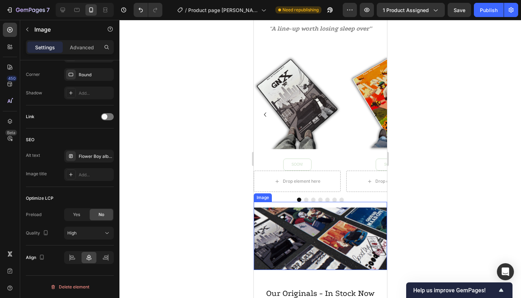
click at [327, 239] on img at bounding box center [320, 238] width 133 height 62
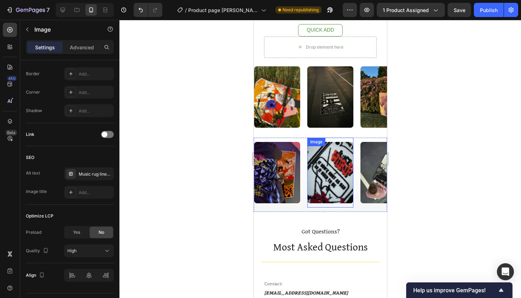
click at [334, 176] on img at bounding box center [330, 172] width 46 height 61
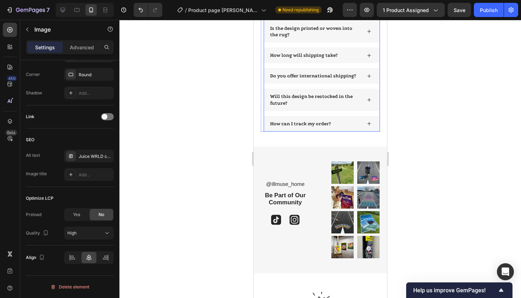
scroll to position [1493, 0]
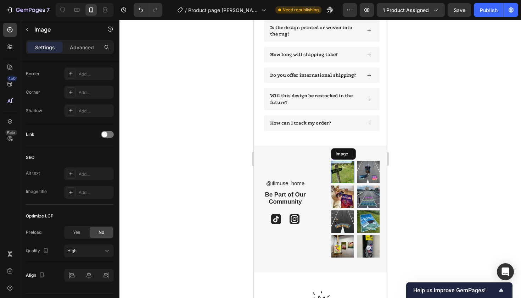
click at [344, 163] on img at bounding box center [342, 172] width 23 height 22
click at [68, 173] on icon at bounding box center [71, 174] width 6 height 6
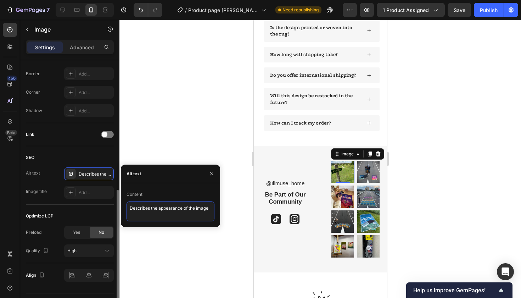
drag, startPoint x: 213, startPoint y: 207, endPoint x: 32, endPoint y: 207, distance: 181.2
click at [32, 207] on div "450 Beta Sections(18) Elements(84) Section Element Hero Section Product Detail …" at bounding box center [60, 159] width 120 height 278
paste textarea "[PERSON_NAME] rug – hip hop inspired cover turned into home art"
type textarea "[PERSON_NAME] rug – hip hop inspired cover turned into home art"
click at [211, 174] on icon "button" at bounding box center [212, 174] width 6 height 6
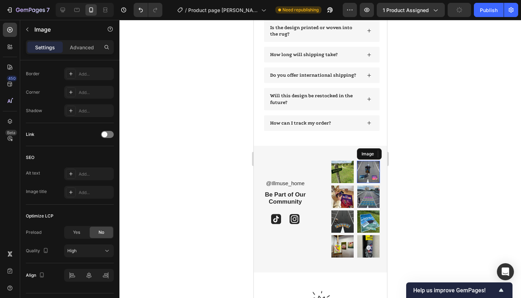
click at [375, 173] on img at bounding box center [368, 172] width 23 height 22
click at [69, 174] on icon at bounding box center [71, 174] width 6 height 6
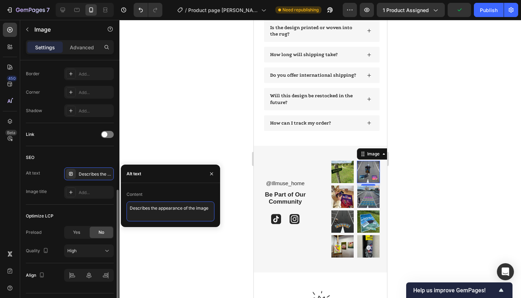
drag, startPoint x: 212, startPoint y: 208, endPoint x: 34, endPoint y: 206, distance: 177.7
click at [34, 206] on div "450 Beta Sections(18) Elements(84) Section Element Hero Section Product Detail …" at bounding box center [60, 159] width 120 height 278
paste textarea "Astroworld rug – unique fan merch for lovers of rap cultur"
type textarea "Astroworld rug – unique fan merch for lovers of rap culture"
click at [209, 172] on icon "button" at bounding box center [212, 174] width 6 height 6
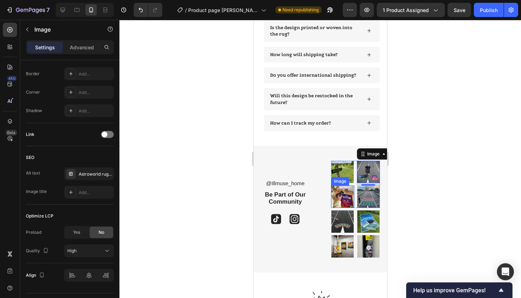
click at [346, 194] on img at bounding box center [342, 196] width 23 height 22
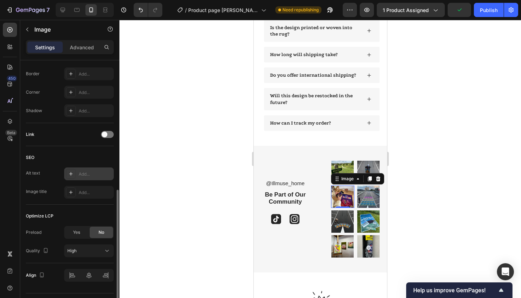
click at [77, 169] on div "Add..." at bounding box center [89, 173] width 50 height 13
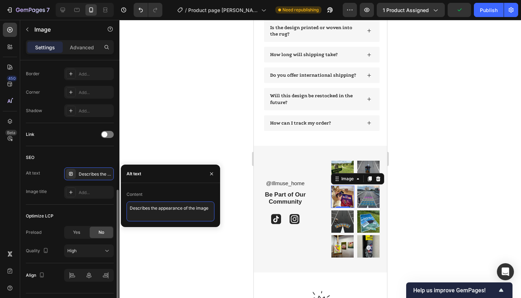
drag, startPoint x: 210, startPoint y: 207, endPoint x: 42, endPoint y: 206, distance: 168.1
click at [42, 206] on div "450 Beta Sections(18) Elements(84) Section Element Hero Section Product Detail …" at bounding box center [60, 159] width 120 height 278
paste textarea "Kanye Graduation rug – dope gift for fans of rap culture and music"
type textarea "Kanye Graduation rug – dope gift for fans of rap culture and music"
click at [216, 173] on button "button" at bounding box center [211, 173] width 11 height 11
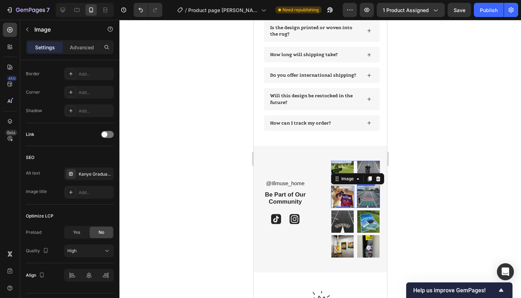
click at [361, 191] on img at bounding box center [368, 196] width 23 height 22
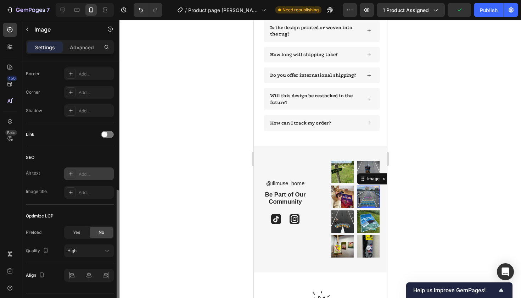
click at [71, 169] on div "Add..." at bounding box center [89, 173] width 50 height 13
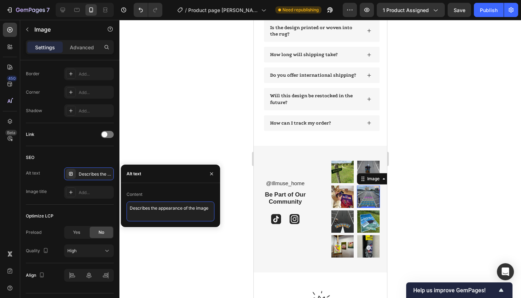
drag, startPoint x: 211, startPoint y: 207, endPoint x: 14, endPoint y: 204, distance: 196.8
click at [14, 205] on div "450 Beta Sections(18) Elements(84) Section Element Hero Section Product Detail …" at bounding box center [60, 159] width 120 height 278
paste textarea "Rug collection – iconic albums turned into stylish floor and wall decor"
type textarea "Rug collection – iconic albums turned into stylish floor and wall decor"
click at [217, 174] on button "button" at bounding box center [211, 173] width 11 height 11
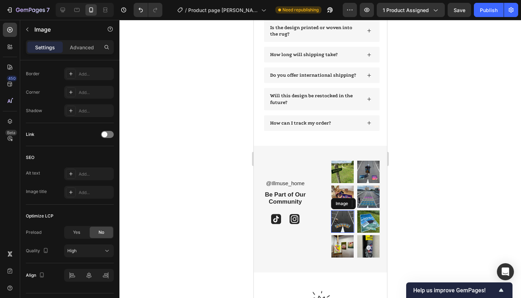
click at [343, 217] on img at bounding box center [342, 221] width 23 height 22
click at [69, 172] on icon at bounding box center [71, 174] width 6 height 6
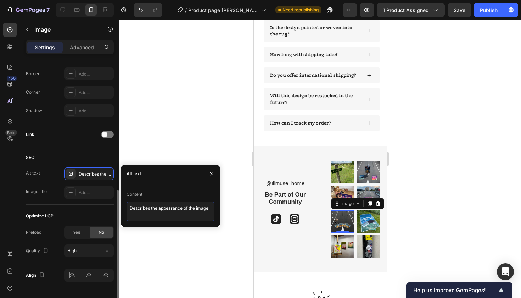
drag, startPoint x: 212, startPoint y: 210, endPoint x: 51, endPoint y: 210, distance: 161.0
click at [51, 210] on div "450 Beta Sections(18) Elements(84) Section Element Hero Section Product Detail …" at bounding box center [60, 159] width 120 height 278
paste textarea "Astroworld rug – unique fan merch for lovers of rap cultur"
type textarea "Astroworld rug – unique fan merch for lovers of rap culture"
click at [216, 173] on button "button" at bounding box center [211, 173] width 11 height 11
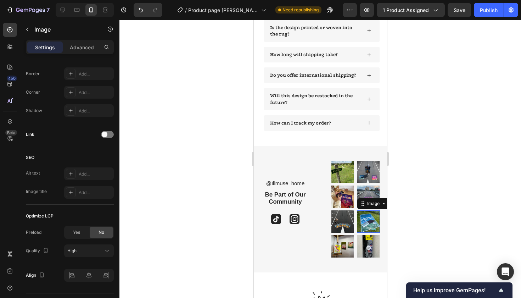
click at [366, 220] on img at bounding box center [368, 221] width 23 height 22
click at [82, 177] on div "Add..." at bounding box center [89, 173] width 50 height 13
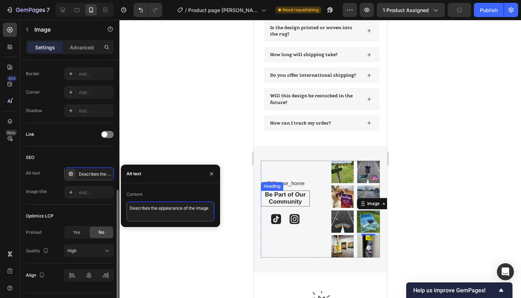
drag, startPoint x: 213, startPoint y: 209, endPoint x: 90, endPoint y: 207, distance: 123.4
click at [90, 208] on div "450 Beta Sections(18) Elements(84) Section Element Hero Section Product Detail …" at bounding box center [60, 159] width 120 height 278
paste textarea "GKMC cover rug – unique rap album decor for modern music lovers"
type textarea "GKMC cover rug – unique rap album decor for modern music lovers"
click at [207, 172] on button "button" at bounding box center [211, 173] width 11 height 11
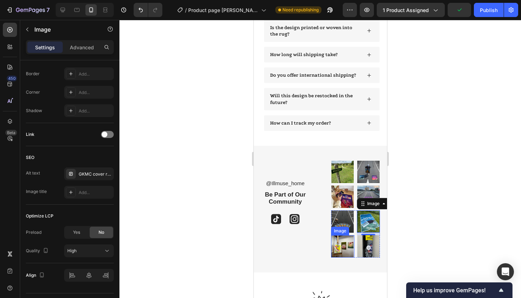
click at [338, 243] on img at bounding box center [342, 246] width 23 height 22
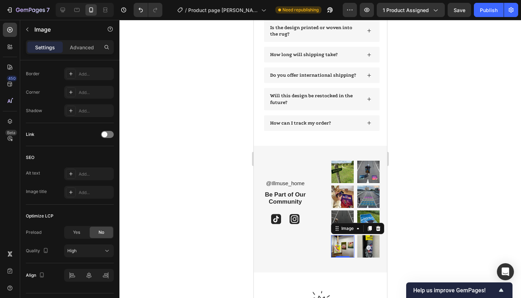
click at [71, 172] on icon at bounding box center [71, 174] width 6 height 6
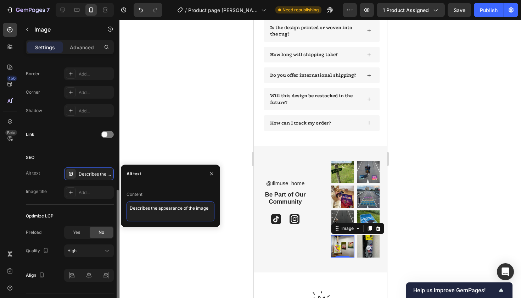
drag, startPoint x: 211, startPoint y: 209, endPoint x: 28, endPoint y: 204, distance: 183.4
click at [29, 205] on div "450 Beta Sections(18) Elements(84) Section Element Hero Section Product Detail …" at bounding box center [60, 159] width 120 height 278
paste textarea "Illmuse hip hop home collection – album cover rugs and wall decor pieces"
type textarea "Illmuse hip hop home collection – album cover rugs and wall decor pieces"
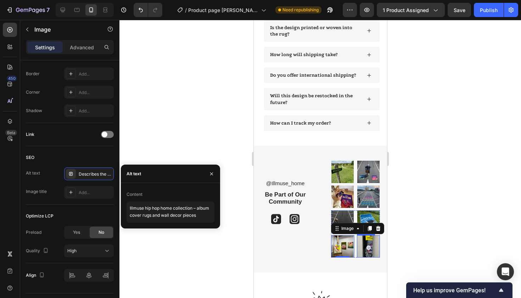
click at [367, 239] on img at bounding box center [368, 246] width 23 height 22
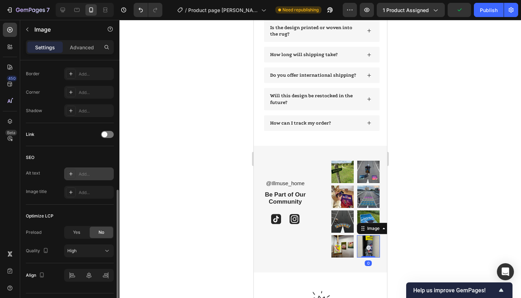
click at [92, 177] on div "Add..." at bounding box center [95, 174] width 33 height 6
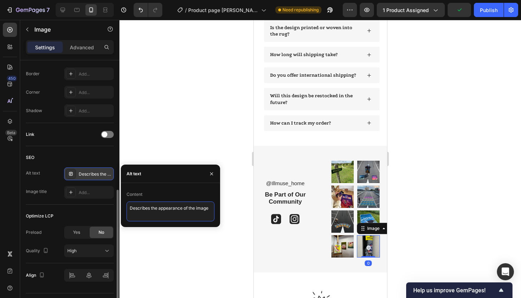
drag, startPoint x: 212, startPoint y: 208, endPoint x: 20, endPoint y: 208, distance: 192.9
click at [21, 208] on div "450 Beta Sections(18) Elements(84) Section Element Hero Section Product Detail …" at bounding box center [60, 159] width 120 height 278
paste textarea "Illmuse hip hop home collection – album cover rugs and wall decor pieces"
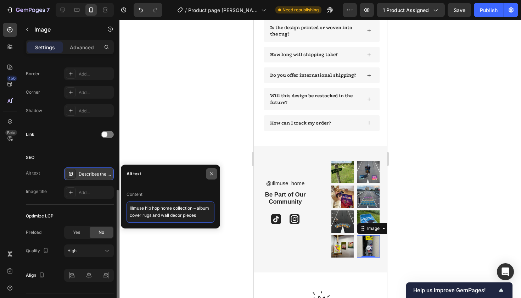
type textarea "Illmuse hip hop home collection – album cover rugs and wall decor pieces"
click at [210, 173] on icon "button" at bounding box center [212, 174] width 6 height 6
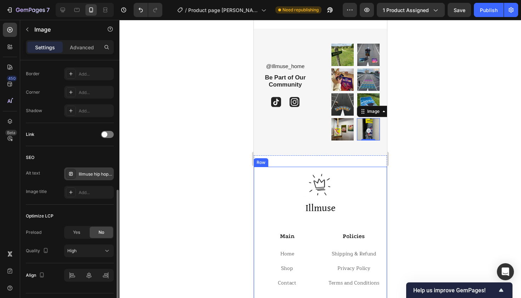
scroll to position [1612, 0]
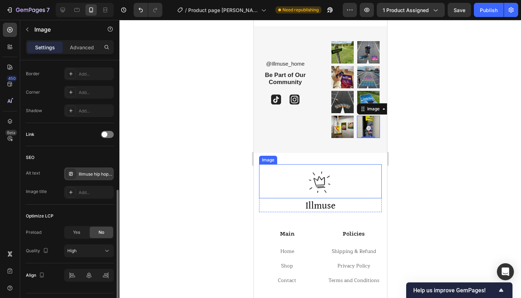
click at [320, 176] on img at bounding box center [320, 181] width 34 height 34
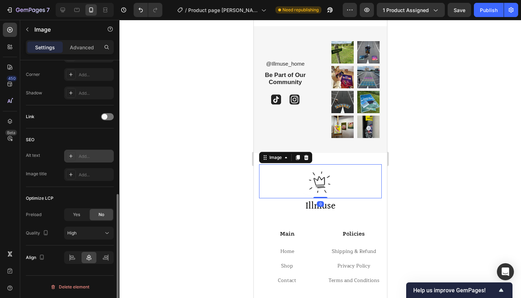
click at [78, 157] on div "Add..." at bounding box center [89, 156] width 50 height 13
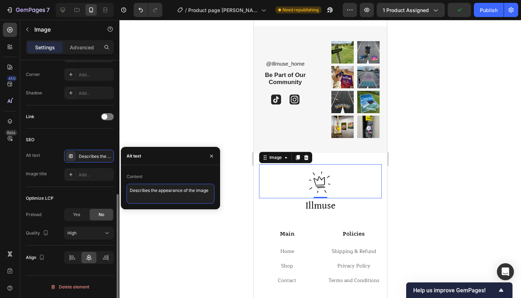
drag, startPoint x: 211, startPoint y: 190, endPoint x: 51, endPoint y: 190, distance: 159.6
click at [51, 190] on div "450 Beta Sections(18) Elements(84) Section Element Hero Section Product Detail …" at bounding box center [60, 159] width 120 height 278
paste textarea "Illmuse hip hop home collection – album cover rugs and wall decor pieces"
type textarea "Illmuse hip hop home collection – album cover rugs and wall decor pieces"
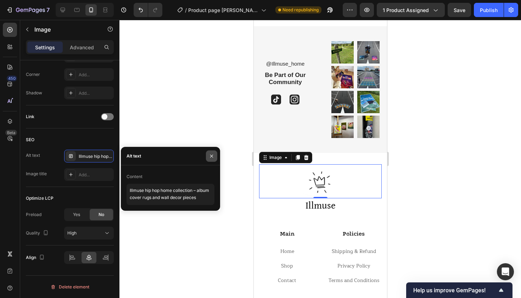
click at [213, 155] on icon "button" at bounding box center [211, 155] width 3 height 3
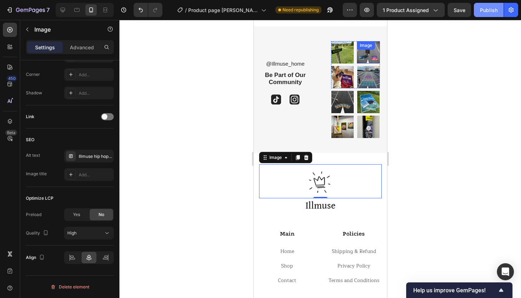
click at [488, 12] on div "Publish" at bounding box center [489, 9] width 18 height 7
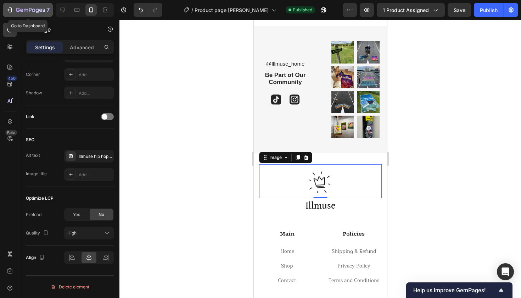
click at [11, 6] on div "7" at bounding box center [28, 10] width 44 height 9
